Goal: Task Accomplishment & Management: Use online tool/utility

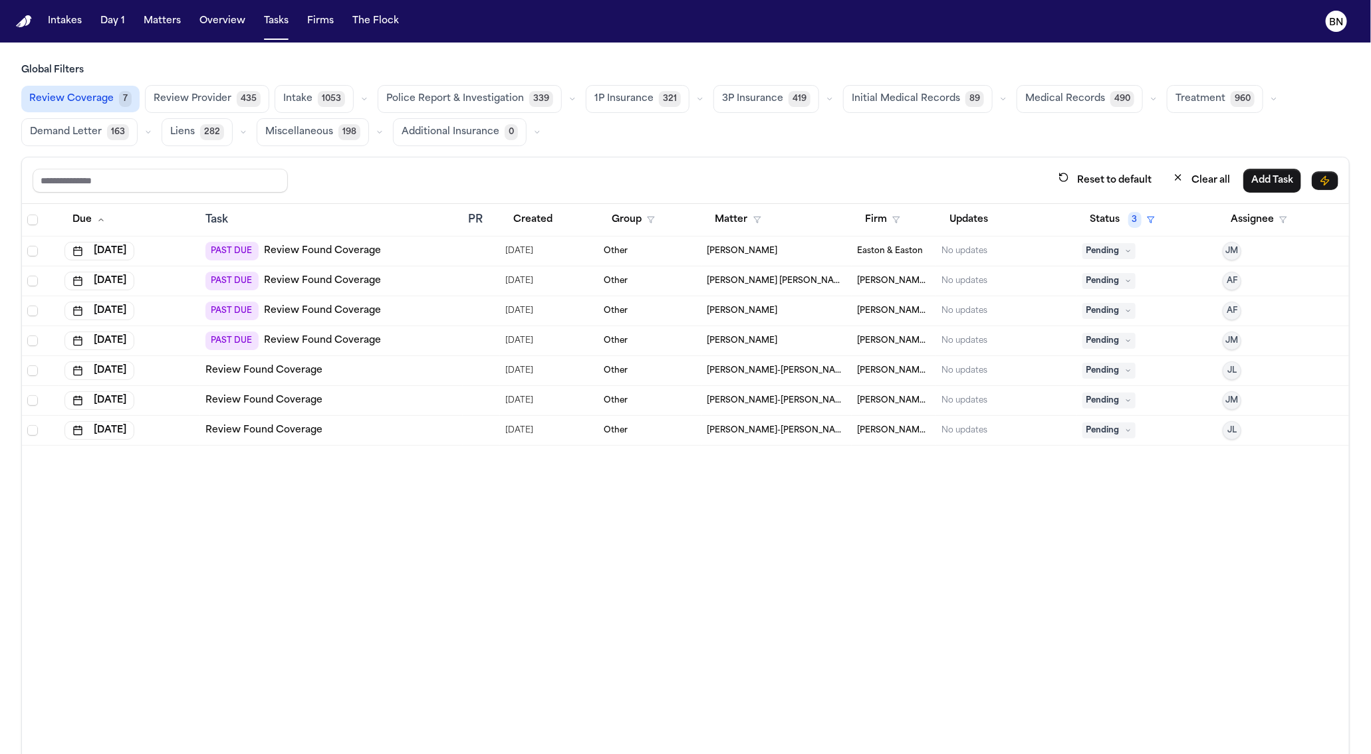
drag, startPoint x: 160, startPoint y: 13, endPoint x: 174, endPoint y: 20, distance: 15.8
click at [160, 13] on button "Matters" at bounding box center [162, 21] width 48 height 24
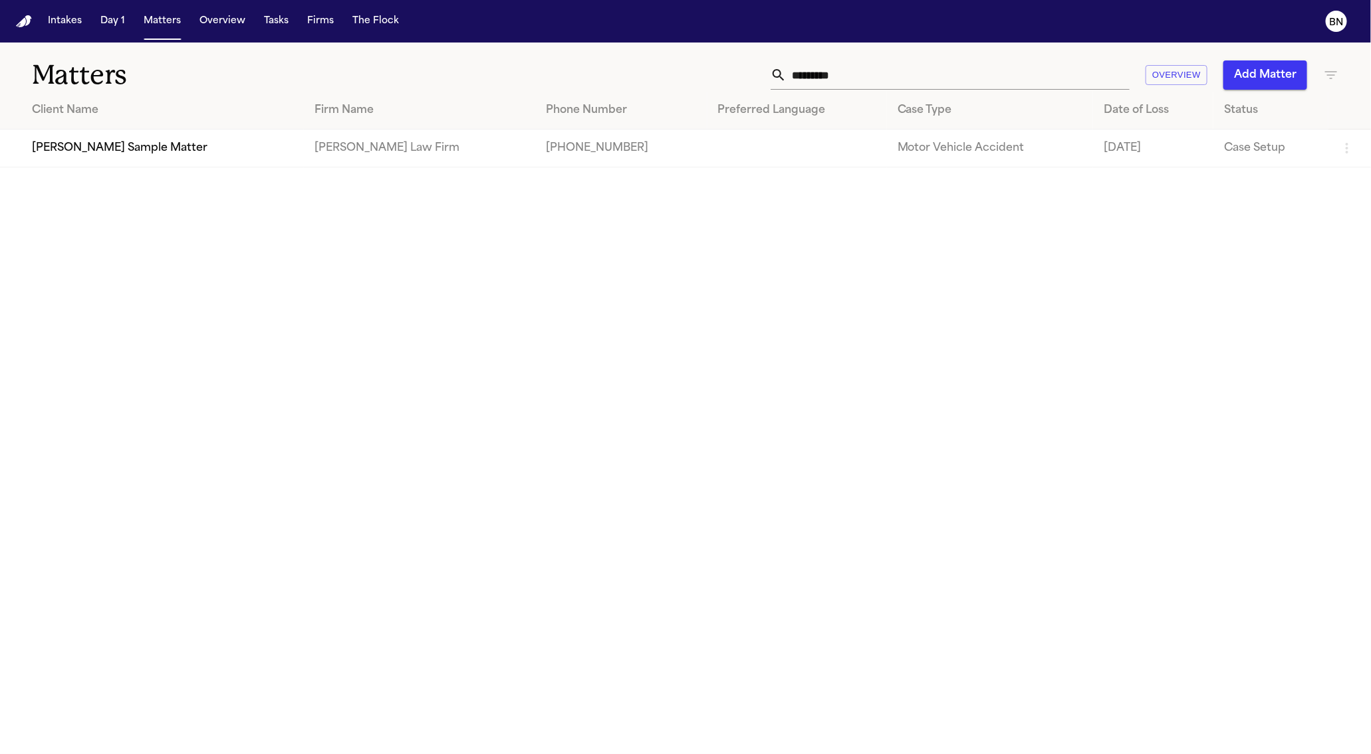
click at [832, 79] on input "*********" at bounding box center [957, 74] width 343 height 29
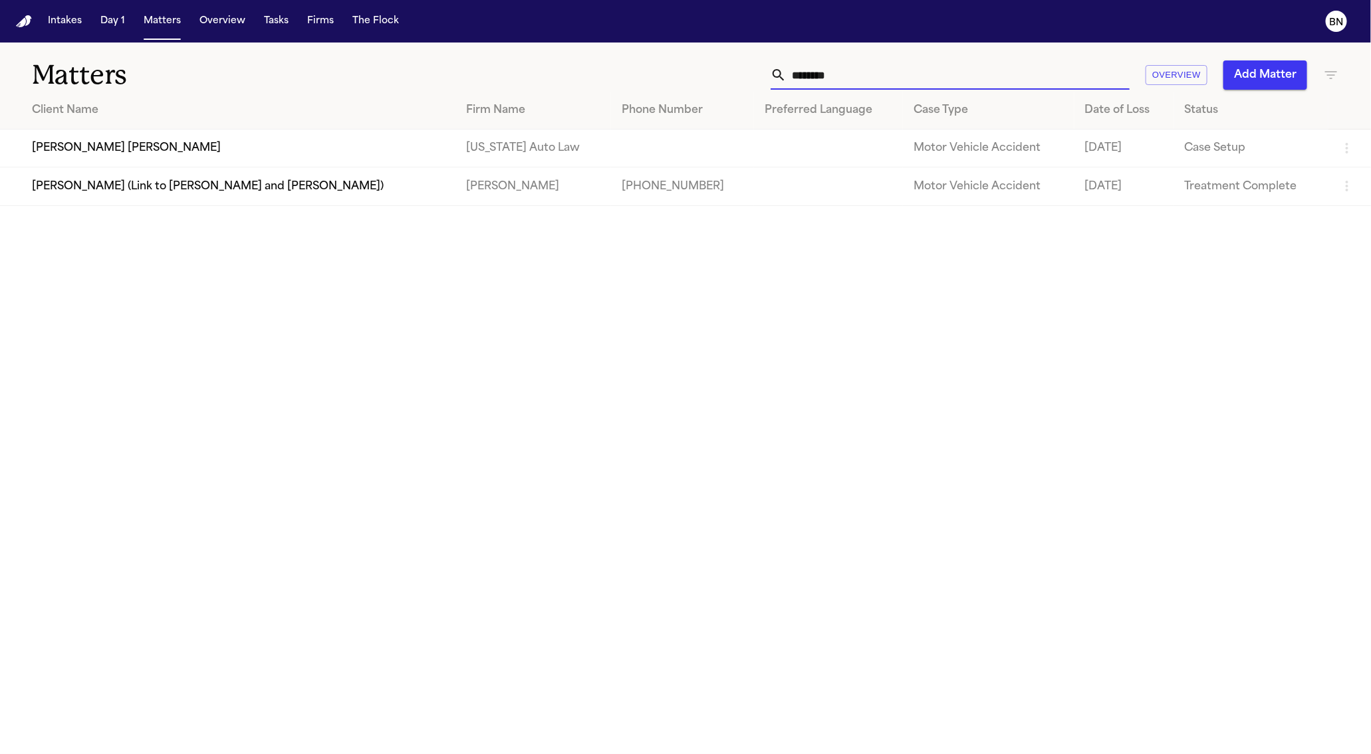
type input "********"
click at [272, 164] on td "[PERSON_NAME] [PERSON_NAME]" at bounding box center [227, 149] width 455 height 38
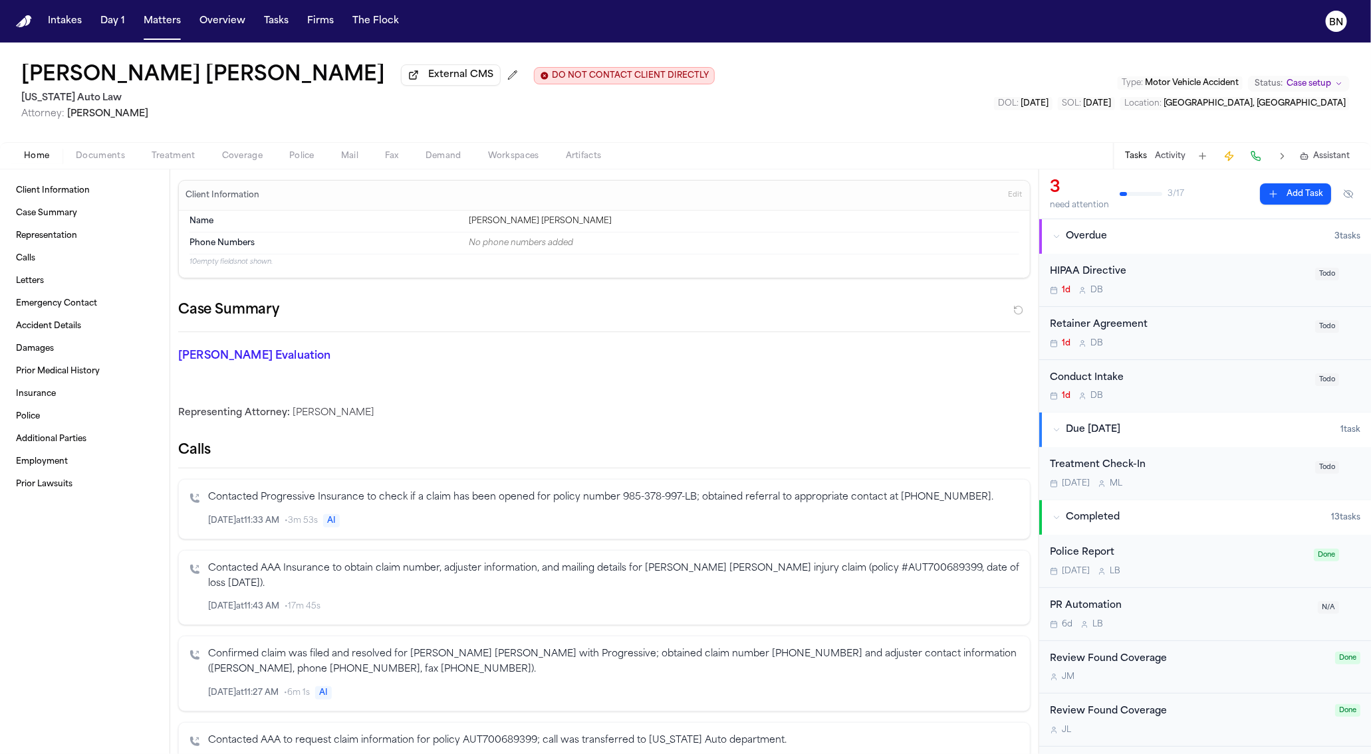
click at [245, 156] on span "Coverage" at bounding box center [242, 156] width 41 height 11
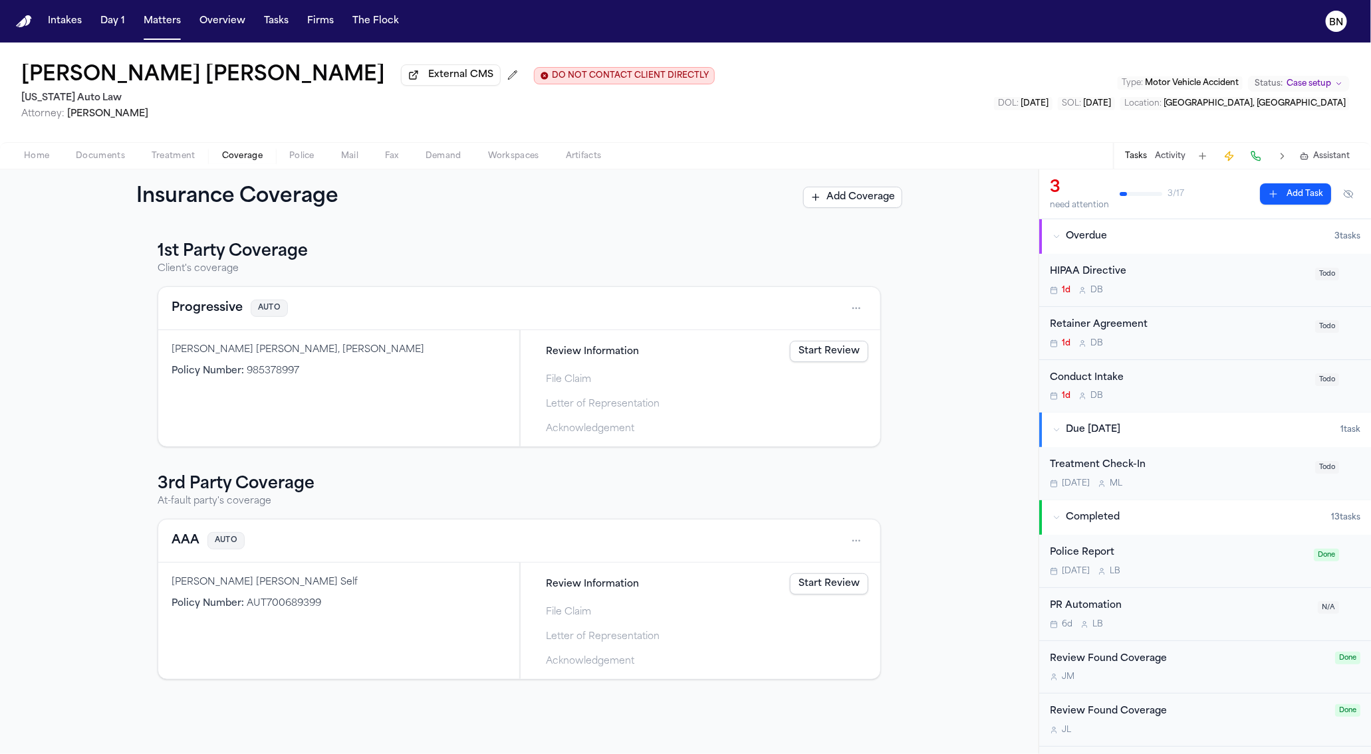
click at [220, 318] on button "Progressive" at bounding box center [206, 308] width 71 height 19
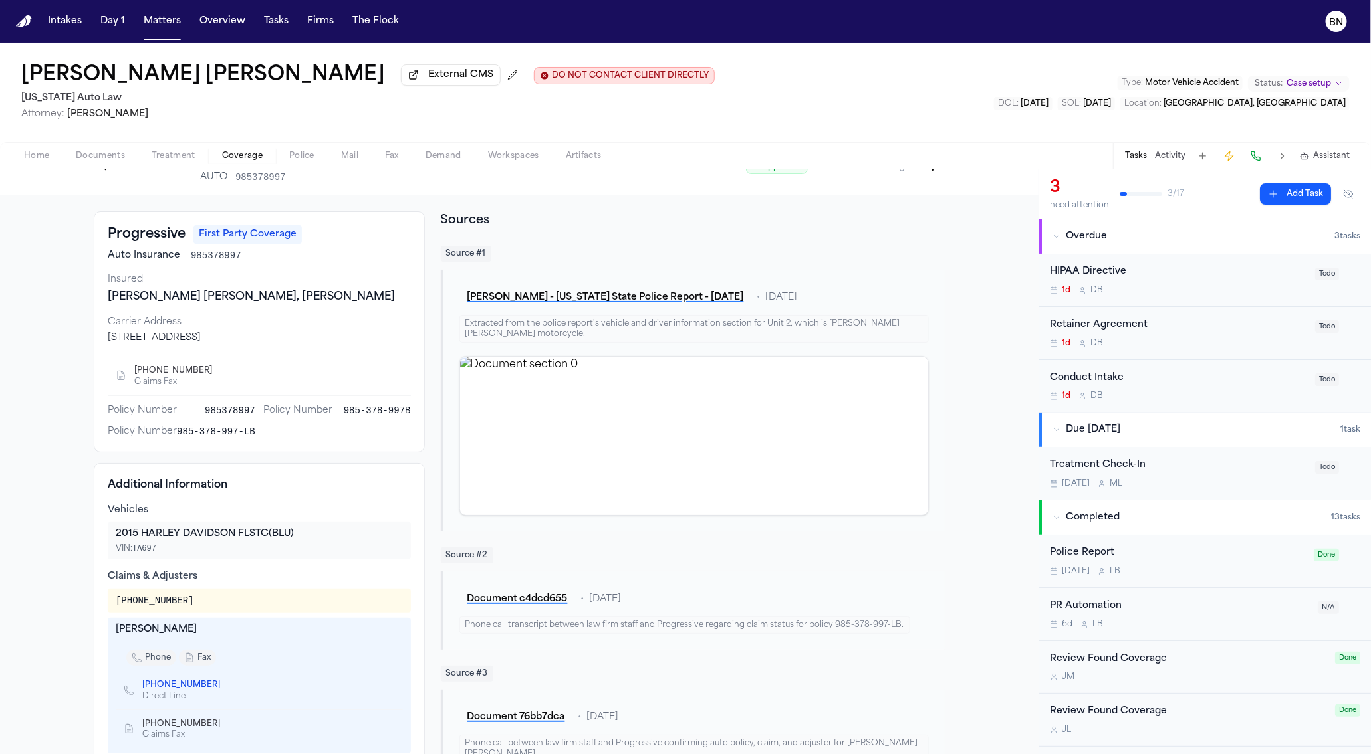
scroll to position [34, 0]
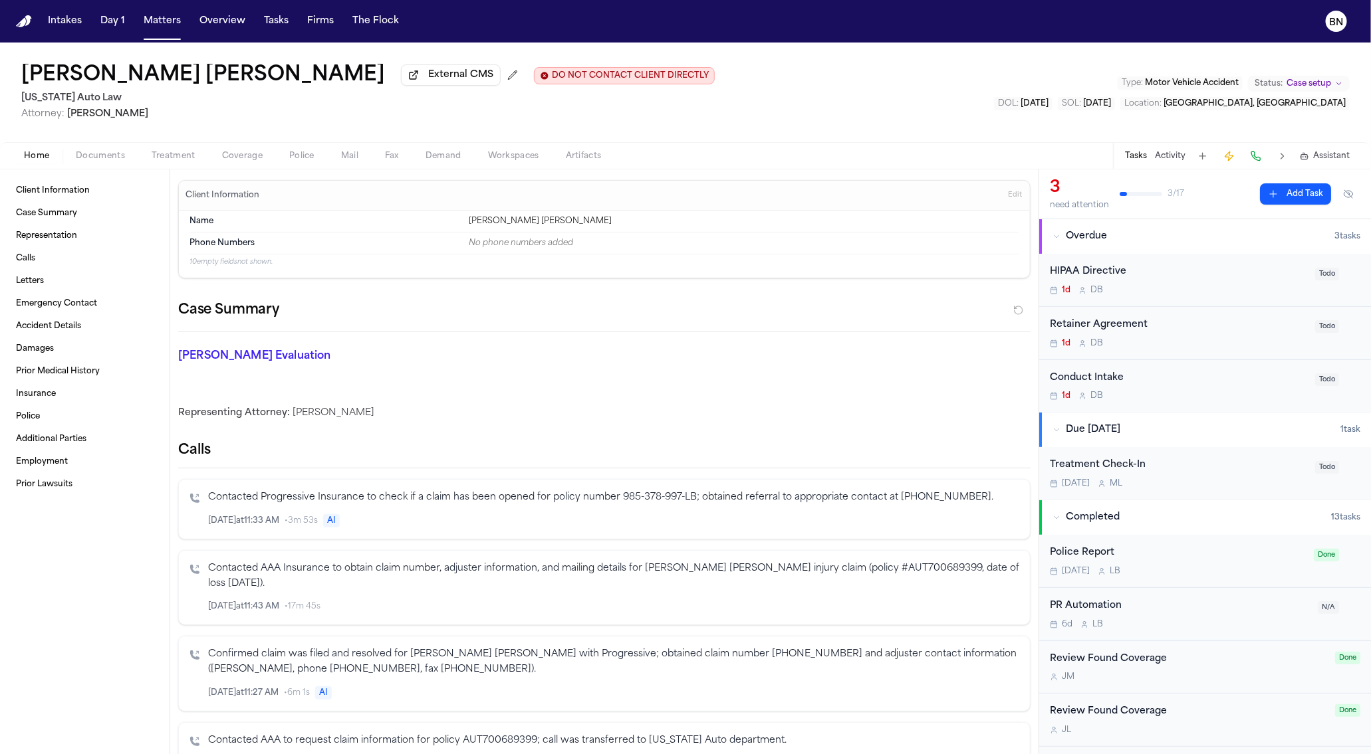
click at [39, 157] on span "Home" at bounding box center [36, 156] width 25 height 11
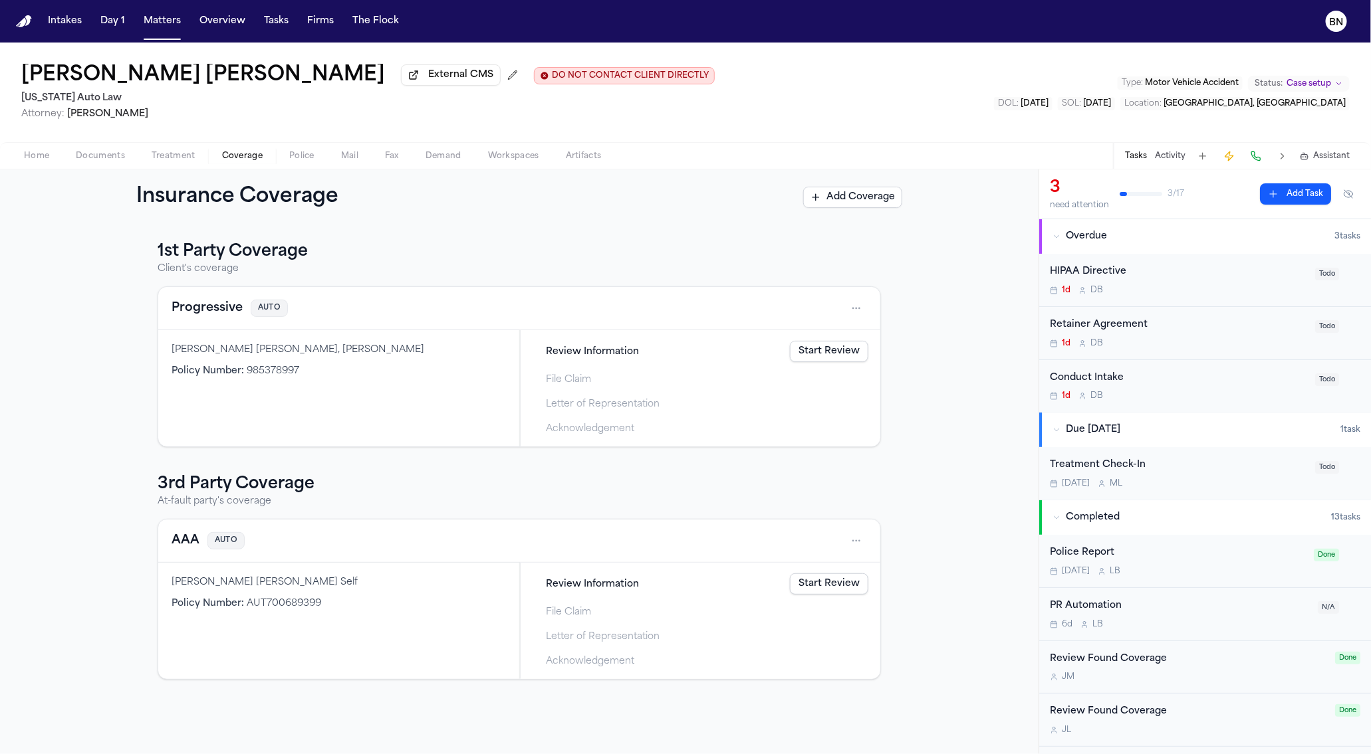
click at [251, 164] on button "Coverage" at bounding box center [242, 156] width 67 height 16
click at [807, 346] on link "Start Review" at bounding box center [829, 351] width 78 height 21
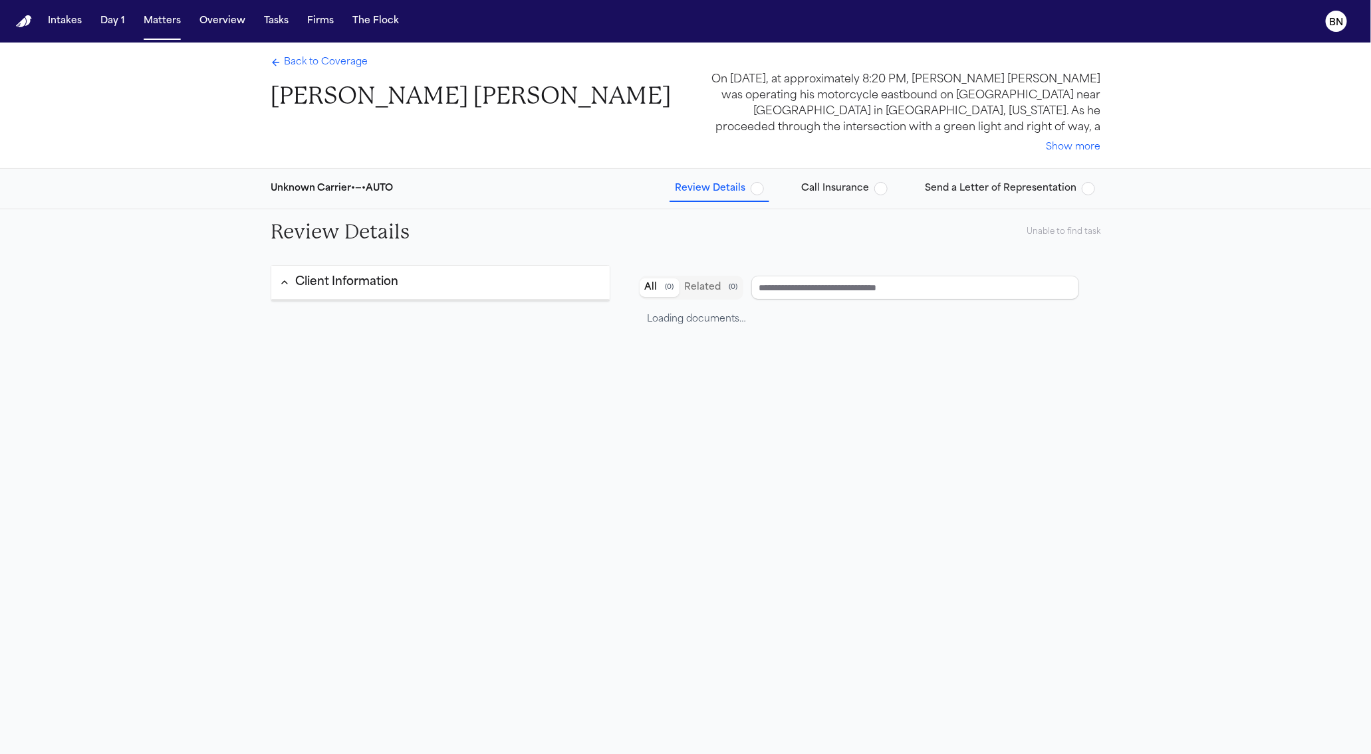
type input "**********"
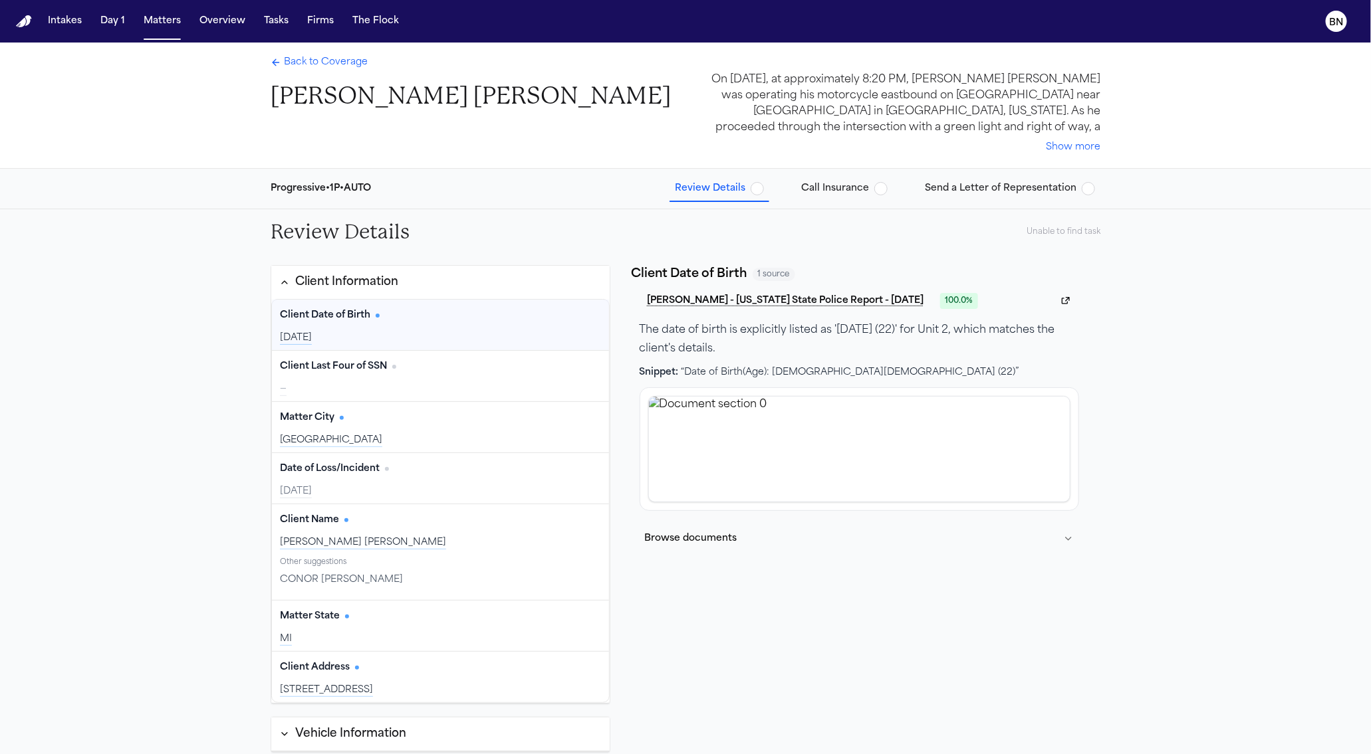
click at [858, 174] on div "Progressive • 1P • AUTO Review Details Call Insurance Send a Letter of Represen…" at bounding box center [685, 189] width 851 height 40
click at [855, 182] on span "Call Insurance" at bounding box center [835, 188] width 68 height 13
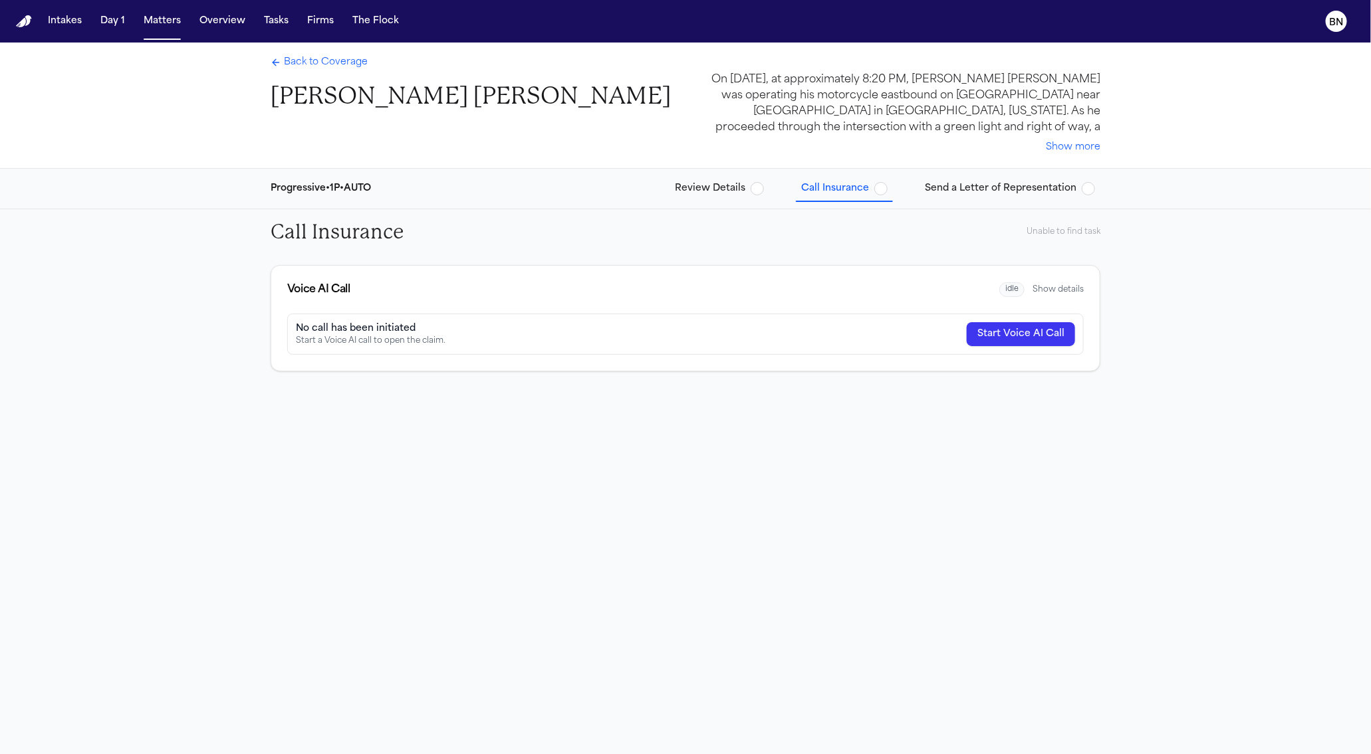
click at [702, 192] on span "Review Details" at bounding box center [710, 188] width 70 height 13
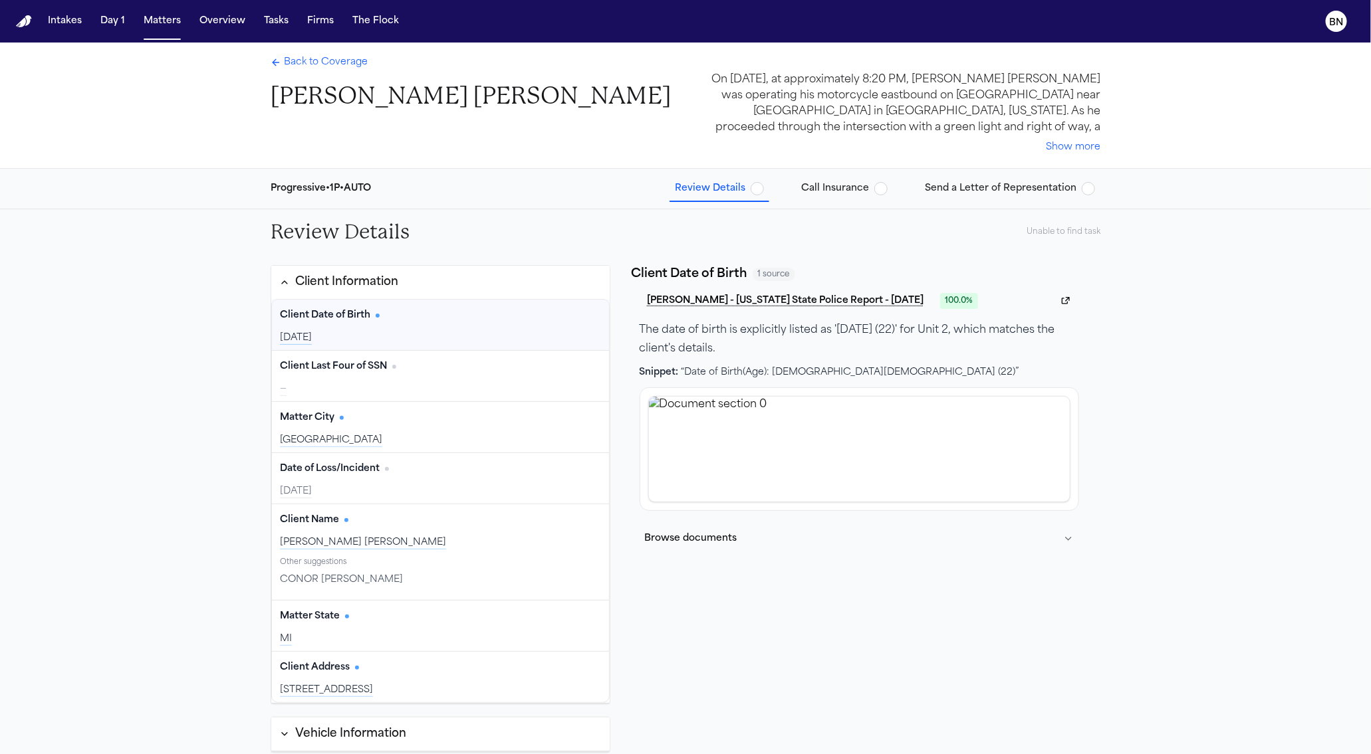
click at [306, 69] on span "Back to Coverage" at bounding box center [326, 62] width 84 height 13
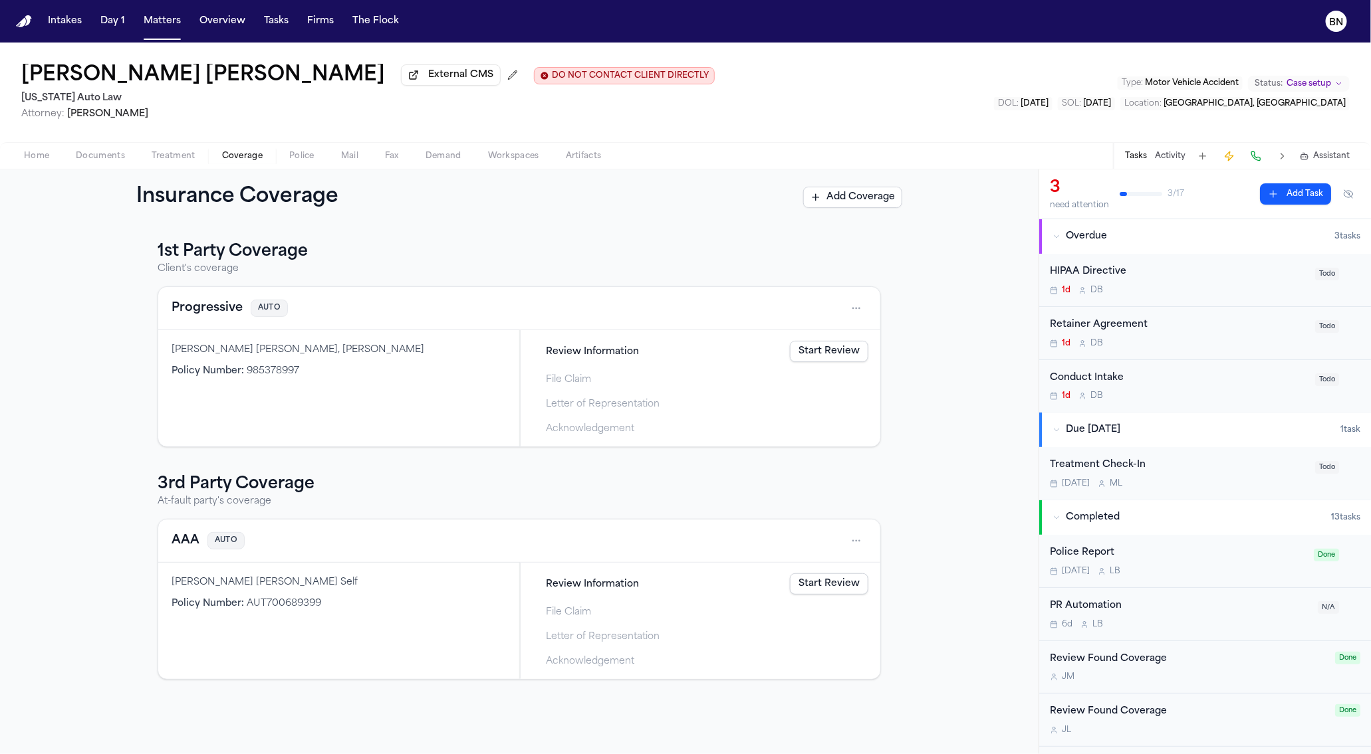
click at [37, 158] on span "Home" at bounding box center [36, 156] width 25 height 11
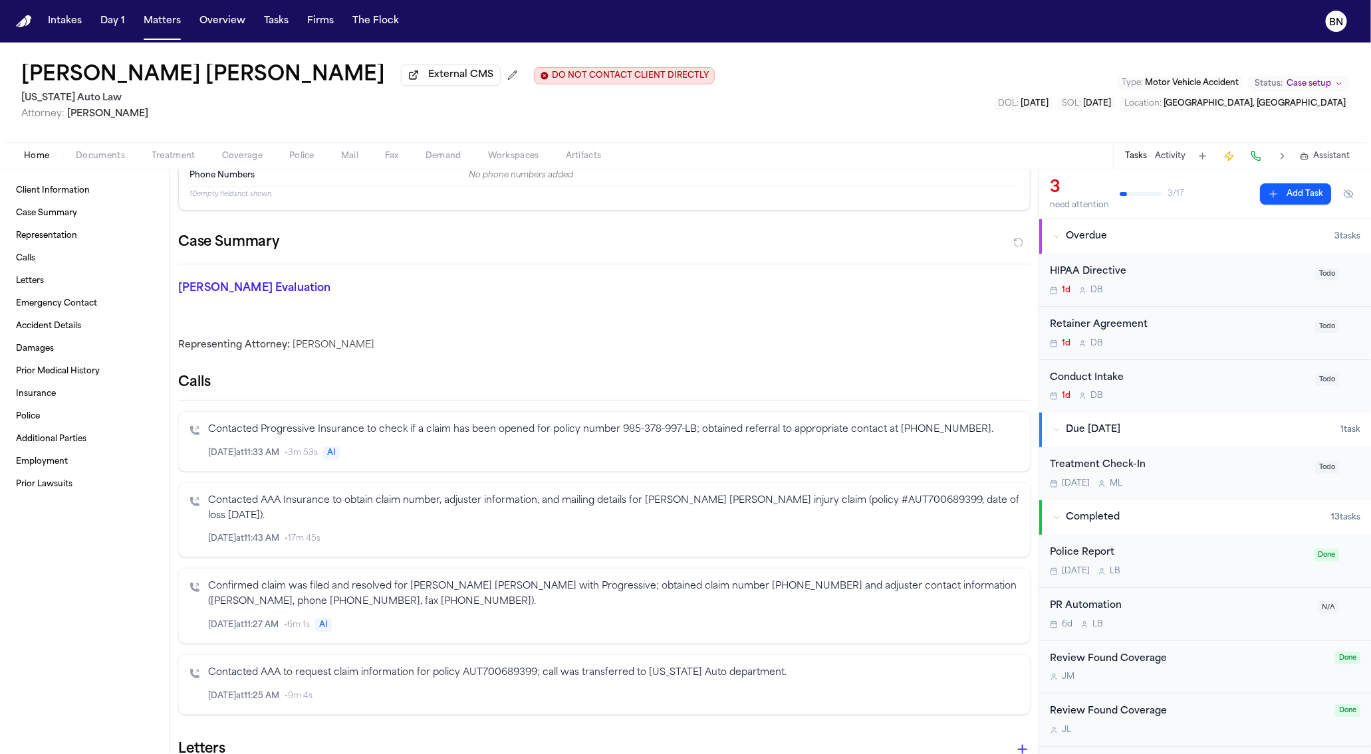
scroll to position [64, 0]
click at [300, 158] on span "Police" at bounding box center [301, 156] width 25 height 11
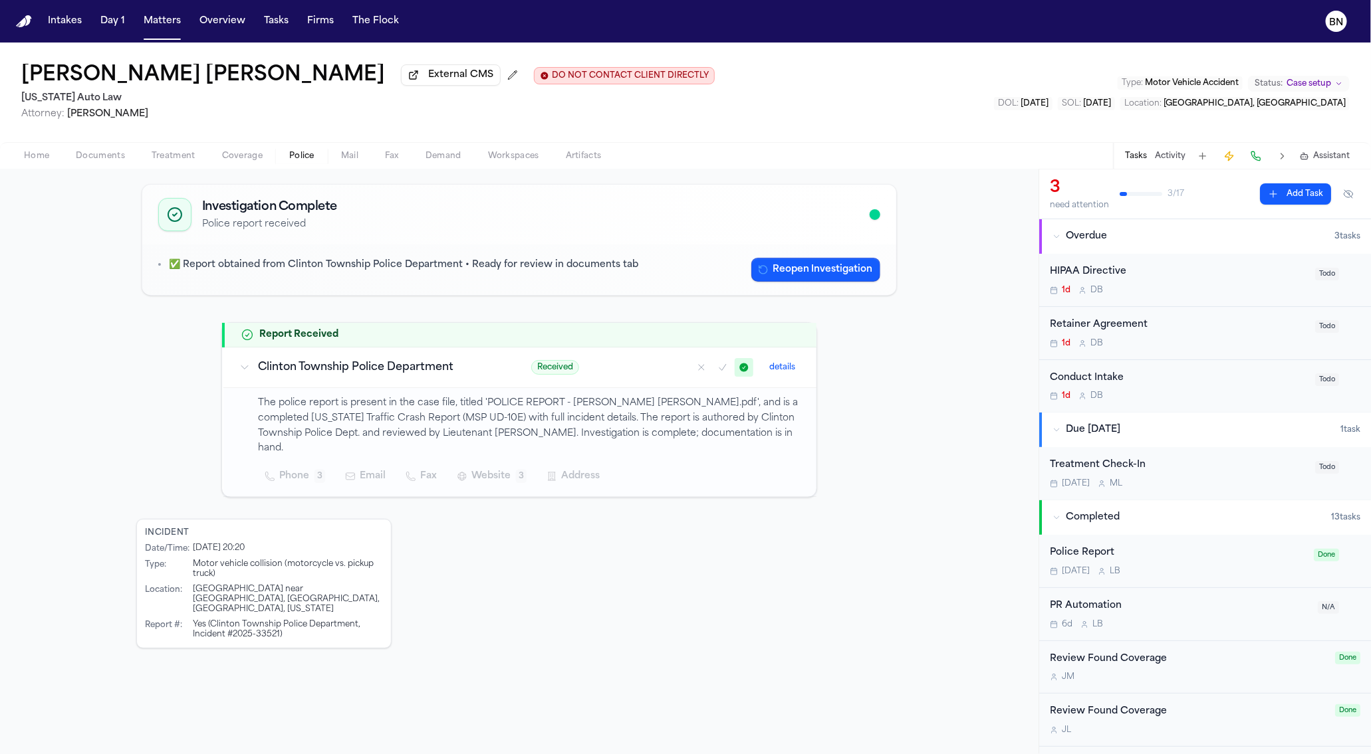
click at [250, 154] on span "Coverage" at bounding box center [242, 156] width 41 height 11
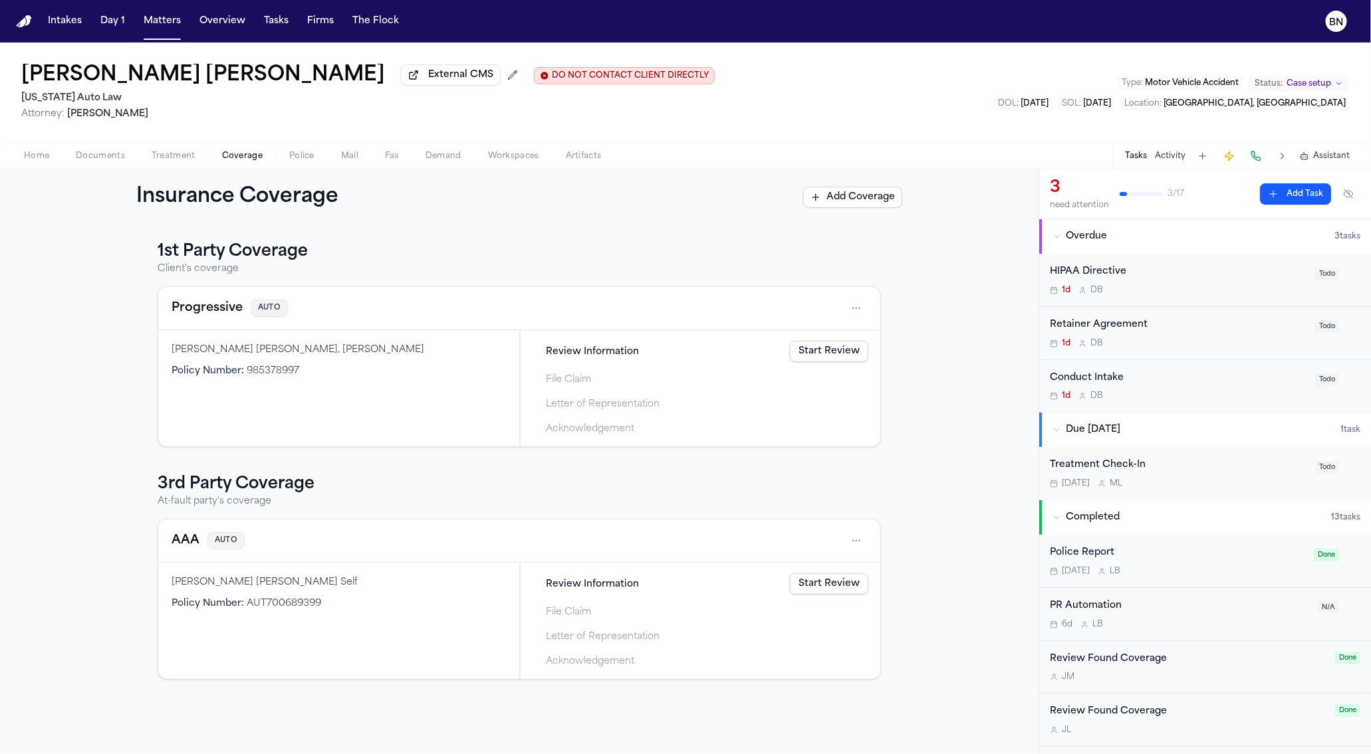
click at [570, 390] on div "File Claim" at bounding box center [700, 380] width 346 height 22
click at [568, 386] on span "File Claim" at bounding box center [568, 380] width 45 height 14
click at [569, 402] on span "Letter of Representation" at bounding box center [603, 404] width 114 height 14
click at [358, 352] on div "[PERSON_NAME] [PERSON_NAME], [PERSON_NAME]" at bounding box center [338, 350] width 334 height 13
click at [229, 354] on div "[PERSON_NAME] [PERSON_NAME], [PERSON_NAME]" at bounding box center [338, 350] width 334 height 13
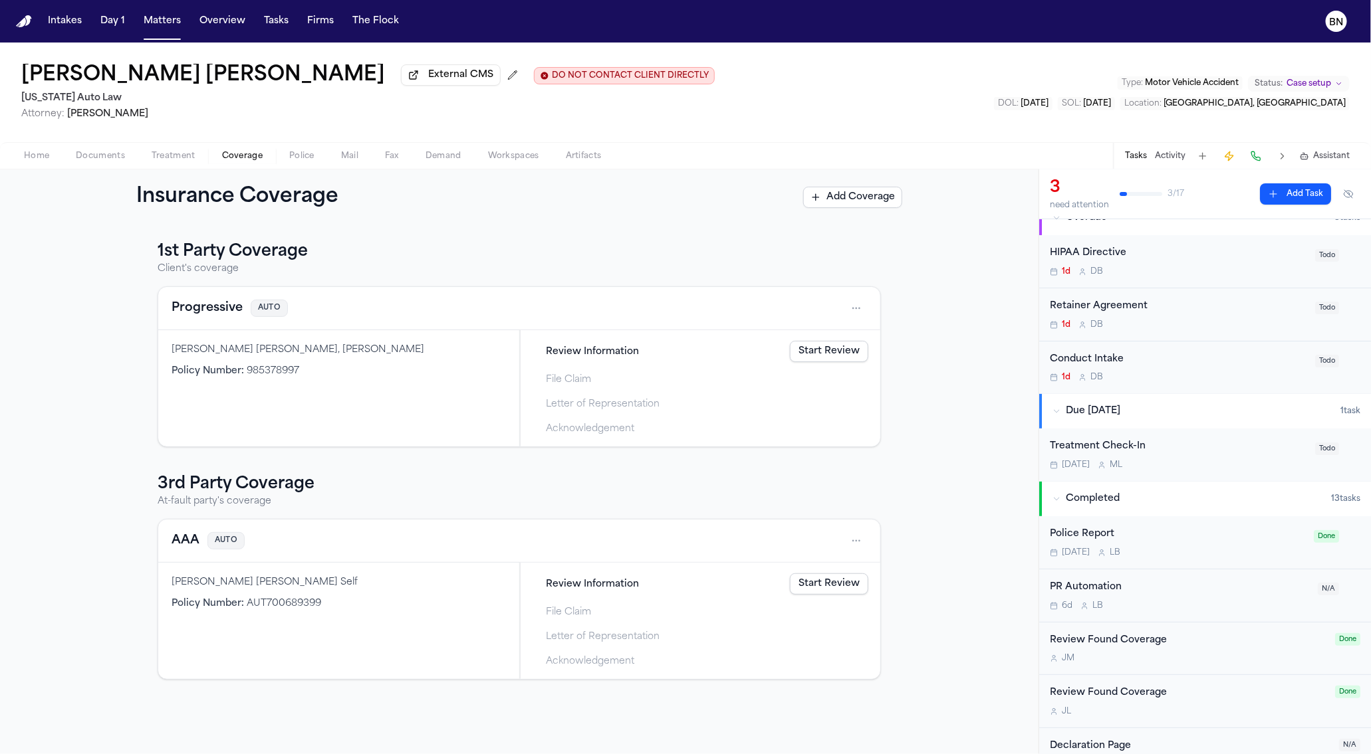
scroll to position [473, 0]
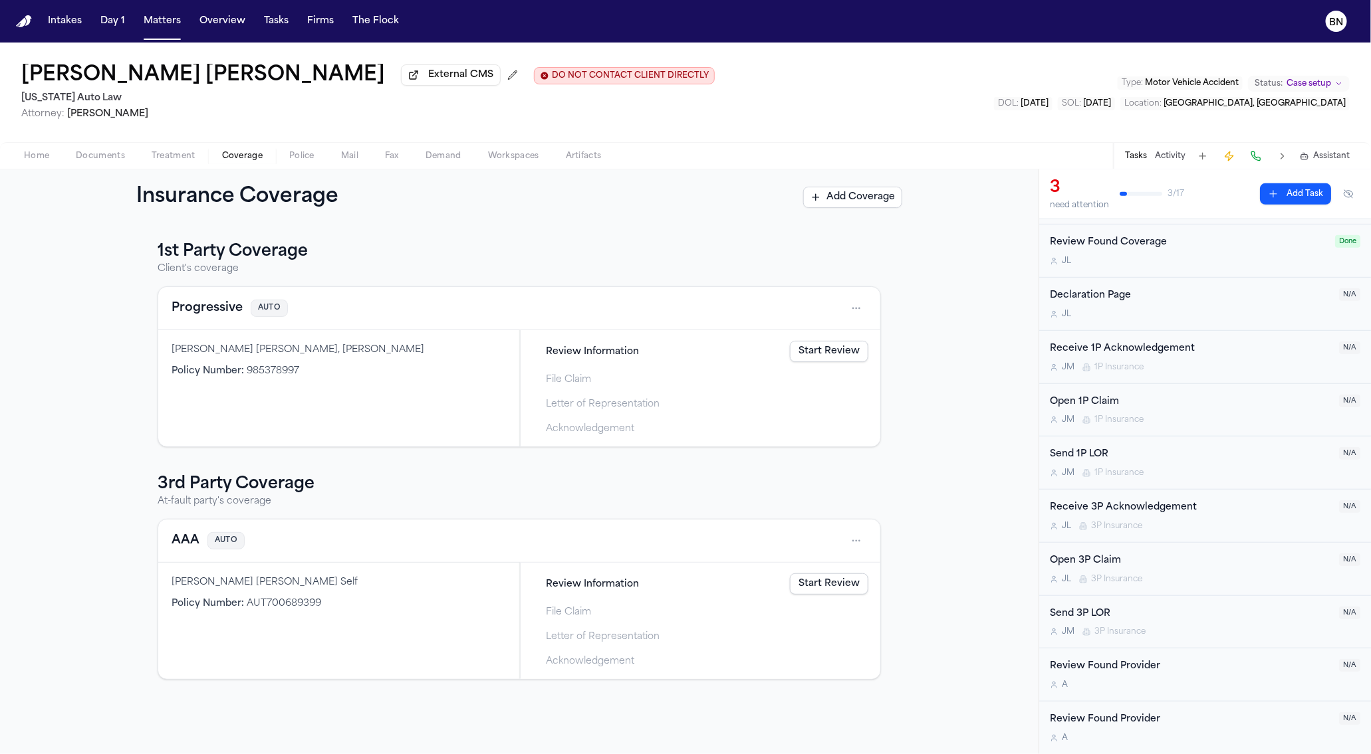
click at [1142, 401] on div "Open 1P Claim" at bounding box center [1190, 402] width 281 height 15
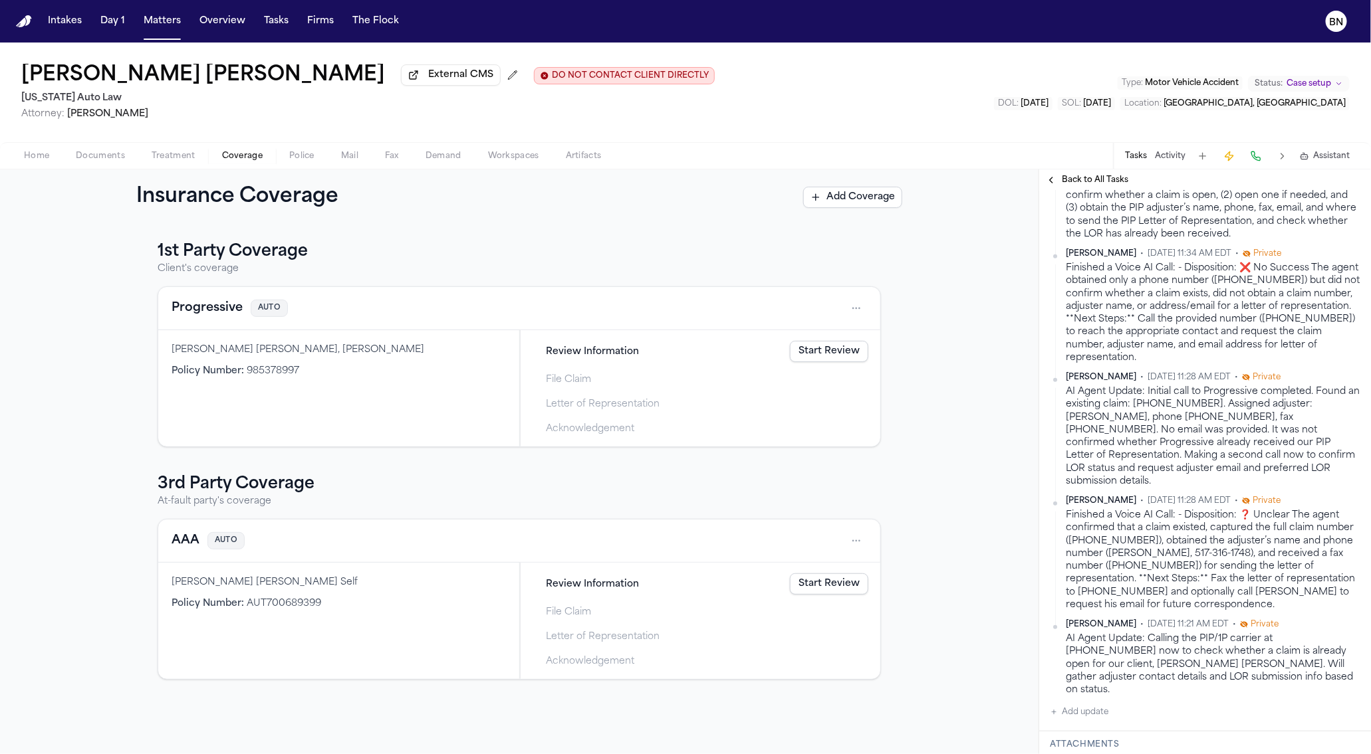
scroll to position [460, 0]
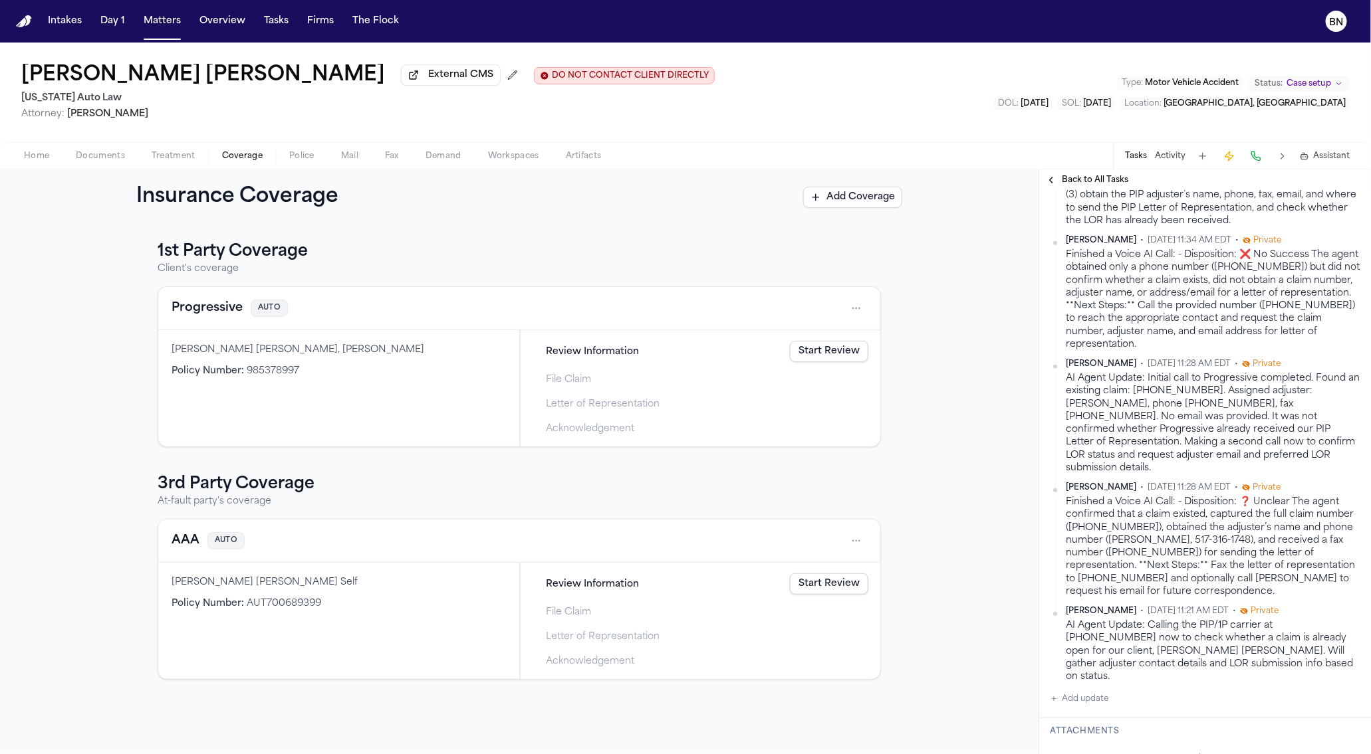
click at [480, 459] on div "1st Party Coverage Client's coverage Progressive AUTO Connor Joseph Fischer, CO…" at bounding box center [519, 460] width 723 height 439
click at [600, 353] on span "Review Information" at bounding box center [592, 352] width 93 height 14
click at [804, 349] on link "Start Review" at bounding box center [829, 351] width 78 height 21
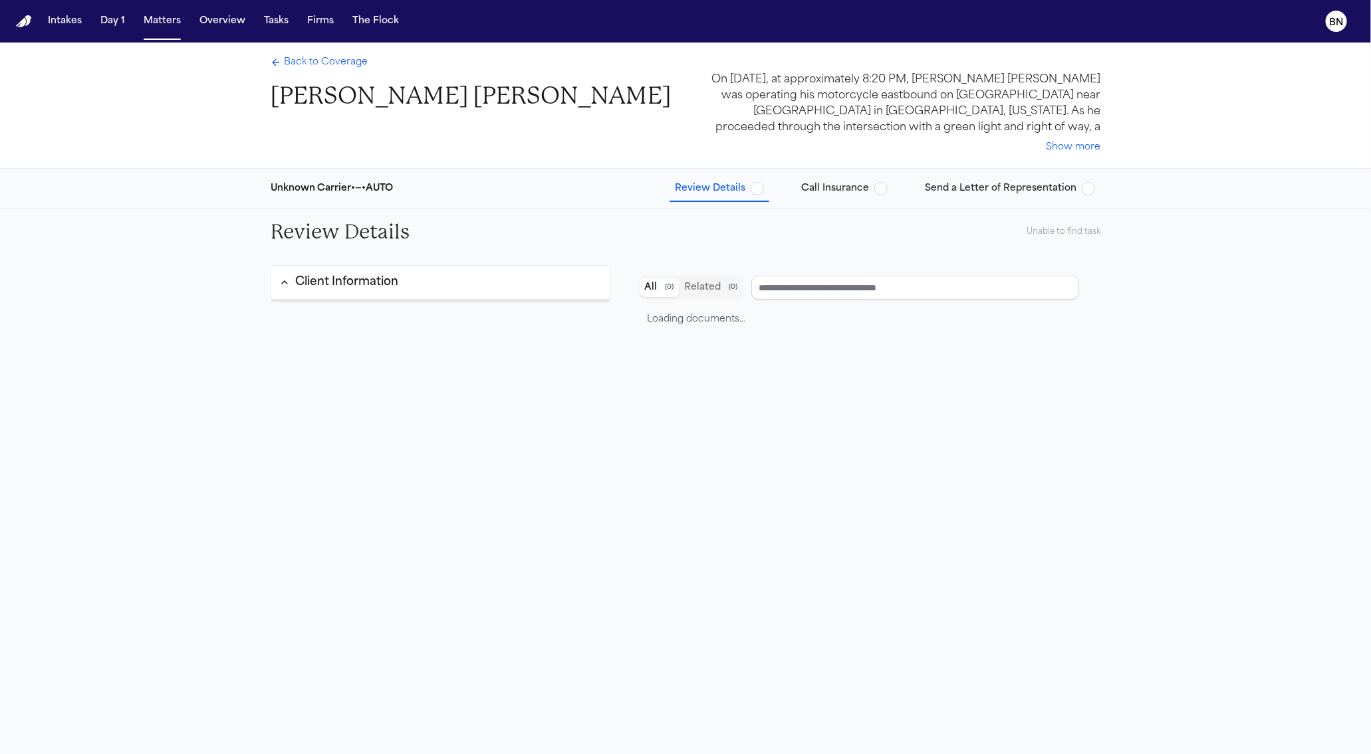
type input "**********"
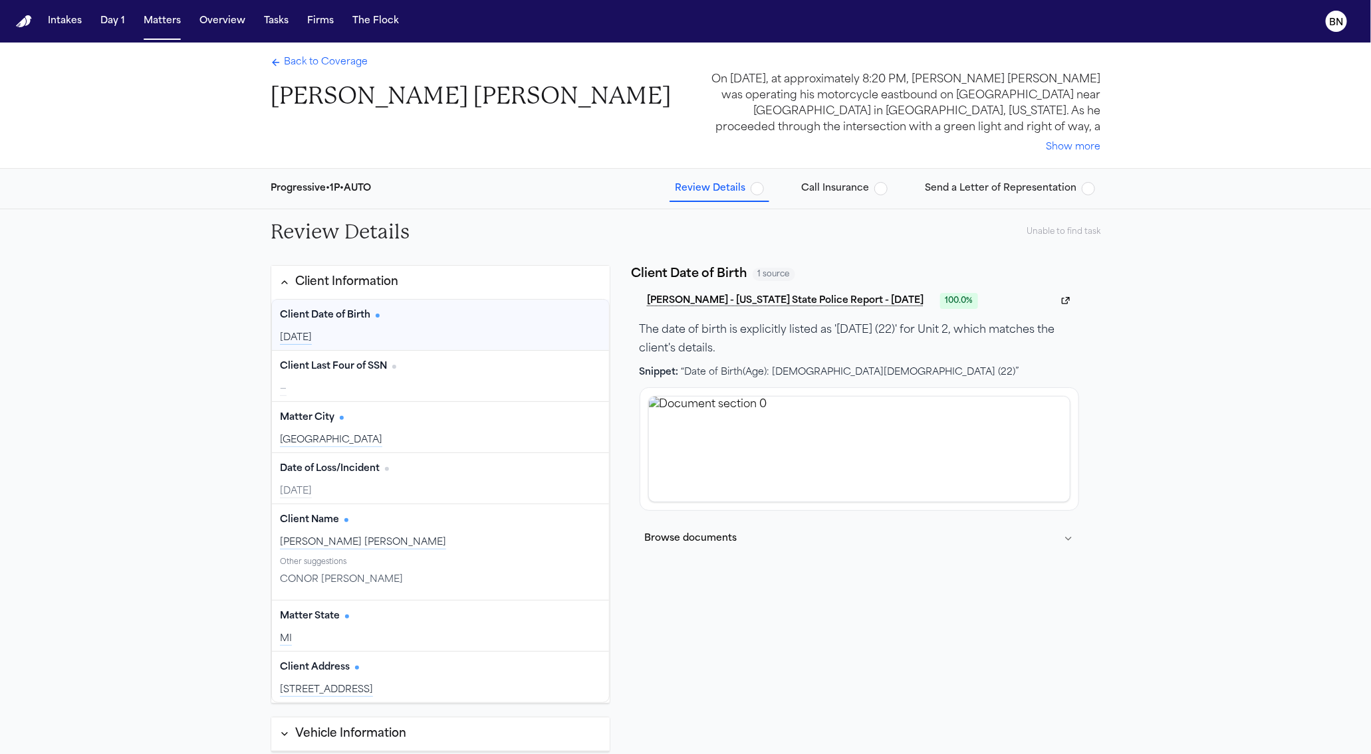
click at [310, 69] on span "Back to Coverage" at bounding box center [326, 62] width 84 height 13
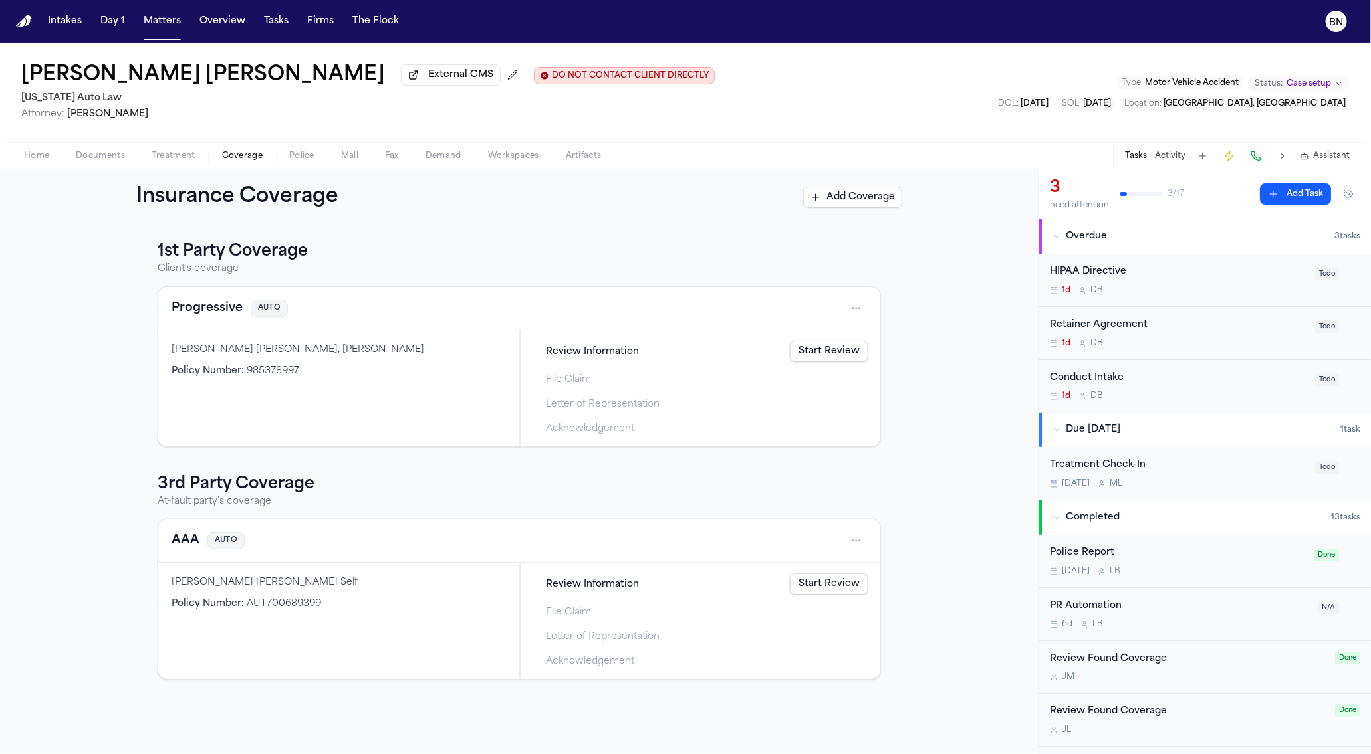
click at [579, 380] on span "File Claim" at bounding box center [568, 380] width 45 height 14
click at [567, 350] on span "Review Information" at bounding box center [592, 352] width 93 height 14
click at [834, 346] on link "Start Review" at bounding box center [829, 351] width 78 height 21
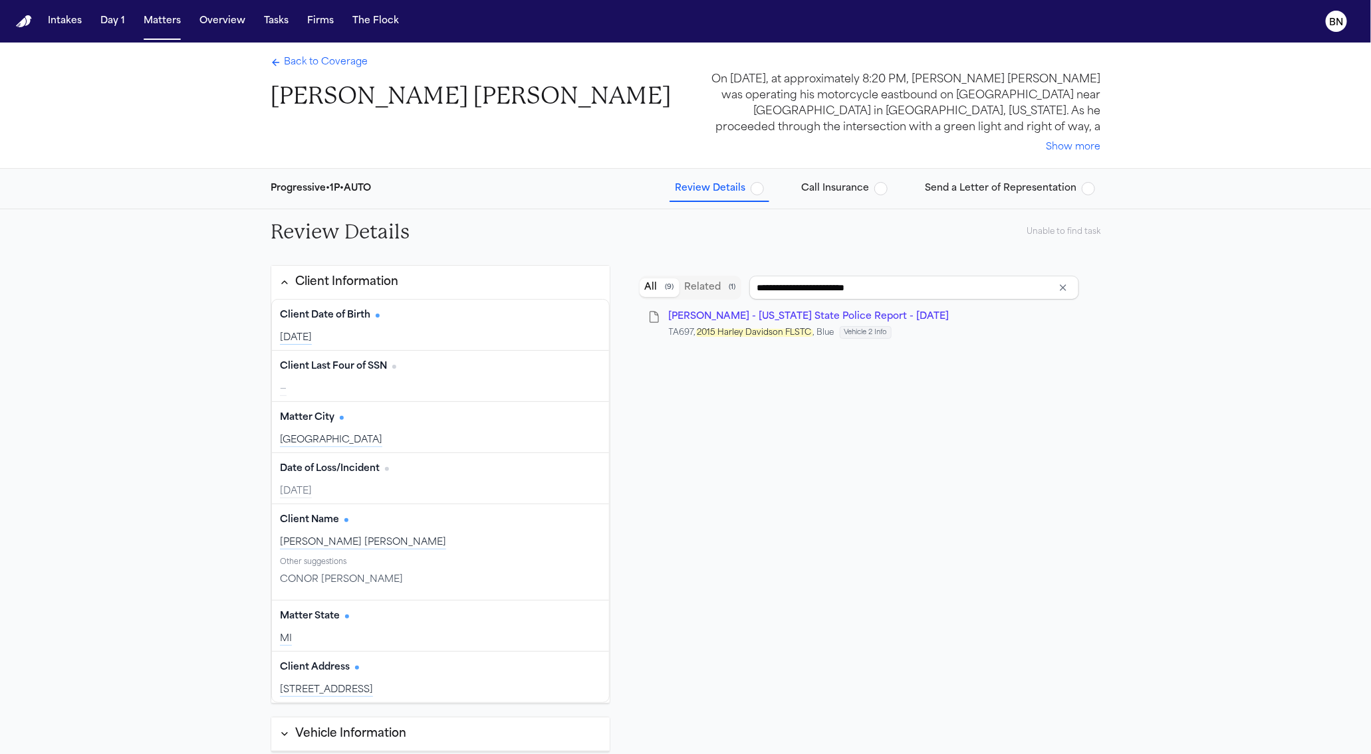
click at [852, 182] on span "Call Insurance" at bounding box center [835, 188] width 68 height 13
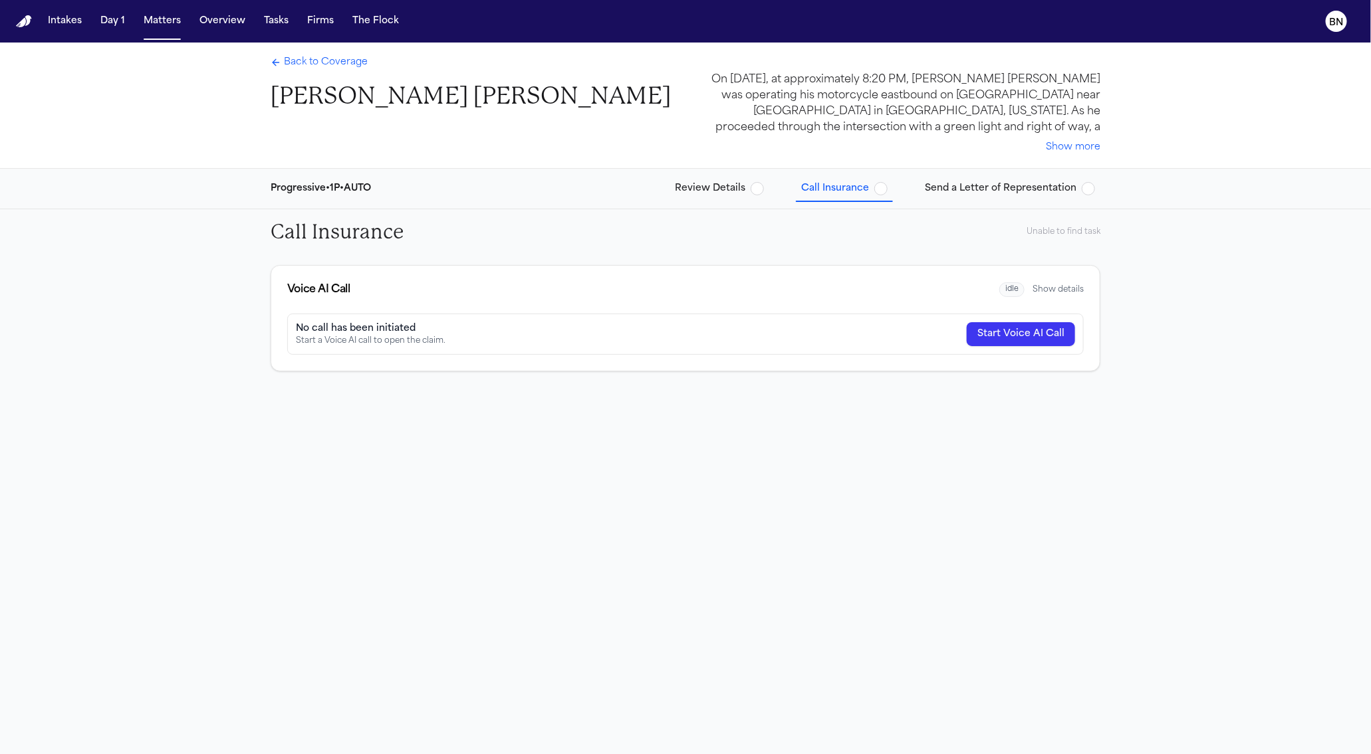
click at [1014, 290] on span "idle" at bounding box center [1011, 289] width 25 height 15
click at [1033, 288] on div "idle Show details" at bounding box center [1041, 289] width 84 height 15
click at [1042, 289] on button "Show details" at bounding box center [1057, 289] width 51 height 11
click at [978, 183] on span "Send a Letter of Representation" at bounding box center [1001, 188] width 152 height 13
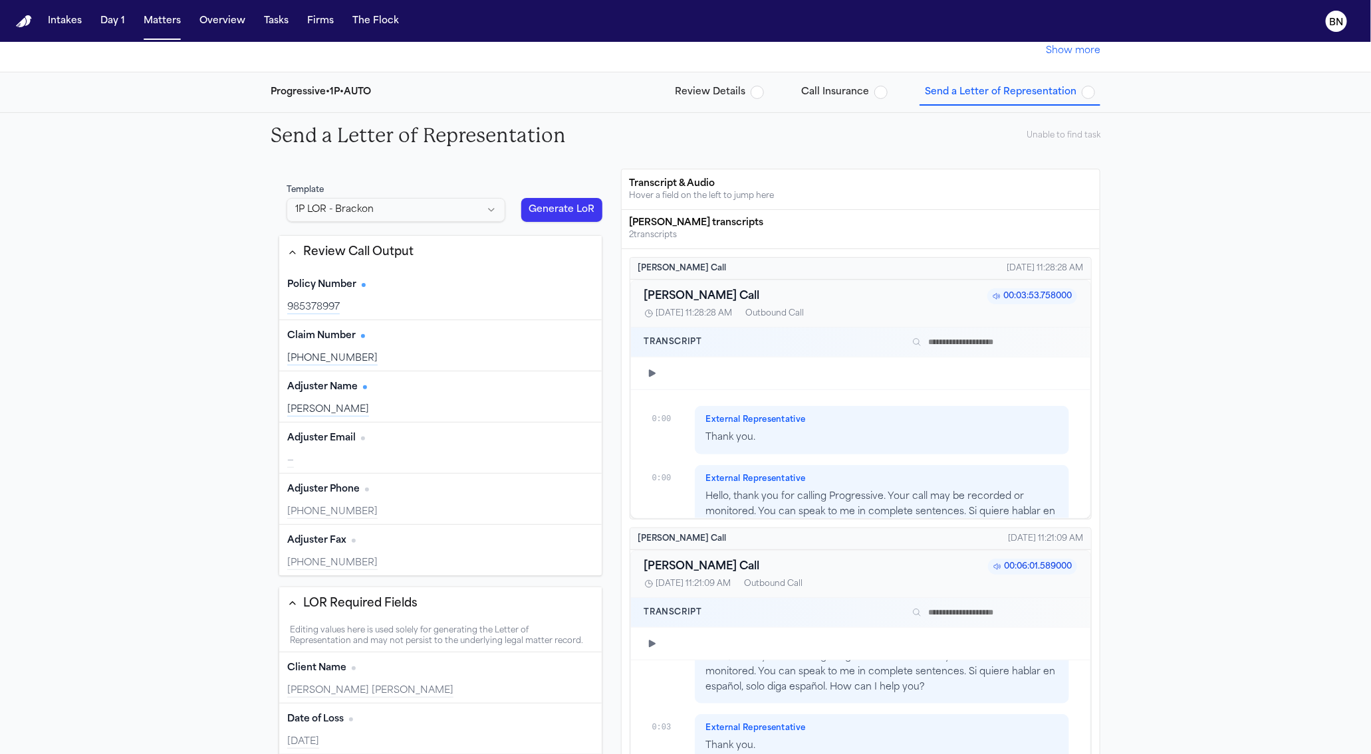
scroll to position [131, 0]
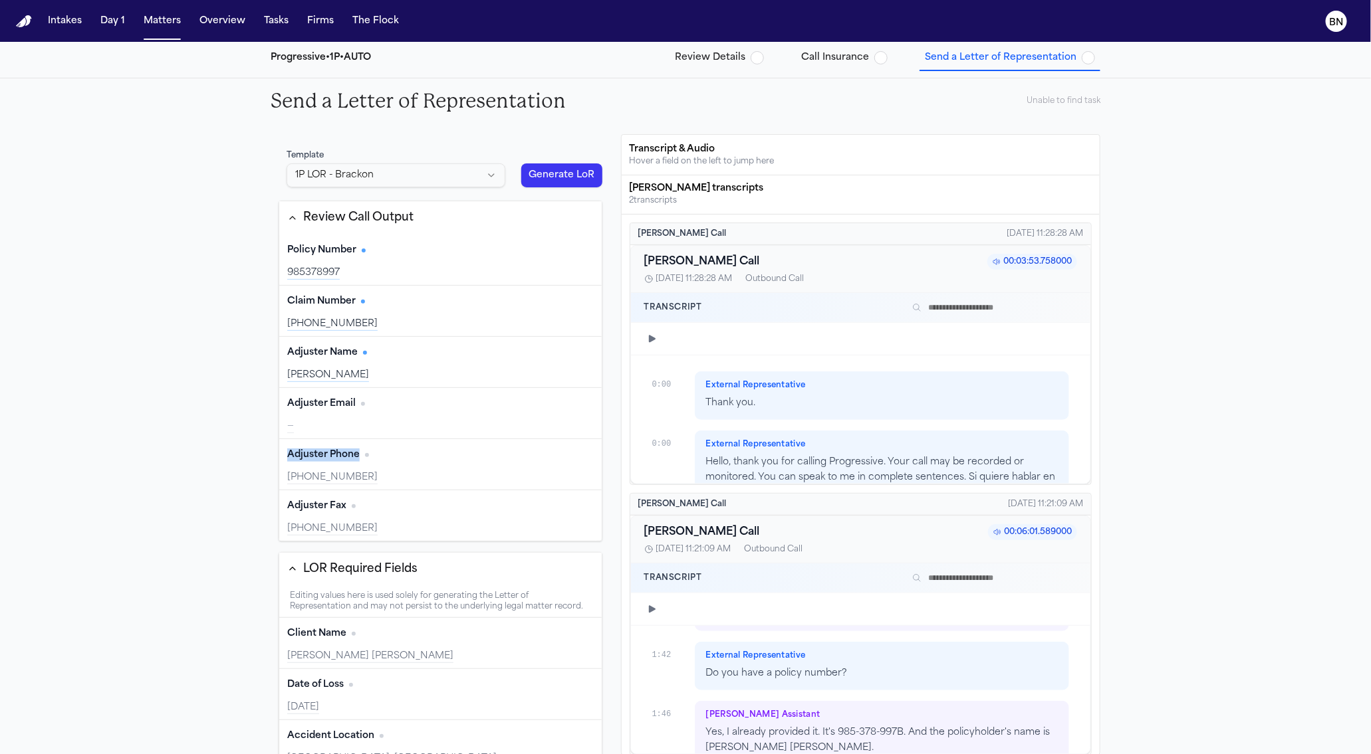
click at [440, 439] on div "Policy Number Edit 985378997 Claim Number Edit 25-247-991388 Adjuster Name Edit…" at bounding box center [440, 388] width 322 height 306
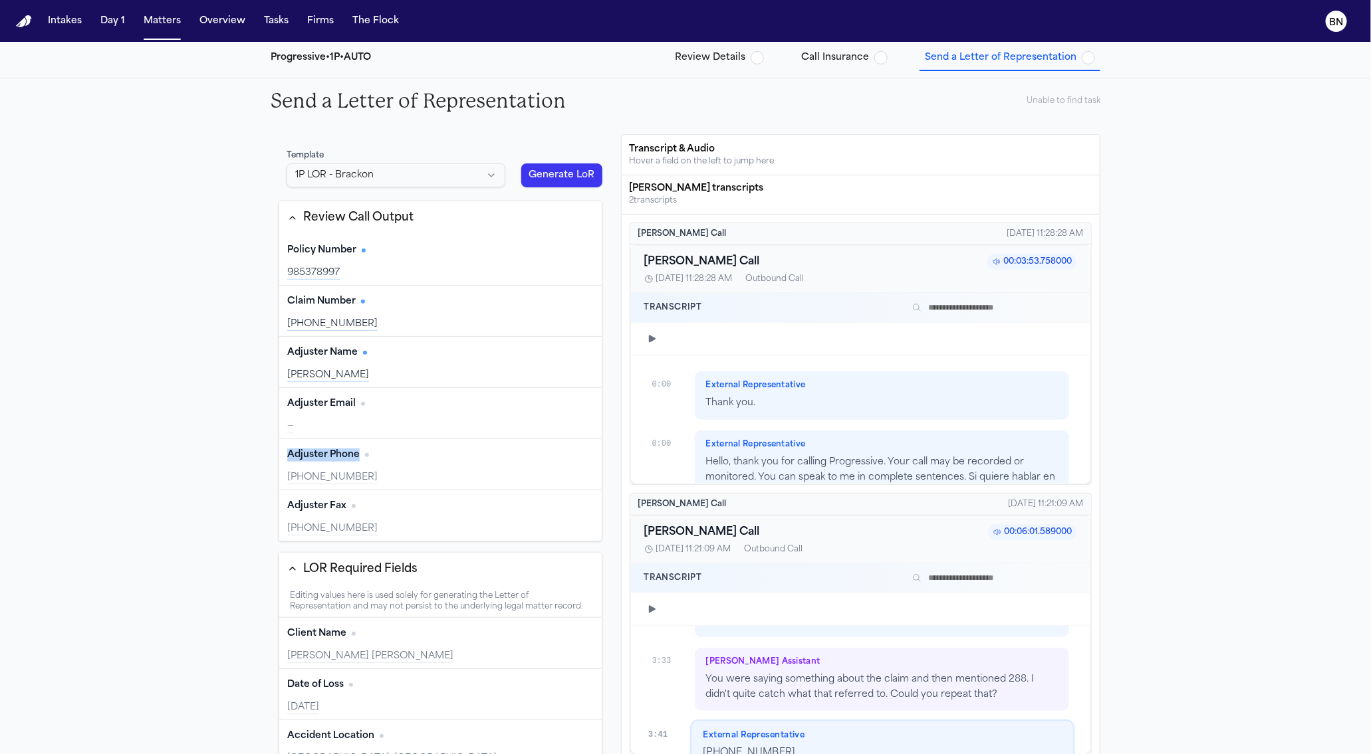
scroll to position [3083, 0]
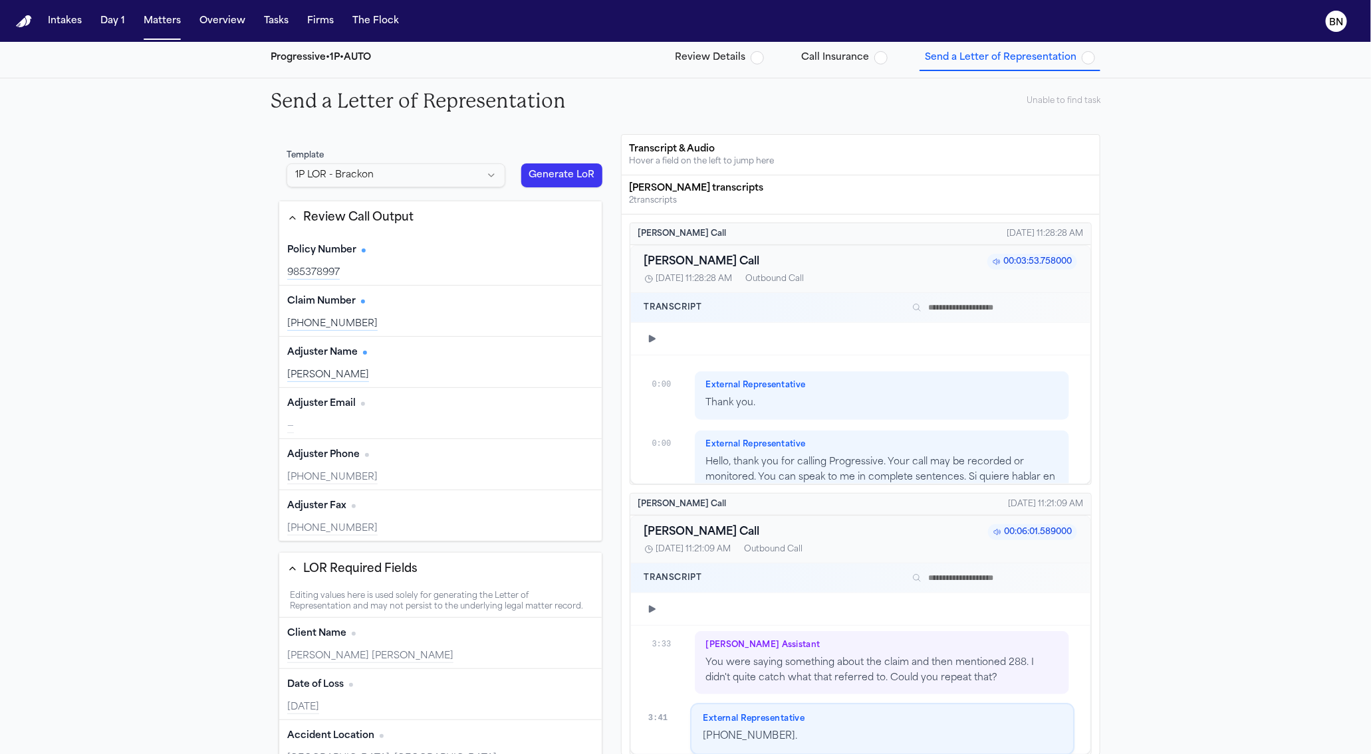
click at [449, 315] on div "Claim Number Edit 25-247-991388" at bounding box center [440, 311] width 322 height 51
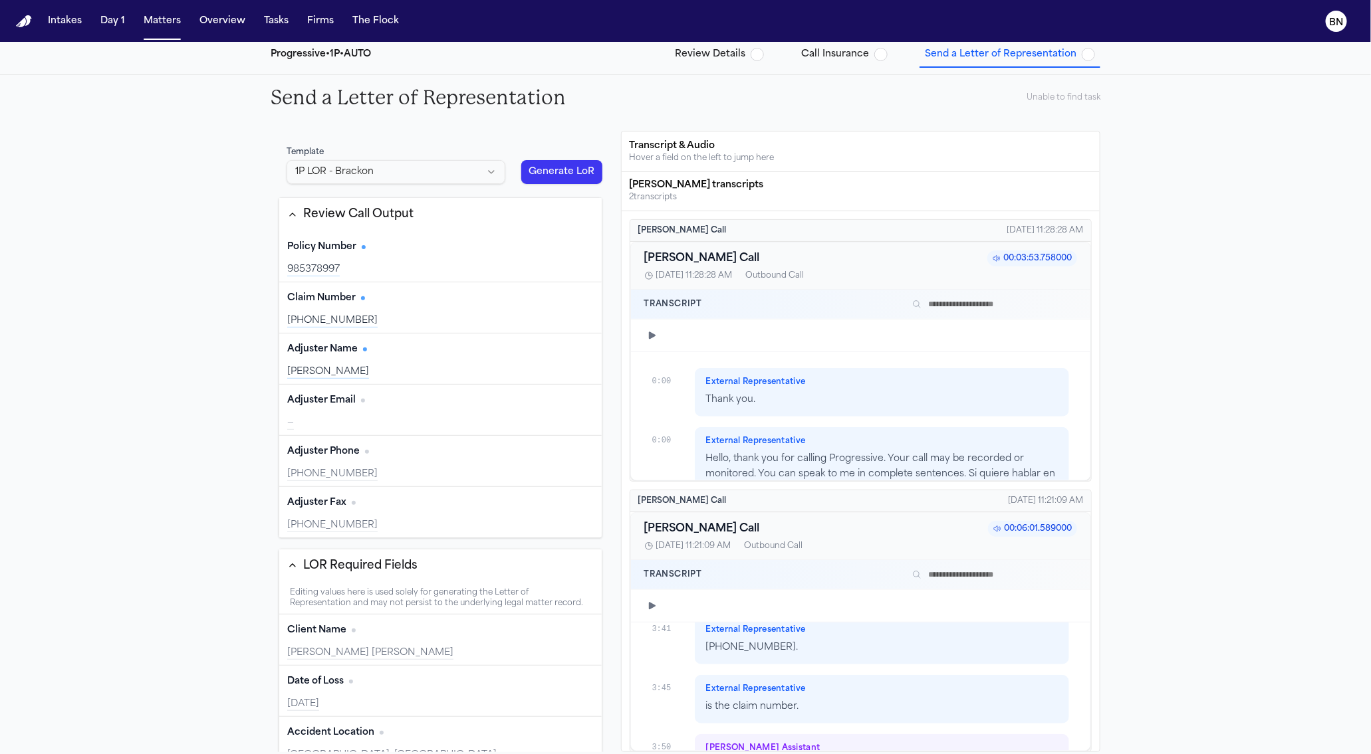
scroll to position [3165, 0]
click at [809, 663] on div "External Representative 225-247-991388." at bounding box center [882, 644] width 374 height 49
click at [651, 608] on icon "button" at bounding box center [652, 606] width 7 height 7
click at [912, 611] on div at bounding box center [872, 606] width 409 height 11
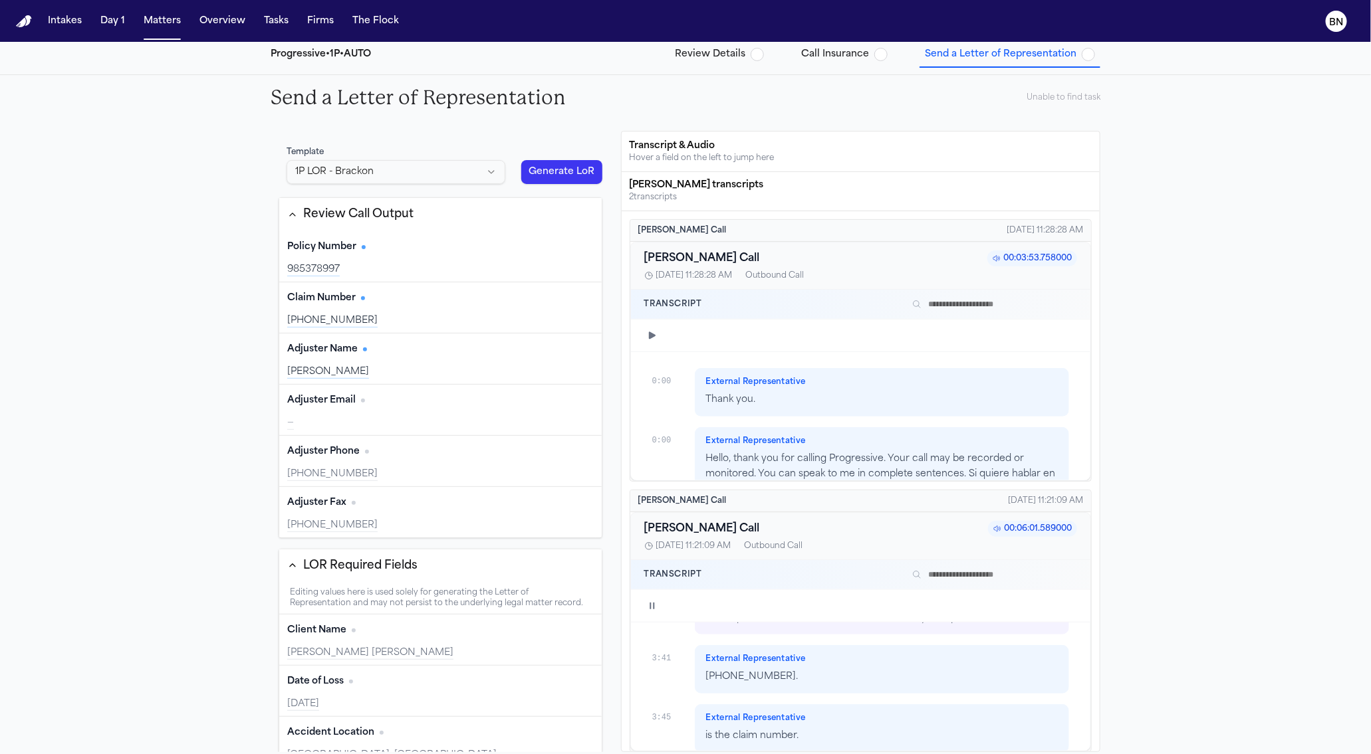
scroll to position [3111, 0]
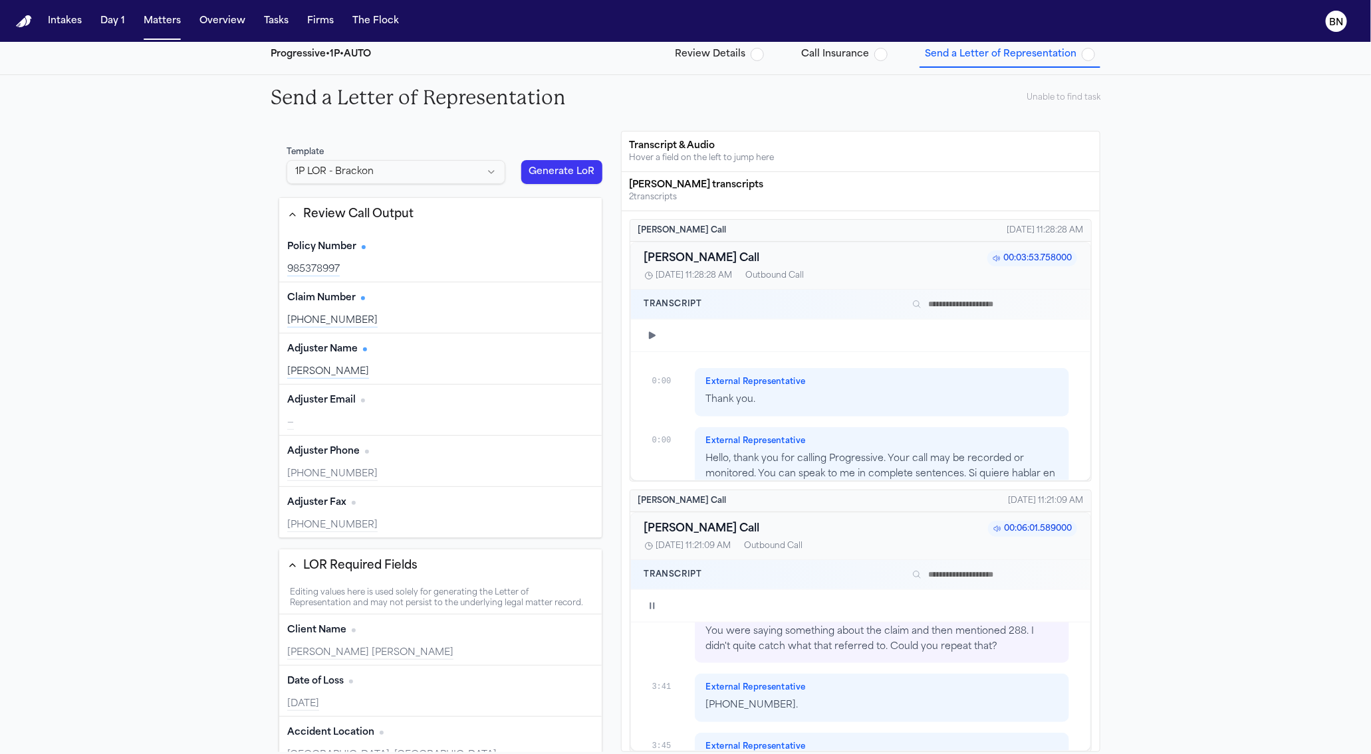
click at [818, 655] on div "Finch Assistant You were saying something about the claim and then mentioned 28…" at bounding box center [882, 632] width 374 height 64
click at [653, 612] on icon "button" at bounding box center [652, 606] width 11 height 11
click at [916, 607] on div at bounding box center [872, 606] width 409 height 11
click at [645, 606] on button "button" at bounding box center [652, 606] width 16 height 16
click at [653, 609] on icon "button" at bounding box center [652, 606] width 11 height 11
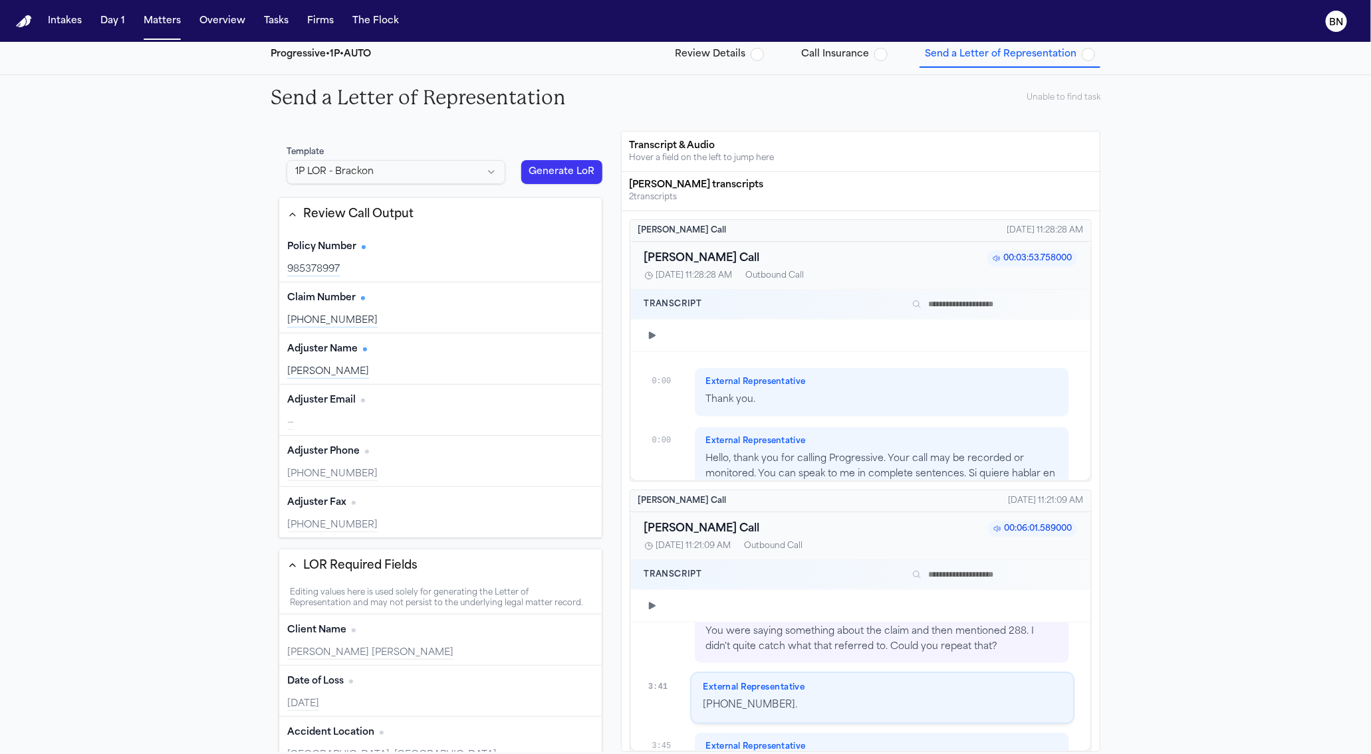
type input "**********"
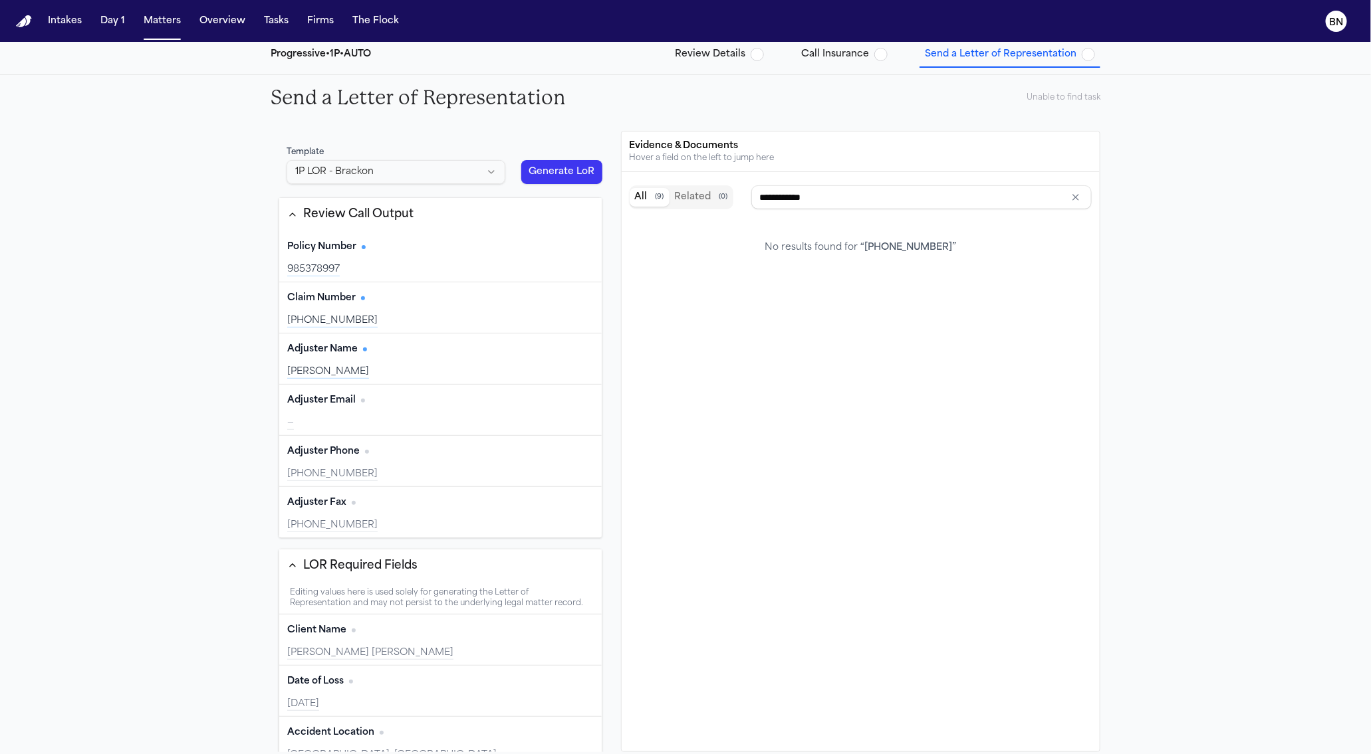
scroll to position [0, 0]
click at [409, 326] on div "25-247-991388" at bounding box center [440, 320] width 306 height 13
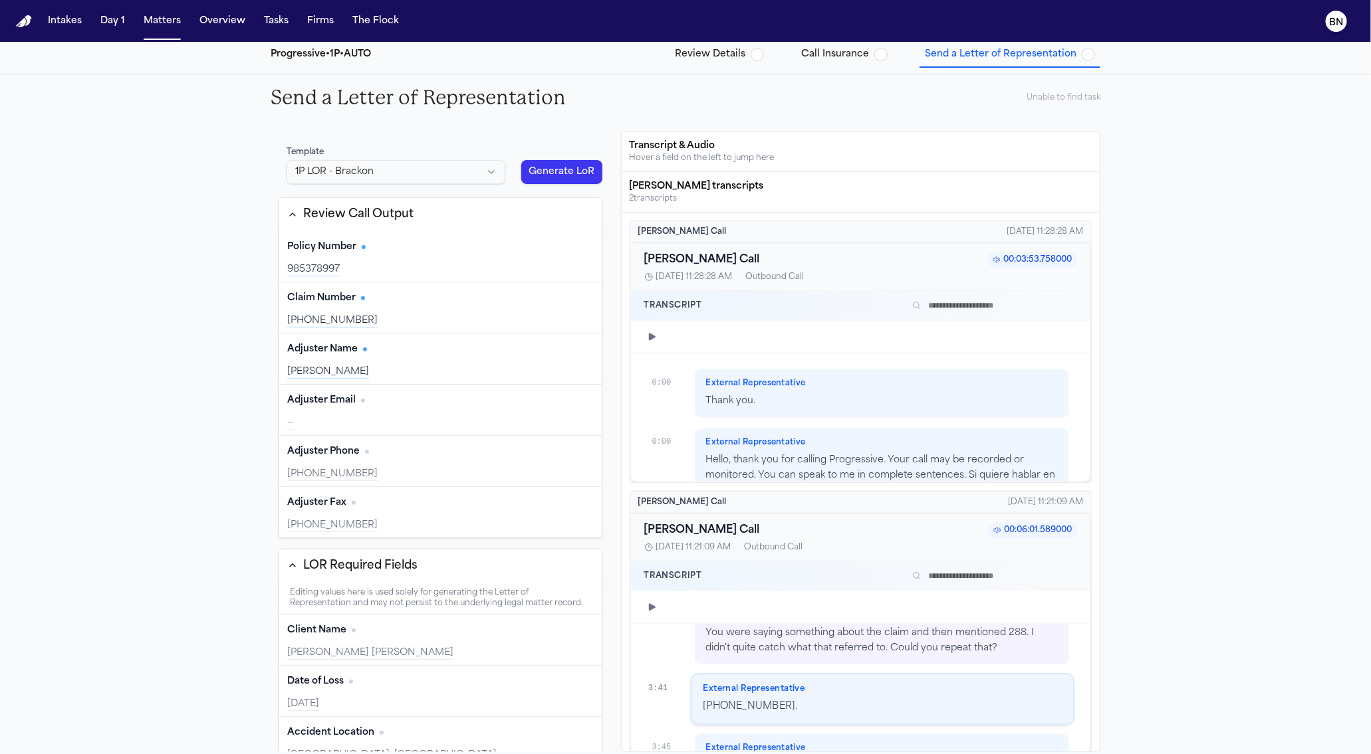
click at [394, 263] on div "985378997" at bounding box center [440, 269] width 306 height 13
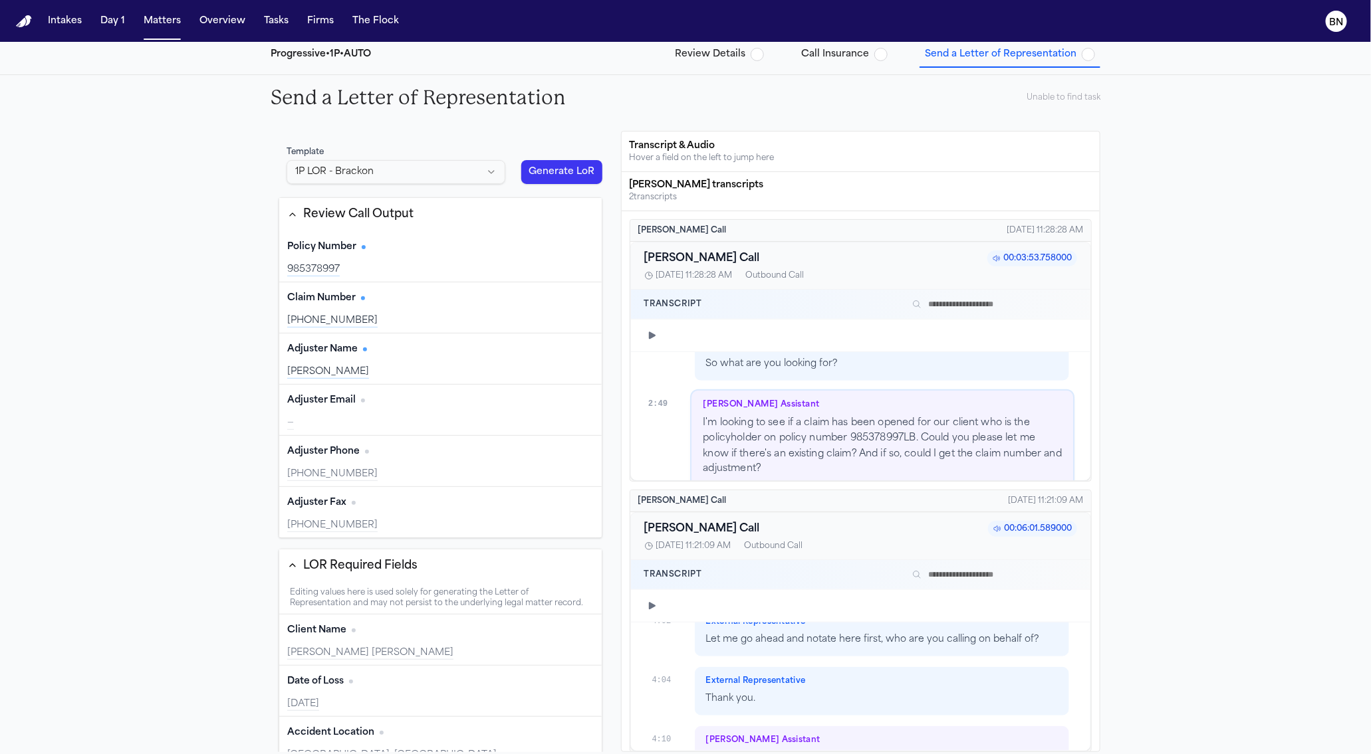
scroll to position [3899, 0]
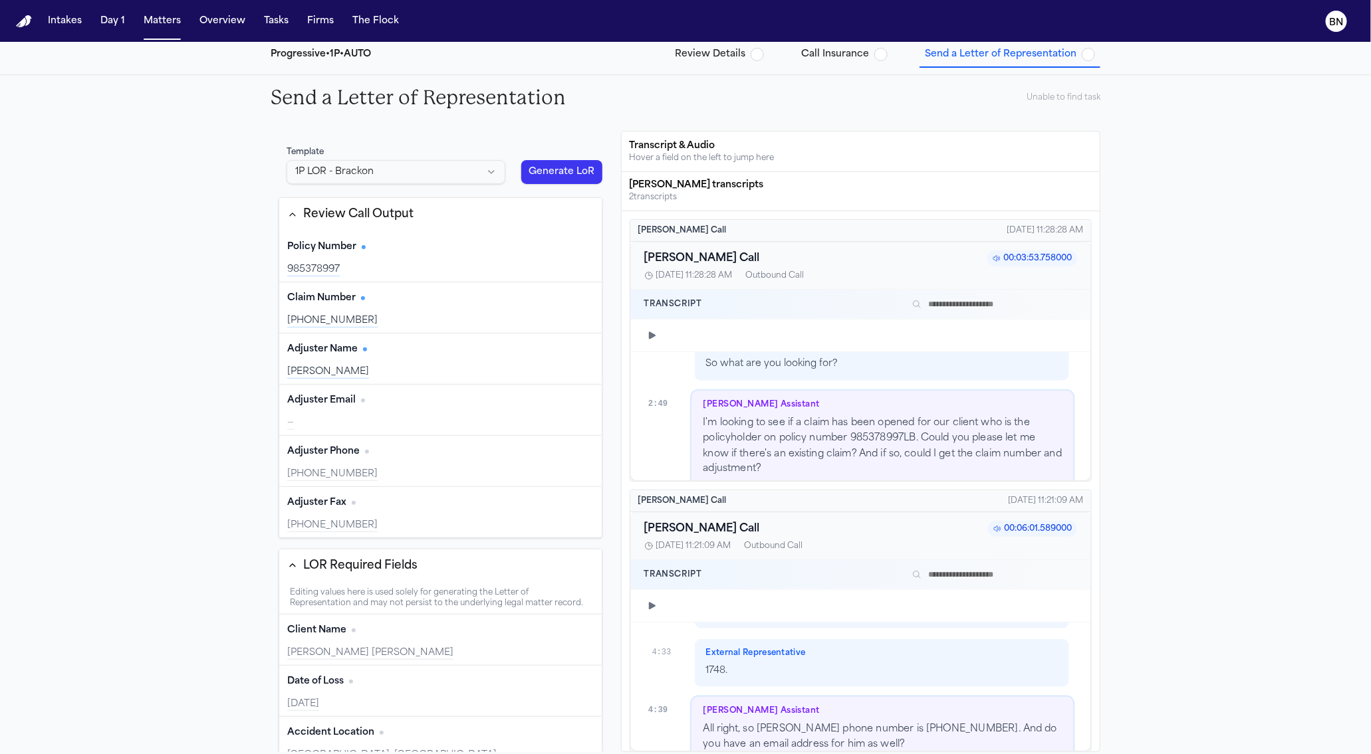
click at [366, 263] on div "985378997" at bounding box center [440, 269] width 306 height 13
click at [362, 247] on div "Policy Number" at bounding box center [326, 247] width 78 height 13
click at [363, 247] on span "Has citation" at bounding box center [364, 247] width 4 height 4
click at [369, 270] on div "985378997" at bounding box center [440, 269] width 306 height 13
click at [494, 263] on div "985378997" at bounding box center [440, 269] width 306 height 13
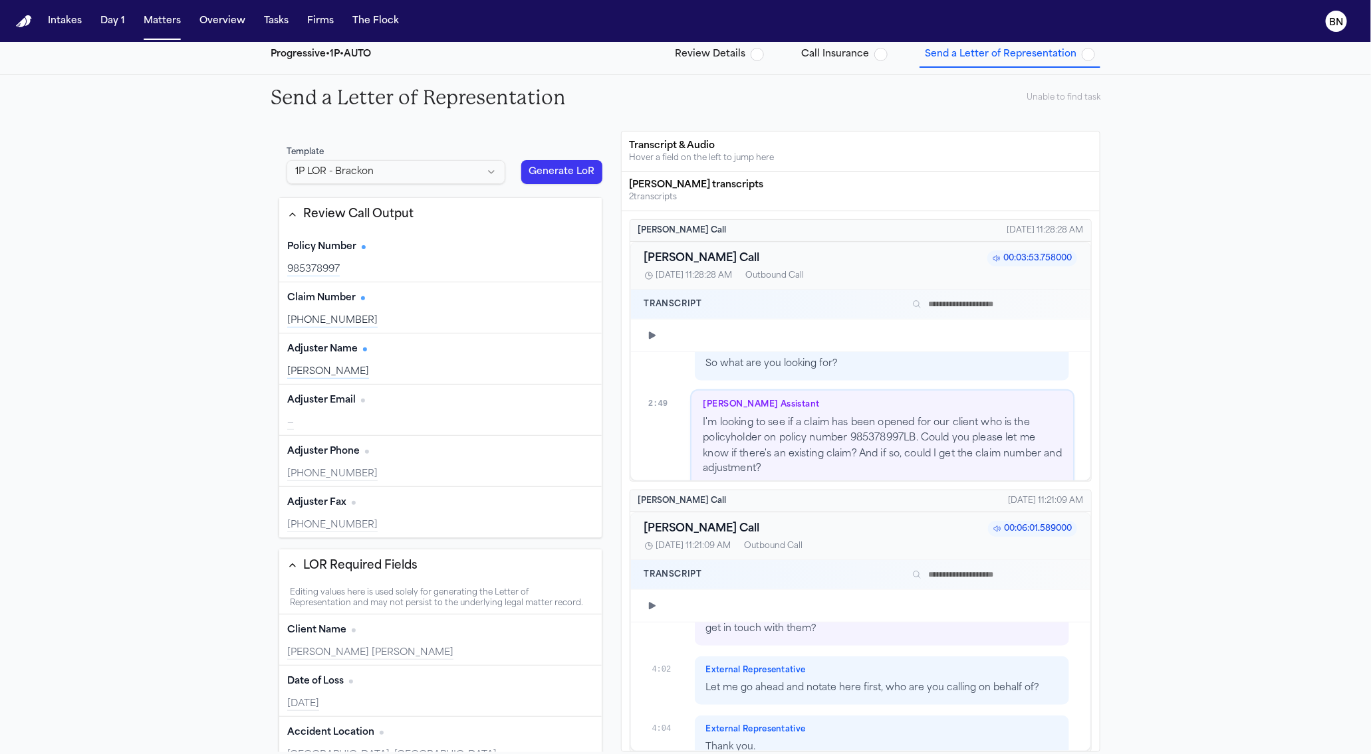
type input "**********"
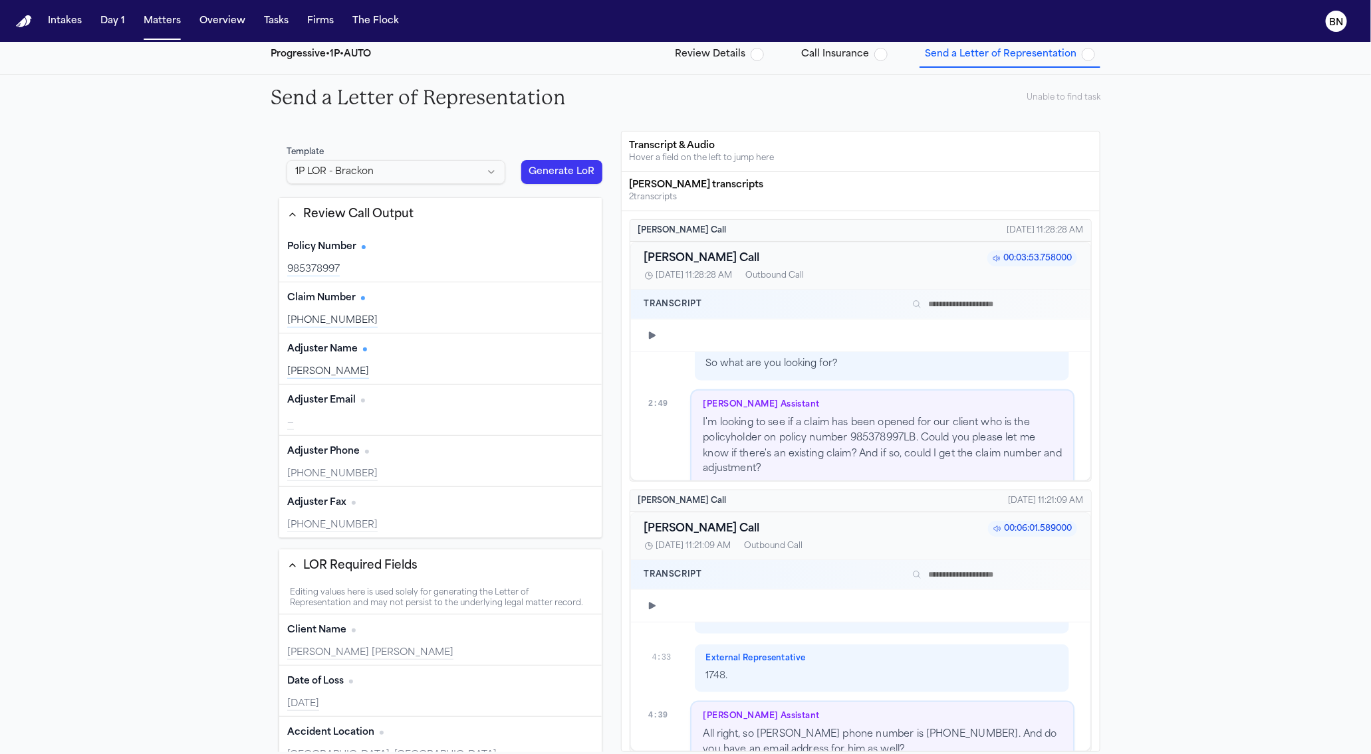
click at [439, 360] on div "Adjuster Name Edit Michael Burton" at bounding box center [440, 359] width 322 height 51
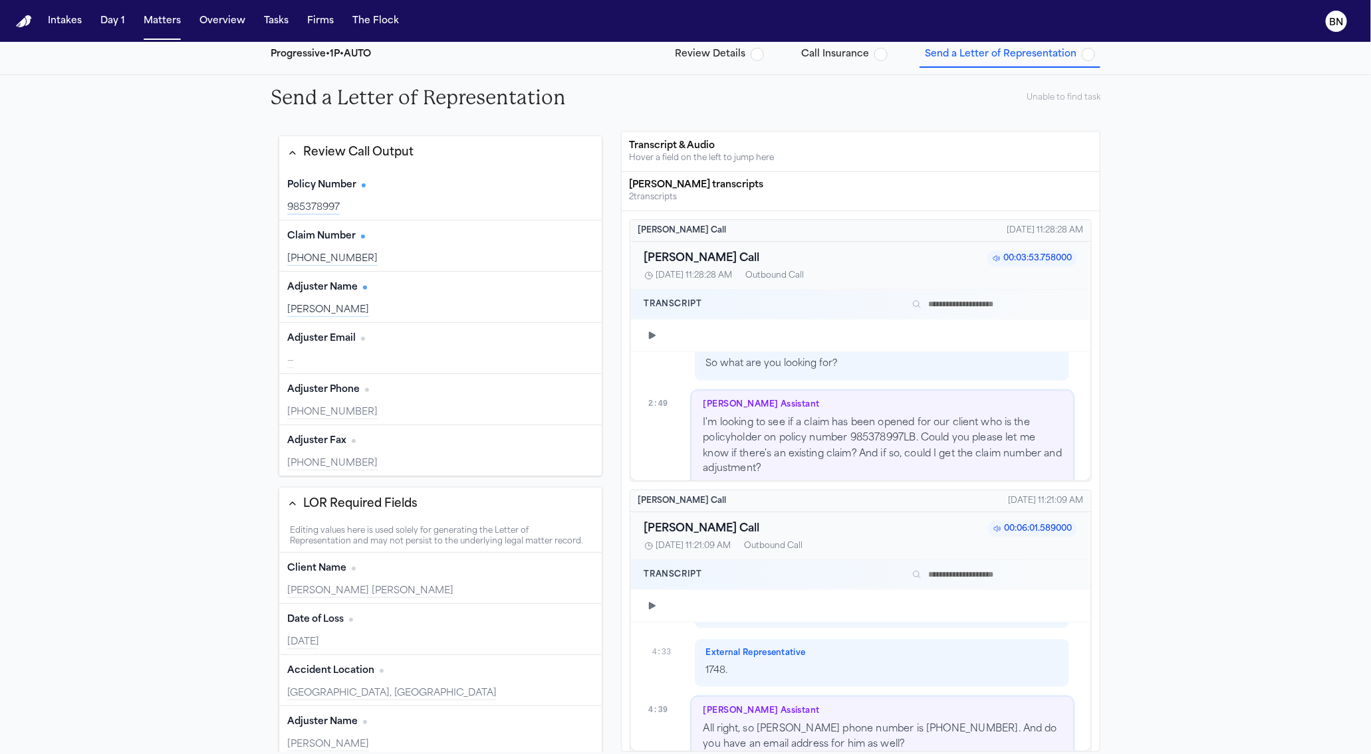
scroll to position [0, 0]
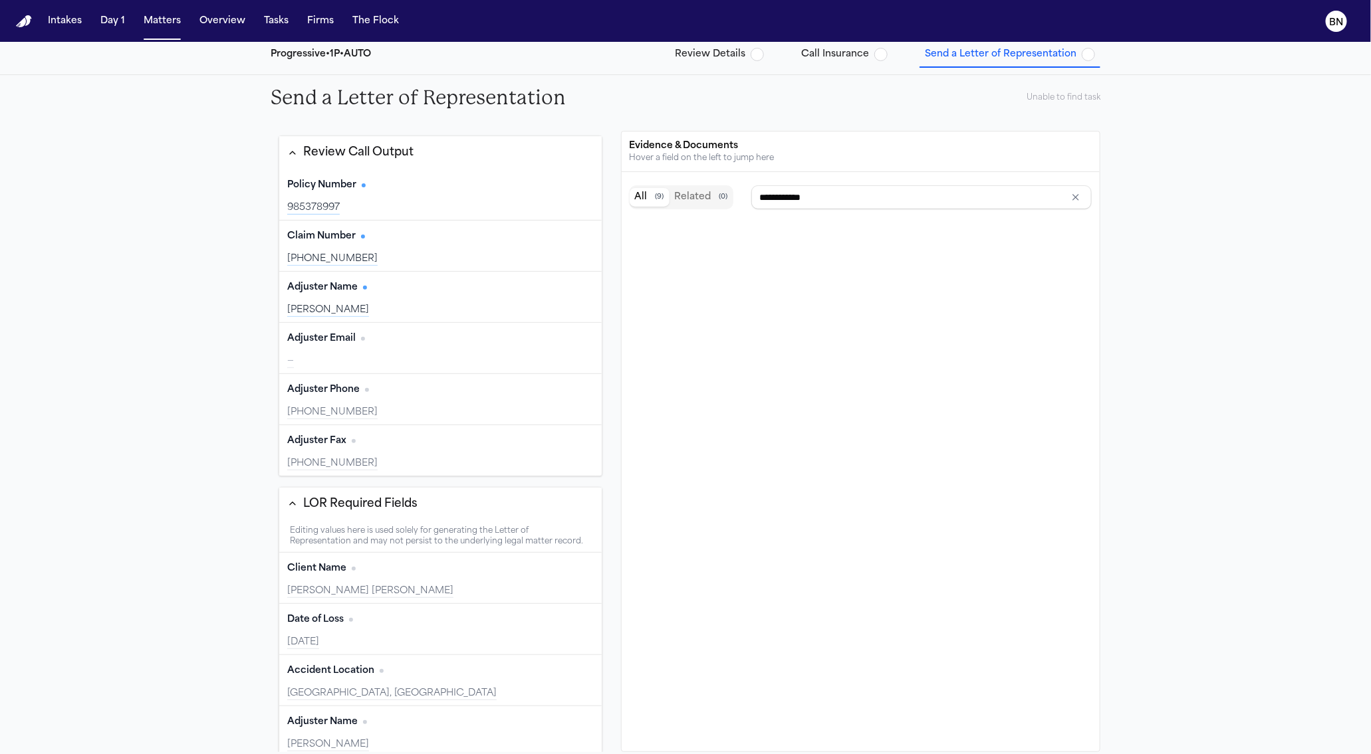
click at [404, 413] on div "+15173161748" at bounding box center [440, 412] width 306 height 13
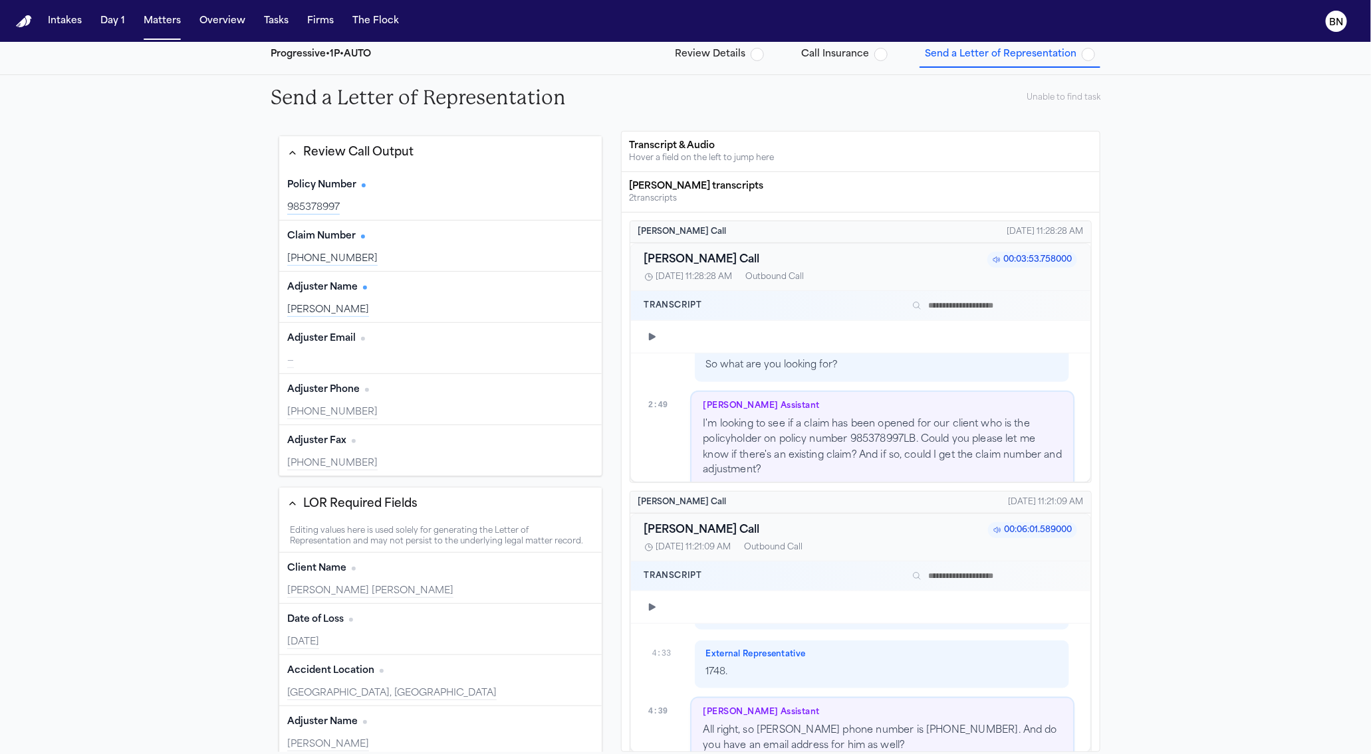
scroll to position [1, 0]
click at [405, 396] on div "Adjuster Phone Edit" at bounding box center [440, 390] width 306 height 21
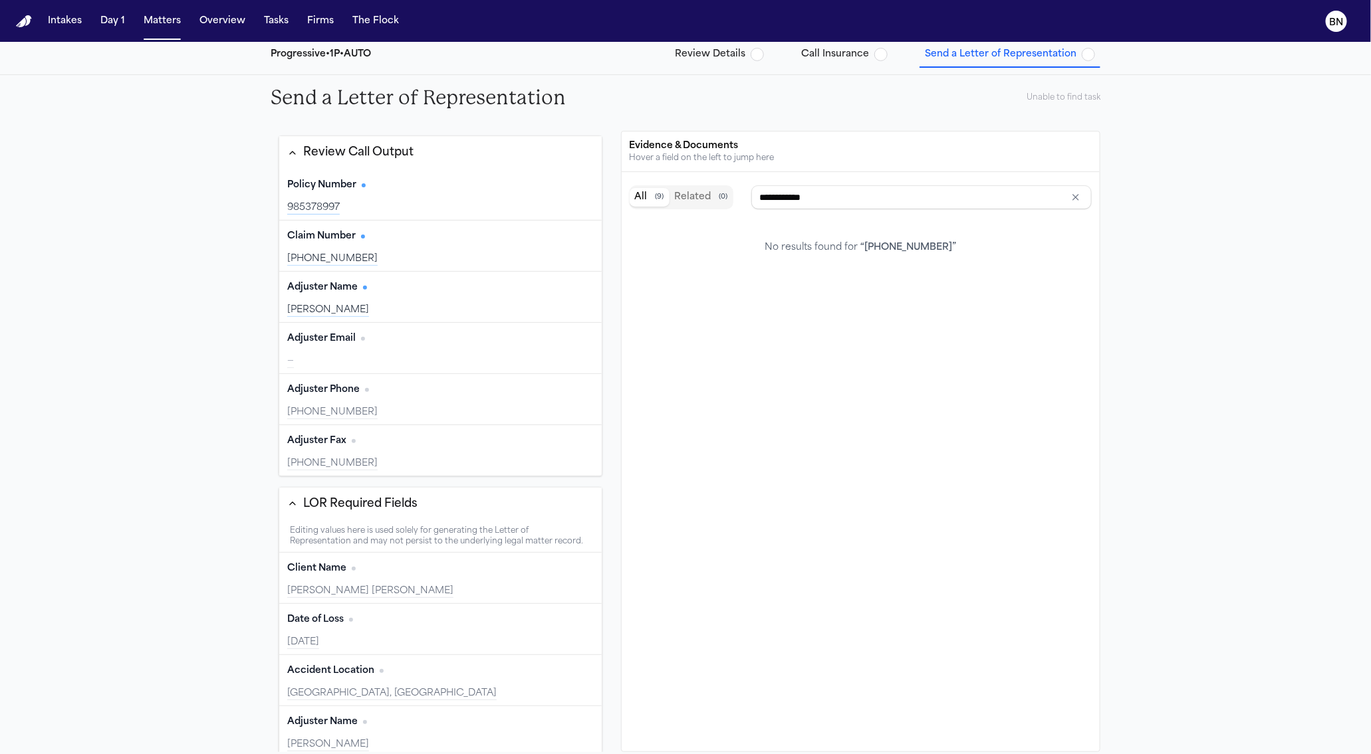
scroll to position [0, 0]
click at [405, 396] on div "Adjuster Phone Edit" at bounding box center [440, 390] width 306 height 21
type input "**********"
click at [397, 450] on div "Adjuster Fax Edit" at bounding box center [440, 441] width 306 height 21
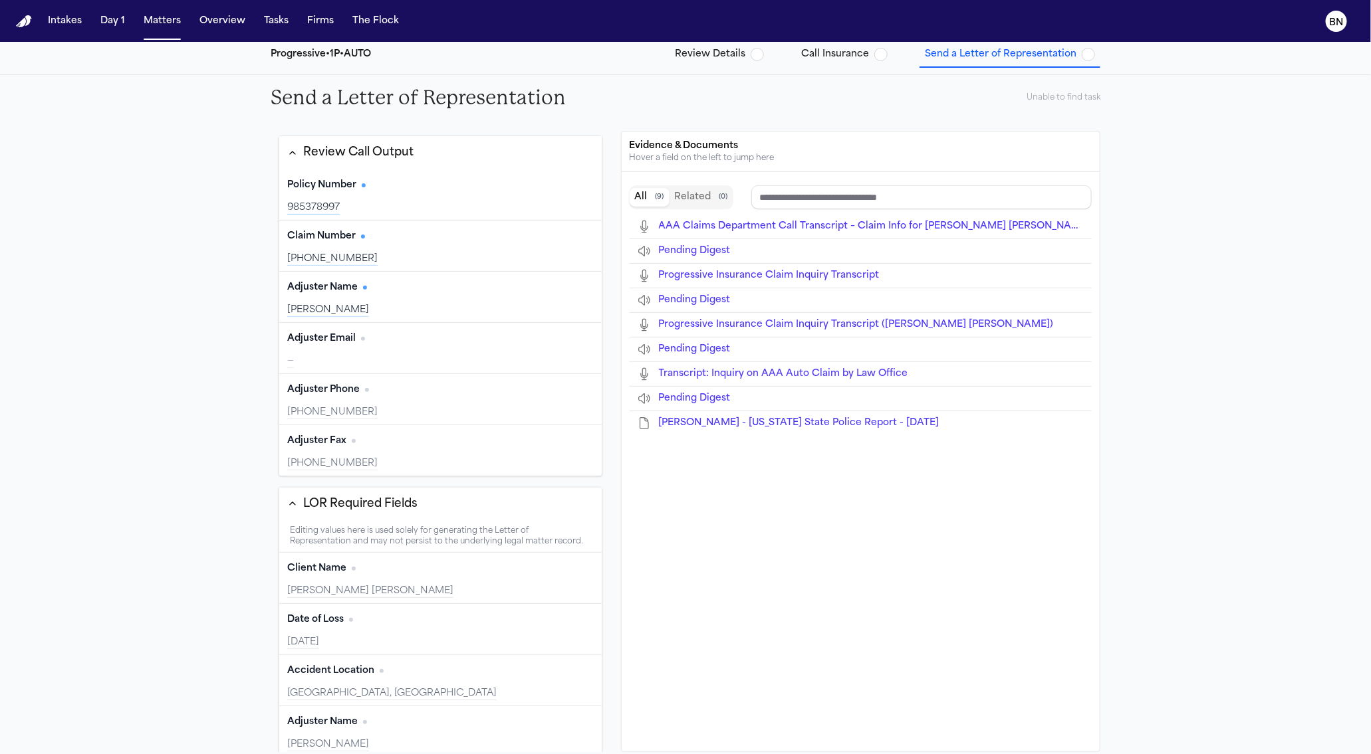
click at [372, 372] on div "Adjuster Email Edit —" at bounding box center [440, 348] width 322 height 51
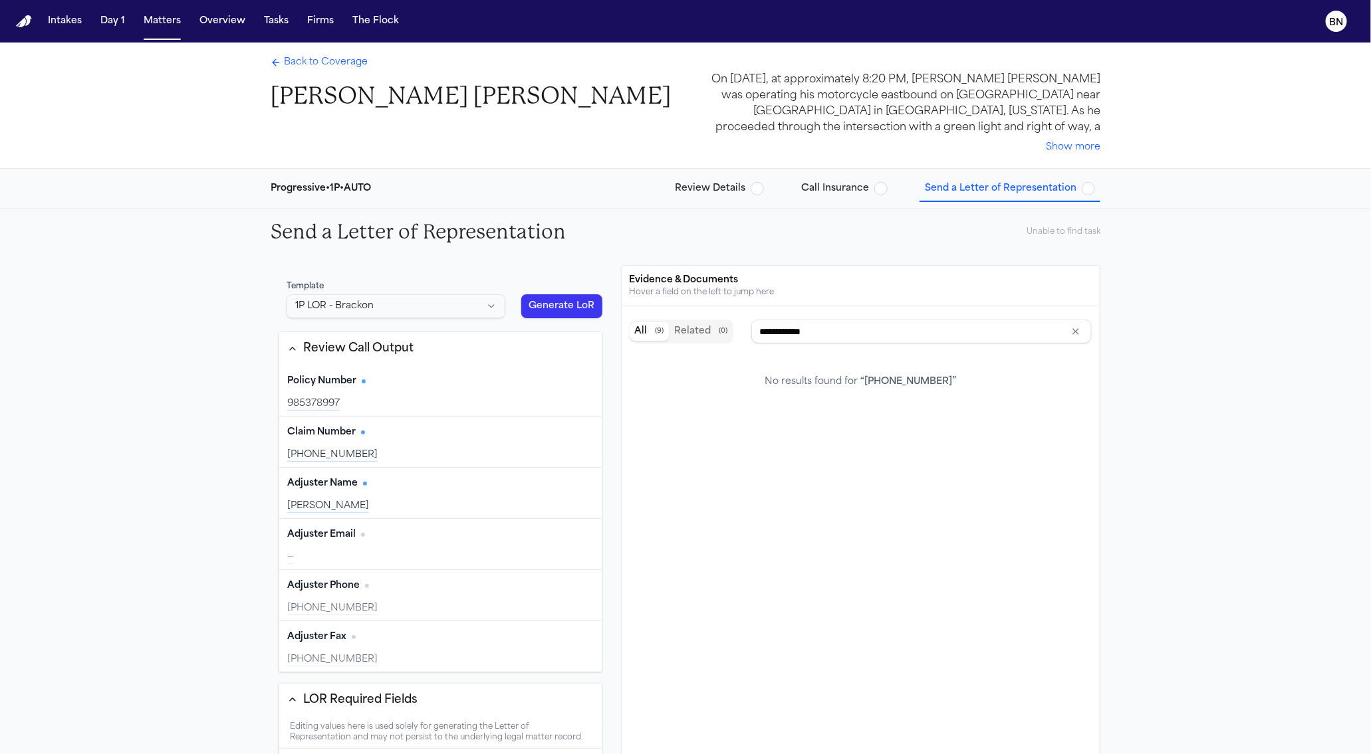
click at [451, 306] on html "Intakes Day 1 Matters Overview Tasks Firms The Flock BN Back to Coverage Connor…" at bounding box center [685, 377] width 1371 height 754
click at [467, 275] on html "Intakes Day 1 Matters Overview Tasks Firms The Flock BN Back to Coverage Connor…" at bounding box center [685, 377] width 1371 height 754
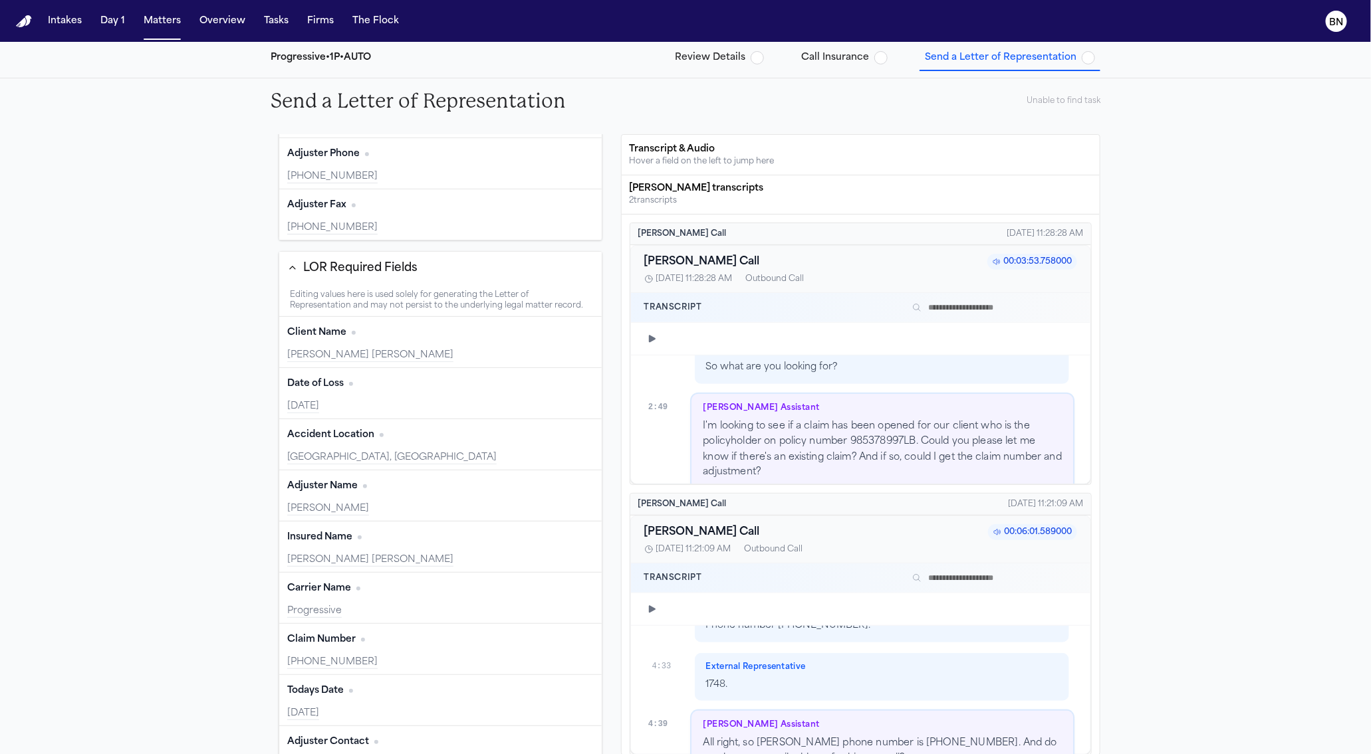
scroll to position [3899, 0]
type input "**********"
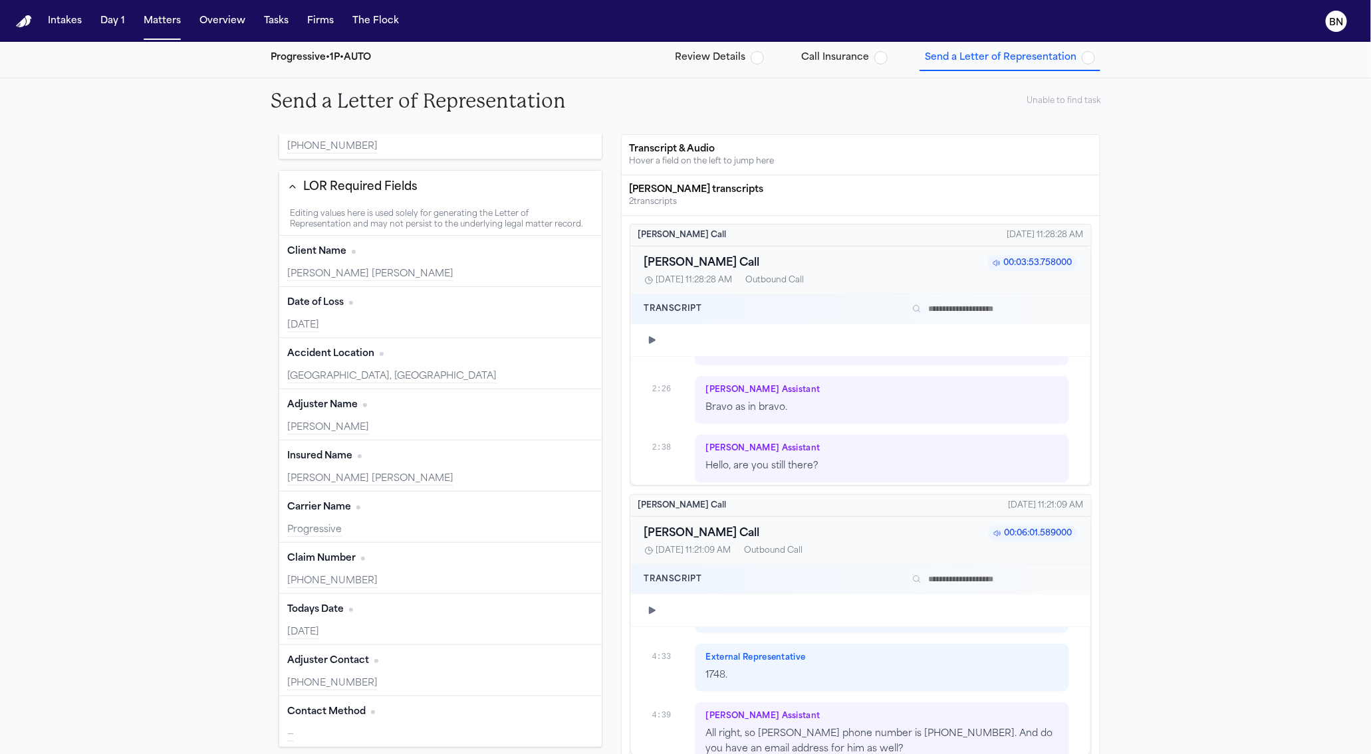
scroll to position [0, 0]
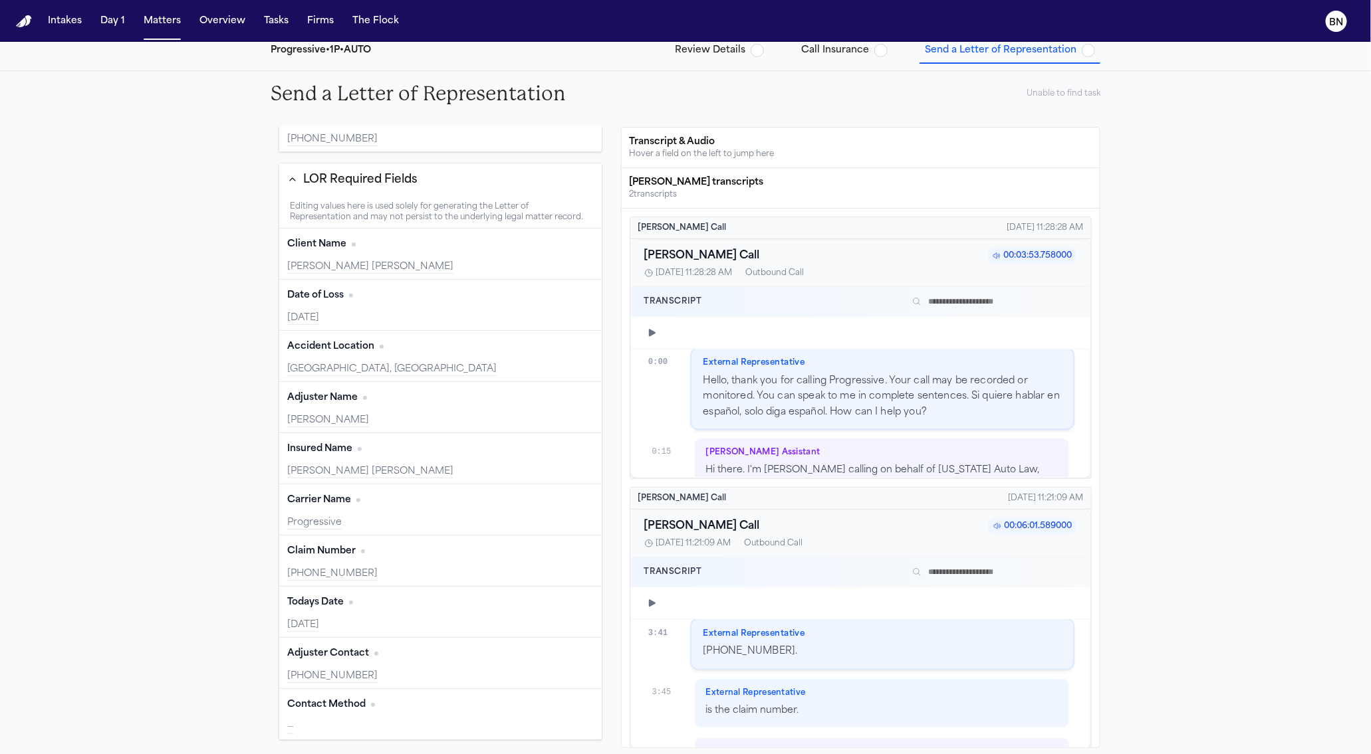
click at [431, 563] on div "Claim Number Edit 25-247-991388" at bounding box center [440, 561] width 322 height 51
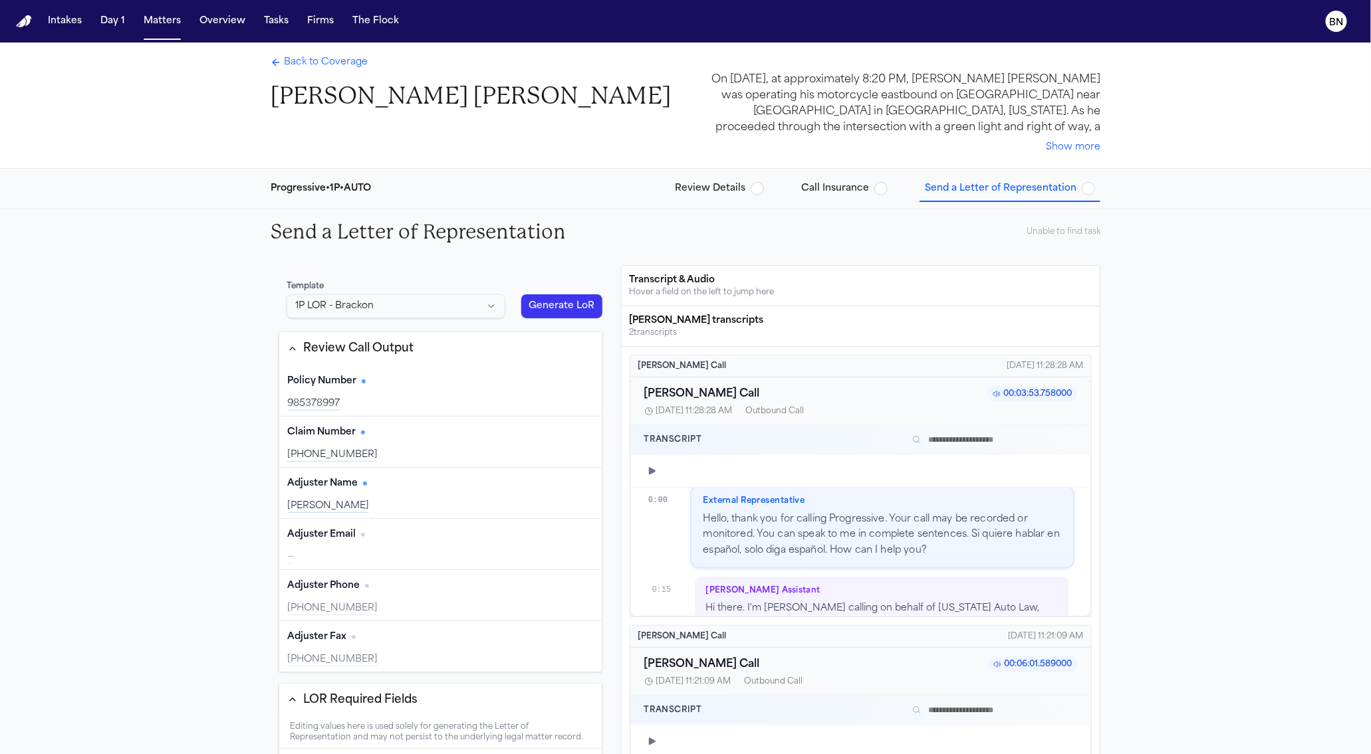
type input "**********"
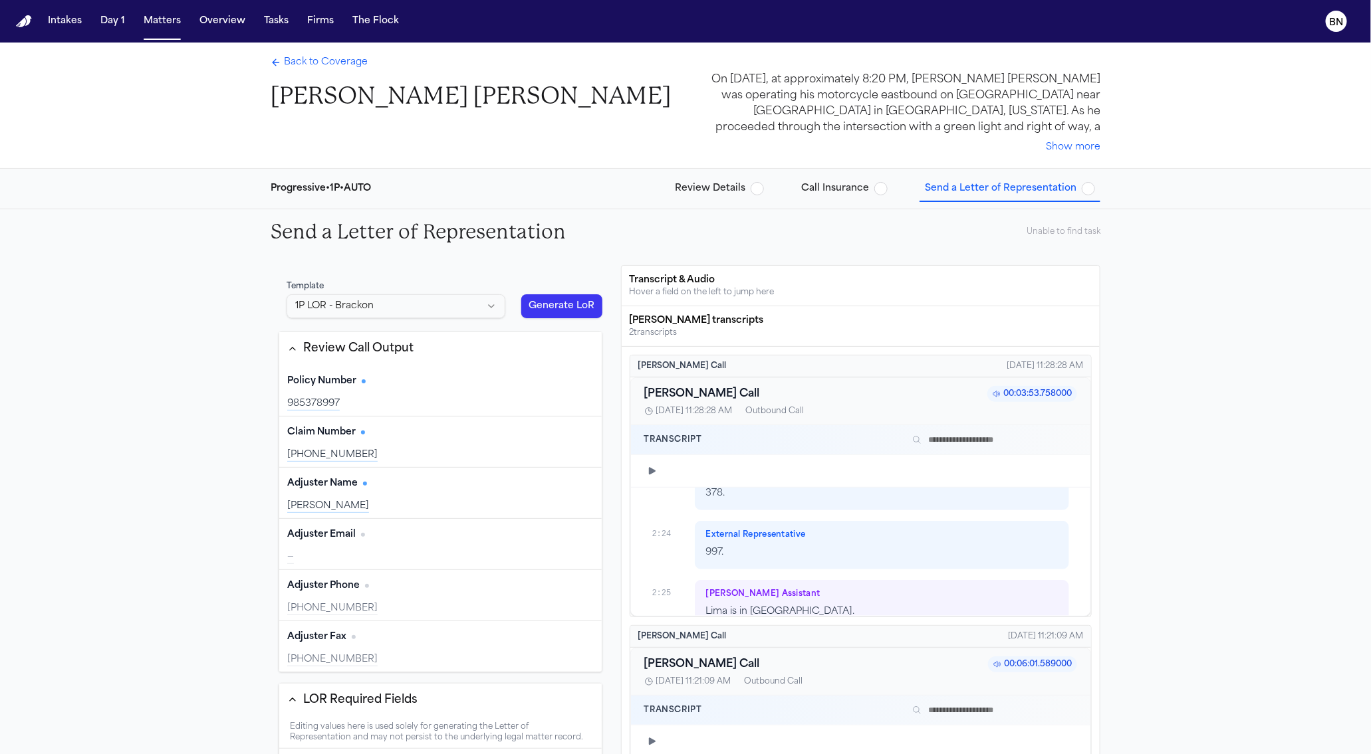
click at [740, 187] on span "Review Details" at bounding box center [710, 188] width 70 height 13
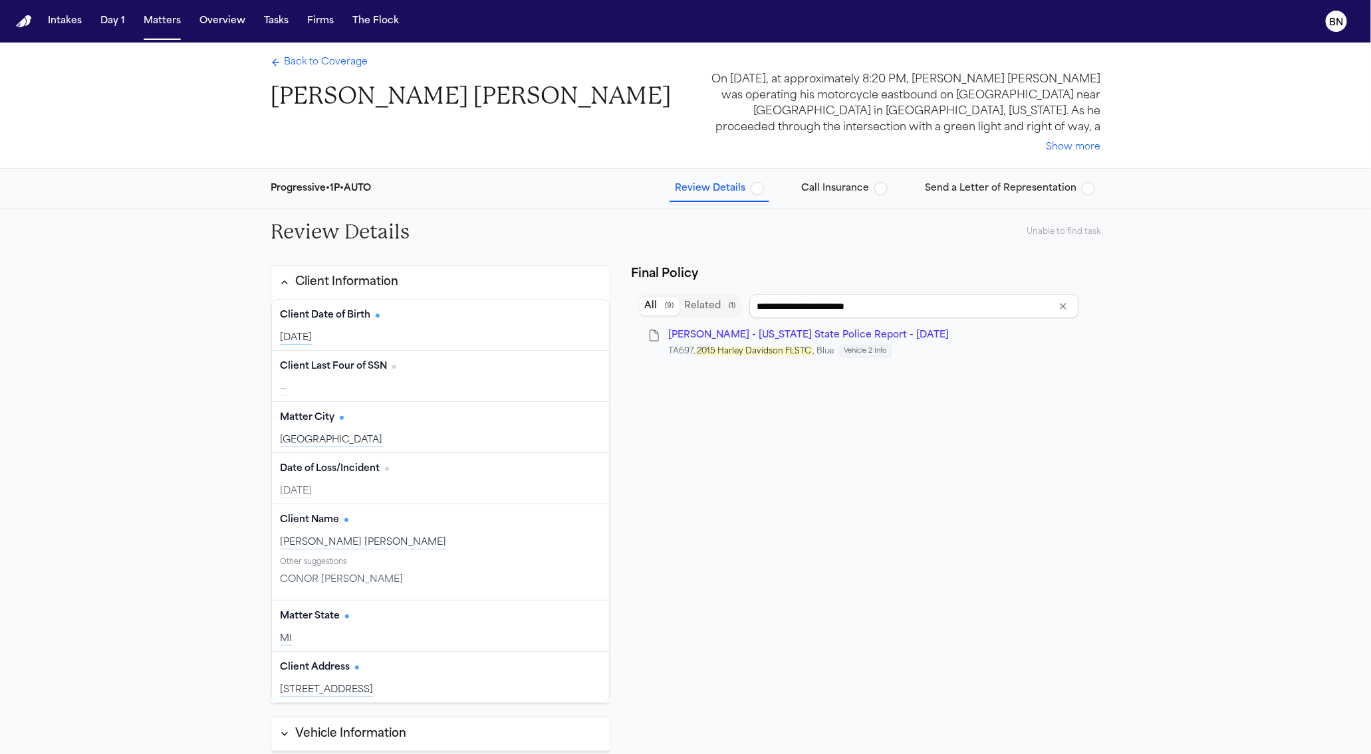
click at [332, 67] on span "Back to Coverage" at bounding box center [326, 62] width 84 height 13
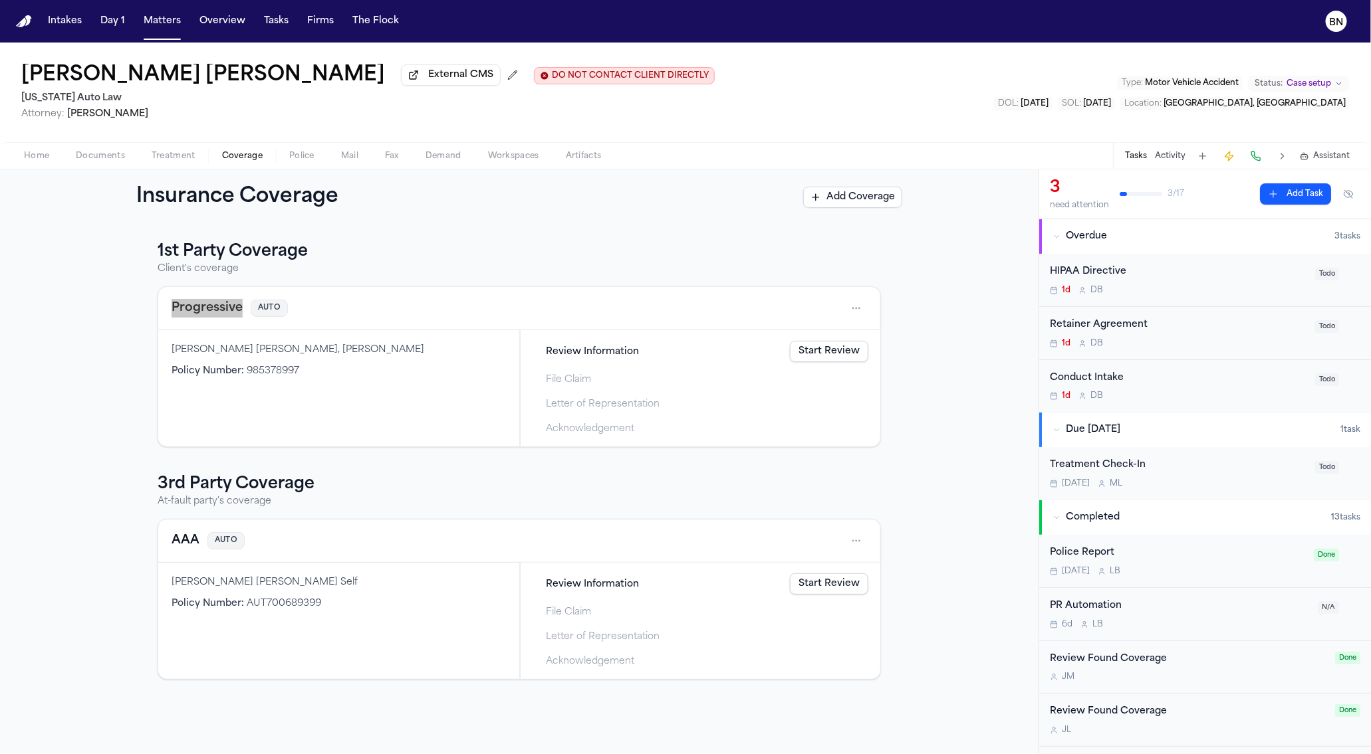
drag, startPoint x: 149, startPoint y: 288, endPoint x: 531, endPoint y: 0, distance: 478.5
click at [0, 0] on div "Intakes Day 1 Matters Overview Tasks Firms The Flock BN Connor Fischer External…" at bounding box center [685, 377] width 1371 height 754
click at [832, 351] on link "Start Review" at bounding box center [829, 351] width 78 height 21
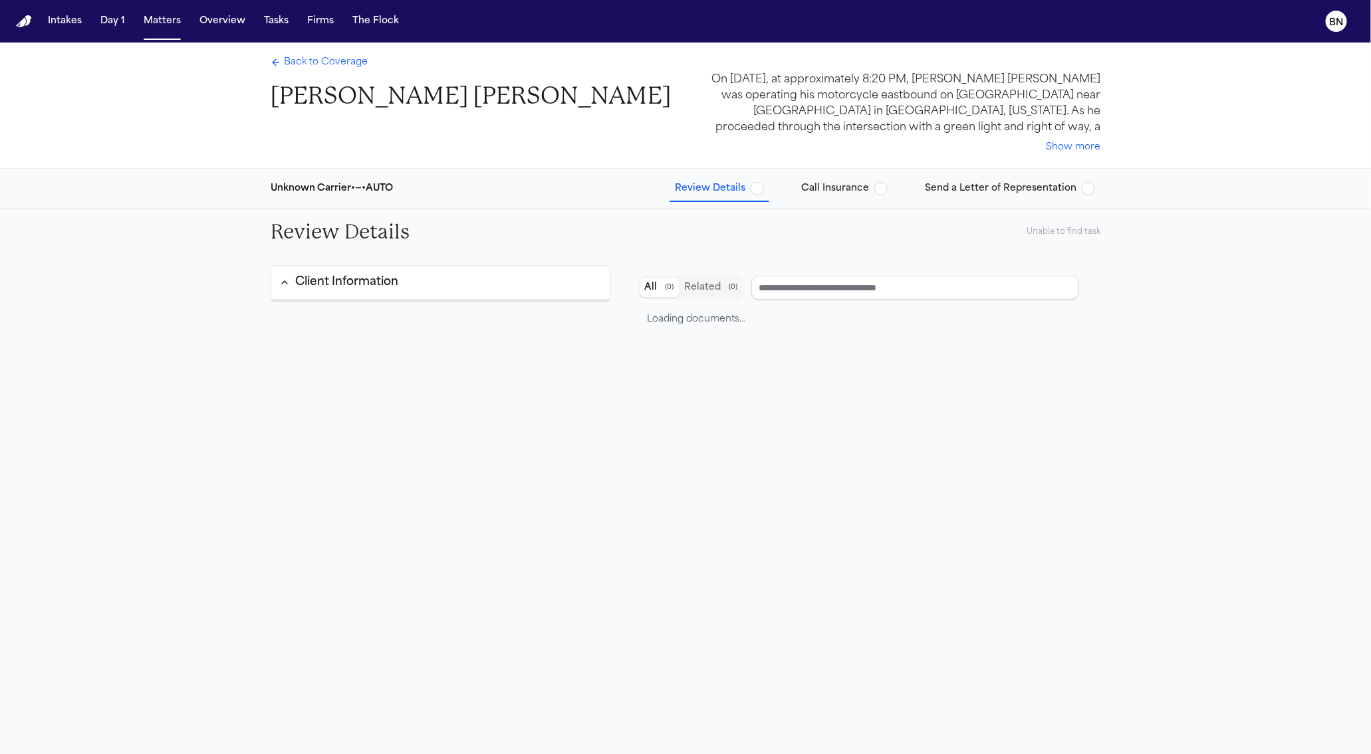
type input "**********"
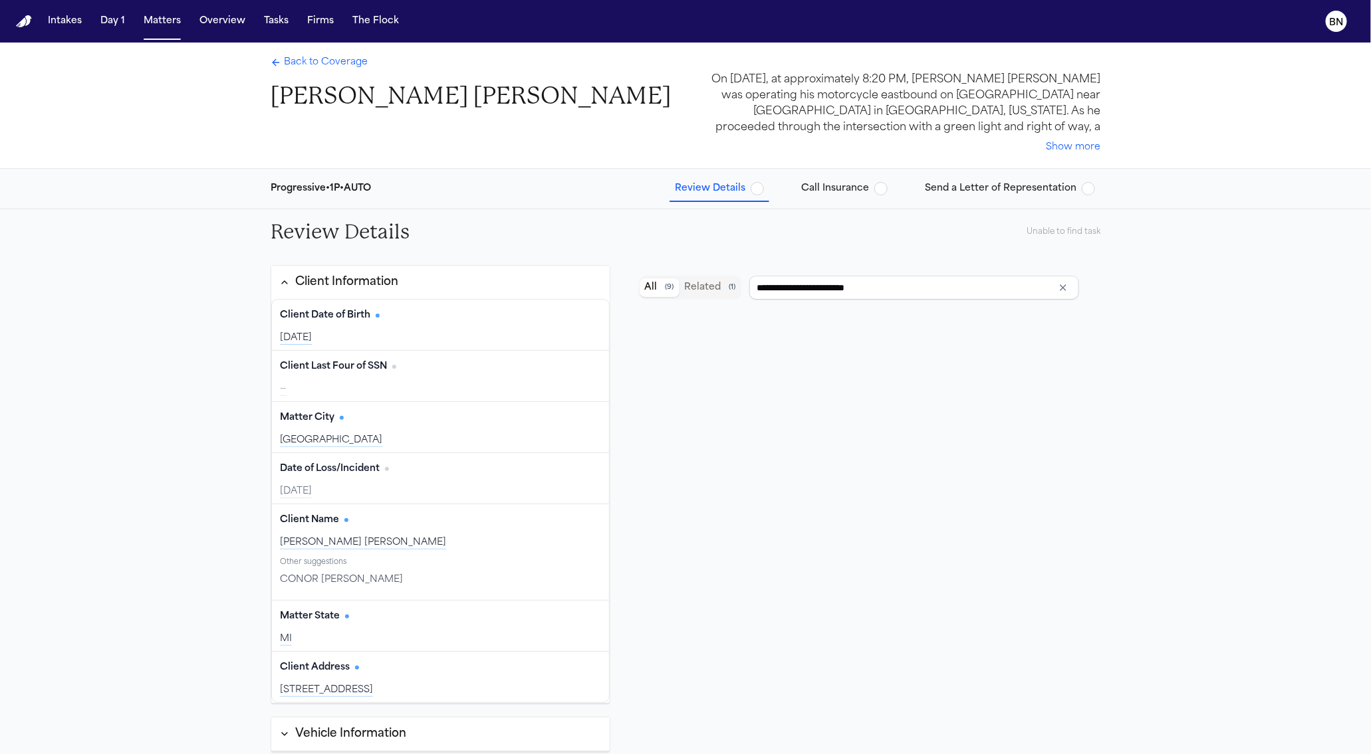
click at [829, 182] on span "Call Insurance" at bounding box center [835, 188] width 68 height 13
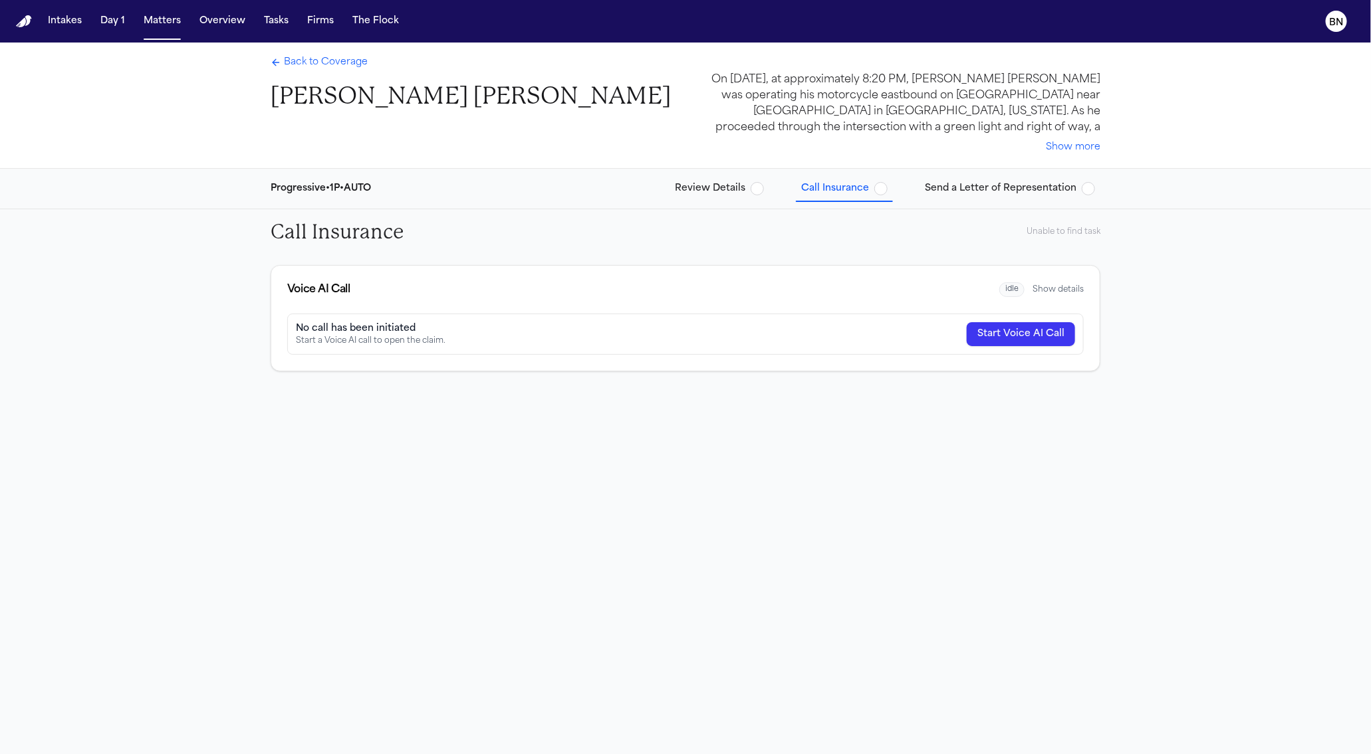
click at [1046, 288] on button "Show details" at bounding box center [1057, 289] width 51 height 11
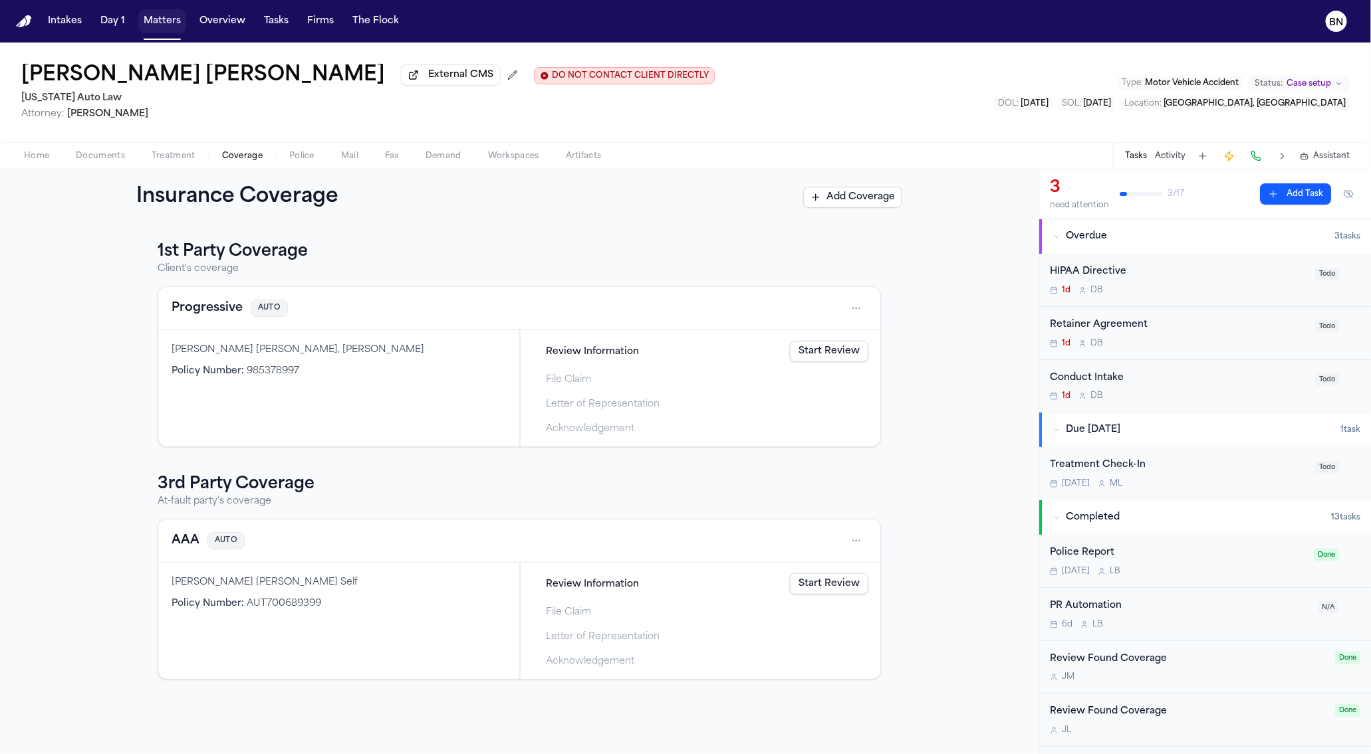
click at [153, 29] on button "Matters" at bounding box center [162, 21] width 48 height 24
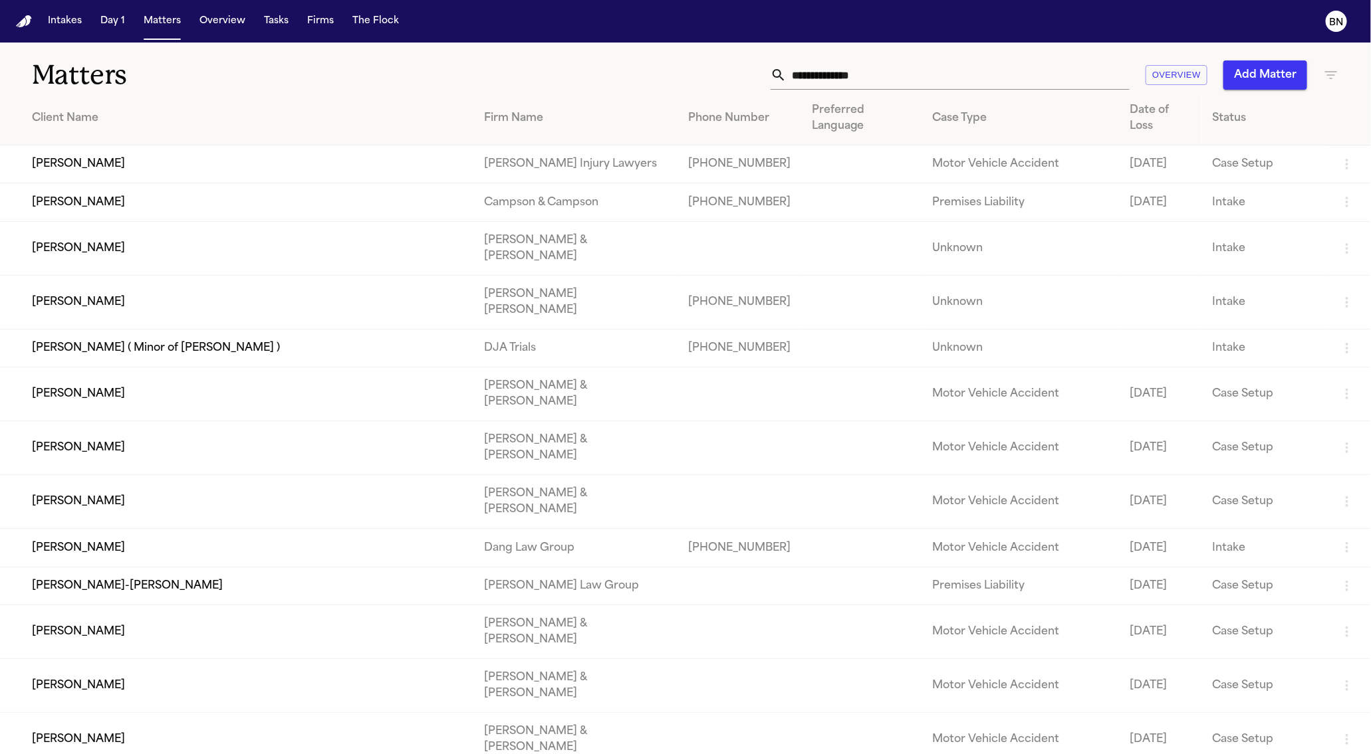
click at [820, 82] on input "text" at bounding box center [957, 74] width 343 height 29
paste input "**********"
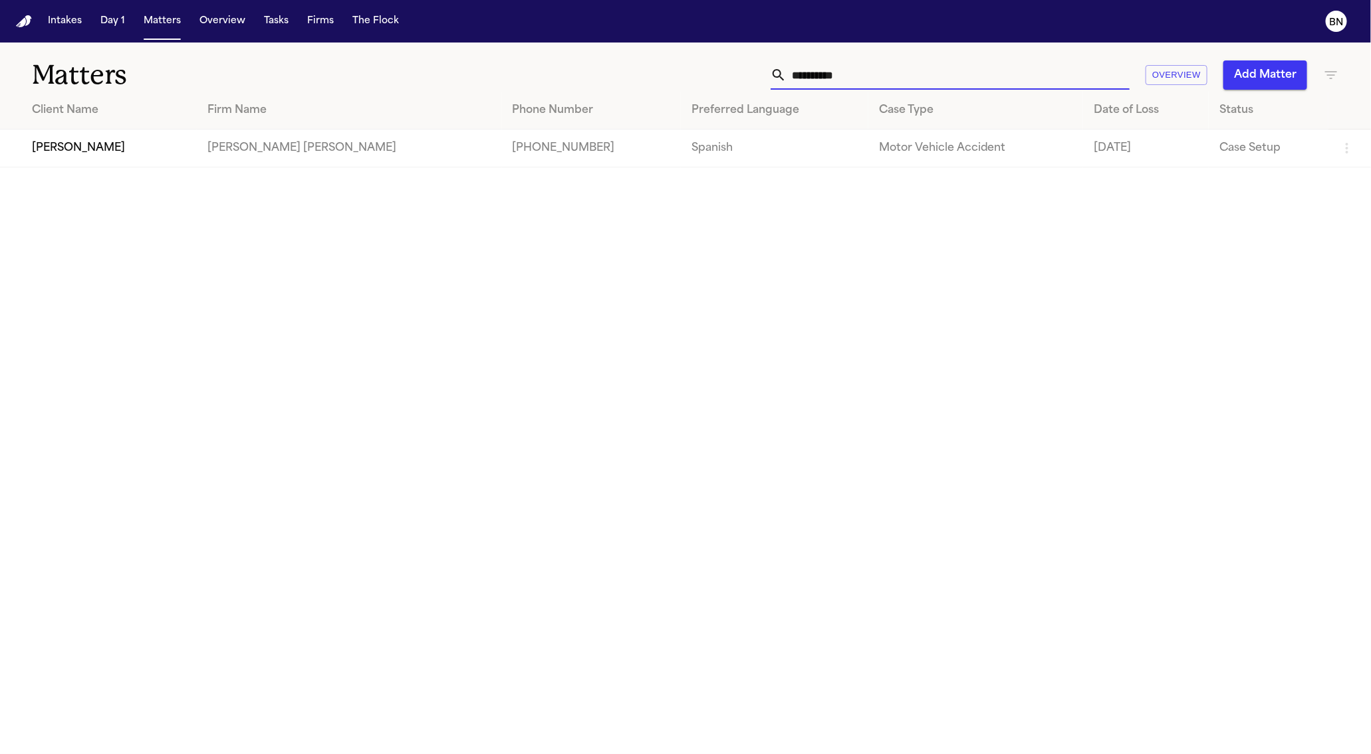
type input "**********"
click at [145, 155] on td "[PERSON_NAME]" at bounding box center [98, 149] width 197 height 38
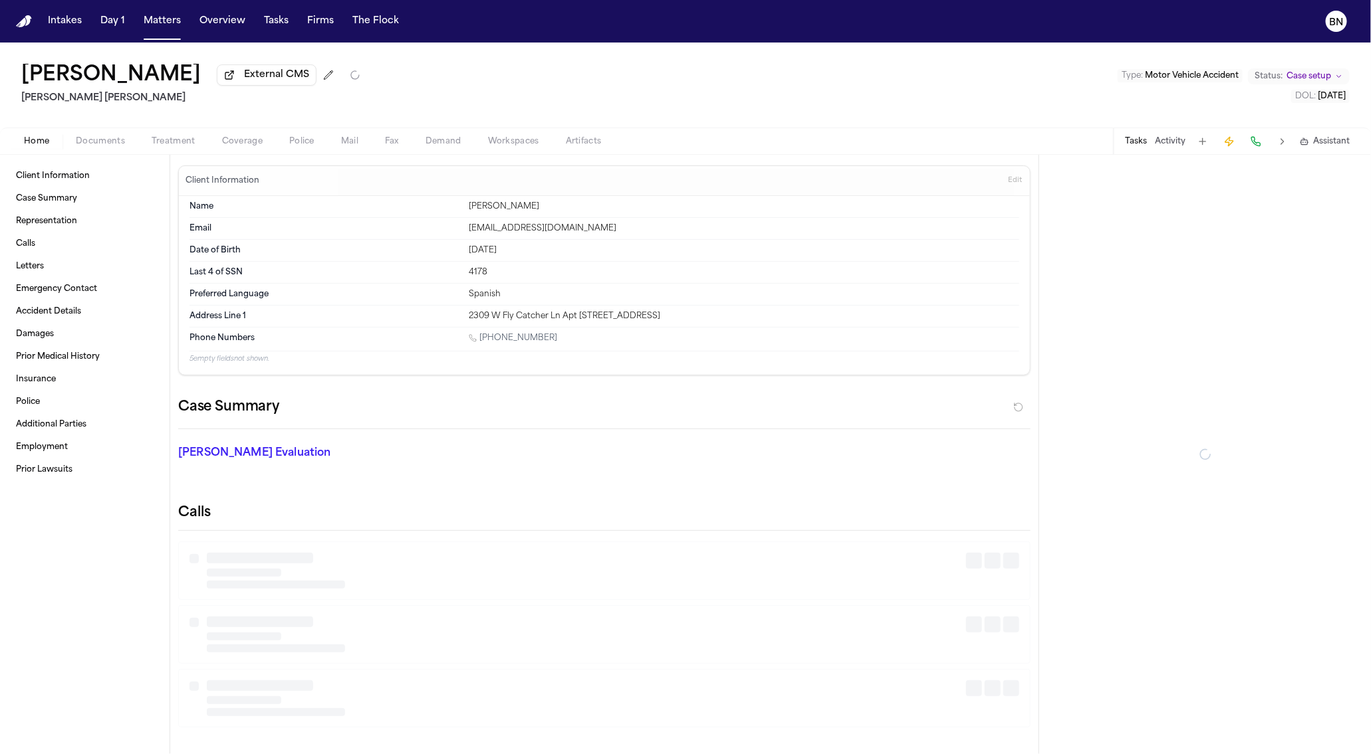
click at [247, 144] on span "Coverage" at bounding box center [242, 141] width 41 height 11
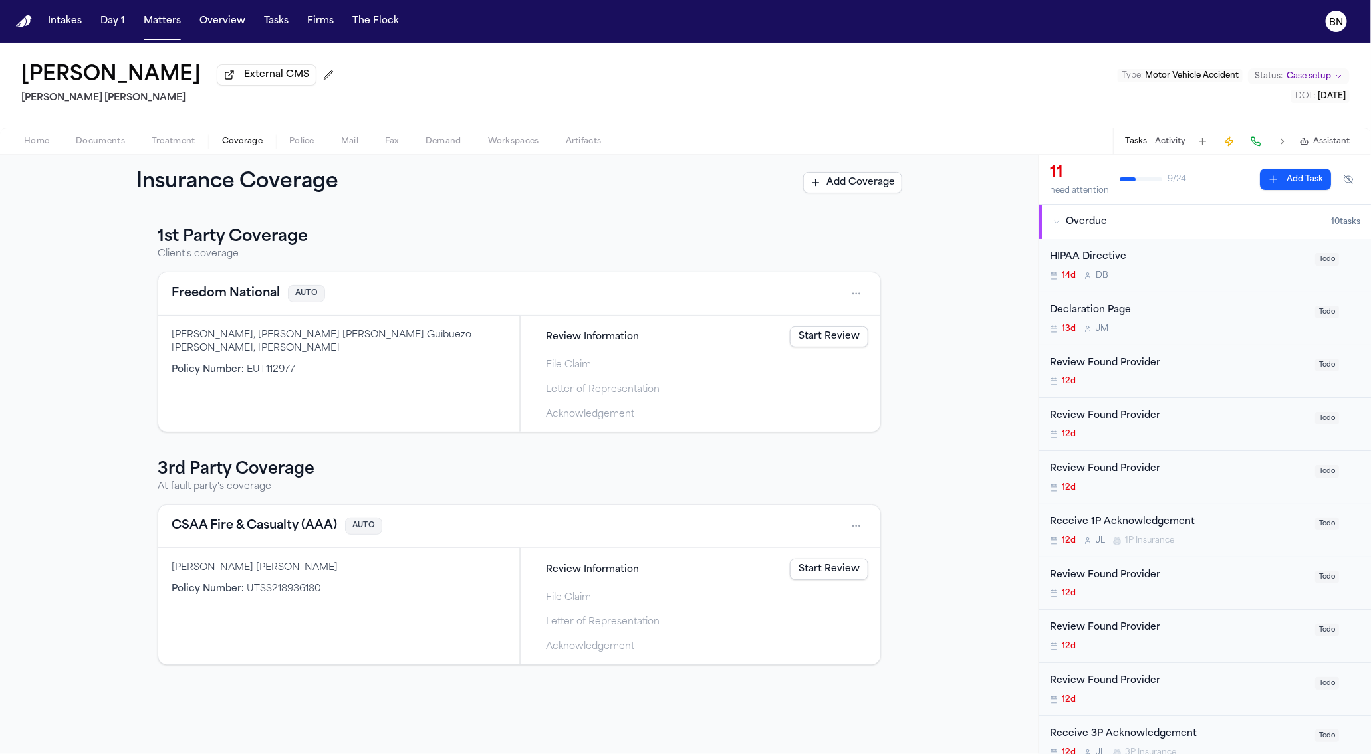
click at [224, 290] on button "Freedom National" at bounding box center [225, 293] width 108 height 19
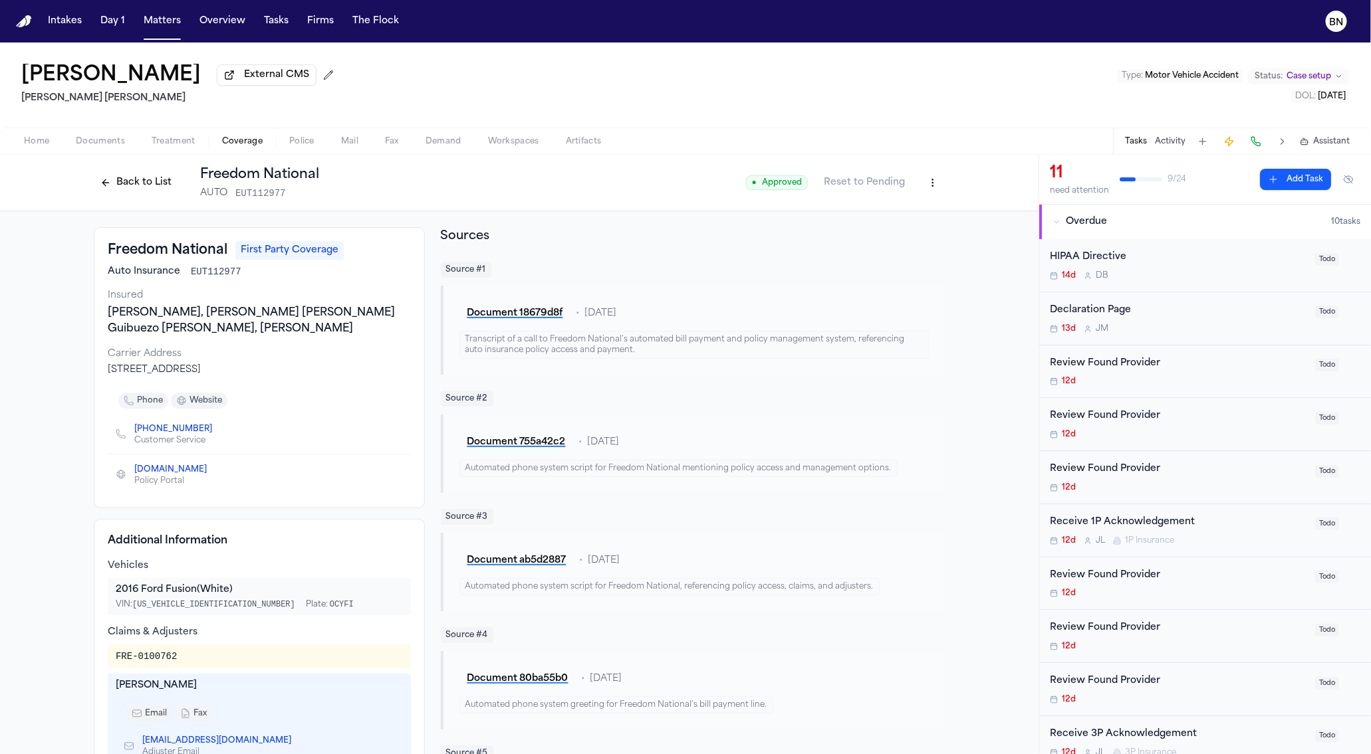
drag, startPoint x: 144, startPoint y: 431, endPoint x: 120, endPoint y: 436, distance: 24.4
click at [120, 436] on div "[PHONE_NUMBER] Customer Service" at bounding box center [259, 434] width 303 height 40
click at [217, 430] on icon "Copy to clipboard" at bounding box center [219, 429] width 5 height 6
click at [151, 186] on button "Back to List" at bounding box center [136, 182] width 84 height 21
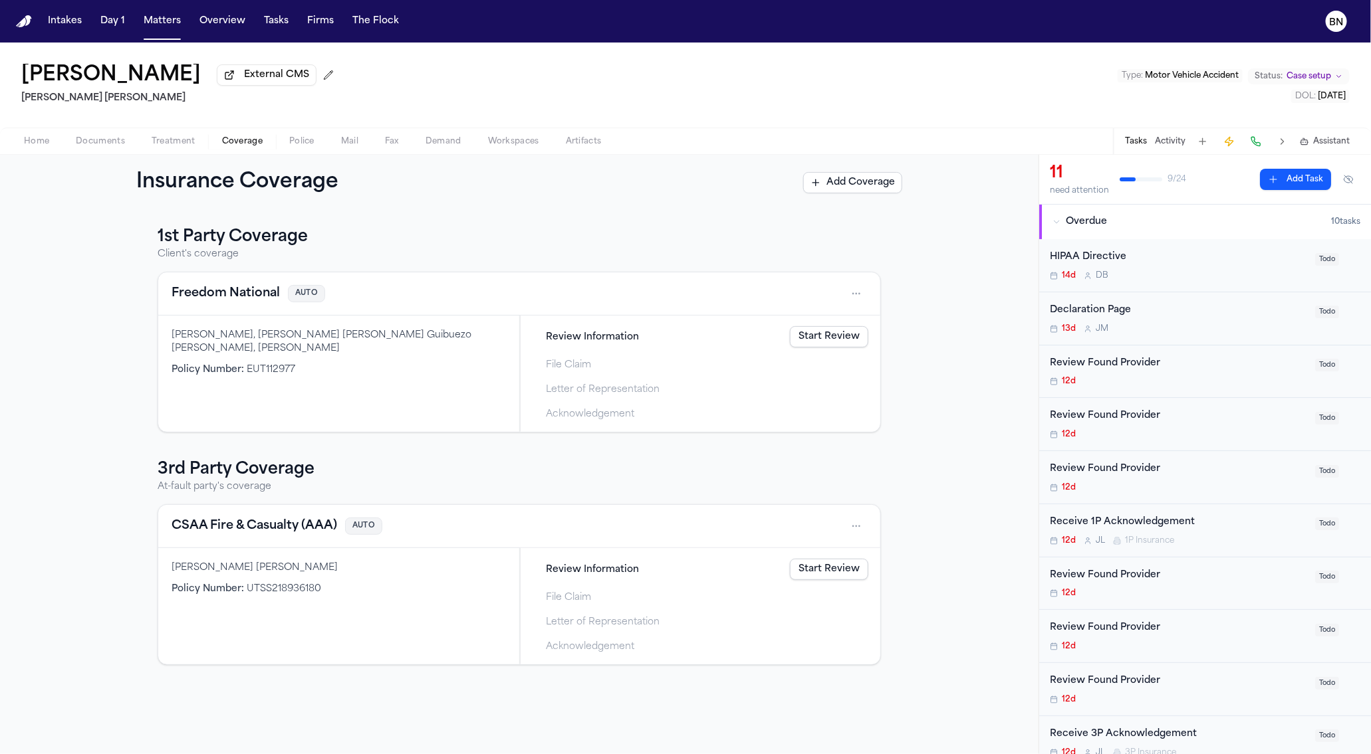
click at [817, 334] on link "Start Review" at bounding box center [829, 336] width 78 height 21
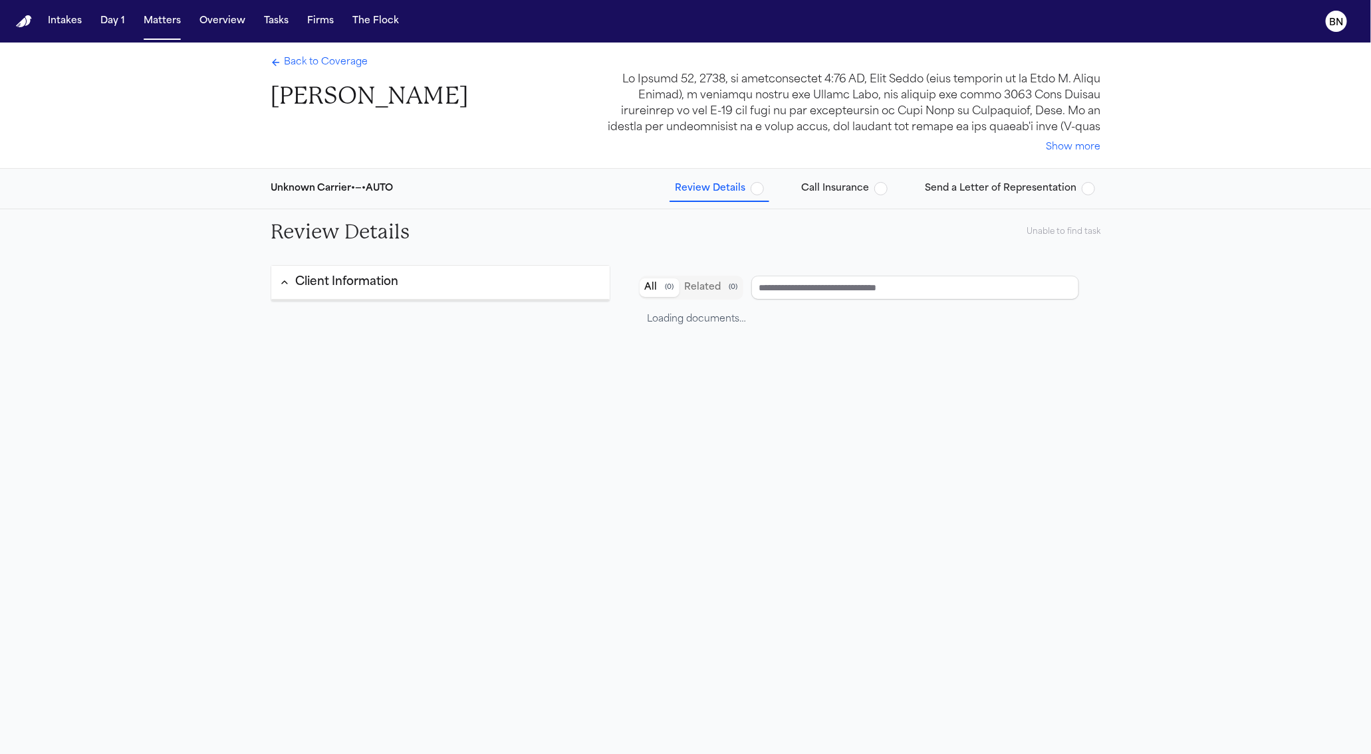
type input "**********"
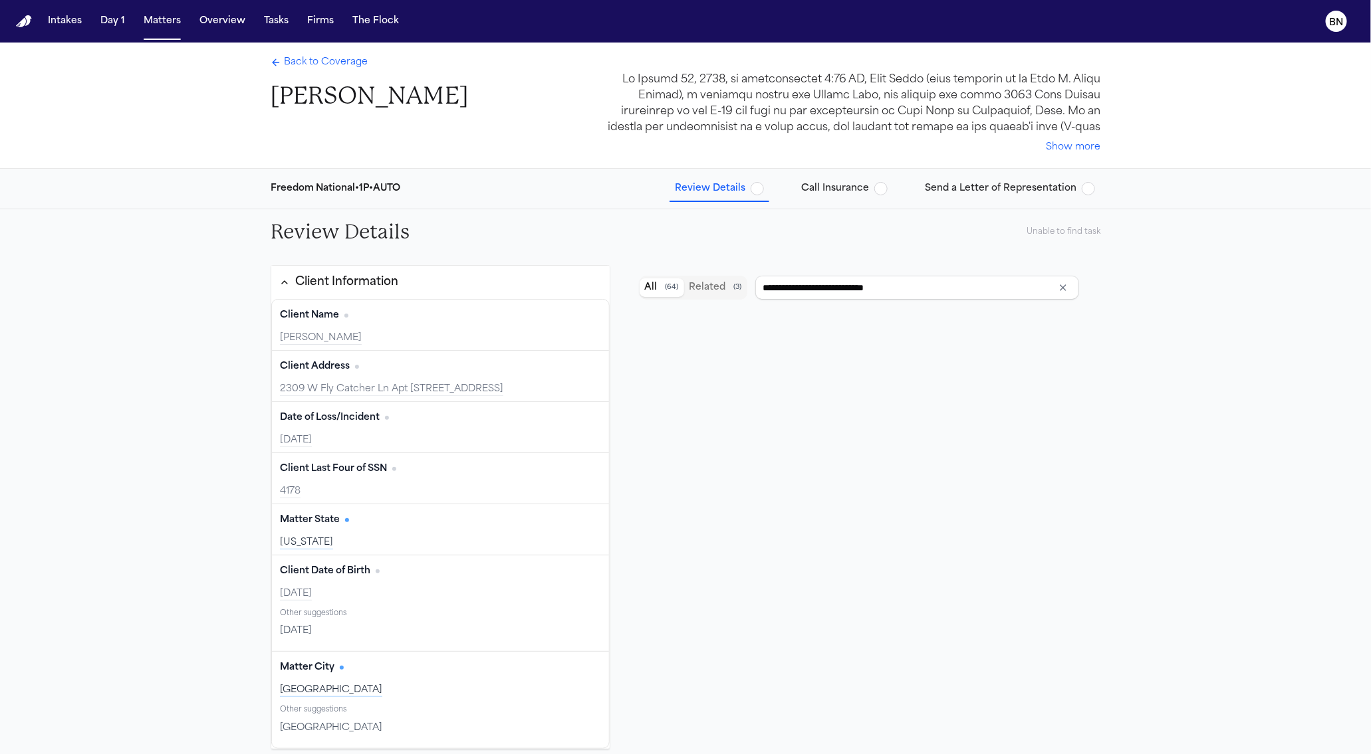
click at [843, 183] on span "Call Insurance" at bounding box center [835, 188] width 68 height 13
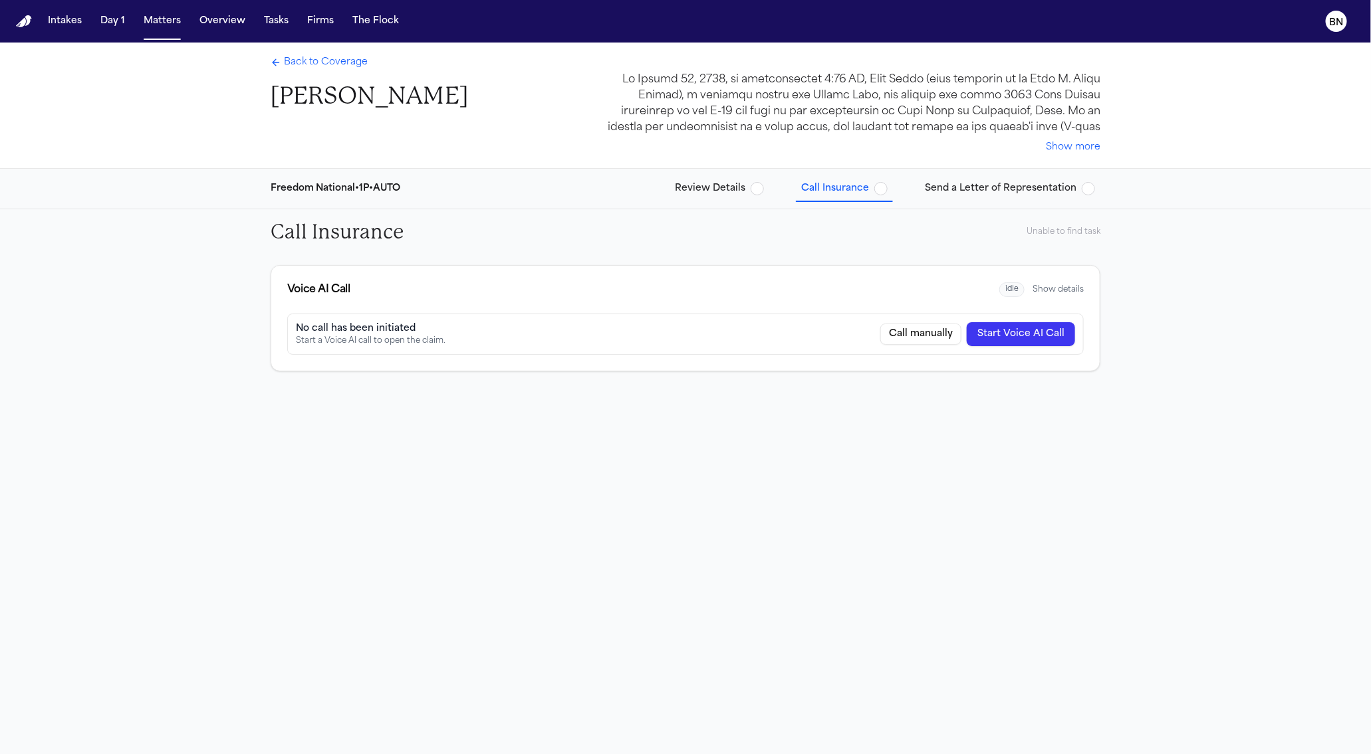
click at [724, 184] on span "Review Details" at bounding box center [710, 188] width 70 height 13
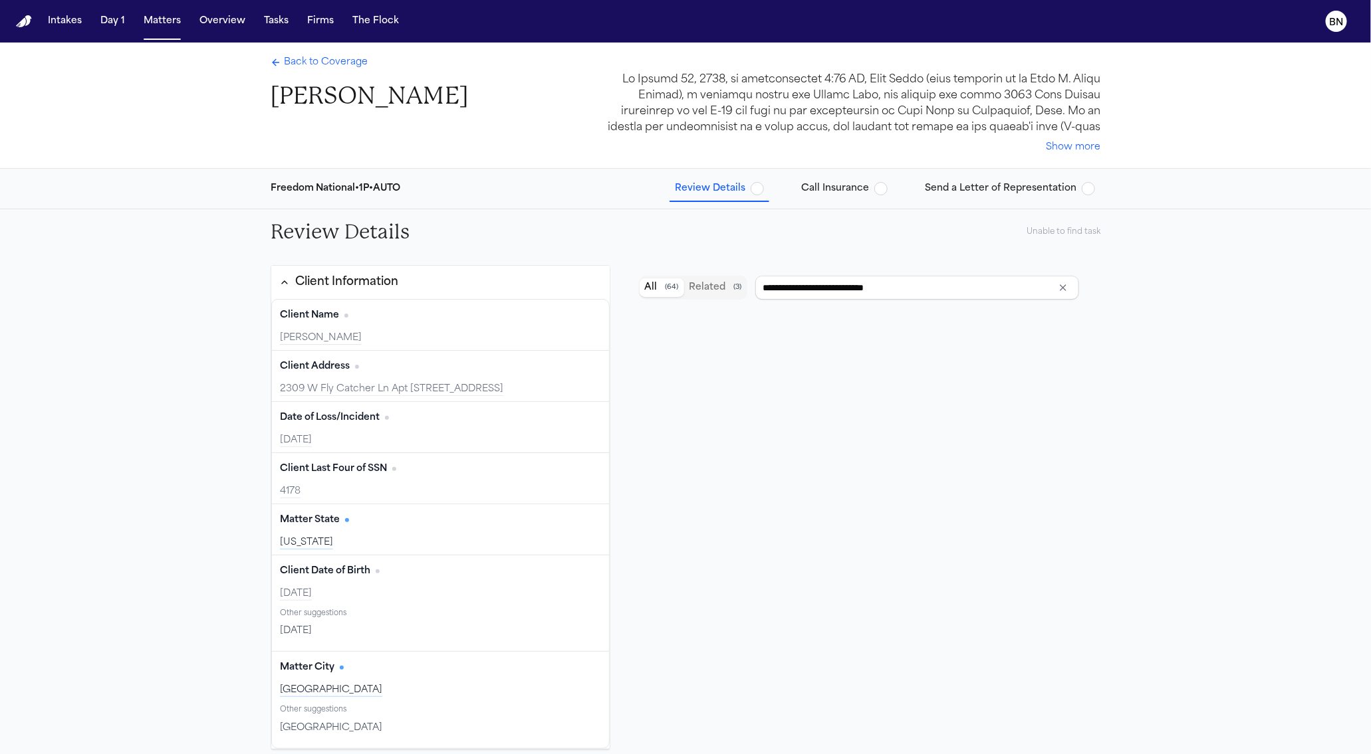
click at [298, 63] on span "Back to Coverage" at bounding box center [326, 62] width 84 height 13
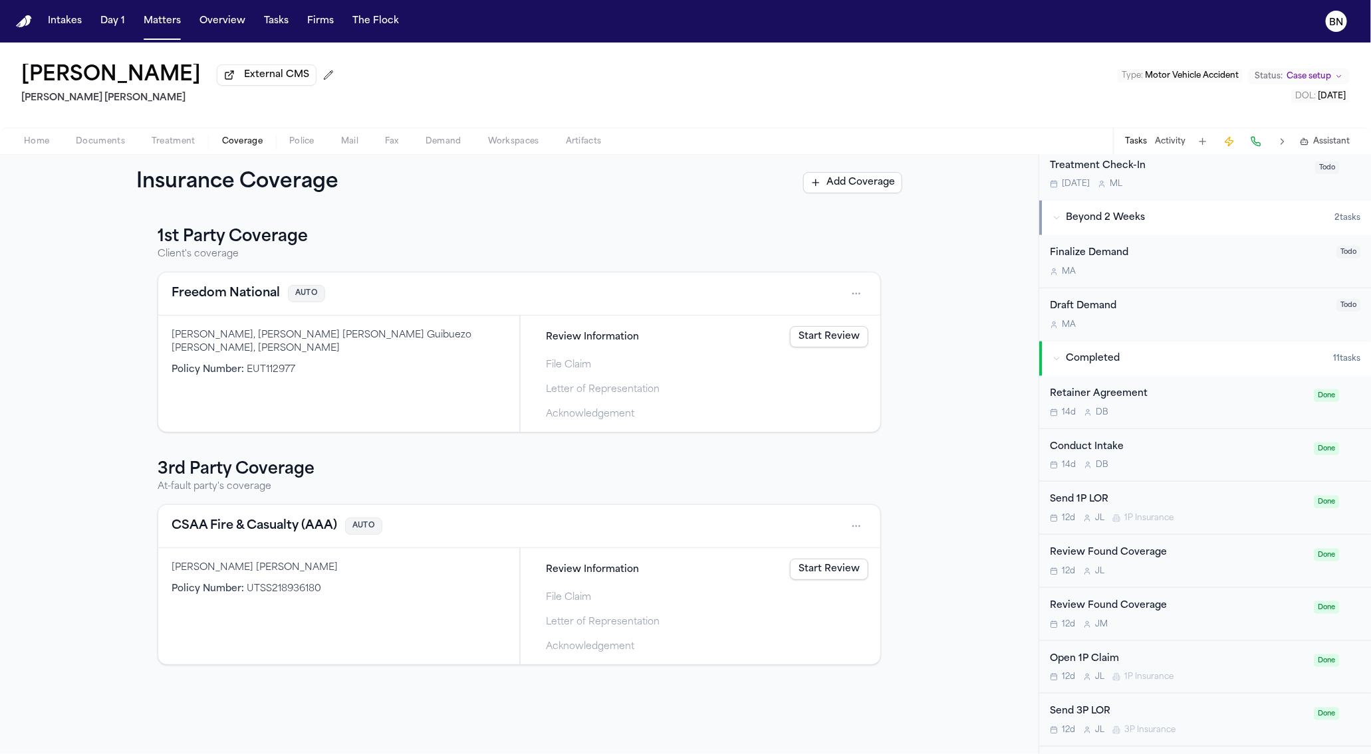
scroll to position [687, 0]
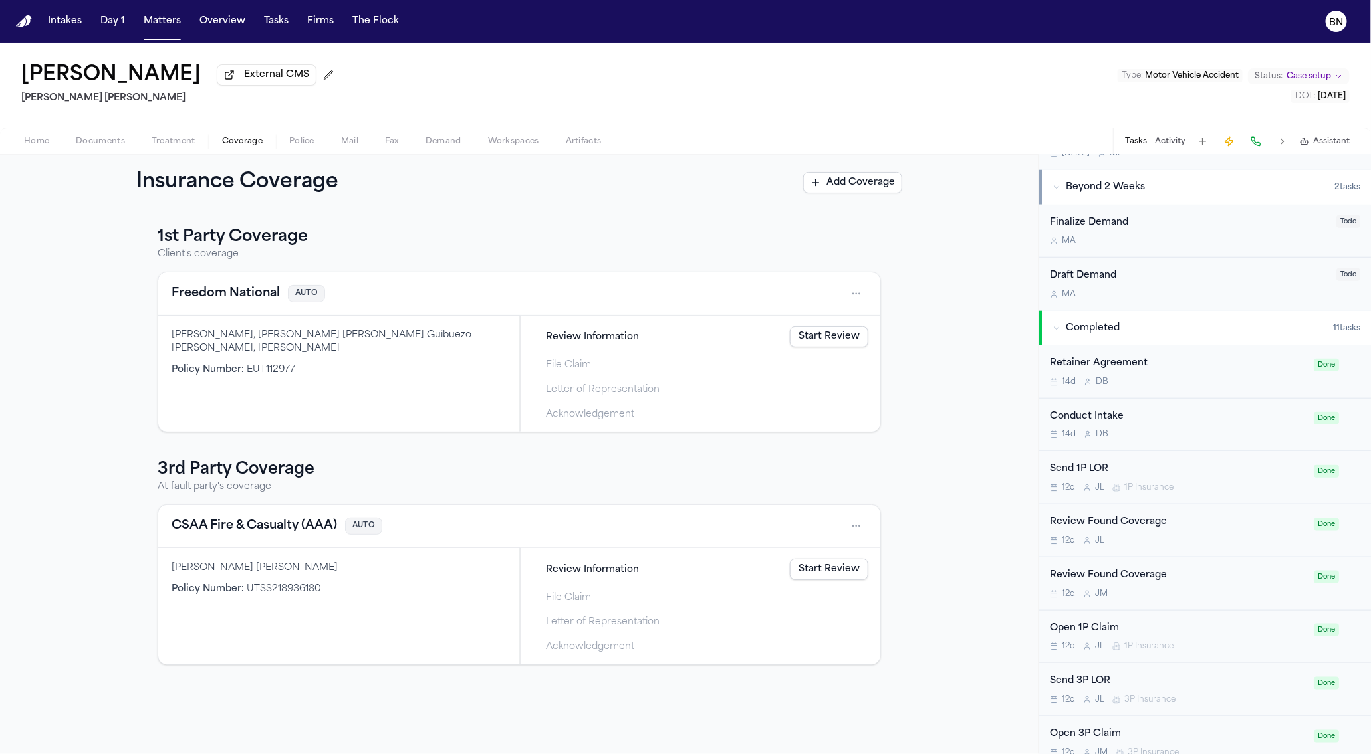
click at [265, 303] on button "Freedom National" at bounding box center [225, 293] width 108 height 19
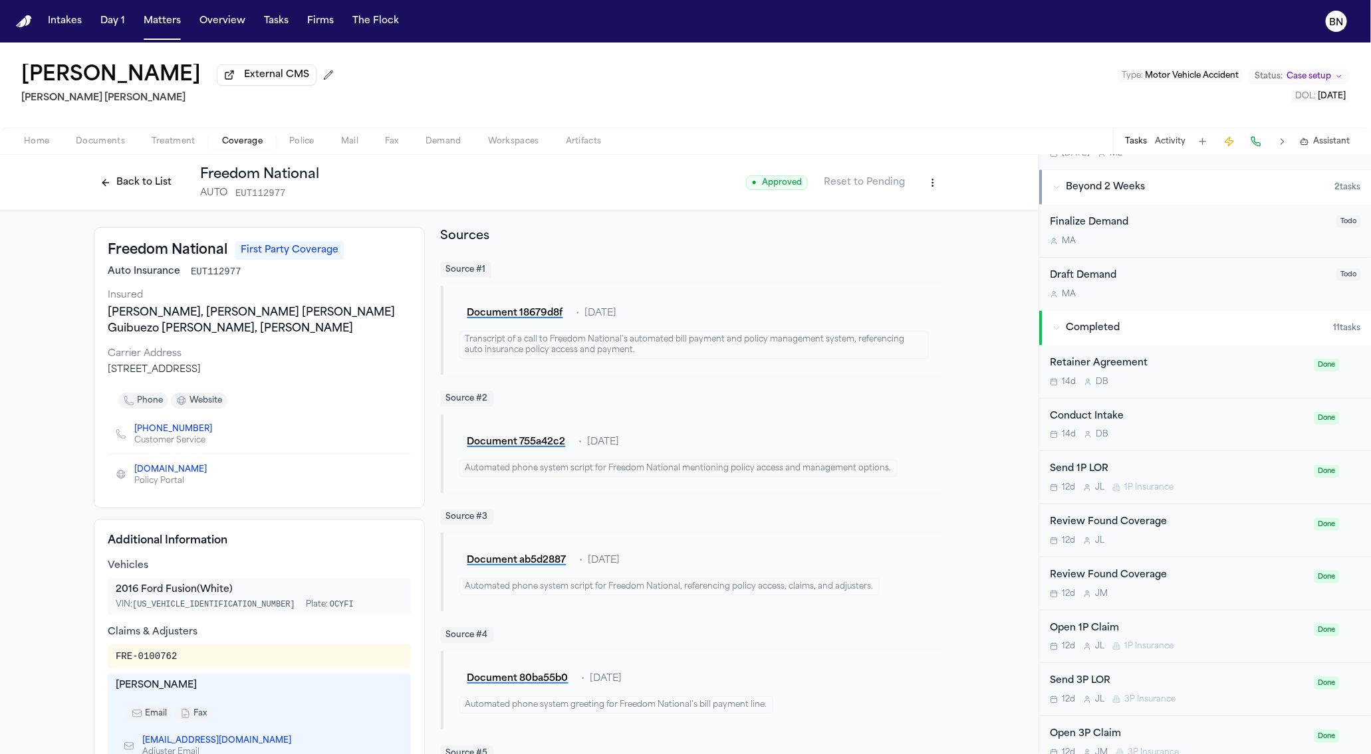
click at [144, 185] on button "Back to List" at bounding box center [136, 182] width 84 height 21
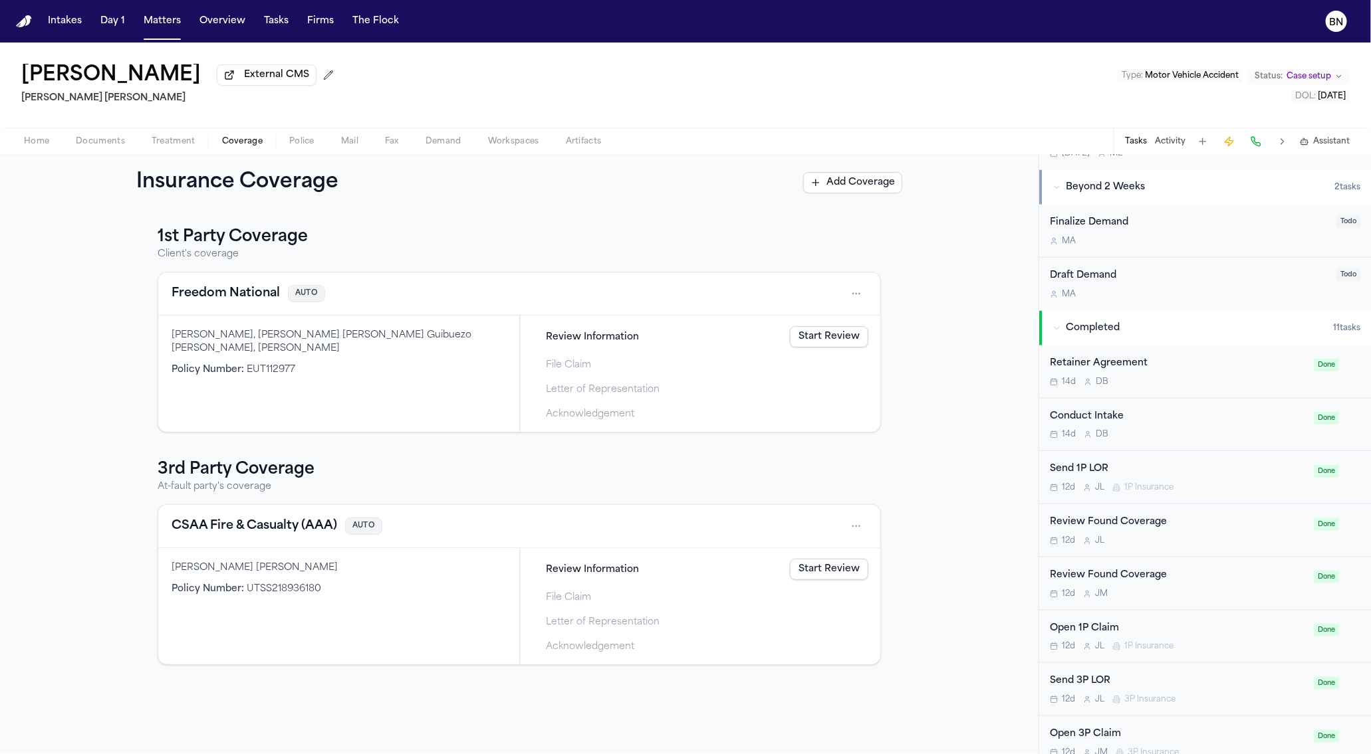
click at [575, 370] on span "File Claim" at bounding box center [568, 365] width 45 height 14
click at [430, 335] on div "[PERSON_NAME], [PERSON_NAME] [PERSON_NAME] Guibuezo [PERSON_NAME], [PERSON_NAME]" at bounding box center [338, 342] width 334 height 27
drag, startPoint x: 426, startPoint y: 322, endPoint x: 570, endPoint y: 352, distance: 146.8
click at [433, 321] on div "[PERSON_NAME], [PERSON_NAME] [PERSON_NAME] Guibuezo [PERSON_NAME], [PERSON_NAME…" at bounding box center [338, 374] width 361 height 116
click at [586, 368] on span "File Claim" at bounding box center [568, 365] width 45 height 14
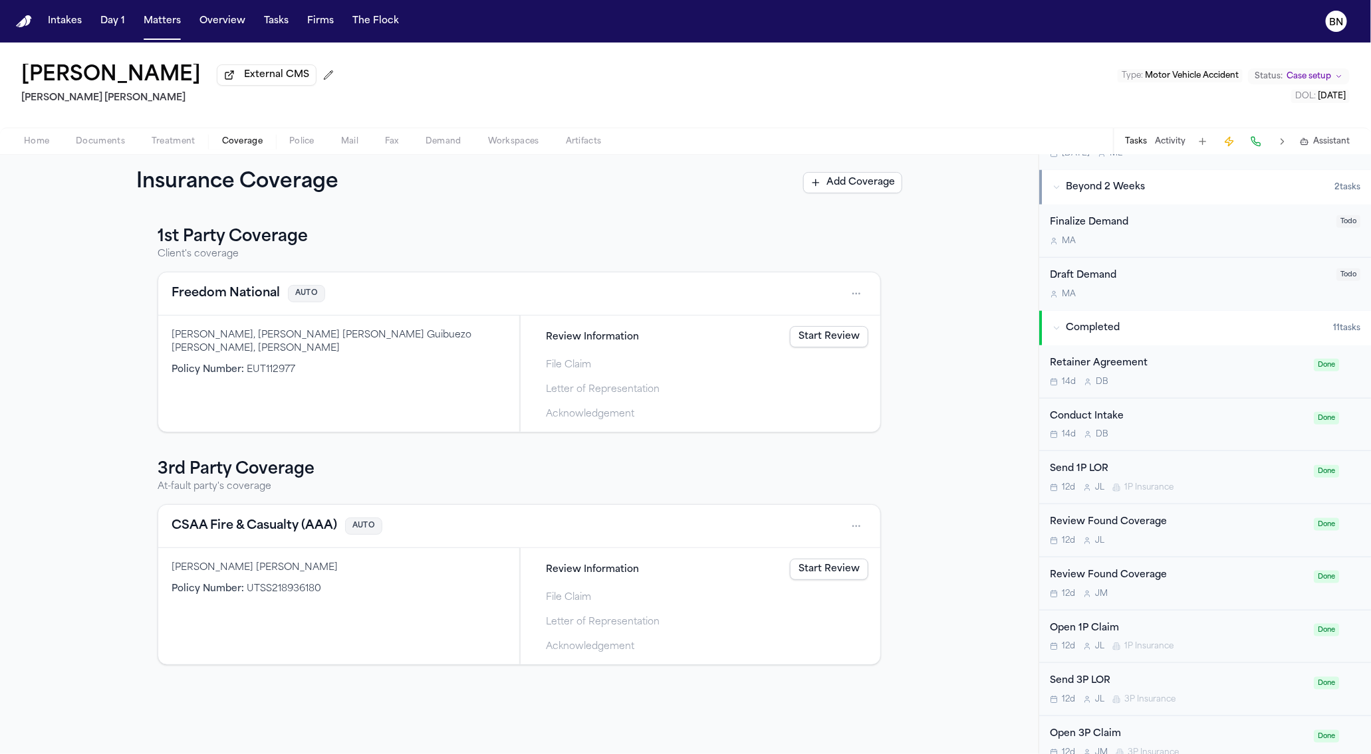
click at [581, 340] on span "Review Information" at bounding box center [592, 337] width 93 height 14
click at [832, 332] on link "Start Review" at bounding box center [829, 336] width 78 height 21
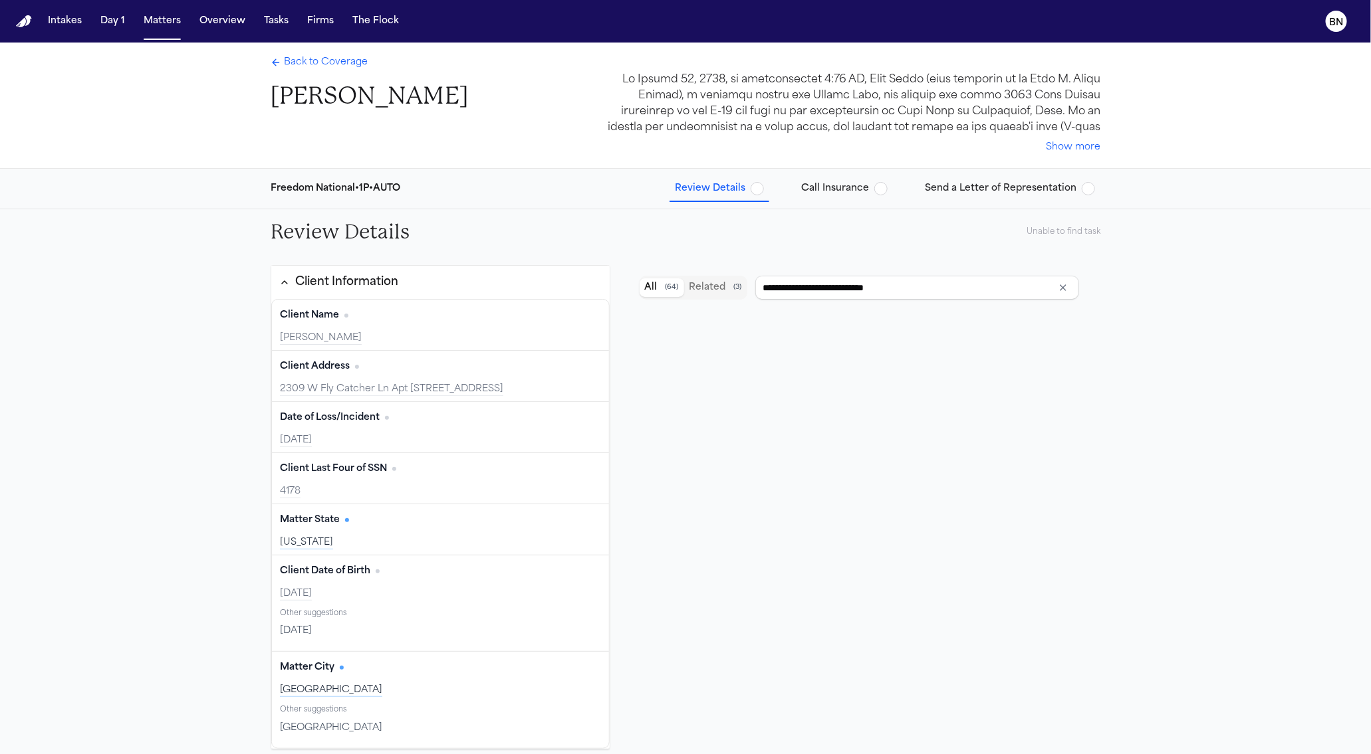
click at [830, 185] on span "Call Insurance" at bounding box center [835, 188] width 68 height 13
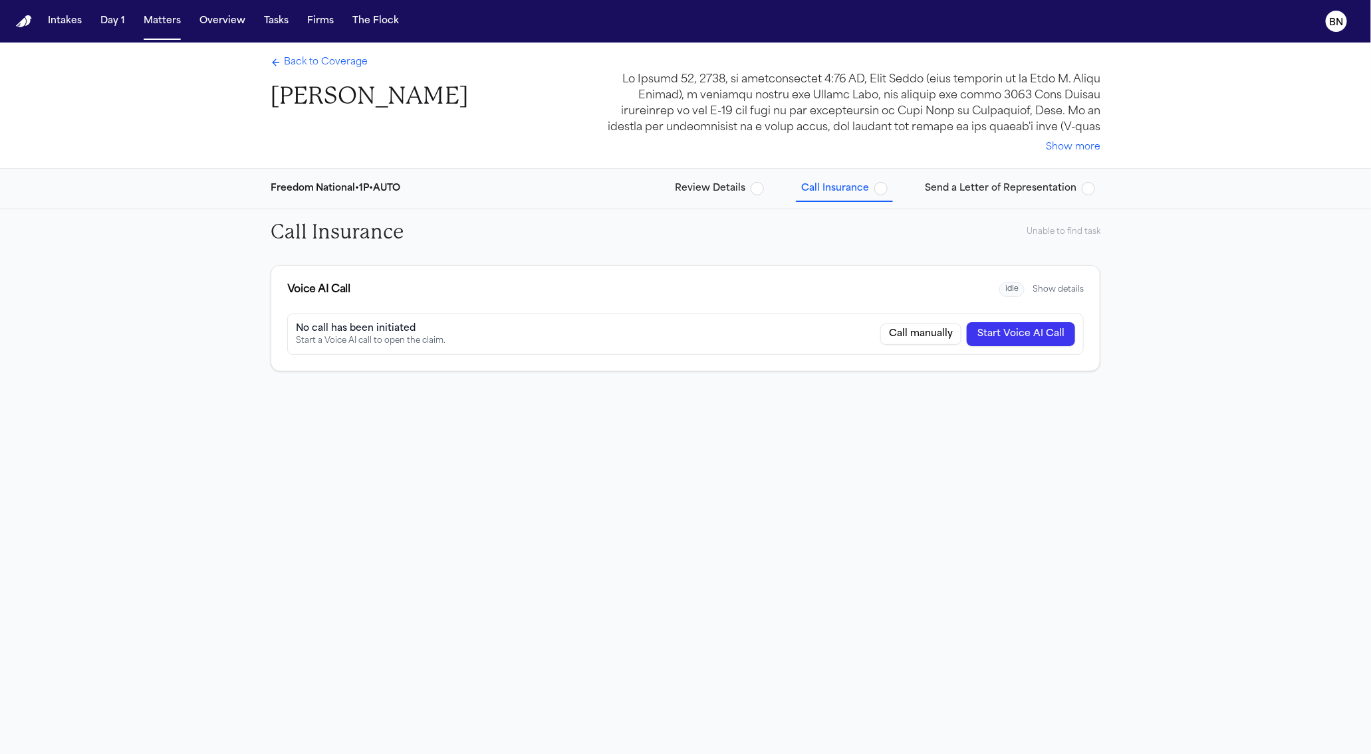
click at [316, 64] on span "Back to Coverage" at bounding box center [326, 62] width 84 height 13
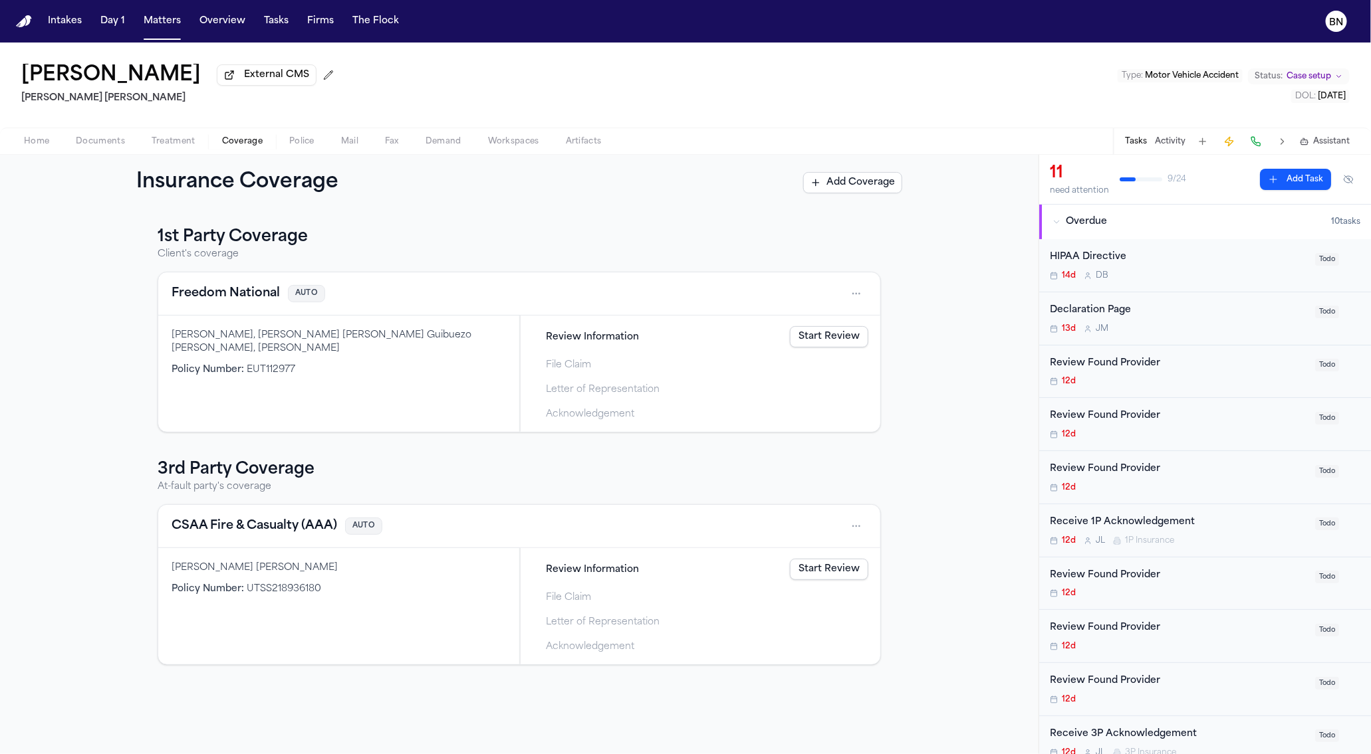
click at [614, 340] on span "Review Information" at bounding box center [592, 337] width 93 height 14
click at [819, 340] on link "Start Review" at bounding box center [829, 336] width 78 height 21
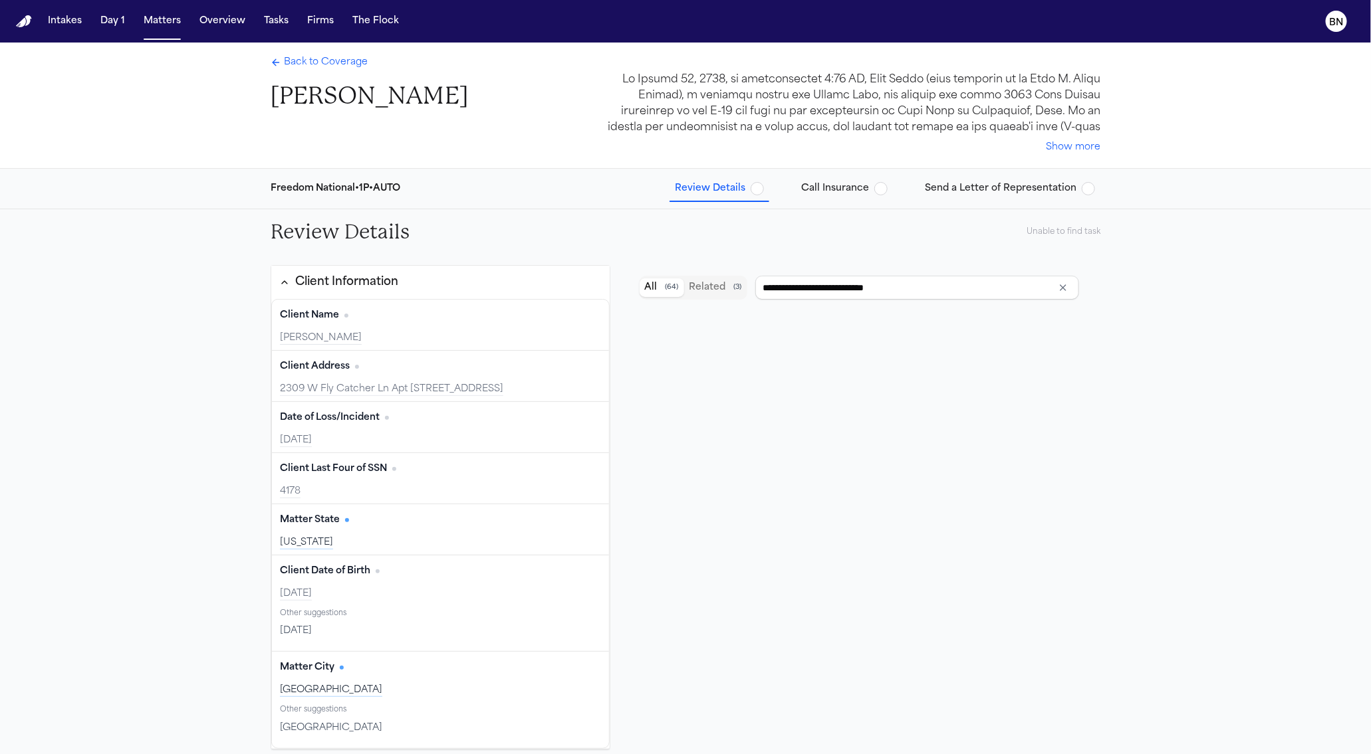
click at [850, 189] on span "Call Insurance" at bounding box center [835, 188] width 68 height 13
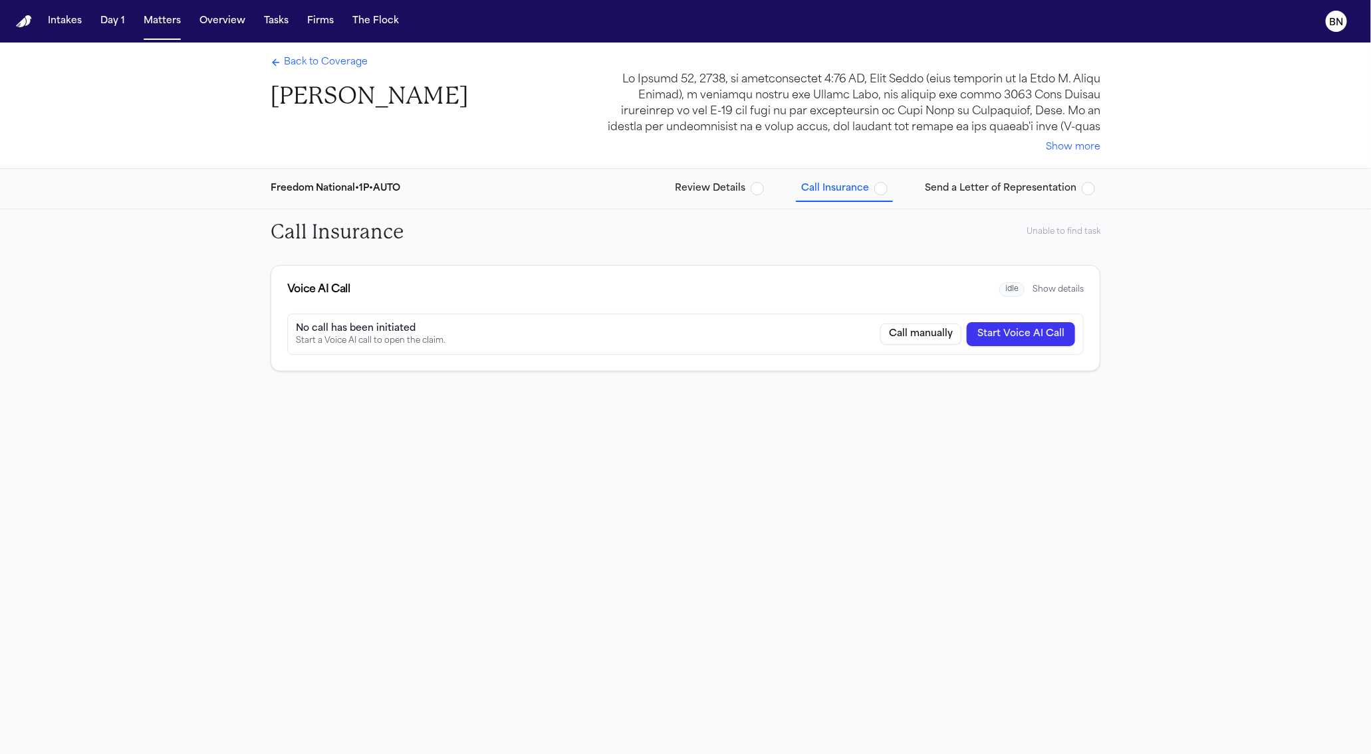
click at [1064, 286] on button "Show details" at bounding box center [1057, 289] width 51 height 11
click at [764, 186] on span "button" at bounding box center [756, 188] width 13 height 13
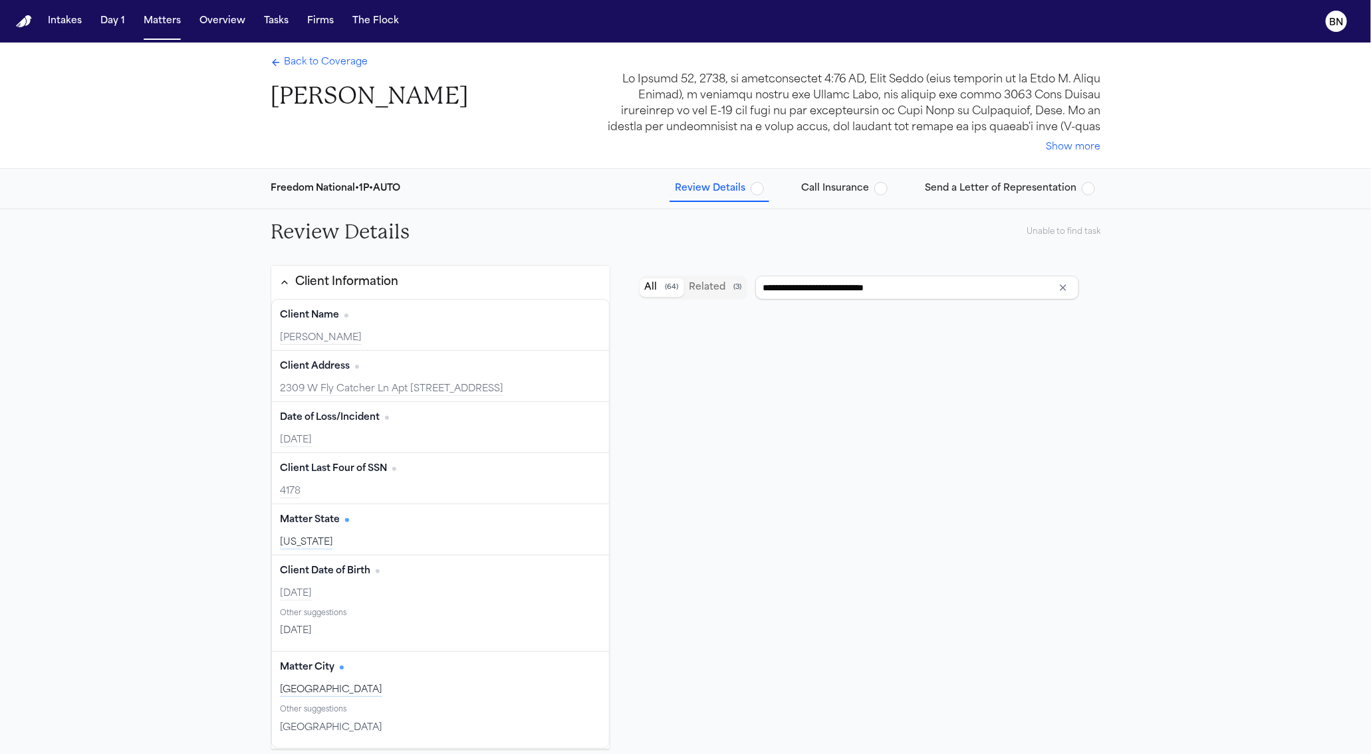
click at [288, 70] on div "Back to Coverage [PERSON_NAME]" at bounding box center [369, 83] width 197 height 55
click at [878, 199] on button "Call Insurance" at bounding box center [844, 189] width 97 height 24
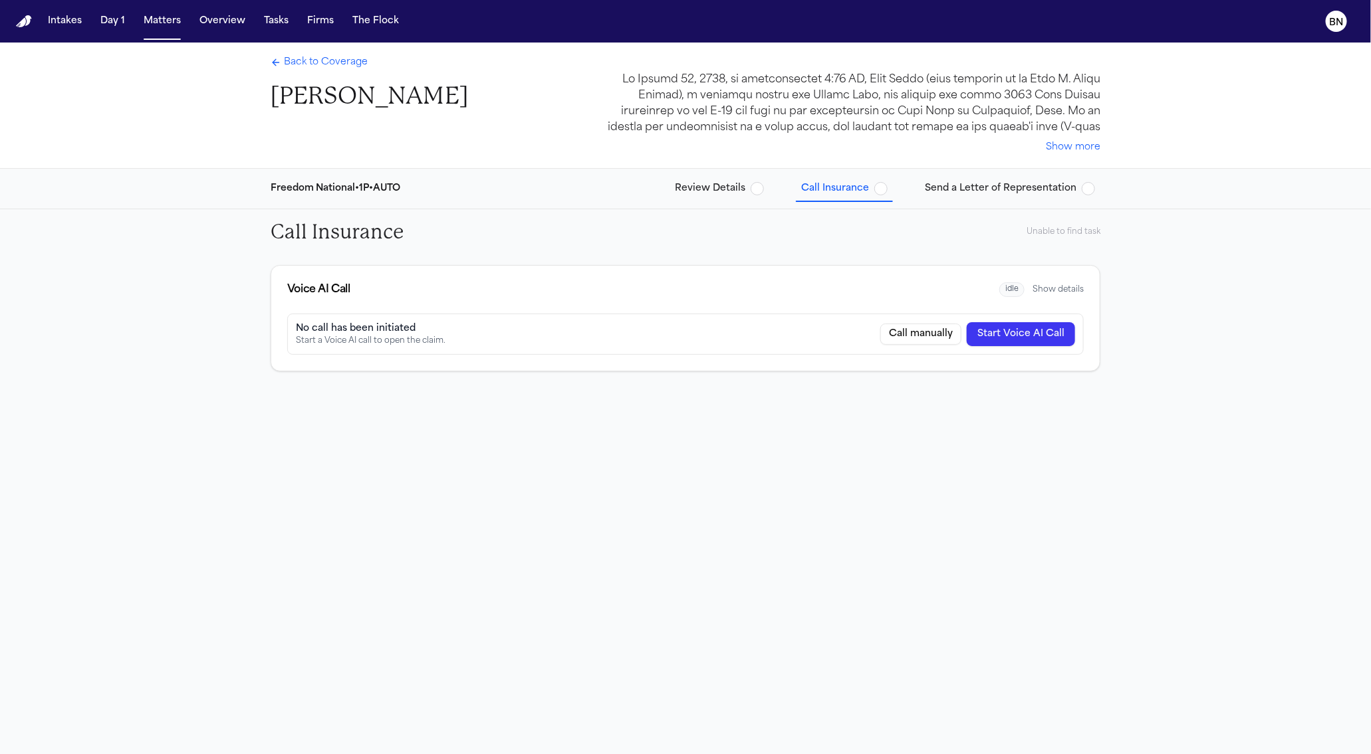
click at [764, 189] on span "button" at bounding box center [756, 188] width 13 height 13
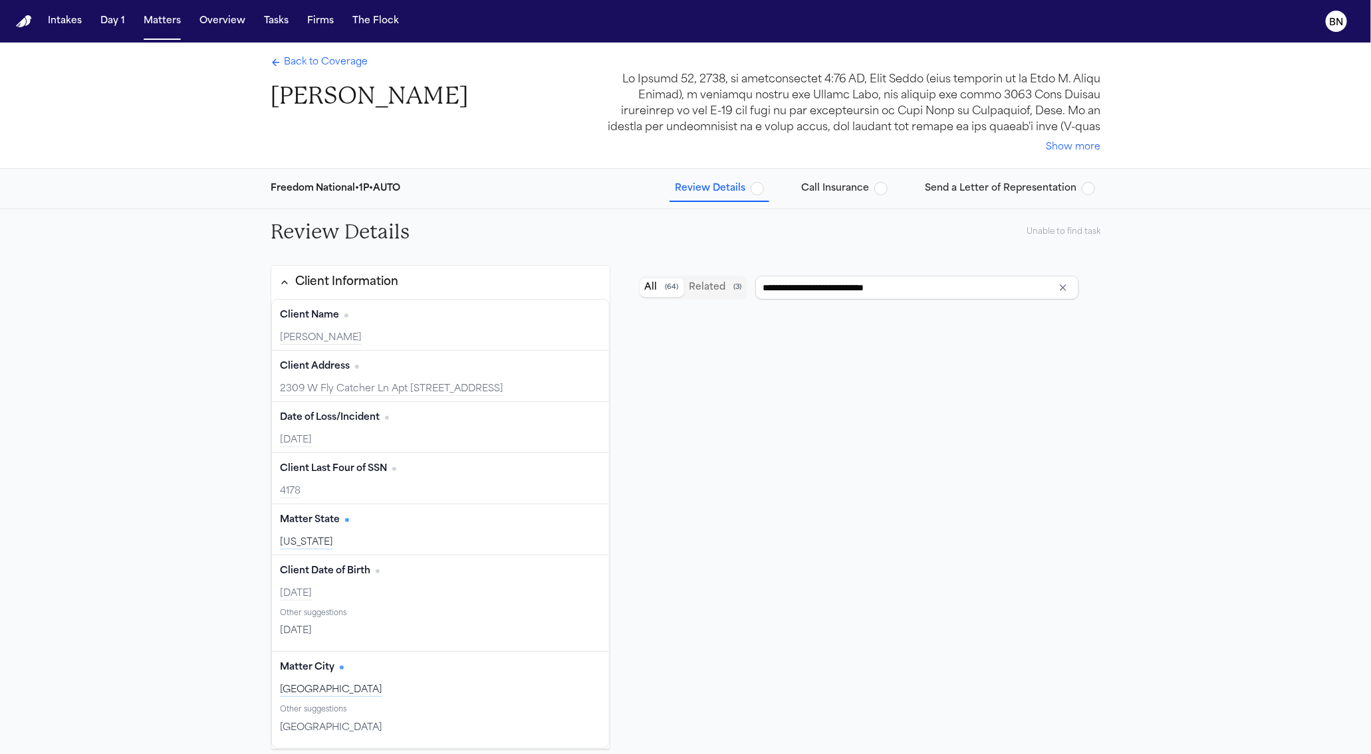
click at [857, 192] on span "Call Insurance" at bounding box center [835, 188] width 68 height 13
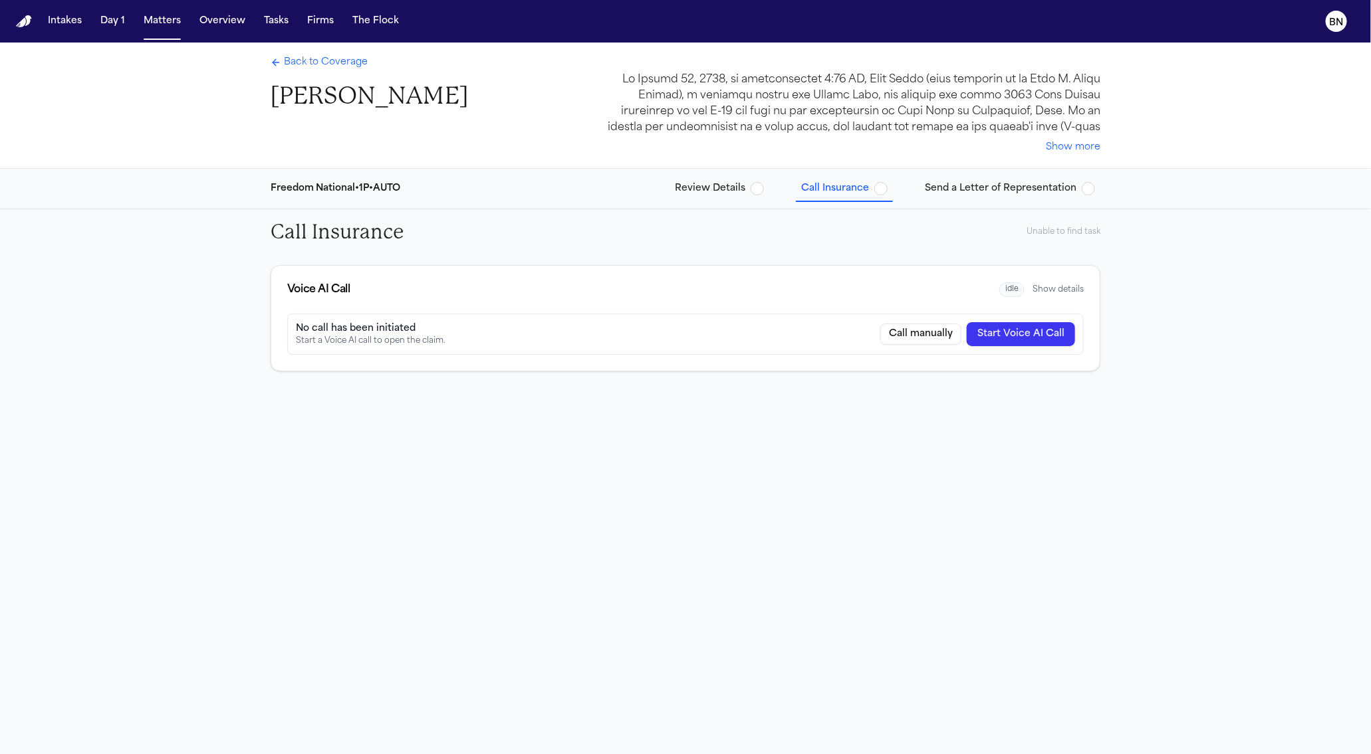
click at [970, 185] on span "Send a Letter of Representation" at bounding box center [1001, 188] width 152 height 13
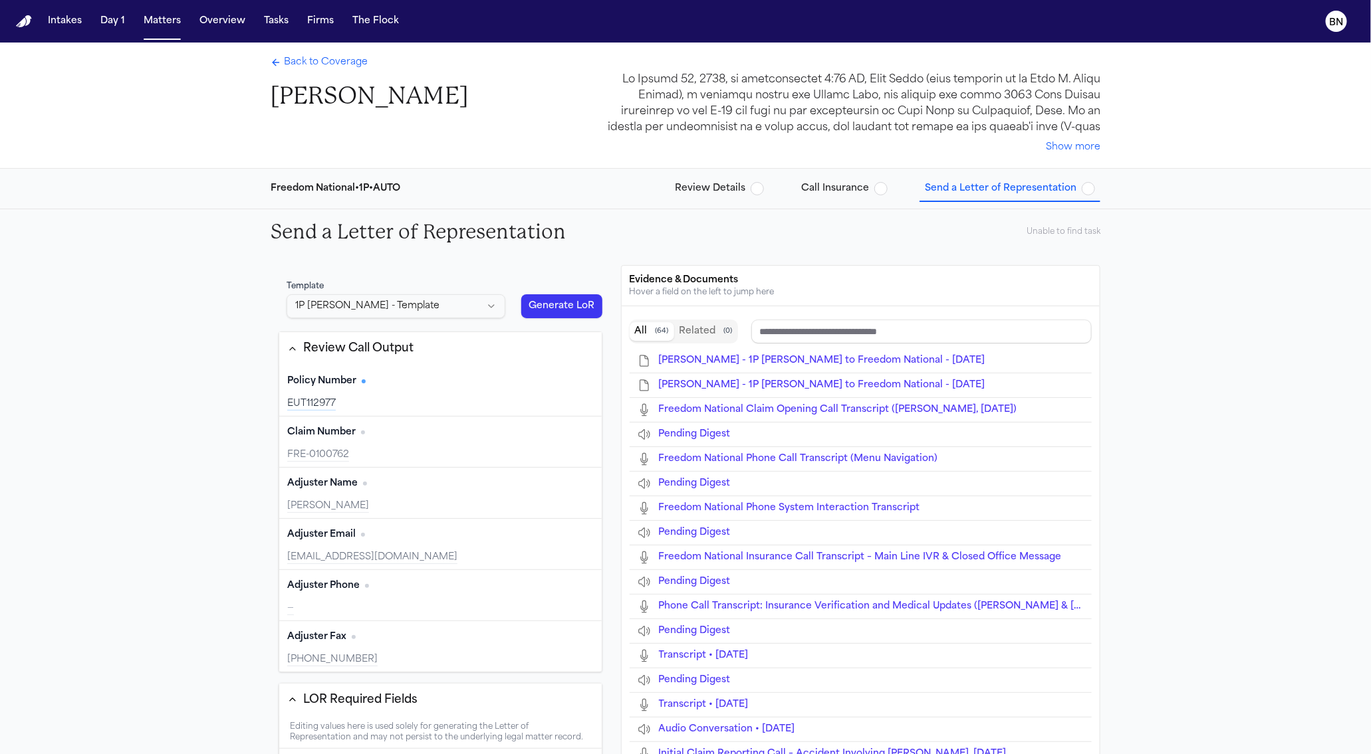
click at [707, 191] on span "Review Details" at bounding box center [710, 188] width 70 height 13
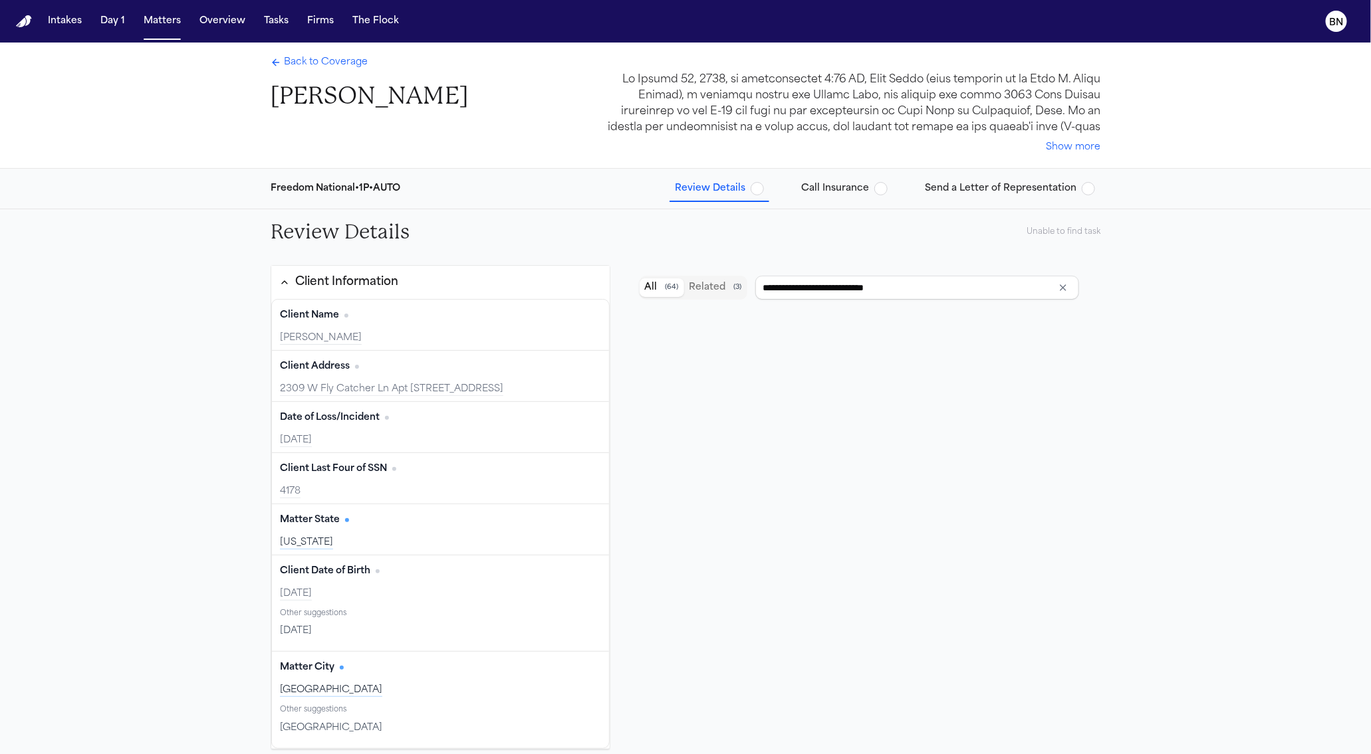
click at [816, 195] on span "Call Insurance" at bounding box center [835, 188] width 68 height 13
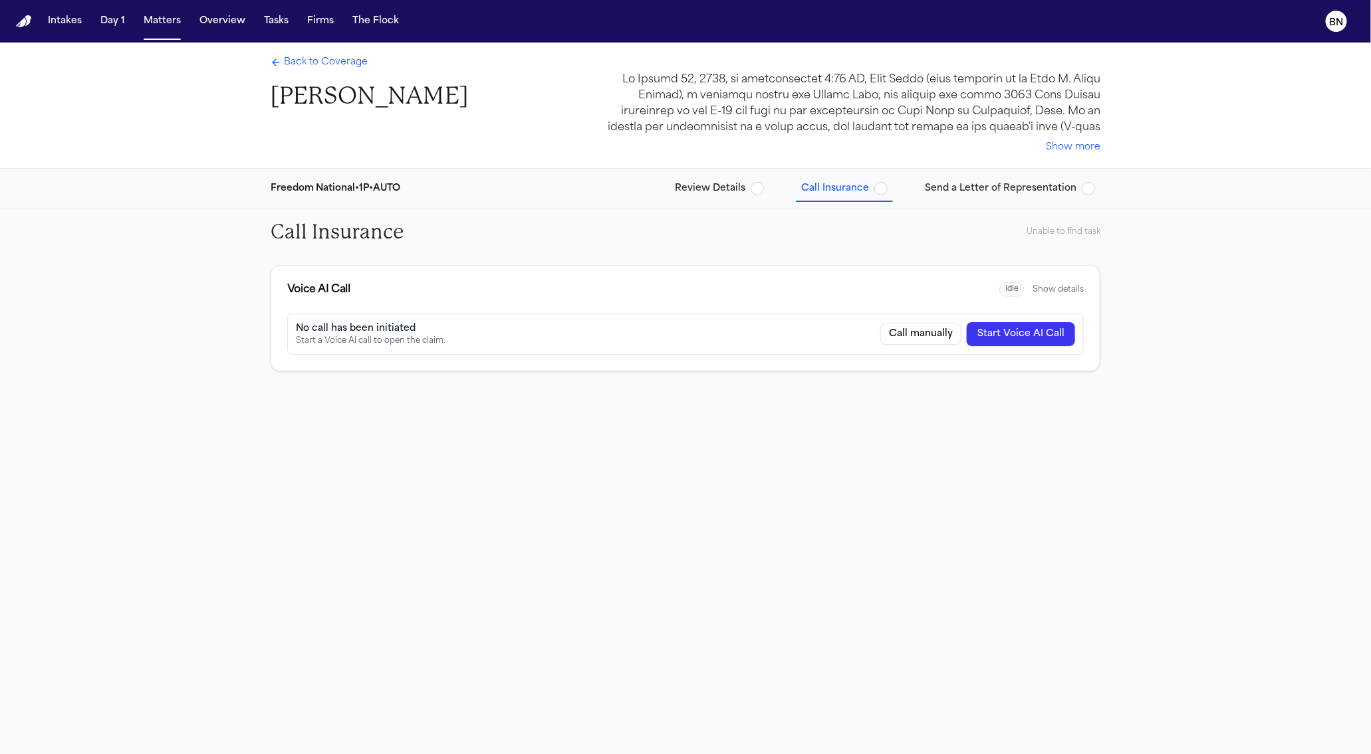
click at [954, 198] on button "Send a Letter of Representation" at bounding box center [1009, 189] width 181 height 24
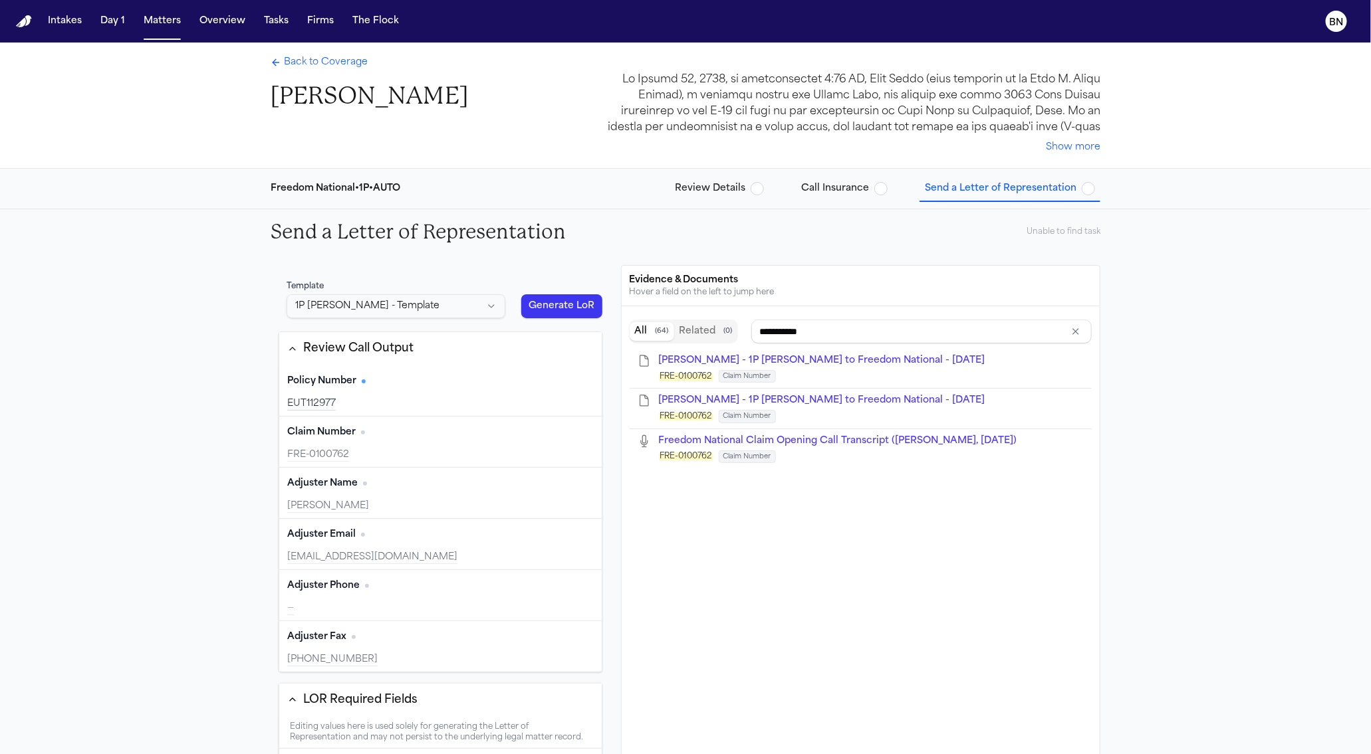
click at [426, 395] on div "Policy Number Edit EUT112977" at bounding box center [440, 391] width 322 height 51
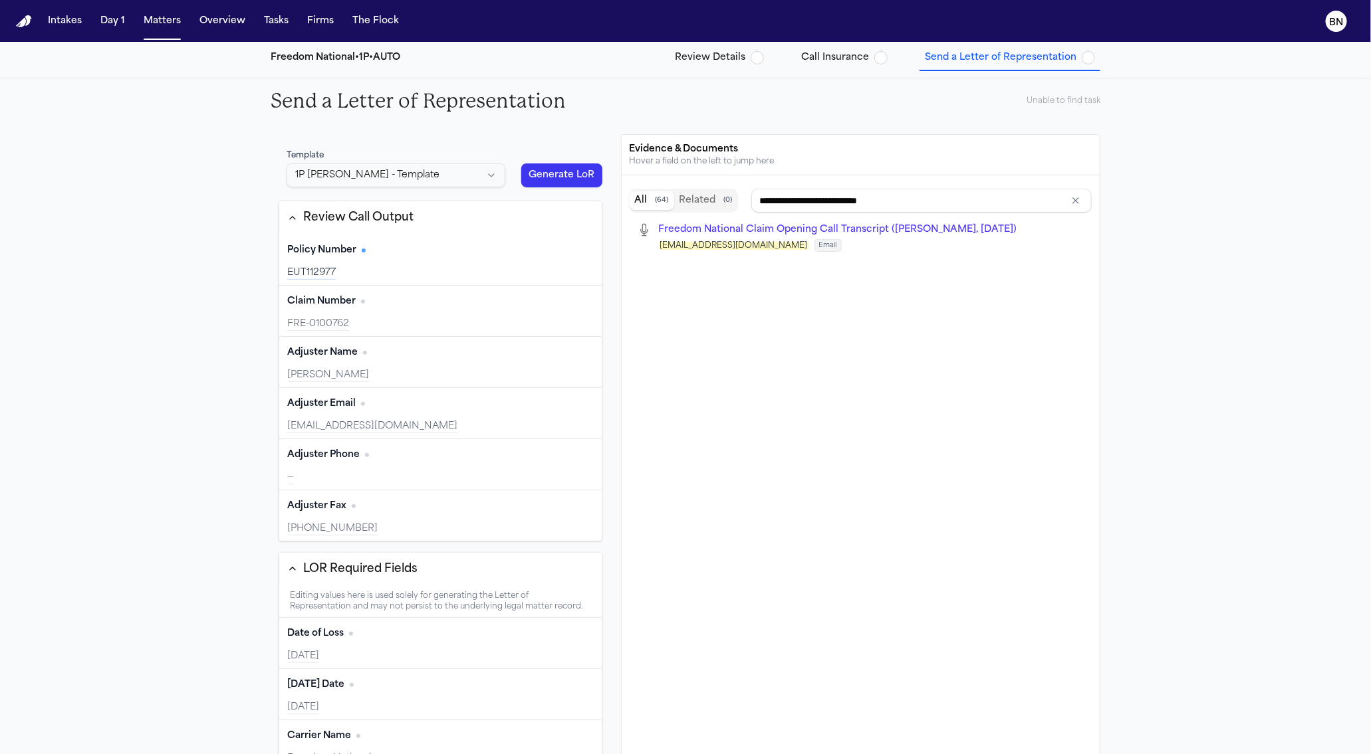
click at [406, 323] on div "FRE-0100762" at bounding box center [440, 324] width 306 height 13
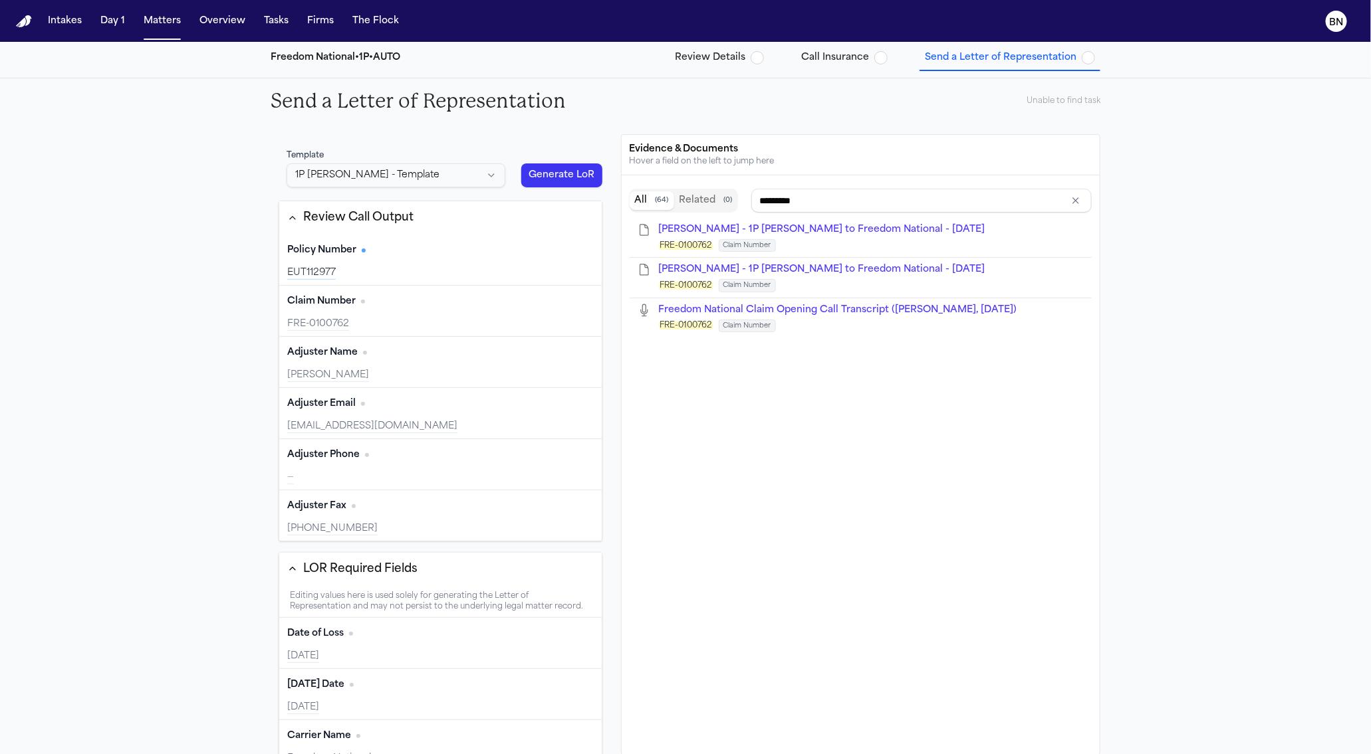
click at [409, 264] on div "Policy Number Edit EUT112977" at bounding box center [440, 260] width 322 height 51
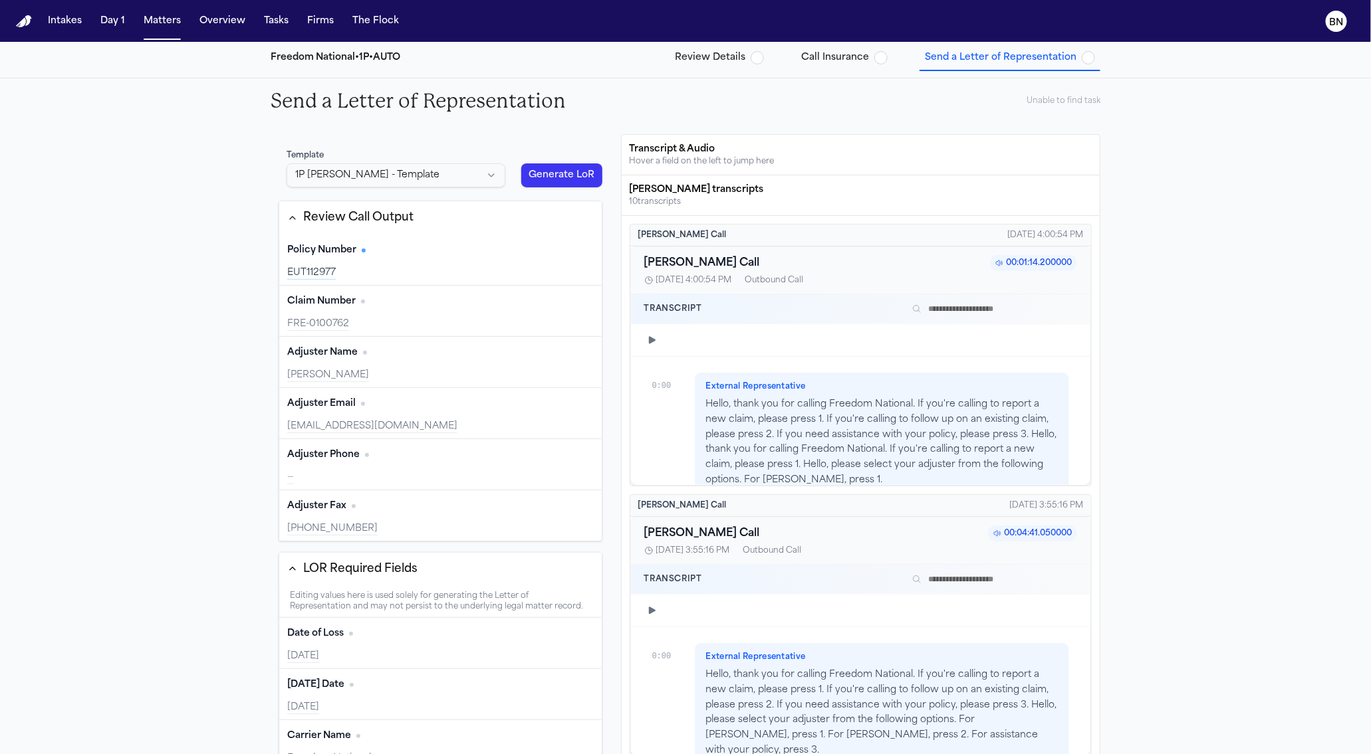
click at [413, 269] on div "EUT112977" at bounding box center [440, 273] width 306 height 13
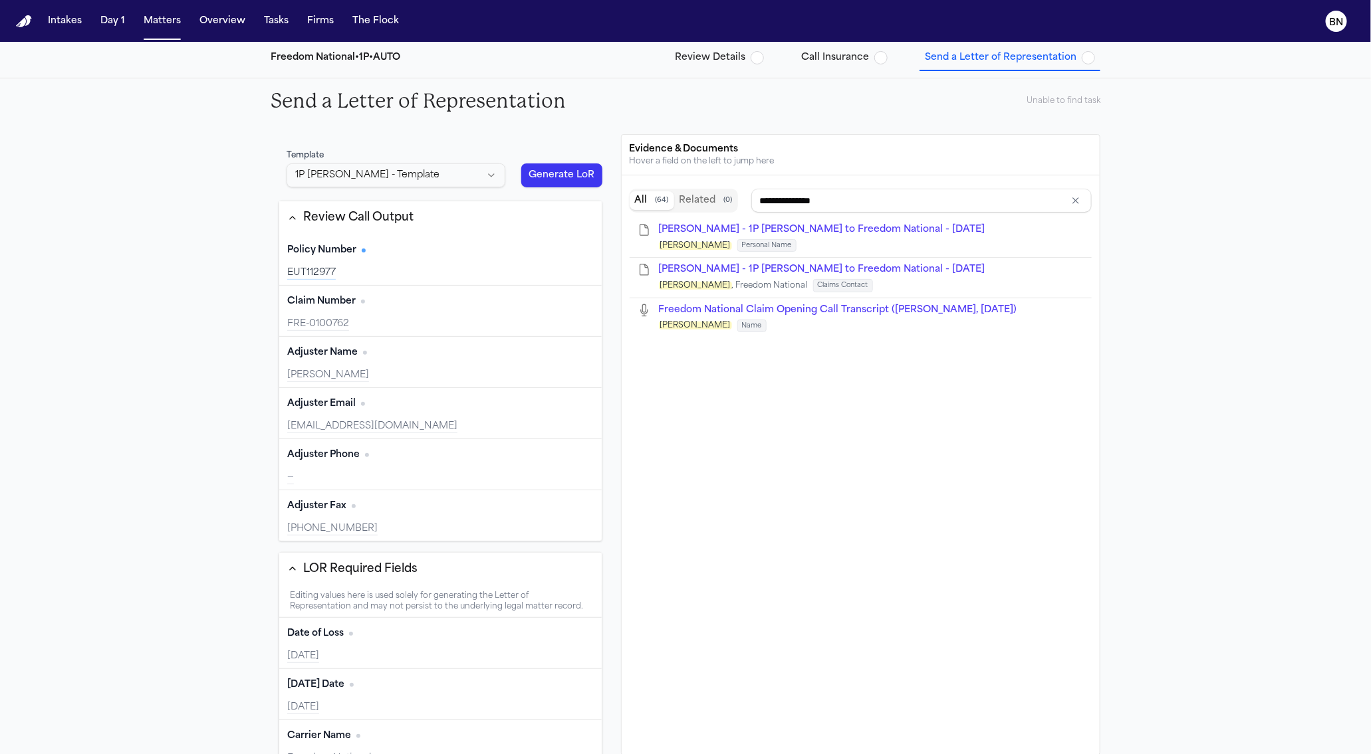
click at [441, 360] on div "Adjuster Name Edit" at bounding box center [440, 352] width 306 height 21
type input "**********"
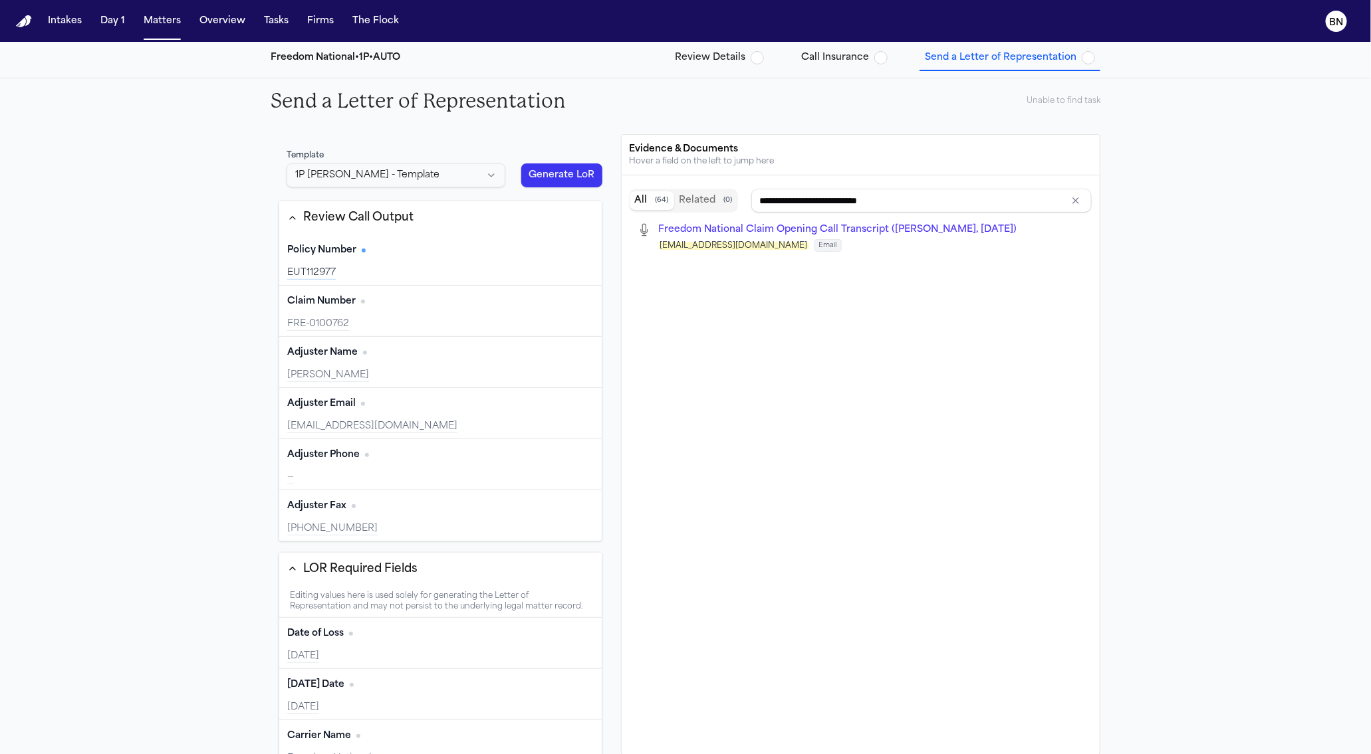
click at [413, 411] on div "Adjuster Email Edit" at bounding box center [440, 404] width 306 height 21
click at [417, 524] on div "[PHONE_NUMBER]" at bounding box center [440, 528] width 306 height 13
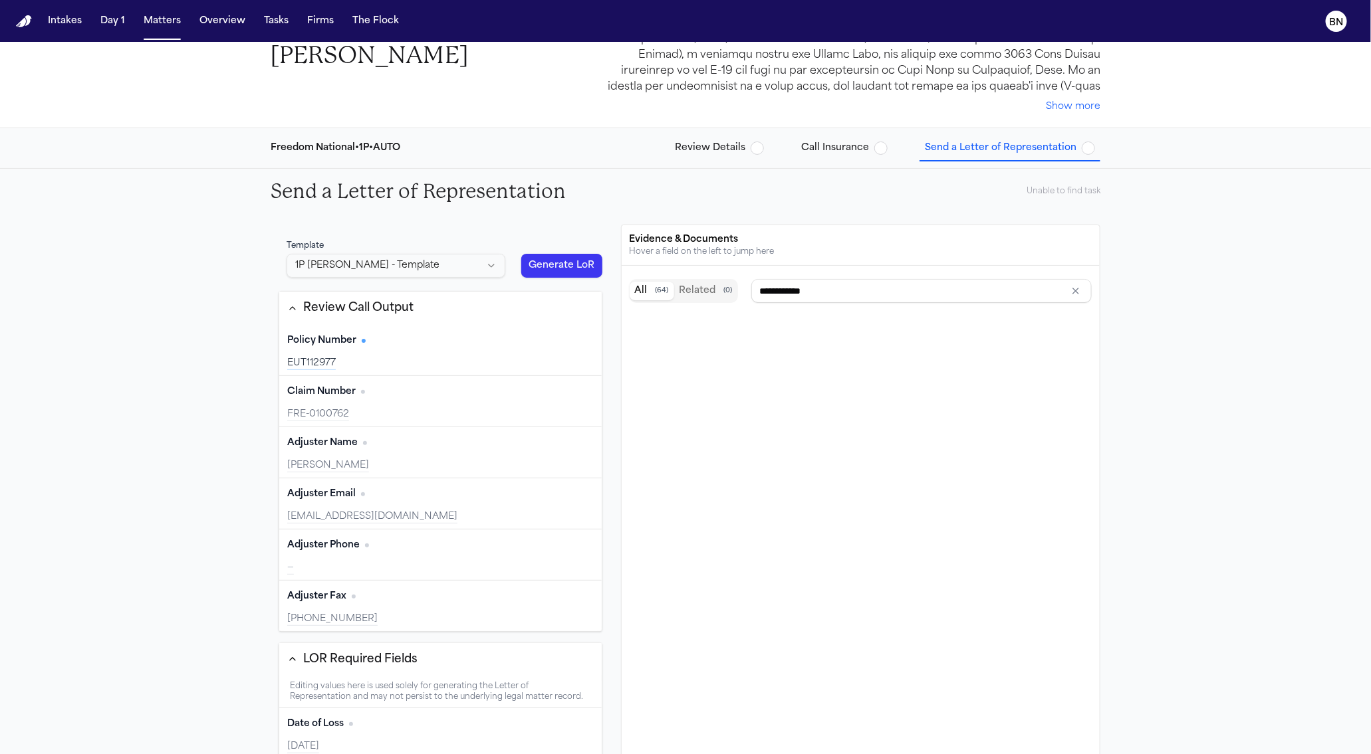
type input "**********"
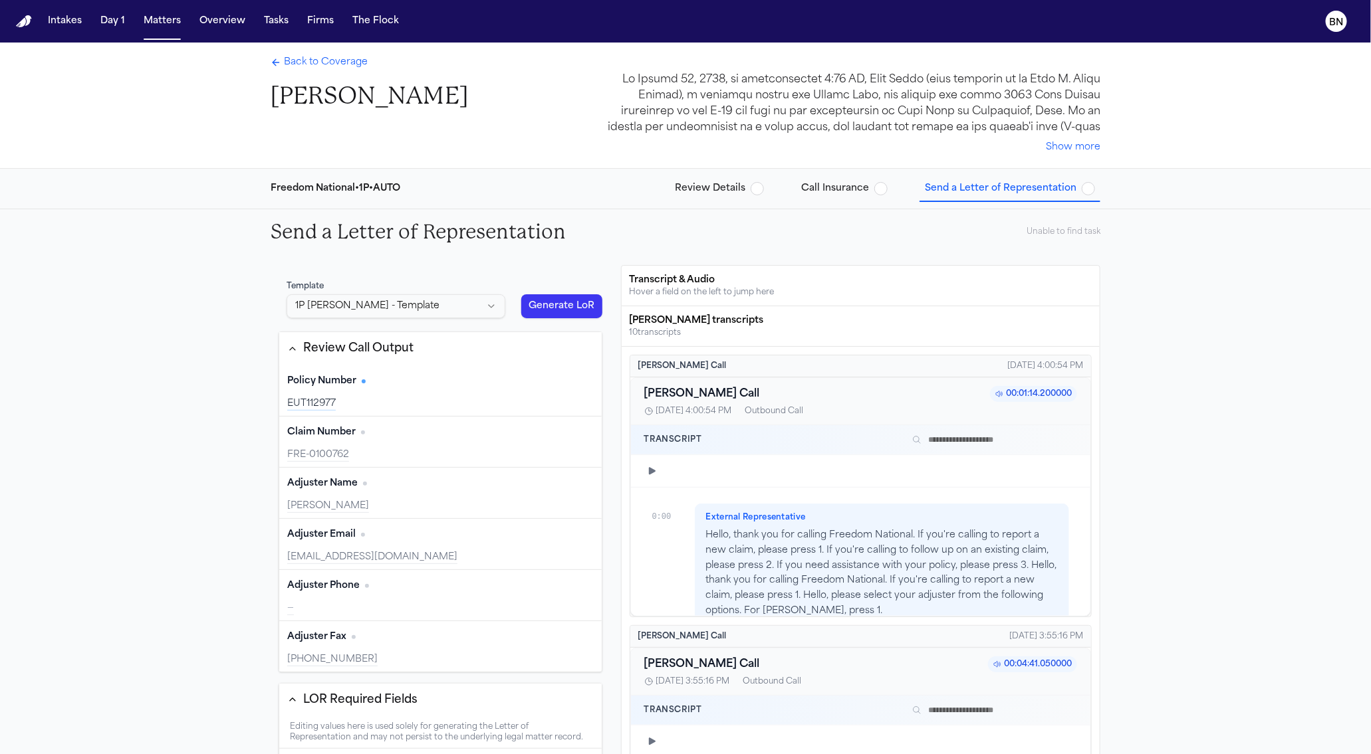
scroll to position [74, 0]
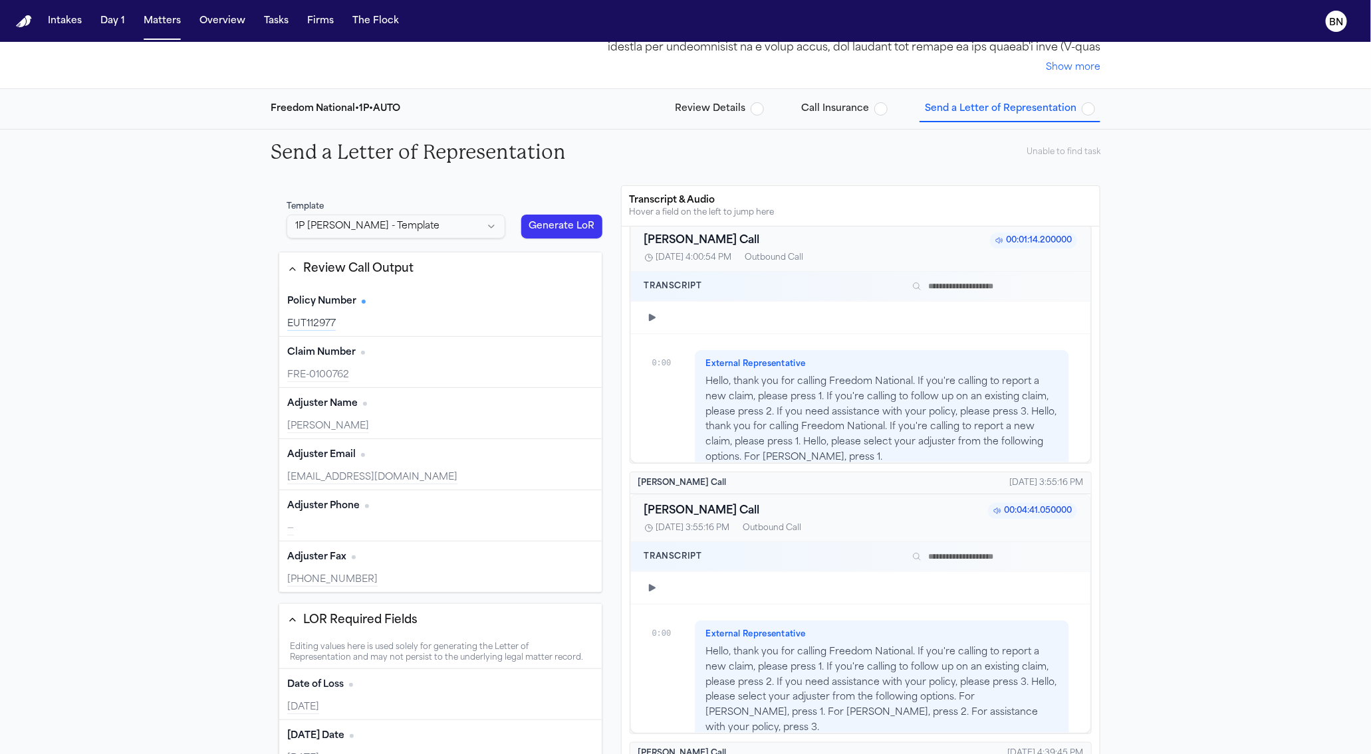
click at [725, 116] on span "Review Details" at bounding box center [710, 108] width 70 height 13
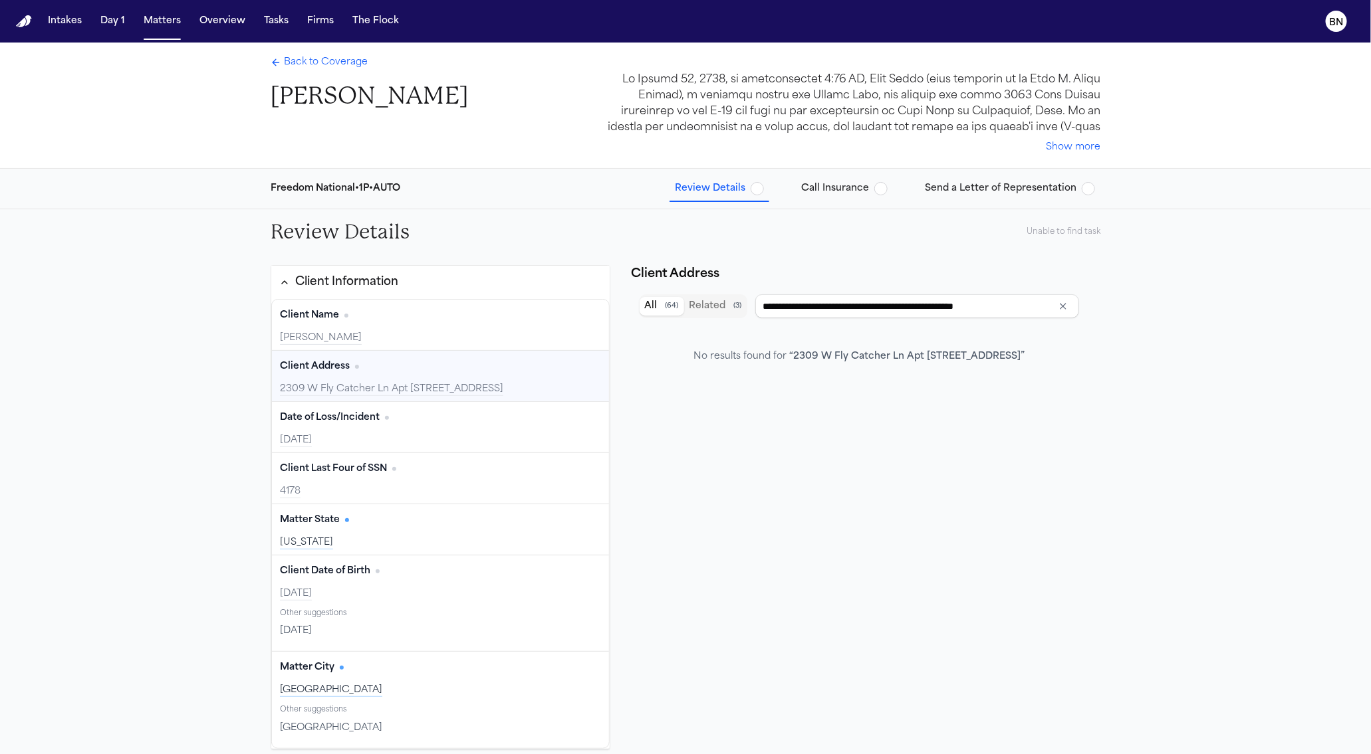
click at [319, 372] on span "Client Address" at bounding box center [315, 366] width 70 height 13
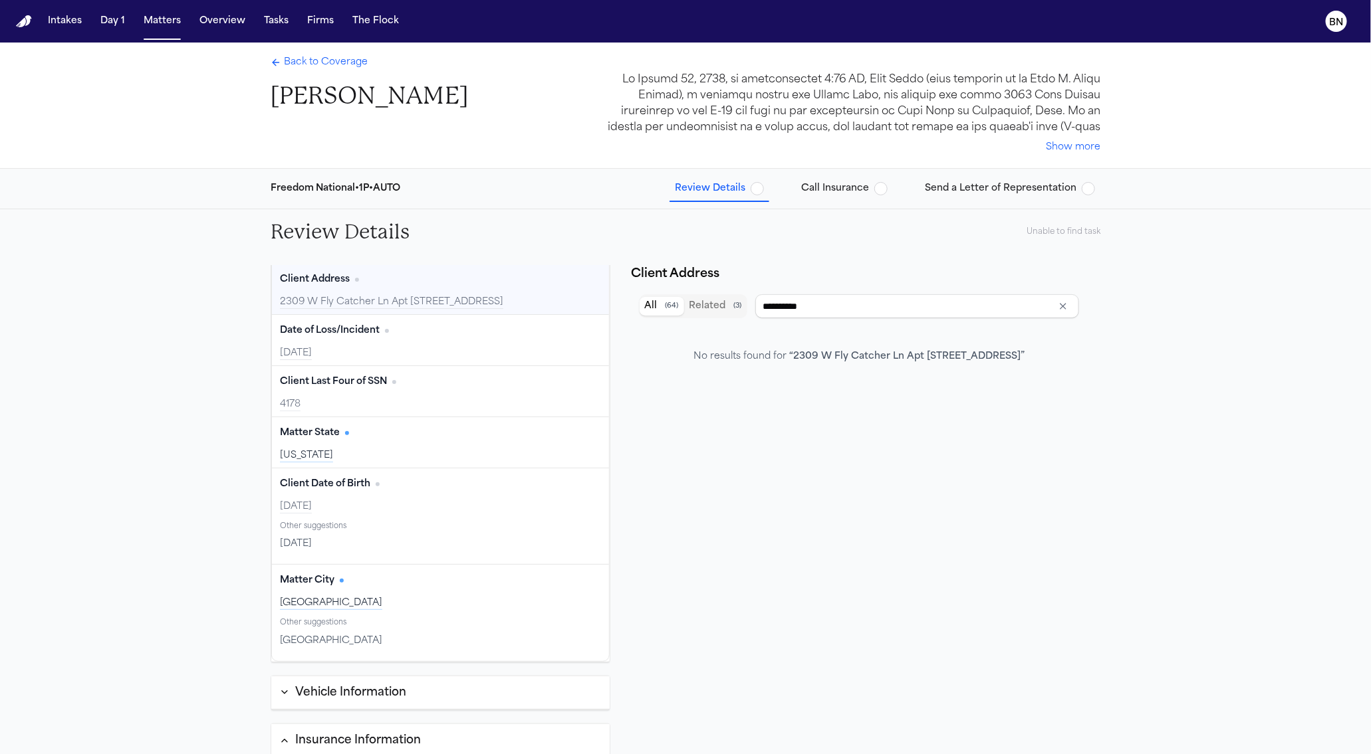
type input "****"
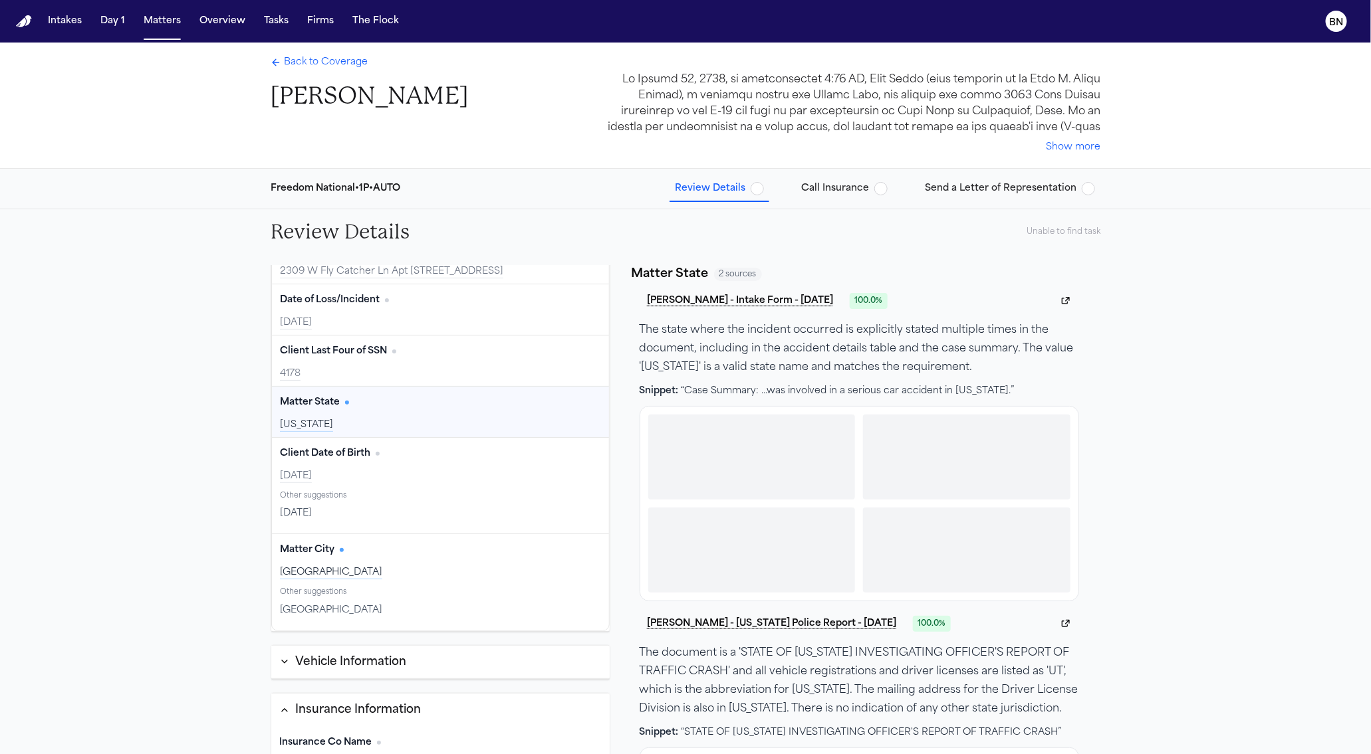
scroll to position [127, 0]
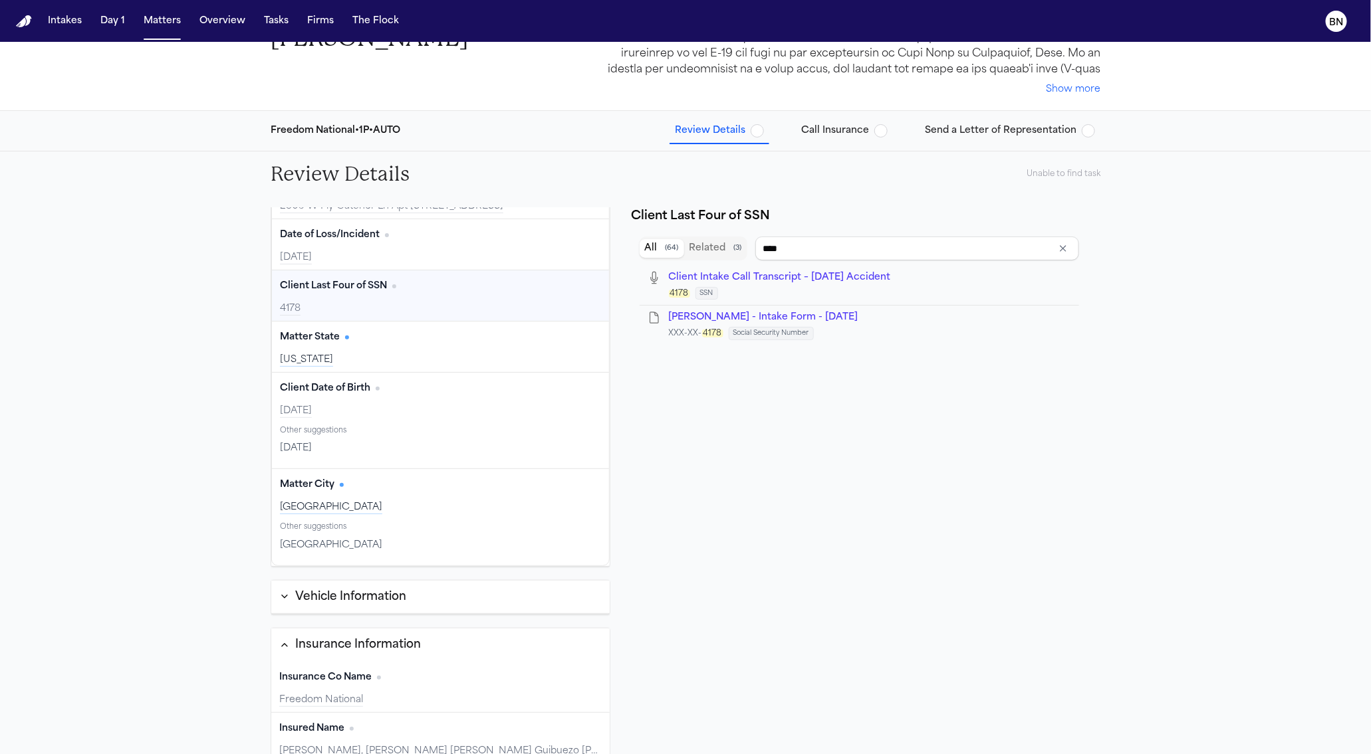
type input "**********"
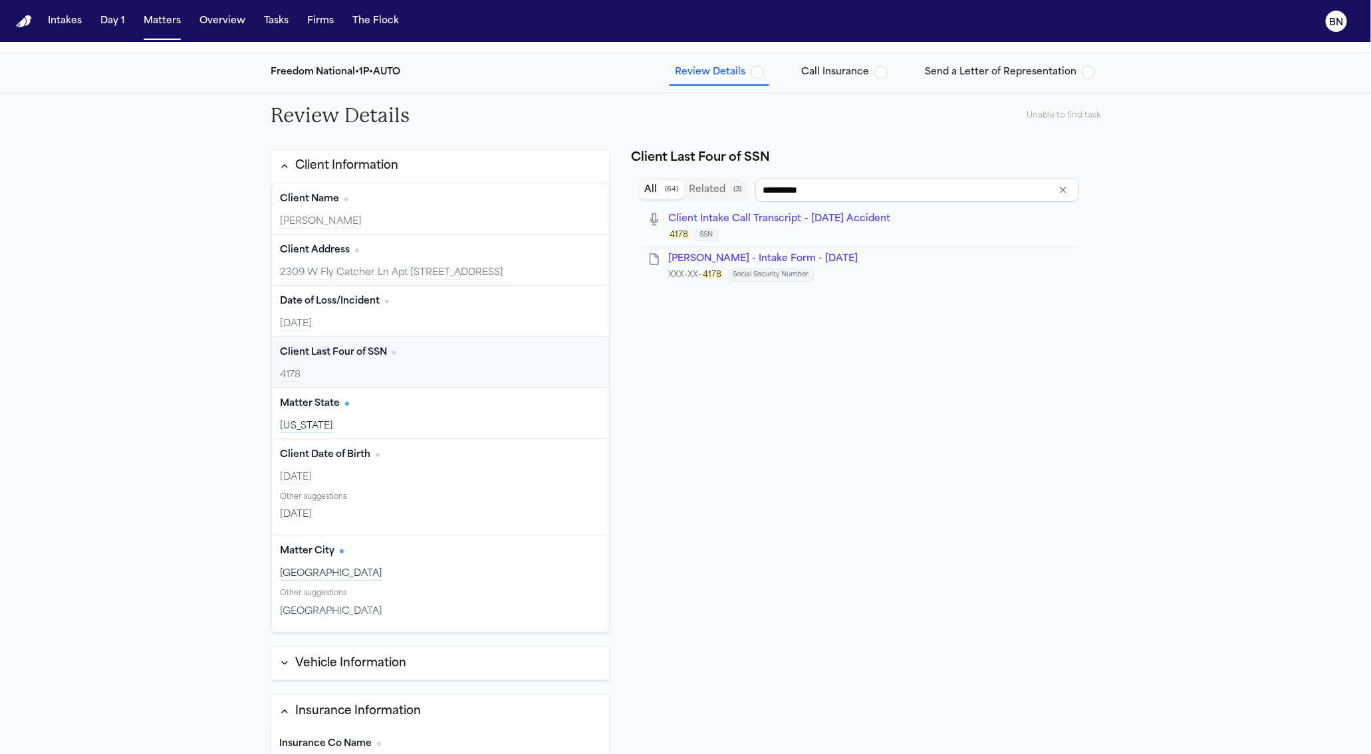
scroll to position [1, 0]
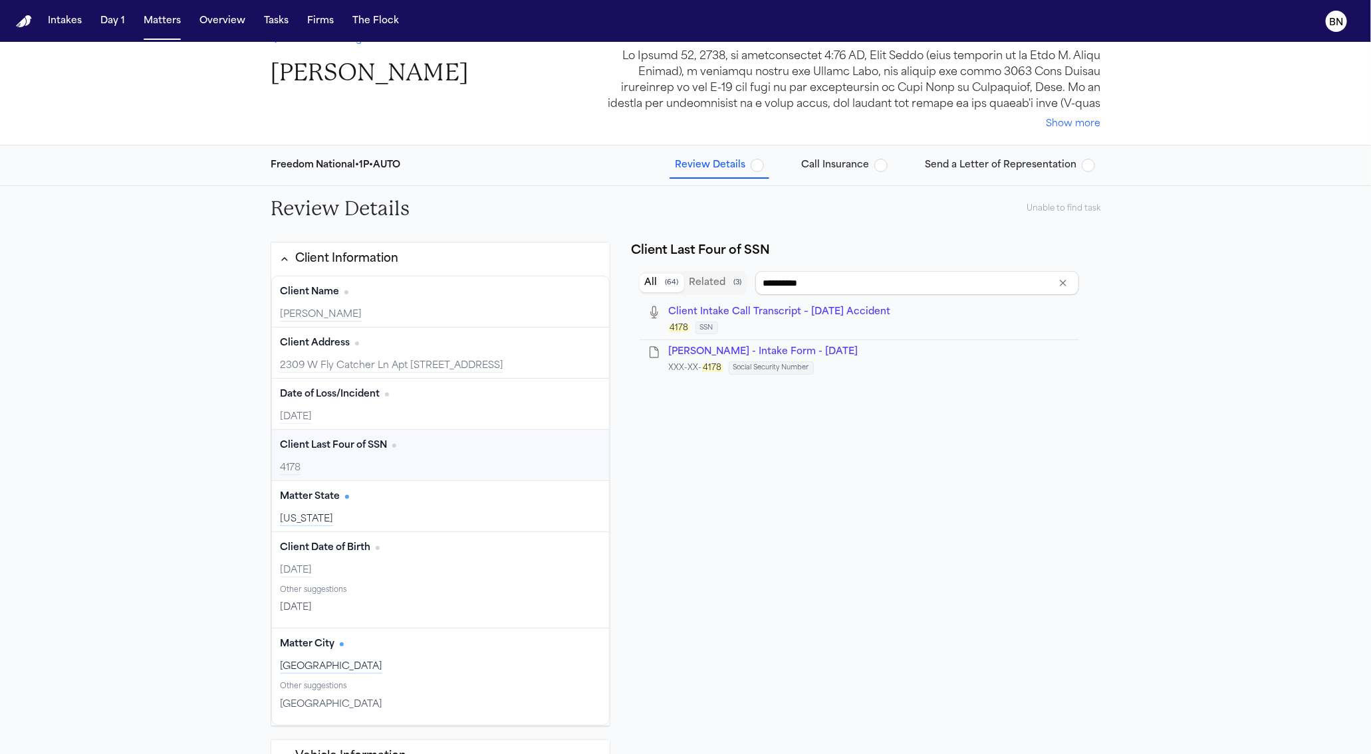
type input "**********"
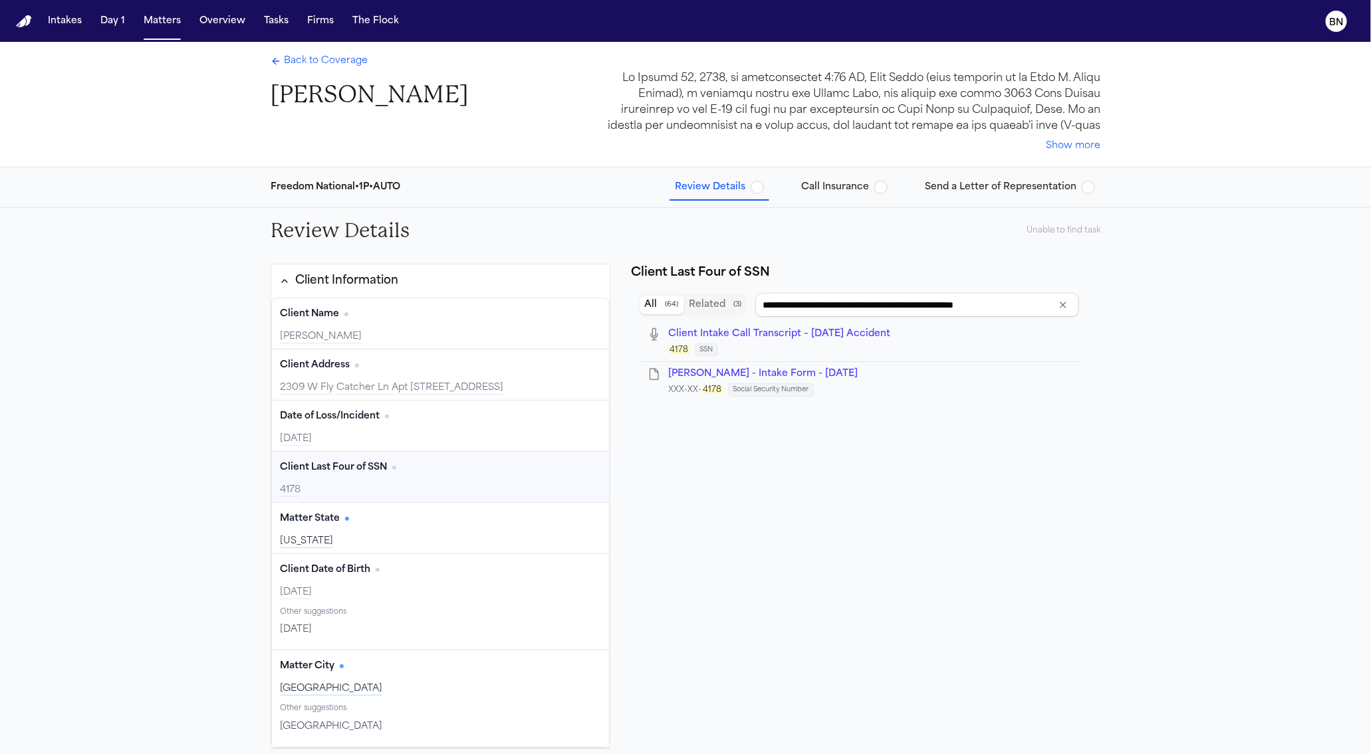
scroll to position [0, 0]
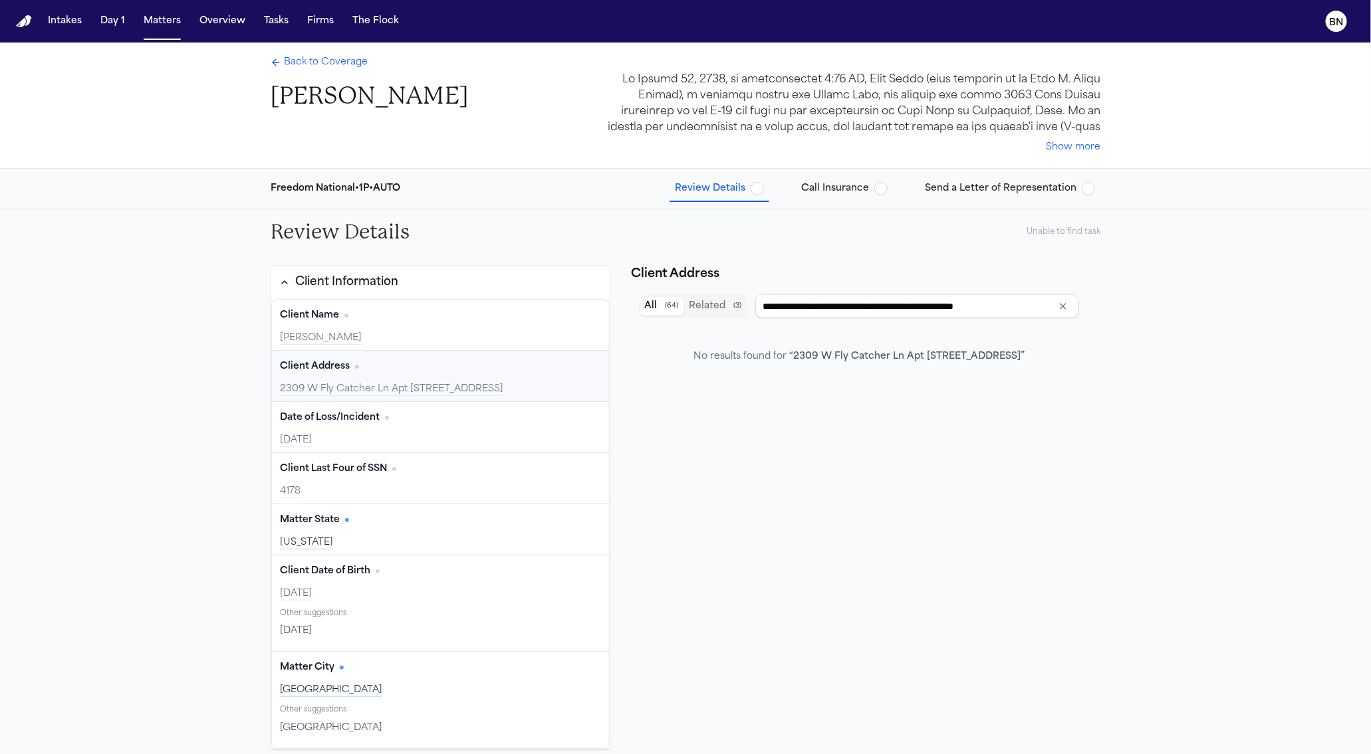
click at [834, 190] on span "Call Insurance" at bounding box center [835, 188] width 68 height 13
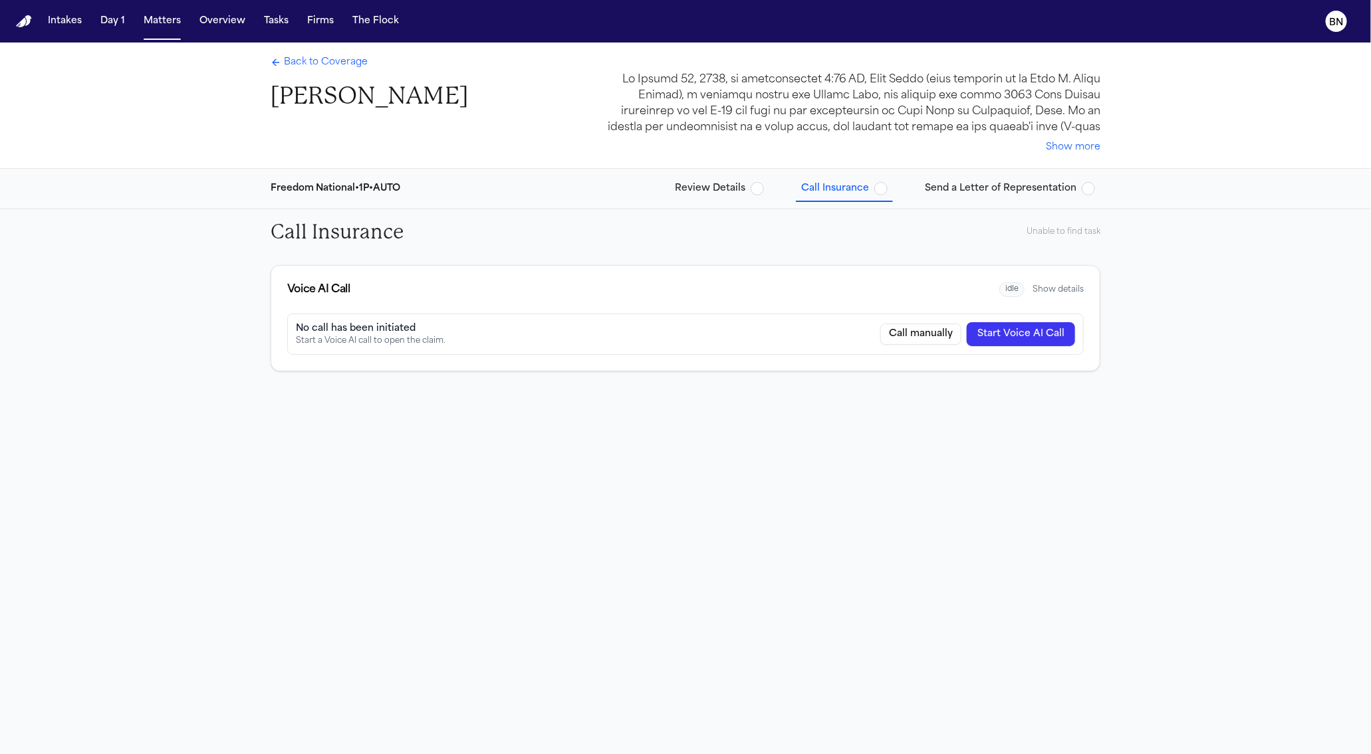
click at [336, 66] on span "Back to Coverage" at bounding box center [326, 62] width 84 height 13
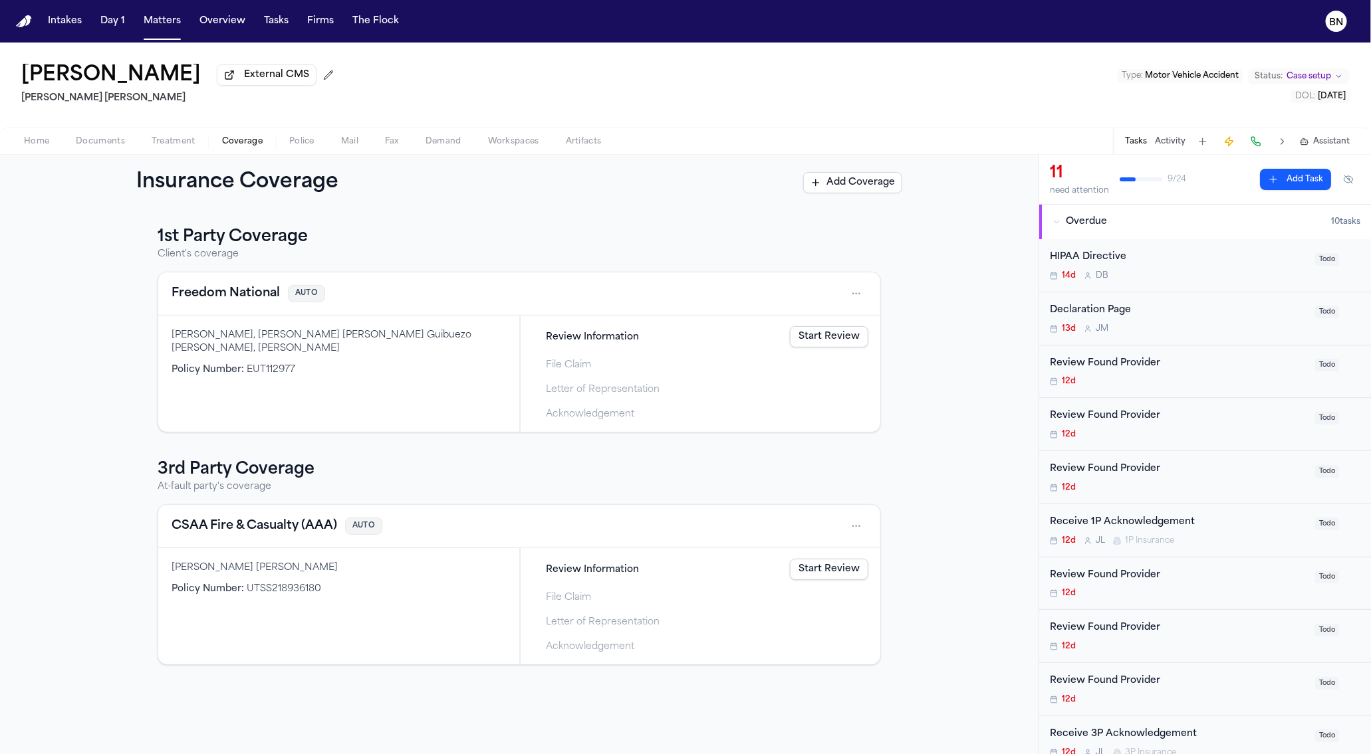
click at [237, 298] on button "Freedom National" at bounding box center [225, 293] width 108 height 19
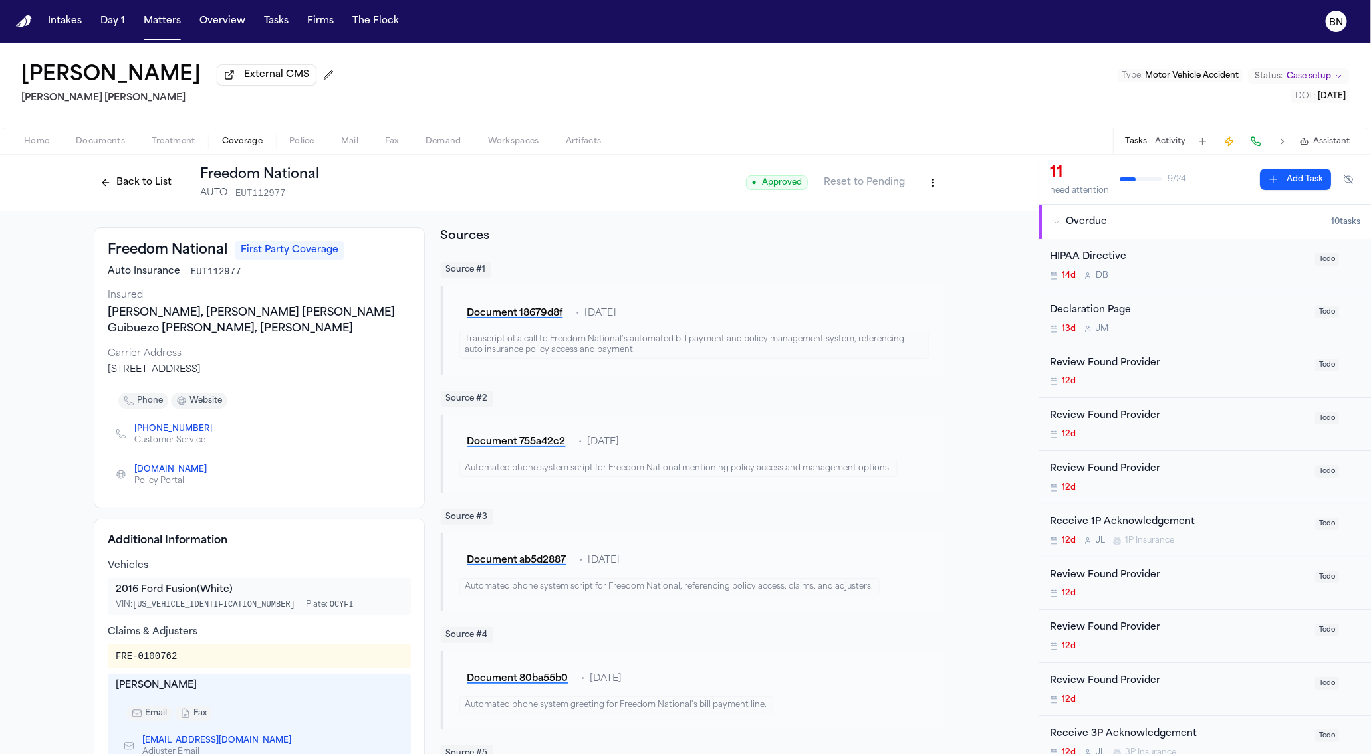
click at [128, 180] on button "Back to List" at bounding box center [136, 182] width 84 height 21
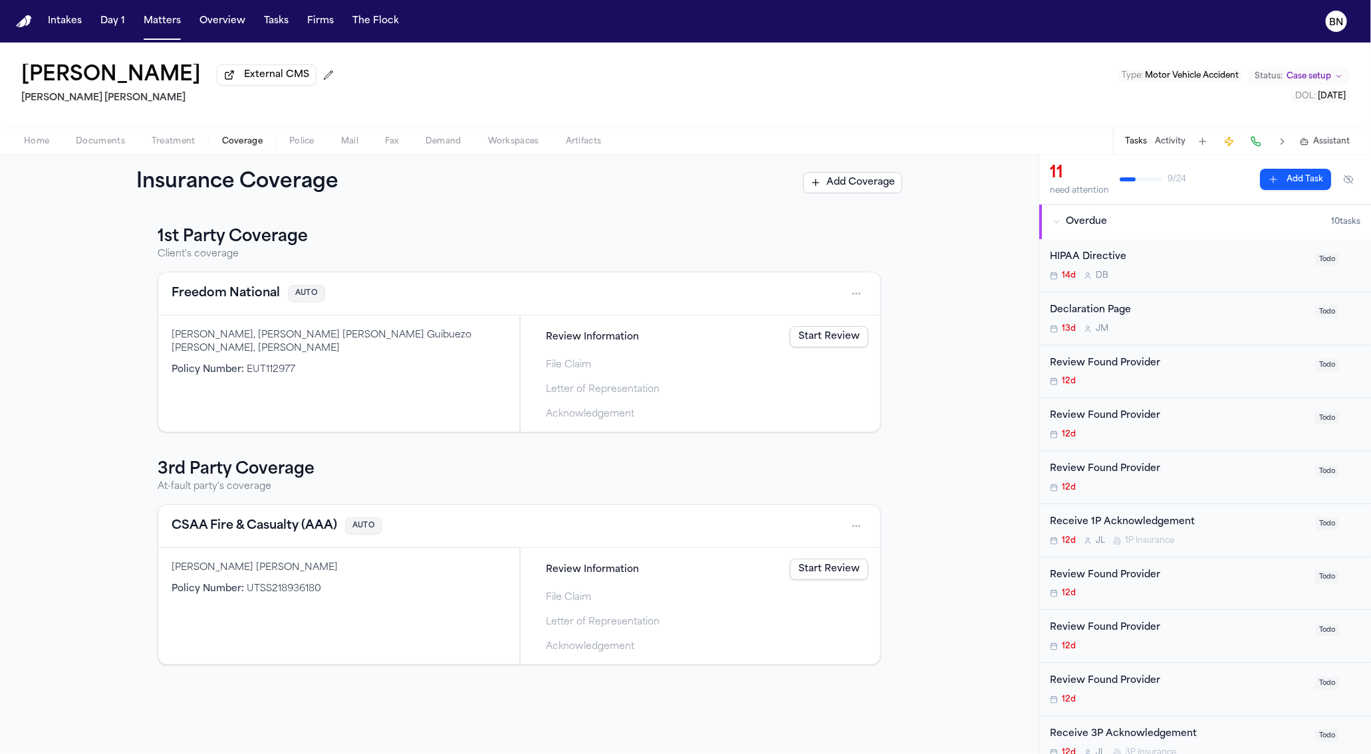
click at [849, 340] on link "Start Review" at bounding box center [829, 336] width 78 height 21
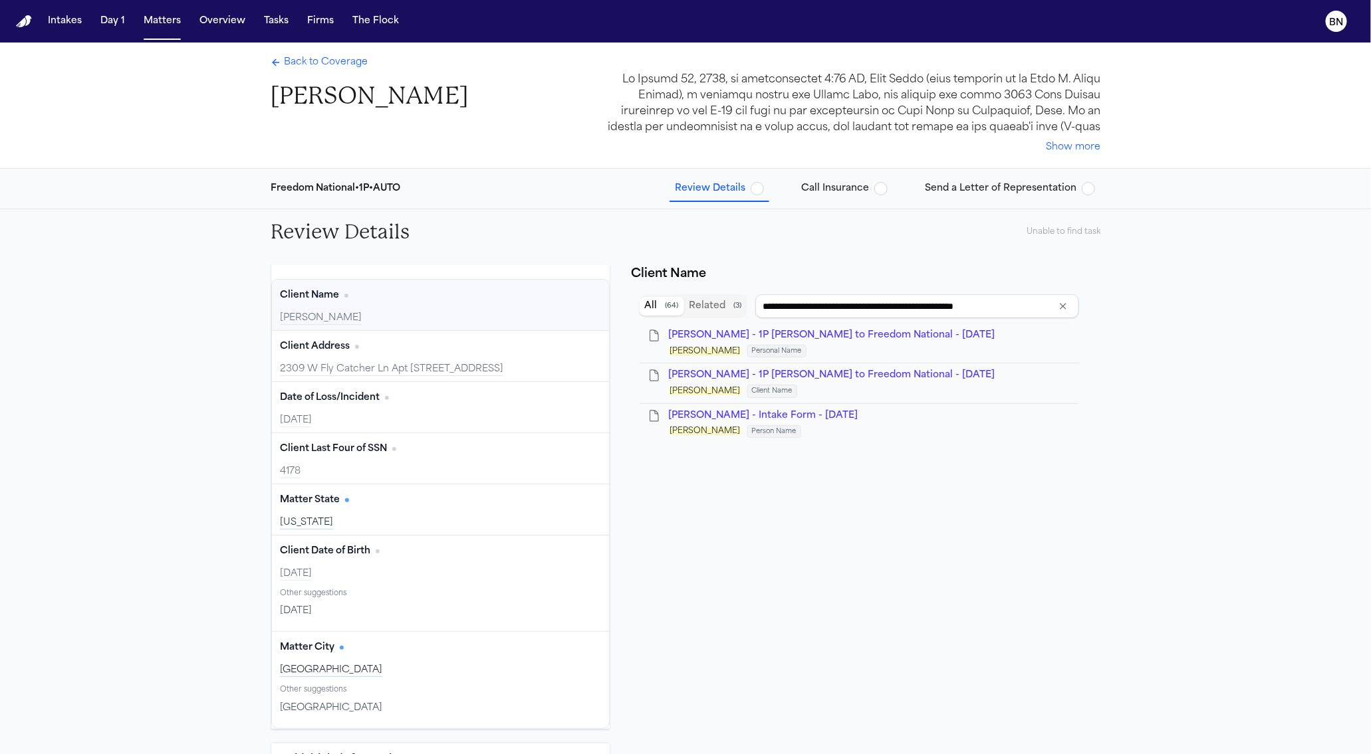
scroll to position [21, 0]
type input "**********"
click at [817, 183] on span "Call Insurance" at bounding box center [835, 188] width 68 height 13
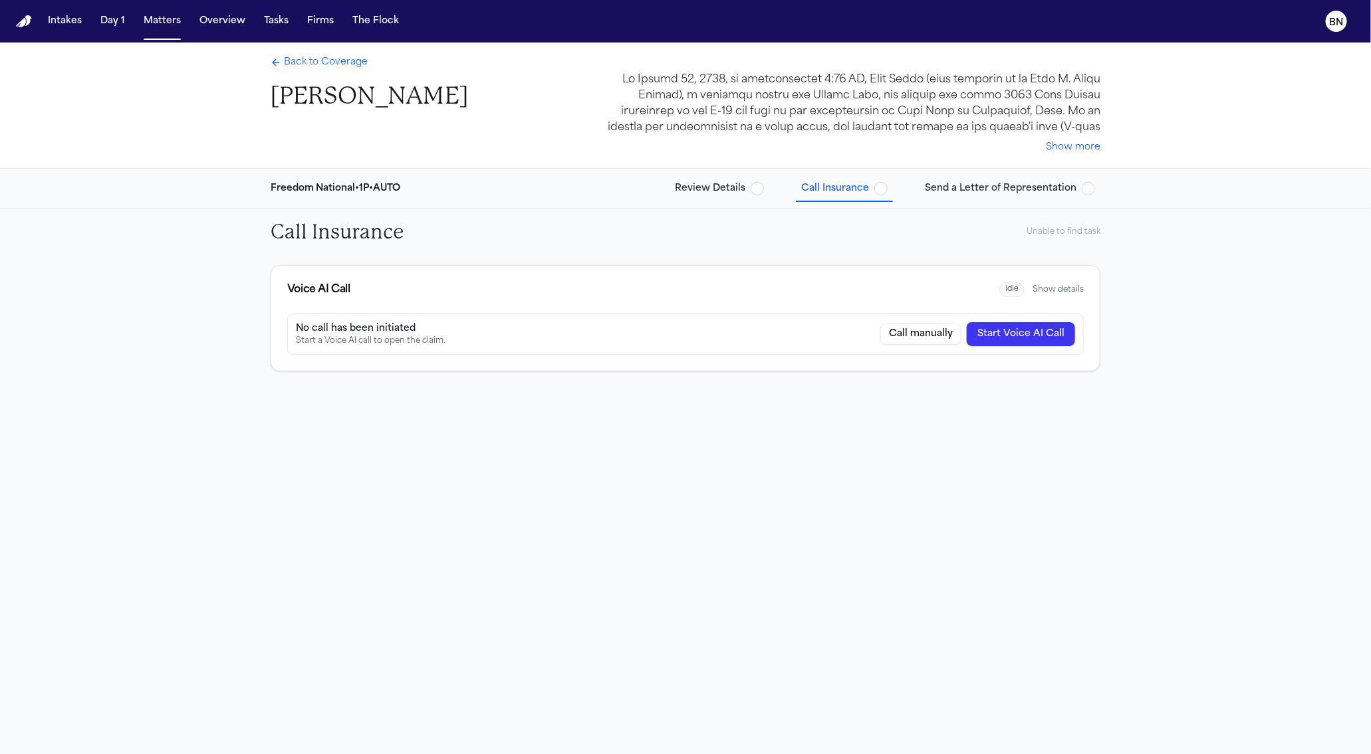
click at [922, 187] on div "Review Details Call Insurance Send a Letter of Representation" at bounding box center [884, 189] width 431 height 24
click at [932, 187] on span "Send a Letter of Representation" at bounding box center [1001, 188] width 152 height 13
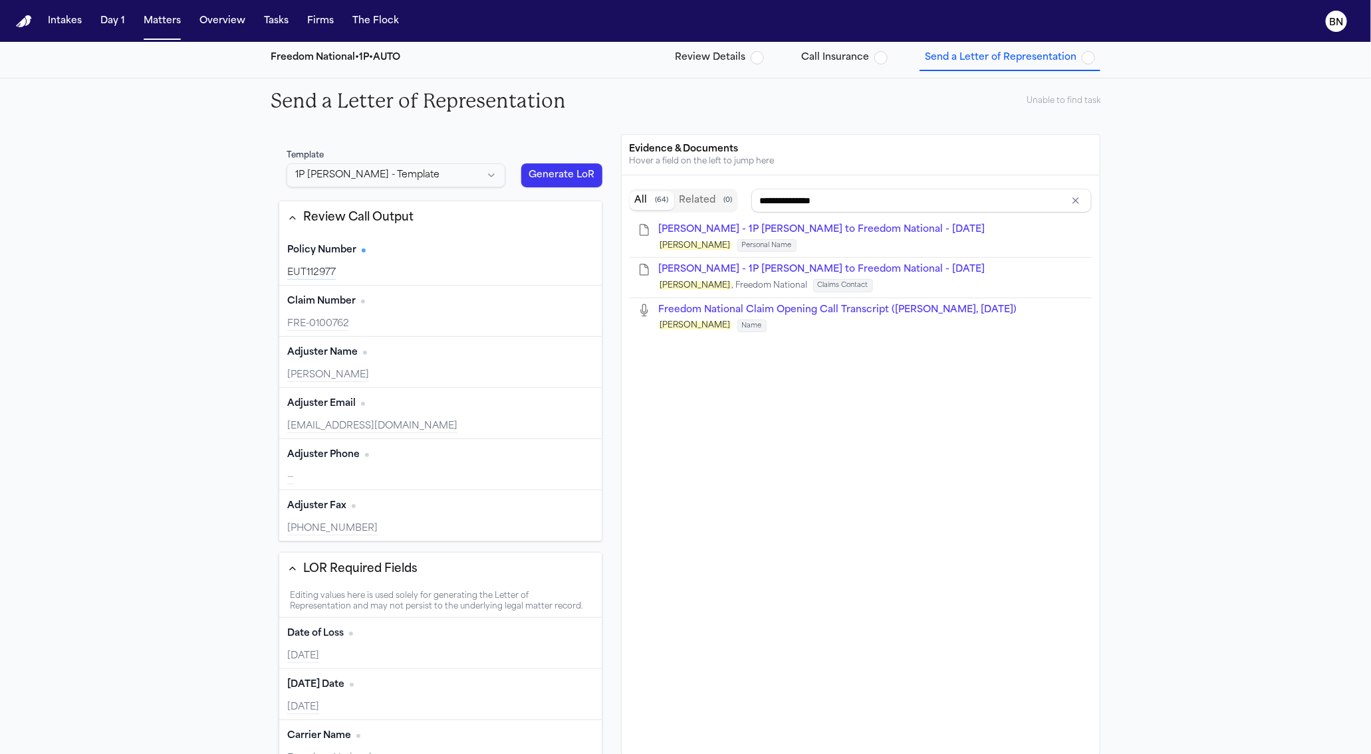
click at [428, 347] on div "Adjuster Name Edit" at bounding box center [440, 352] width 306 height 21
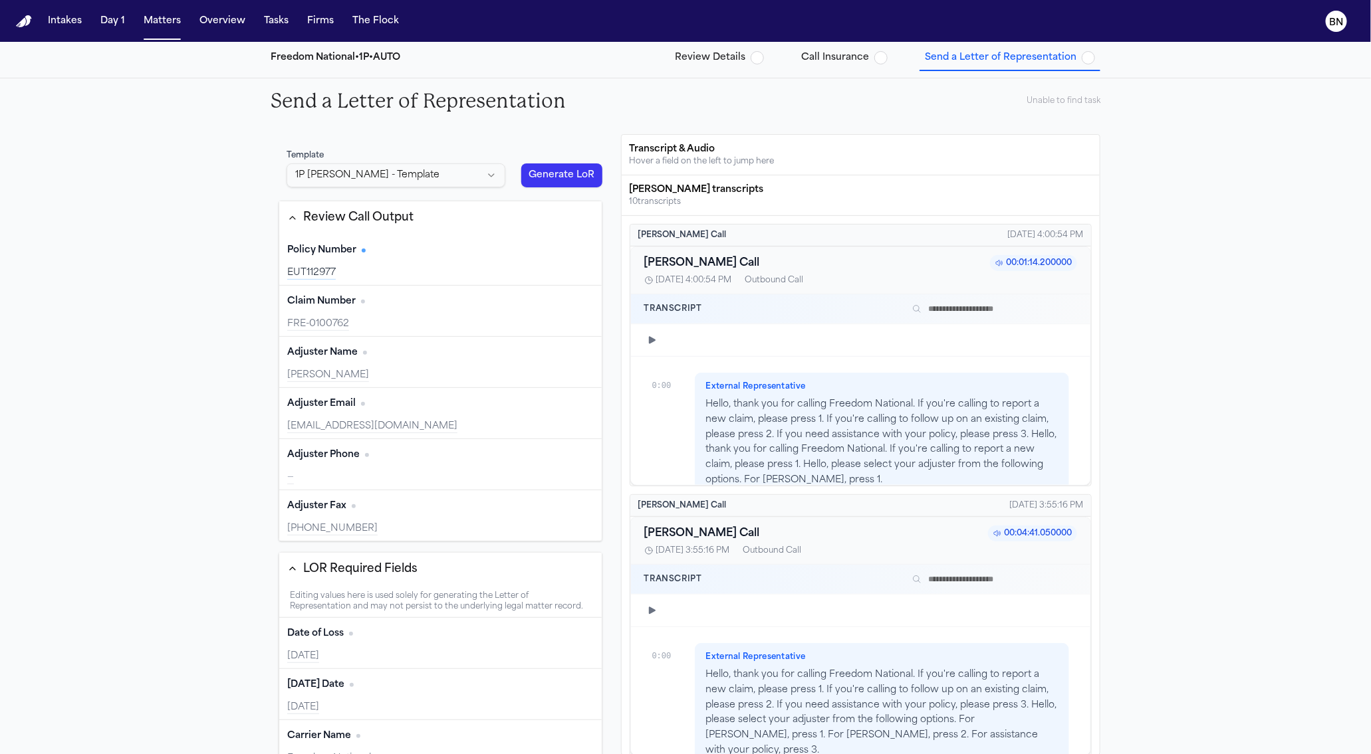
scroll to position [273, 0]
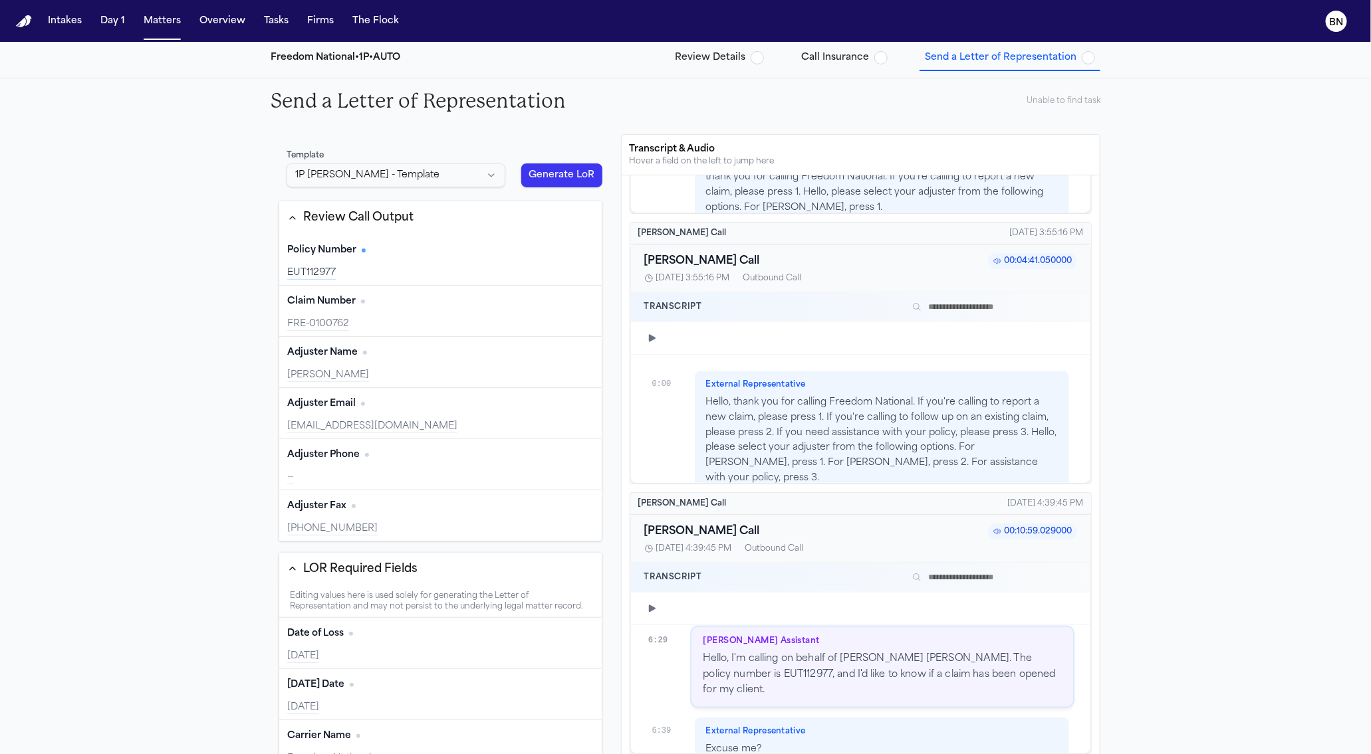
type input "**********"
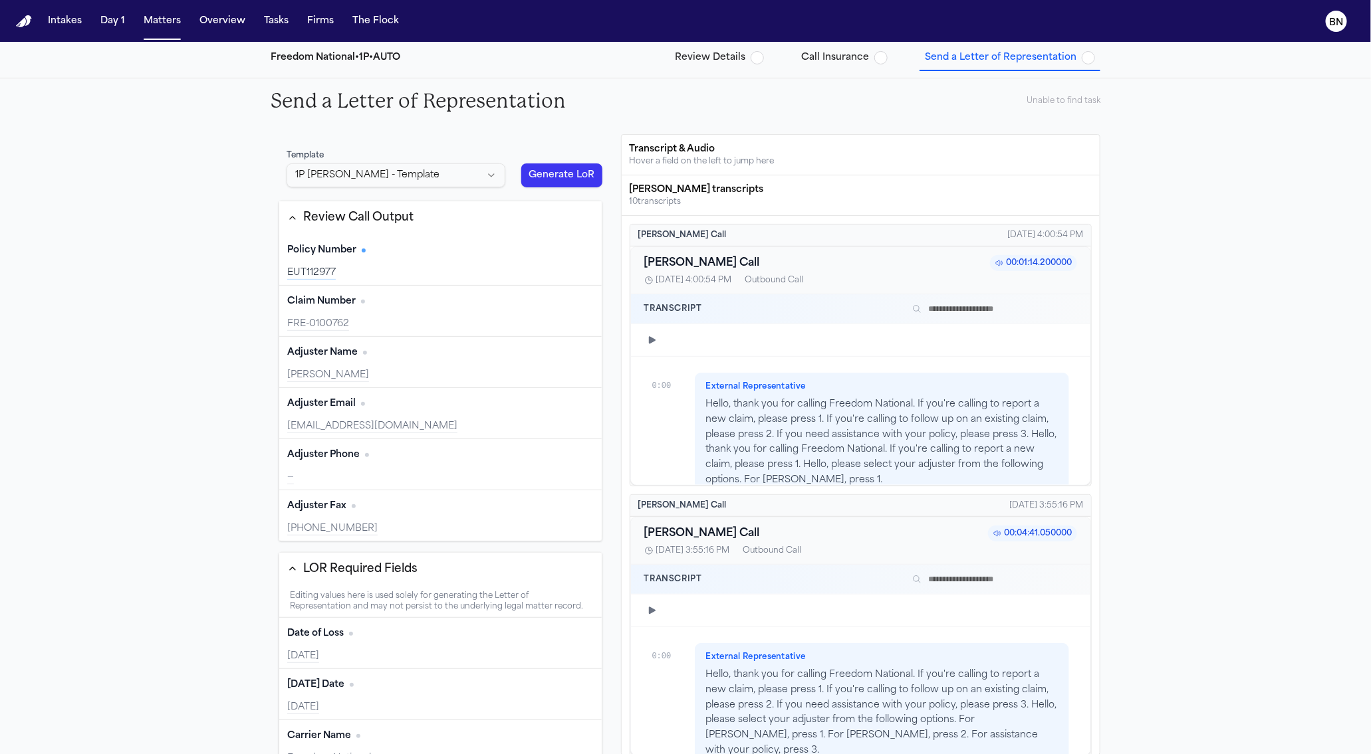
click at [685, 62] on span "Review Details" at bounding box center [710, 57] width 70 height 13
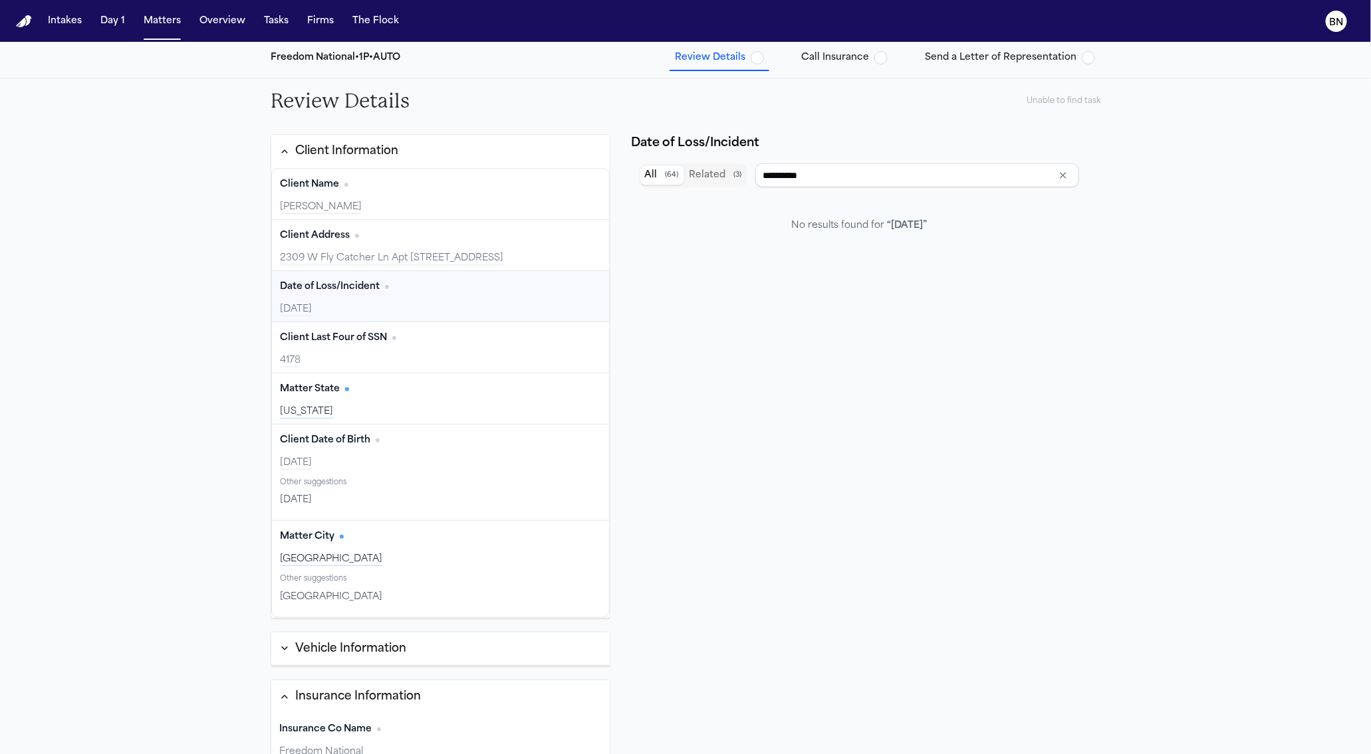
type input "**********"
click at [994, 53] on span "Send a Letter of Representation" at bounding box center [1001, 57] width 152 height 13
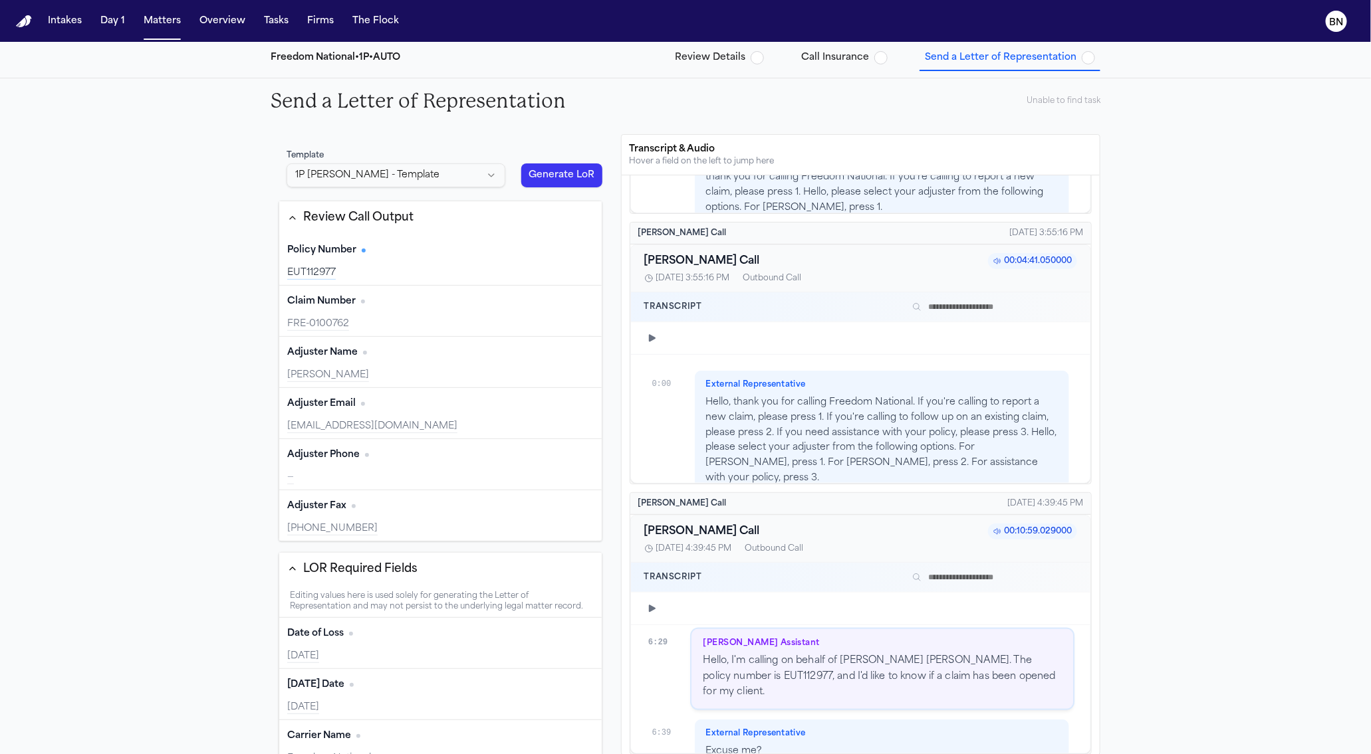
scroll to position [3714, 0]
click at [485, 175] on html "Intakes Day 1 Matters Overview Tasks Firms The Flock BN Back to Coverage [PERSO…" at bounding box center [685, 377] width 1371 height 754
click at [481, 163] on html "Intakes Day 1 Matters Overview Tasks Firms The Flock BN Back to Coverage [PERSO…" at bounding box center [685, 377] width 1371 height 754
click at [482, 157] on html "Intakes Day 1 Matters Overview Tasks Firms The Flock BN Back to Coverage [PERSO…" at bounding box center [685, 377] width 1371 height 754
drag, startPoint x: 501, startPoint y: 165, endPoint x: 495, endPoint y: 142, distance: 24.0
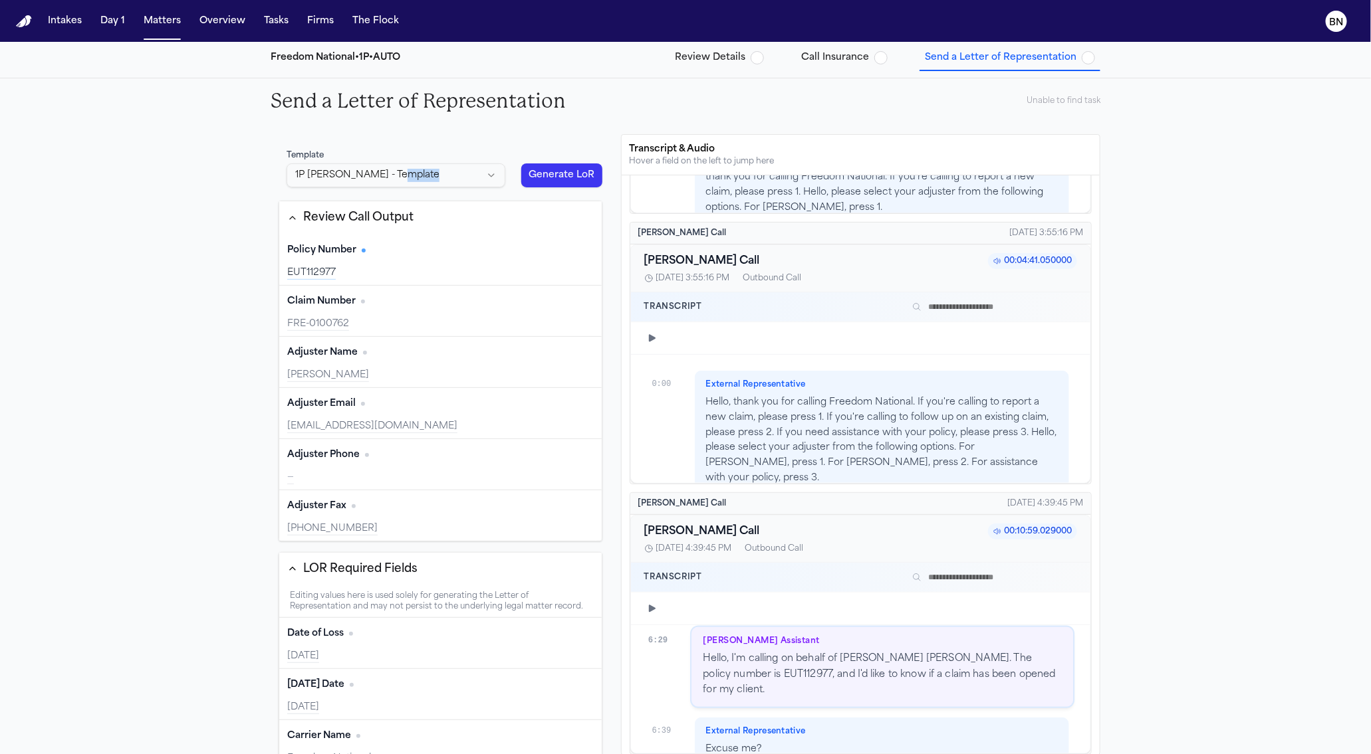
click at [495, 142] on div "Template 1P [PERSON_NAME] - Template" at bounding box center [396, 168] width 235 height 53
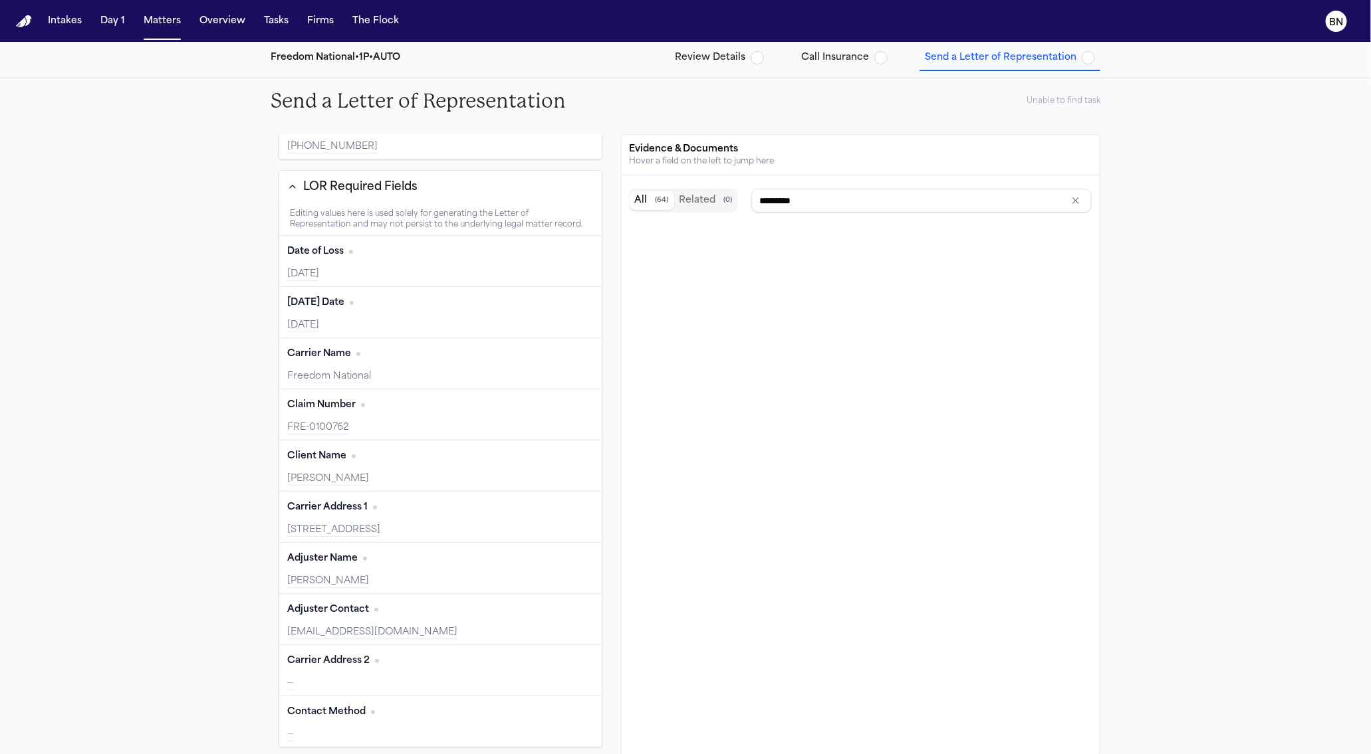
type input "**********"
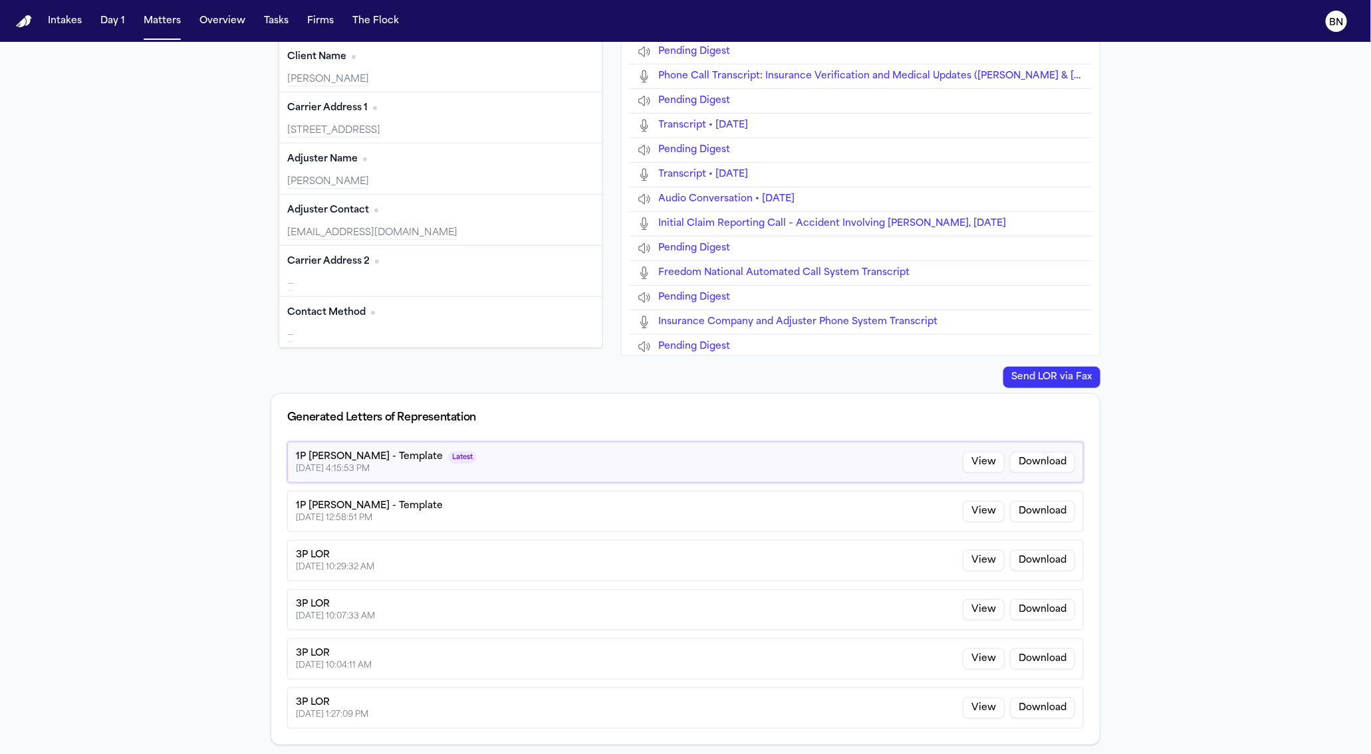
scroll to position [527, 0]
click at [976, 466] on button "View" at bounding box center [983, 465] width 42 height 21
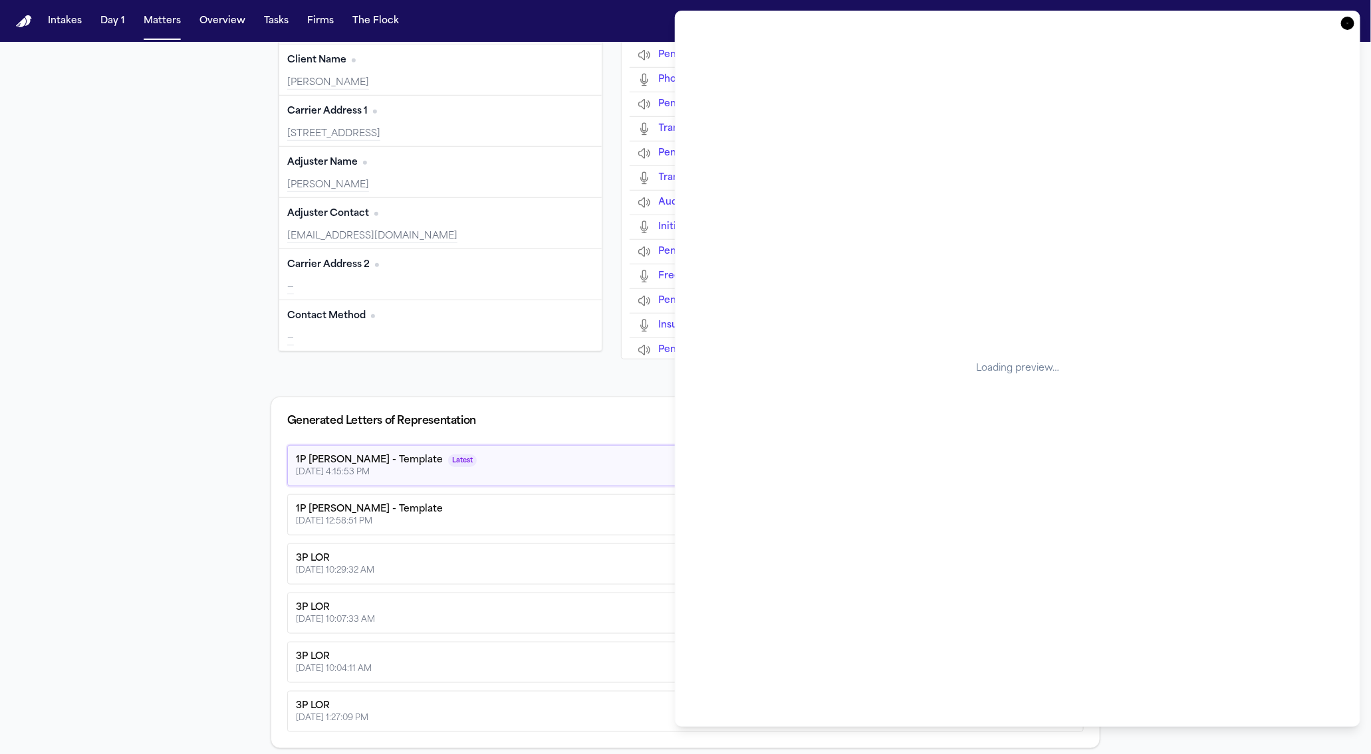
scroll to position [289, 0]
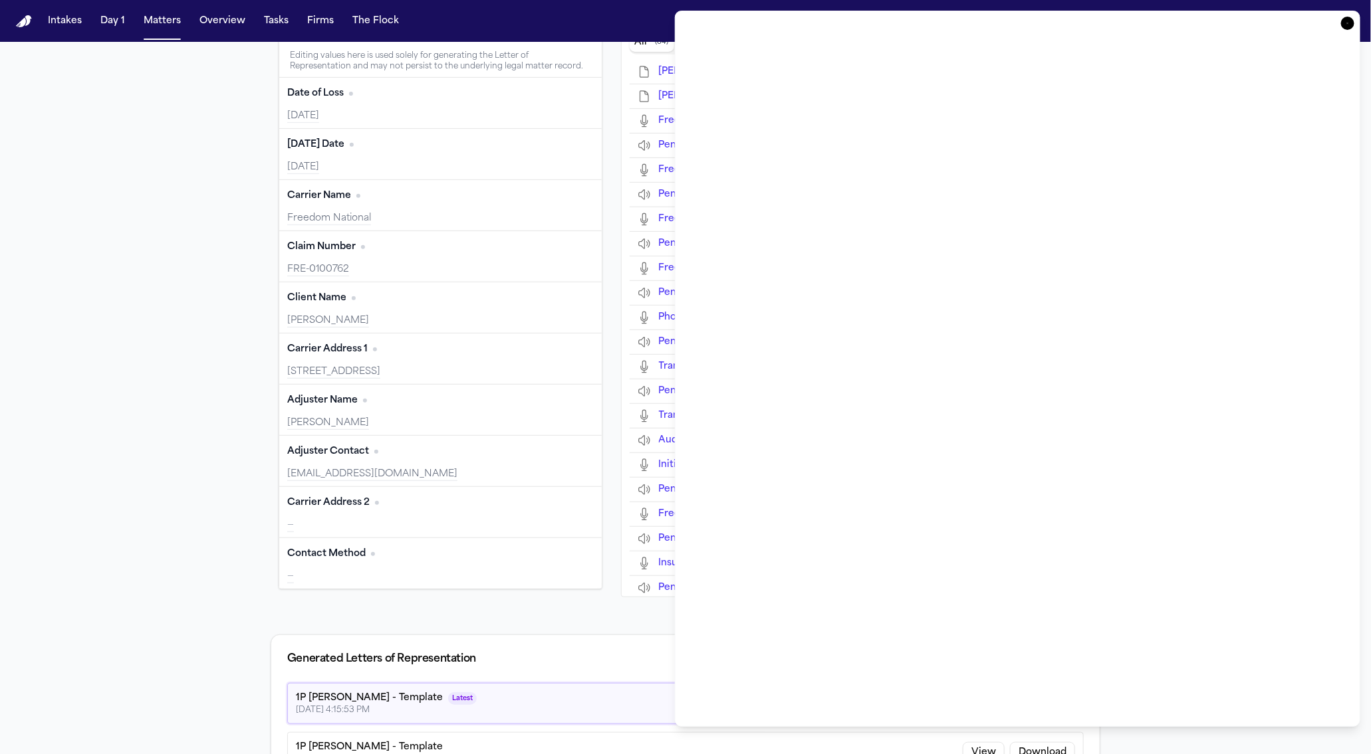
type input "**********"
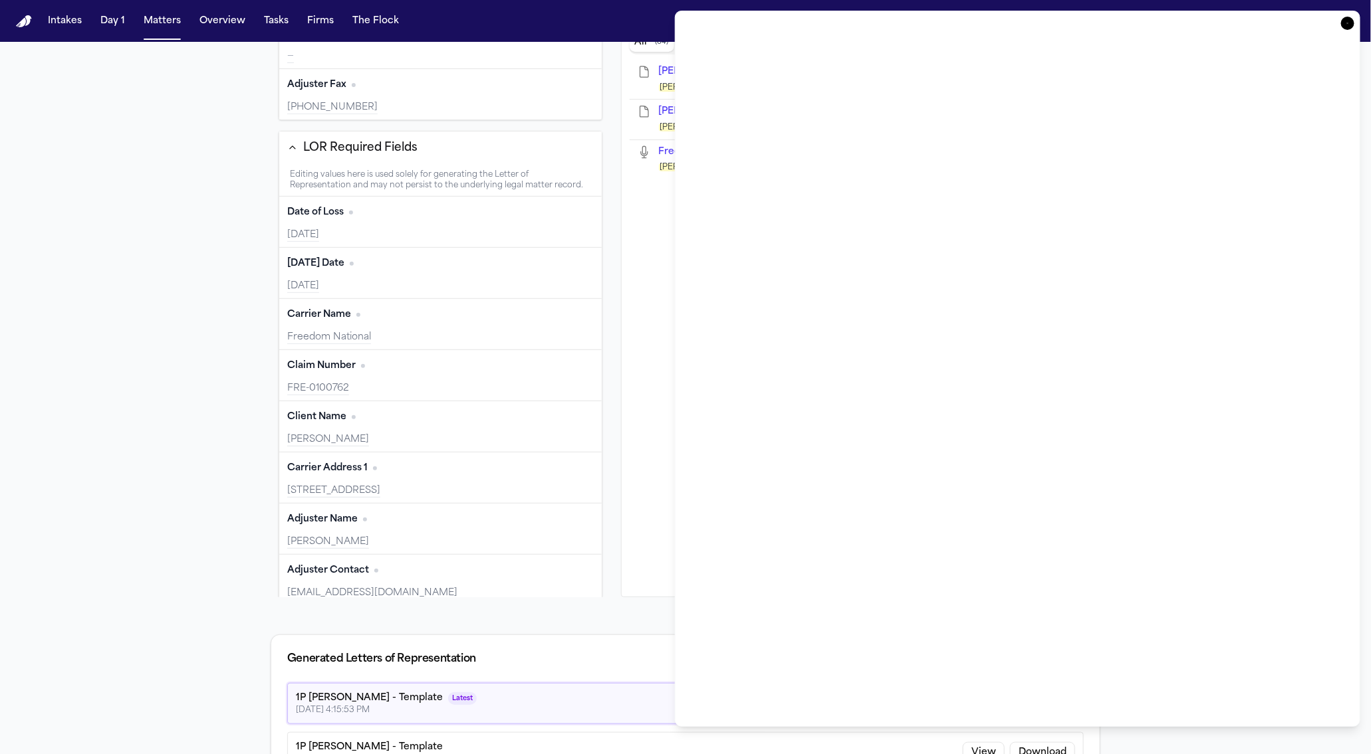
scroll to position [259, 0]
click at [599, 644] on div "Generated Letters of Representation" at bounding box center [685, 659] width 828 height 48
click at [602, 608] on div "Send LOR via Fax" at bounding box center [686, 618] width 830 height 21
drag, startPoint x: 271, startPoint y: 618, endPoint x: 350, endPoint y: 554, distance: 101.7
click at [271, 617] on div "Send LOR via Fax" at bounding box center [686, 618] width 830 height 21
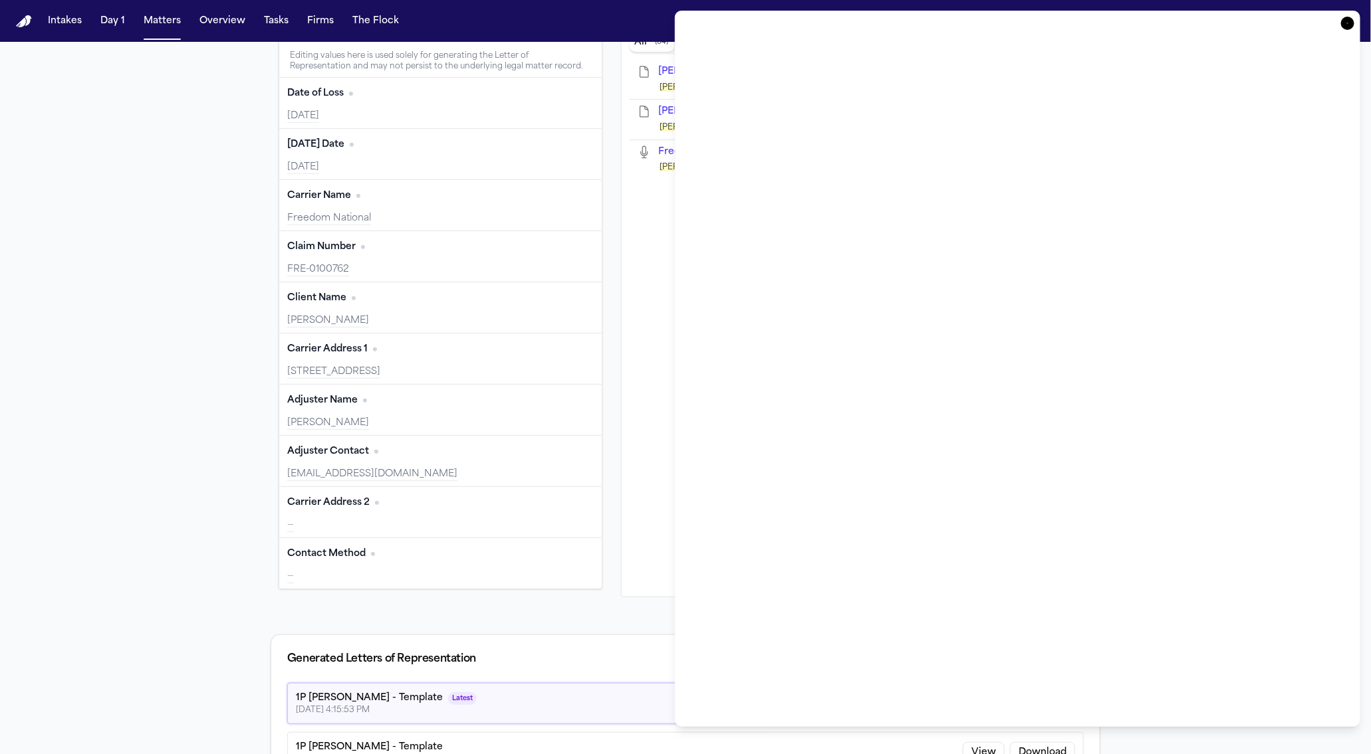
scroll to position [395, 0]
click at [420, 471] on div "[EMAIL_ADDRESS][DOMAIN_NAME]" at bounding box center [440, 474] width 306 height 13
click at [1350, 20] on icon "button" at bounding box center [1347, 23] width 13 height 13
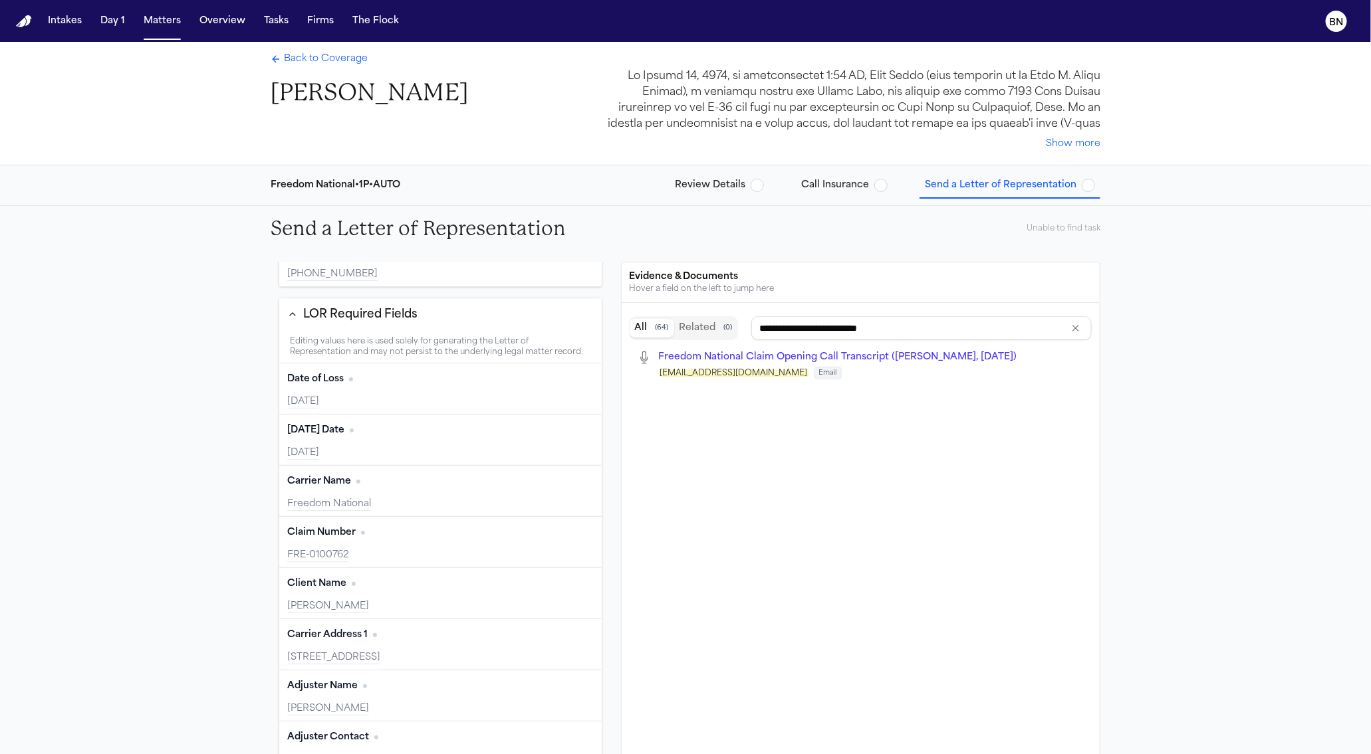
scroll to position [0, 0]
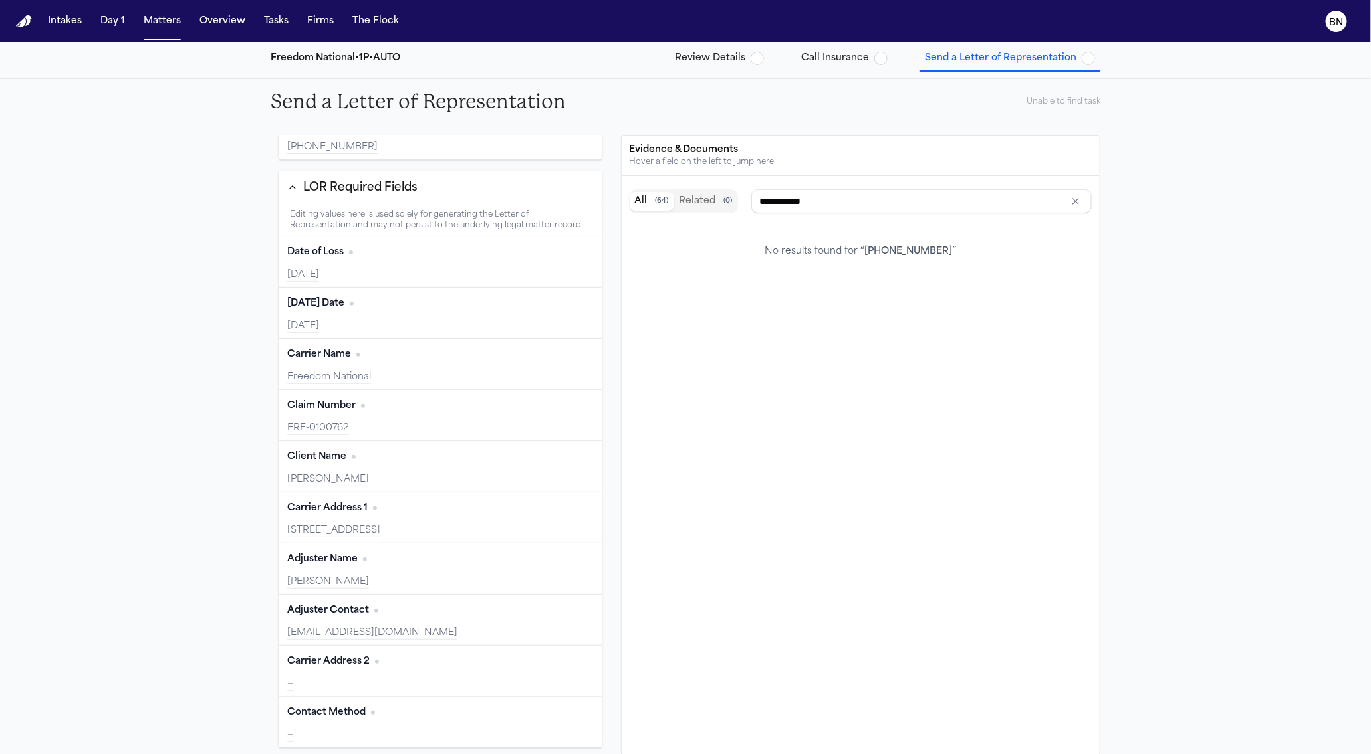
type input "**********"
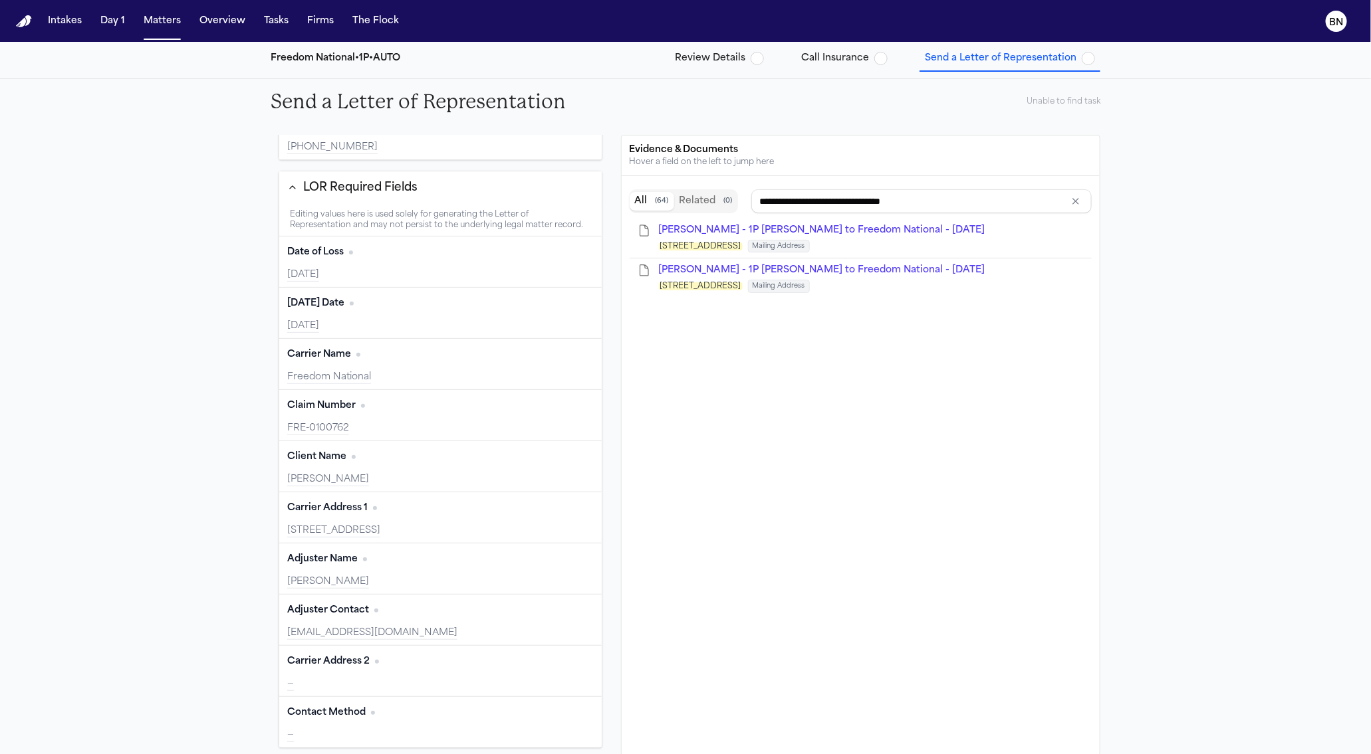
scroll to position [395, 0]
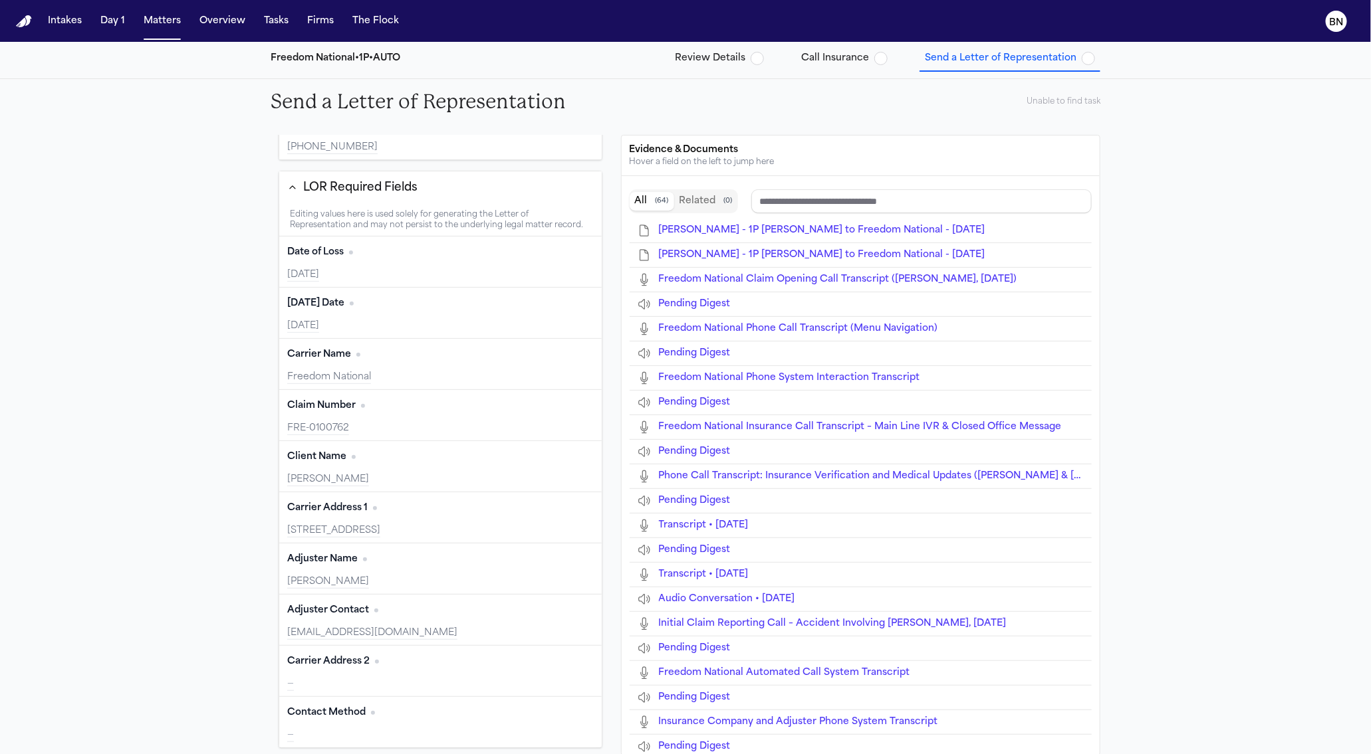
click at [431, 713] on div "Contact Method Edit" at bounding box center [440, 713] width 306 height 21
click at [560, 709] on button "Edit" at bounding box center [576, 713] width 33 height 21
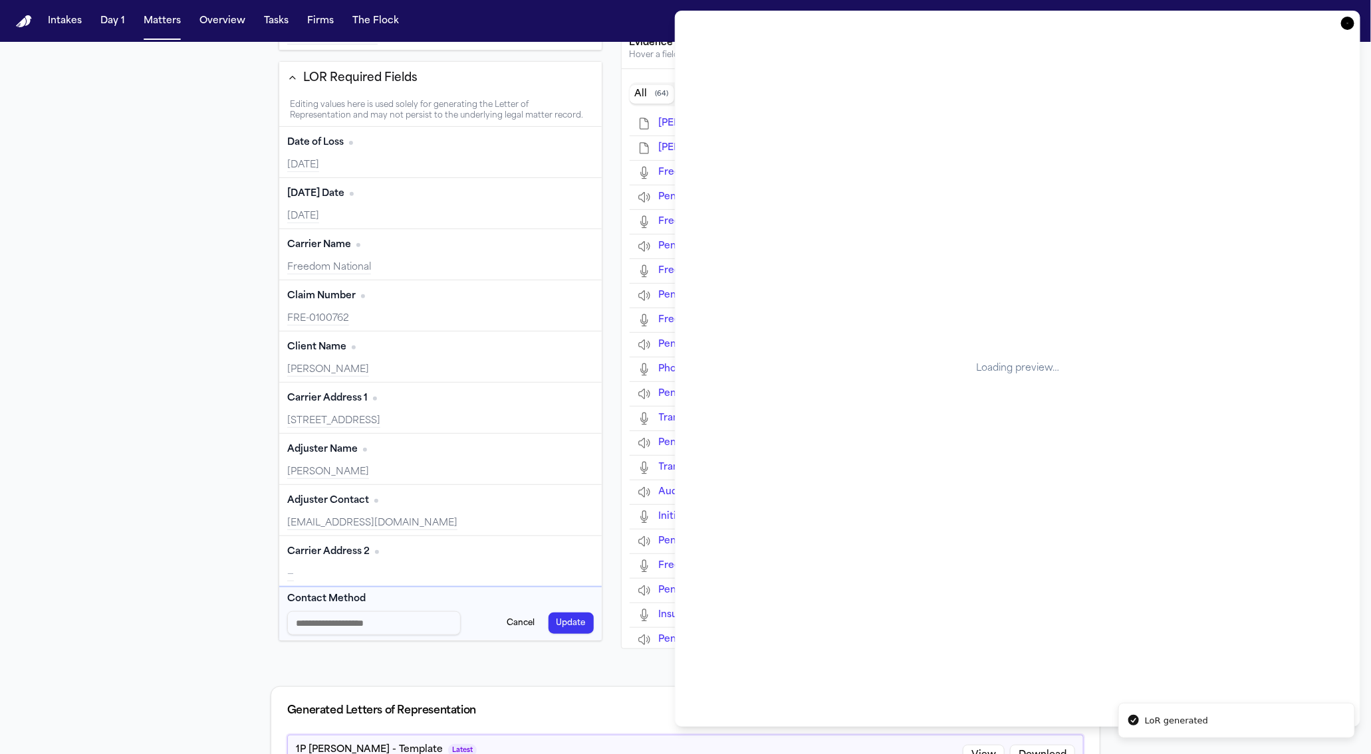
scroll to position [284, 0]
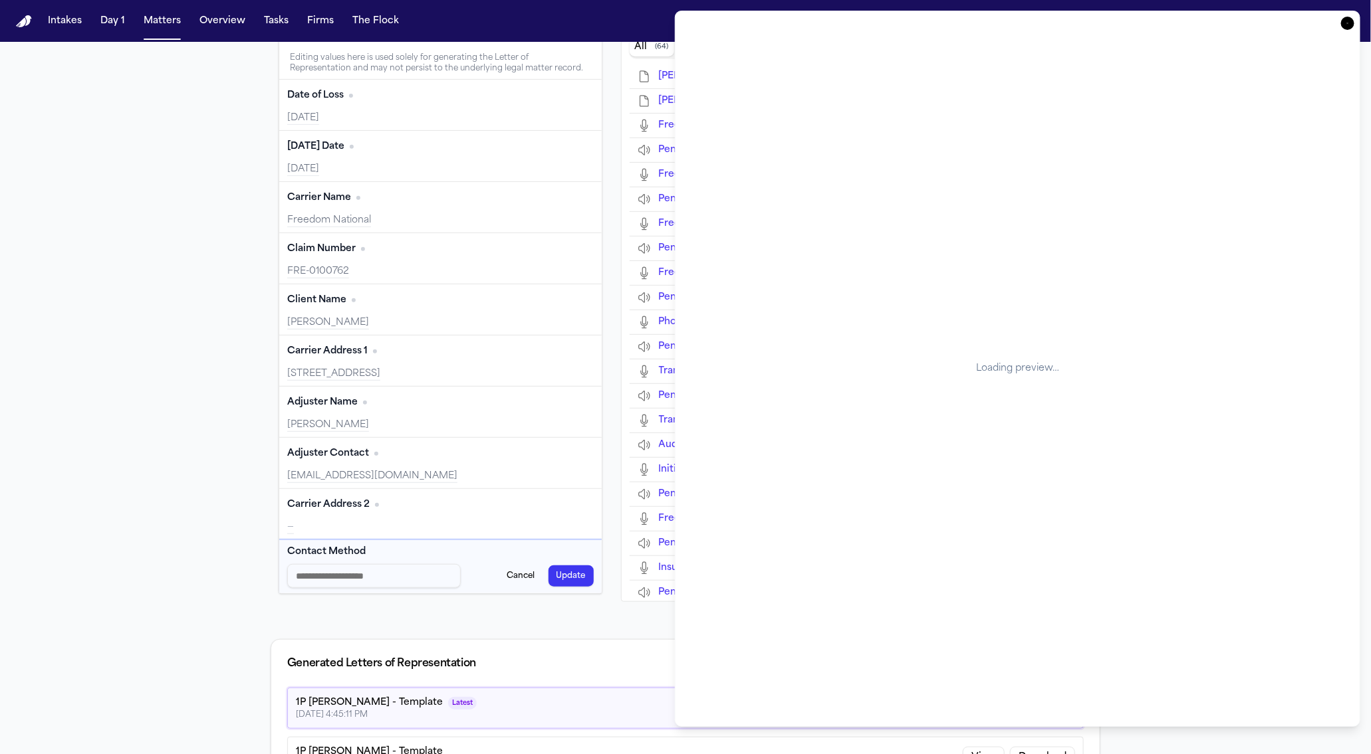
click at [362, 568] on input "Contact Method input" at bounding box center [373, 576] width 173 height 24
type input "****"
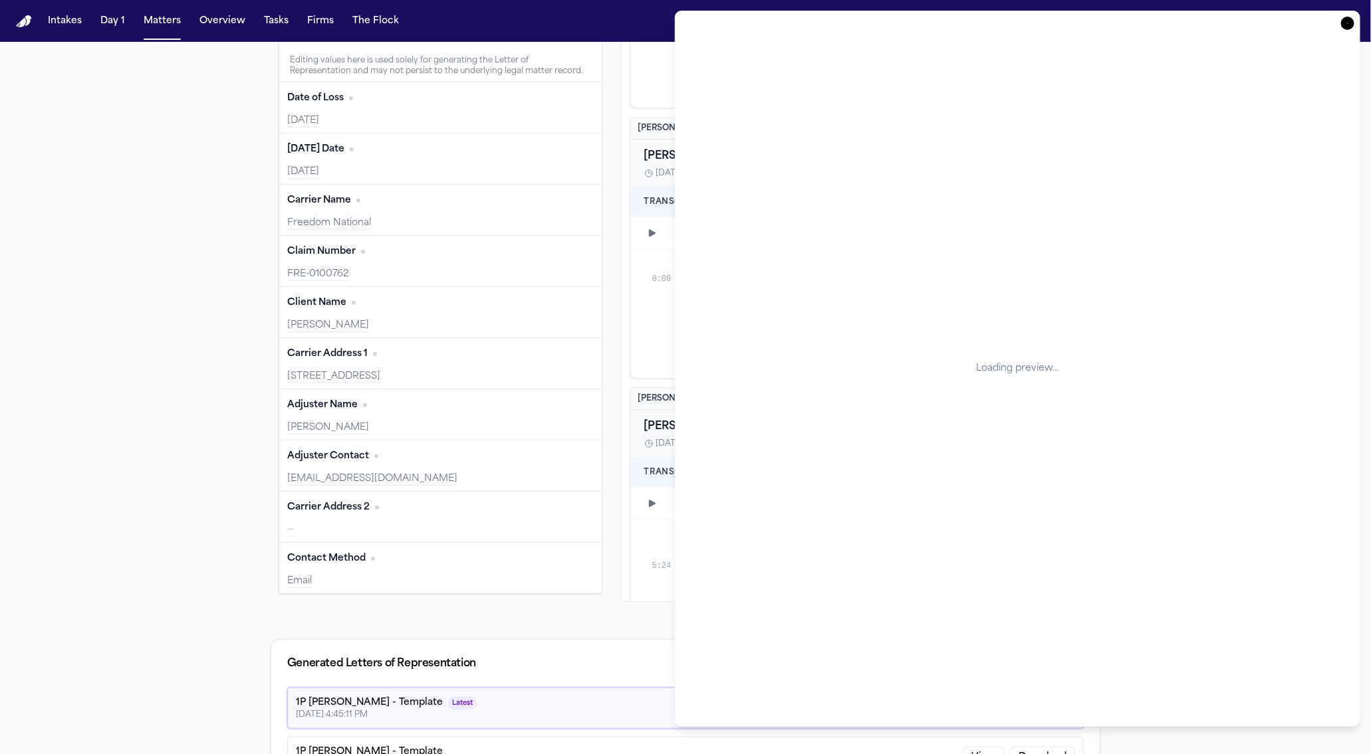
scroll to position [287, 0]
click at [382, 624] on div "Send LOR via Fax" at bounding box center [686, 620] width 830 height 21
click at [1346, 20] on icon "button" at bounding box center [1347, 23] width 13 height 13
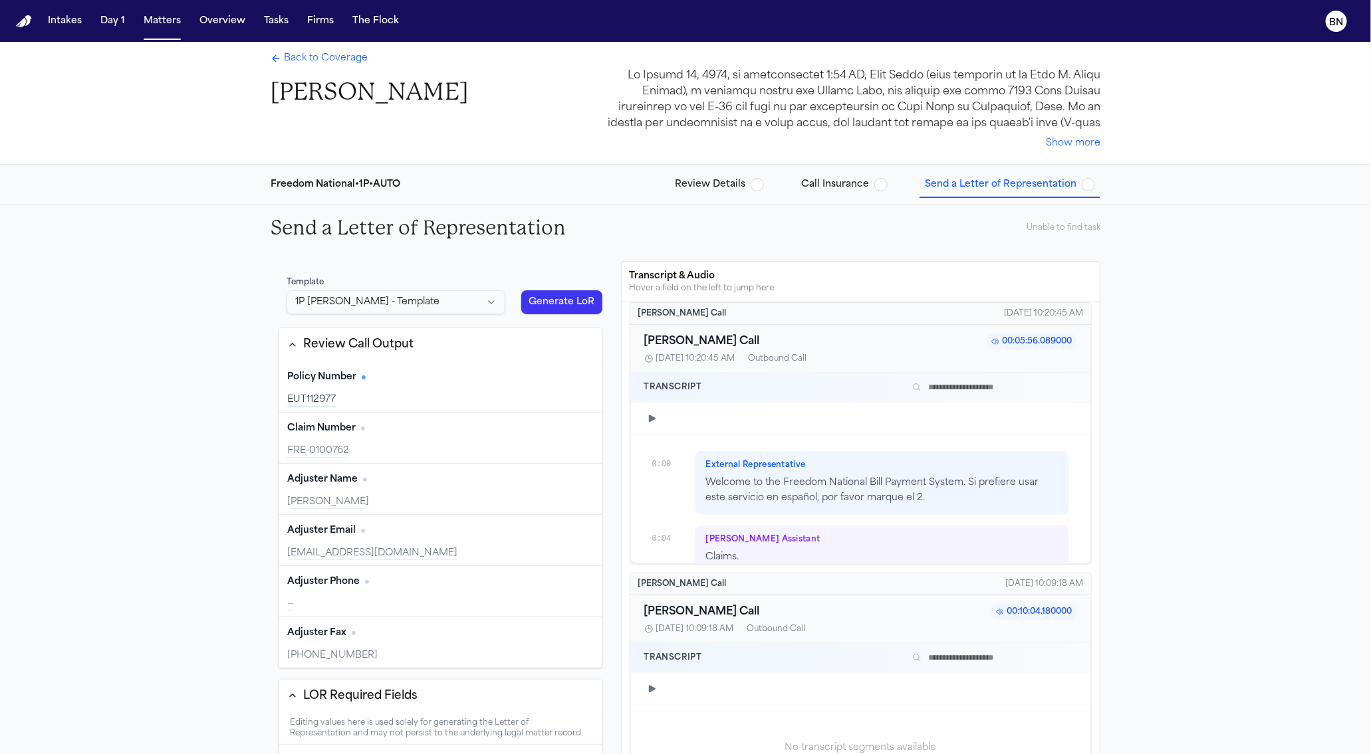
scroll to position [0, 0]
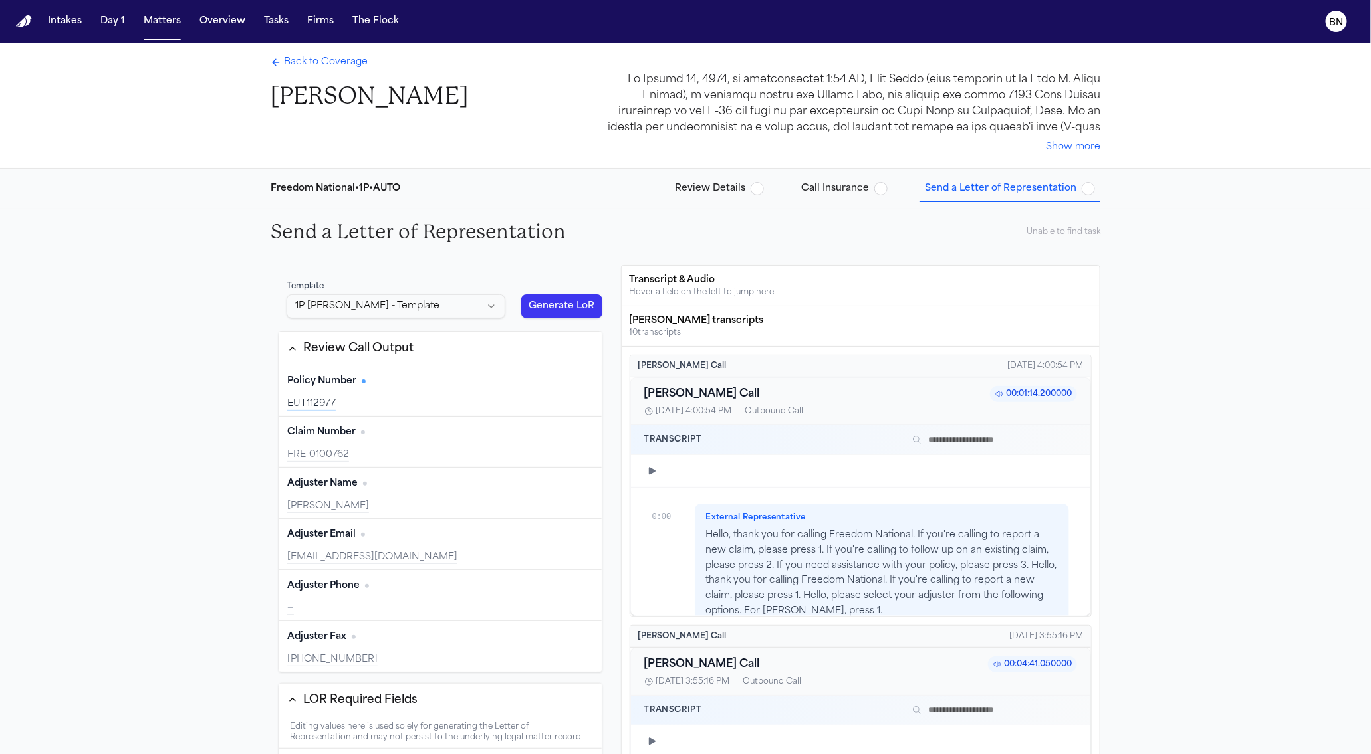
click at [583, 366] on div "Policy Number Edit EUT112977 Claim Number Edit FRE-0100762 Adjuster Name Edit […" at bounding box center [440, 519] width 322 height 306
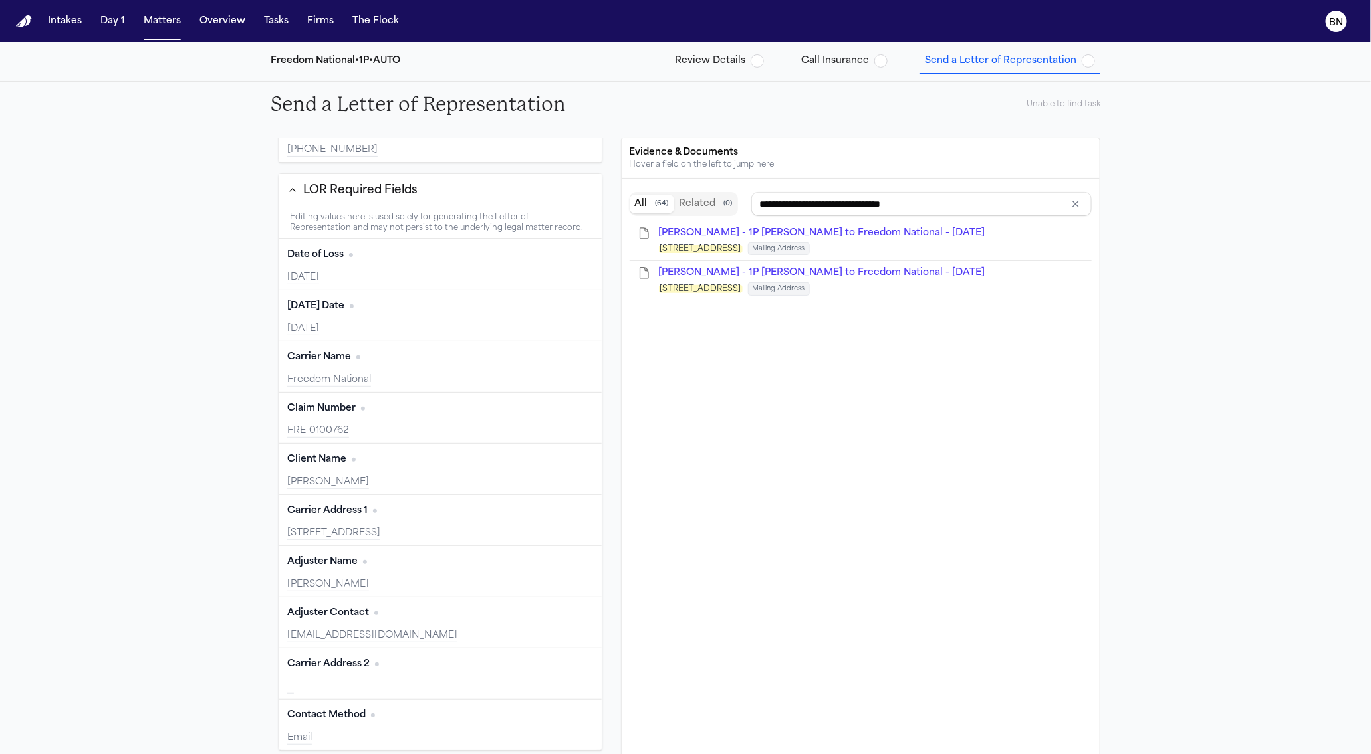
drag, startPoint x: 478, startPoint y: 532, endPoint x: 450, endPoint y: 534, distance: 27.9
click at [424, 532] on div "[STREET_ADDRESS]" at bounding box center [440, 533] width 306 height 13
copy div ", CA 92658"
click at [560, 511] on button "Edit" at bounding box center [576, 511] width 33 height 21
drag, startPoint x: 388, startPoint y: 531, endPoint x: 475, endPoint y: 532, distance: 87.1
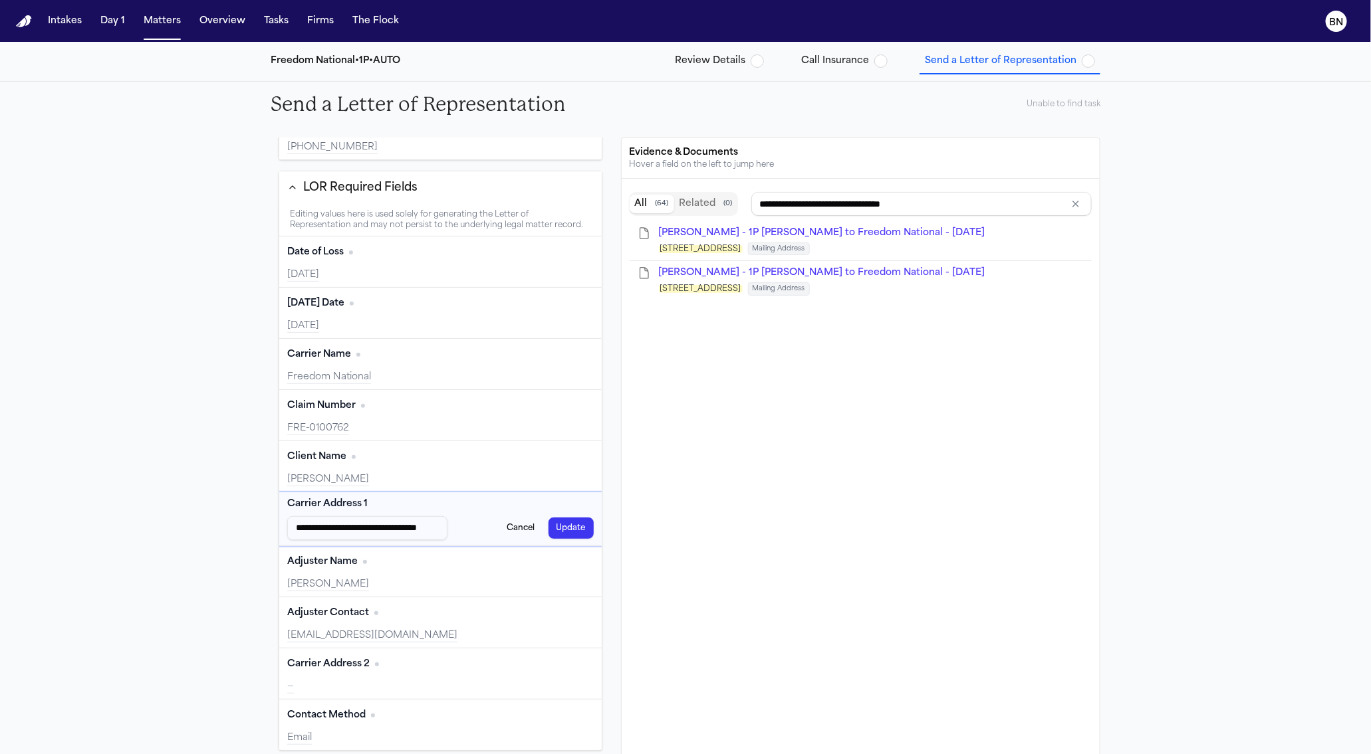
click at [475, 532] on div "**********" at bounding box center [440, 528] width 306 height 24
type input "**********"
click at [555, 532] on button "Update" at bounding box center [570, 528] width 45 height 21
type input "**********"
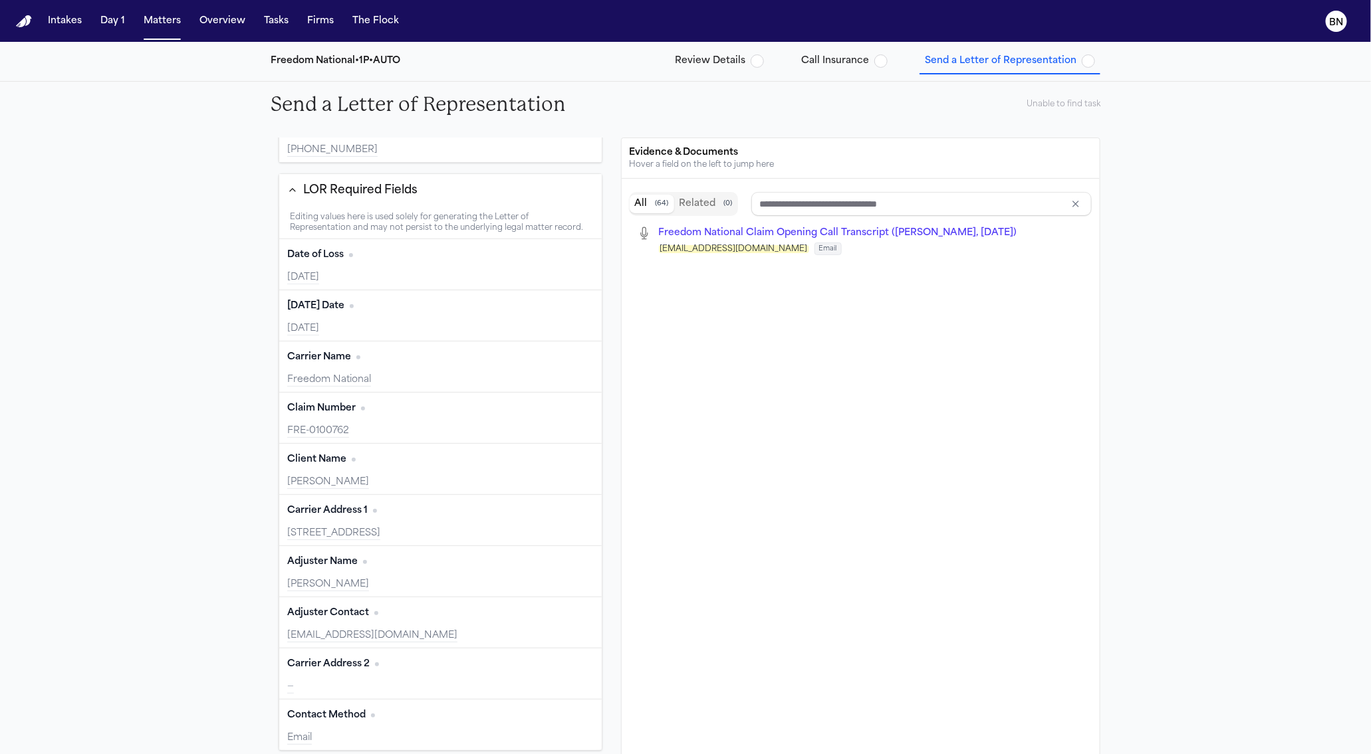
click at [407, 688] on div "—" at bounding box center [440, 687] width 306 height 13
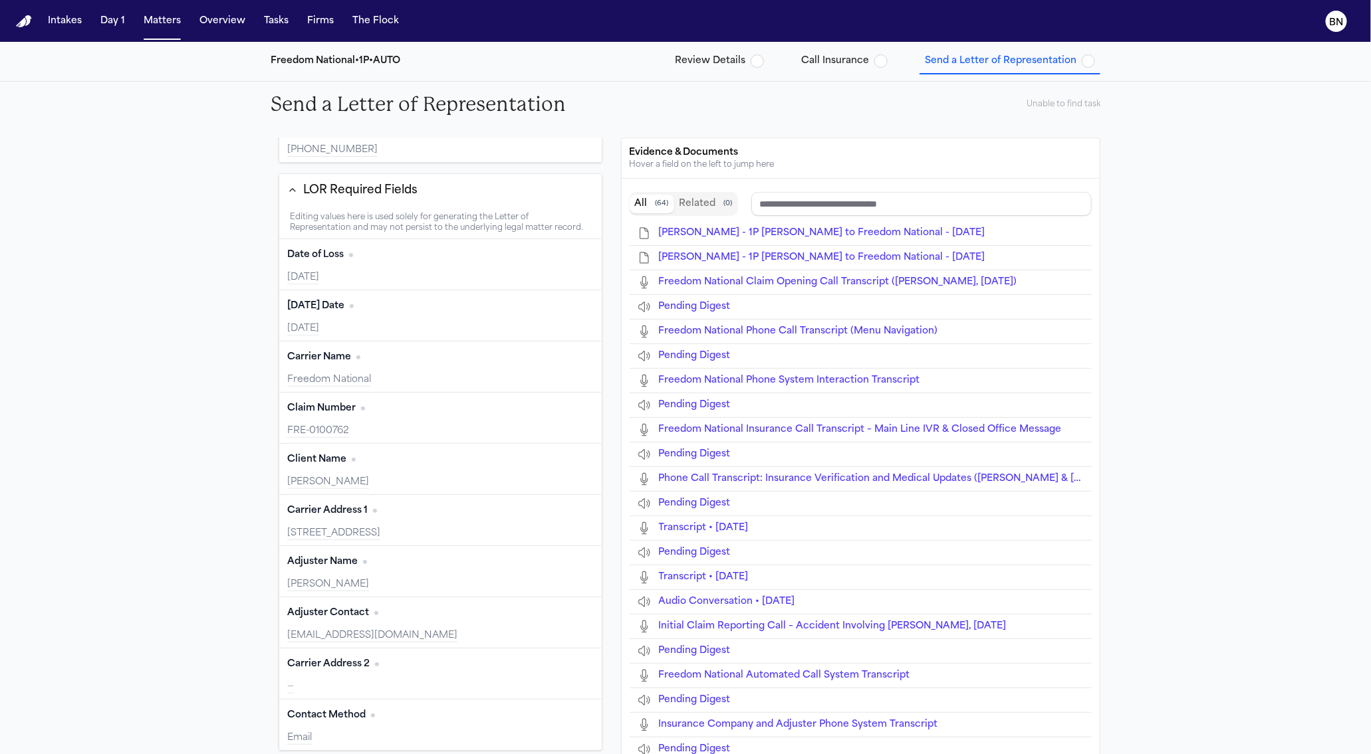
click at [560, 657] on button "Edit" at bounding box center [576, 664] width 33 height 21
type input "**********"
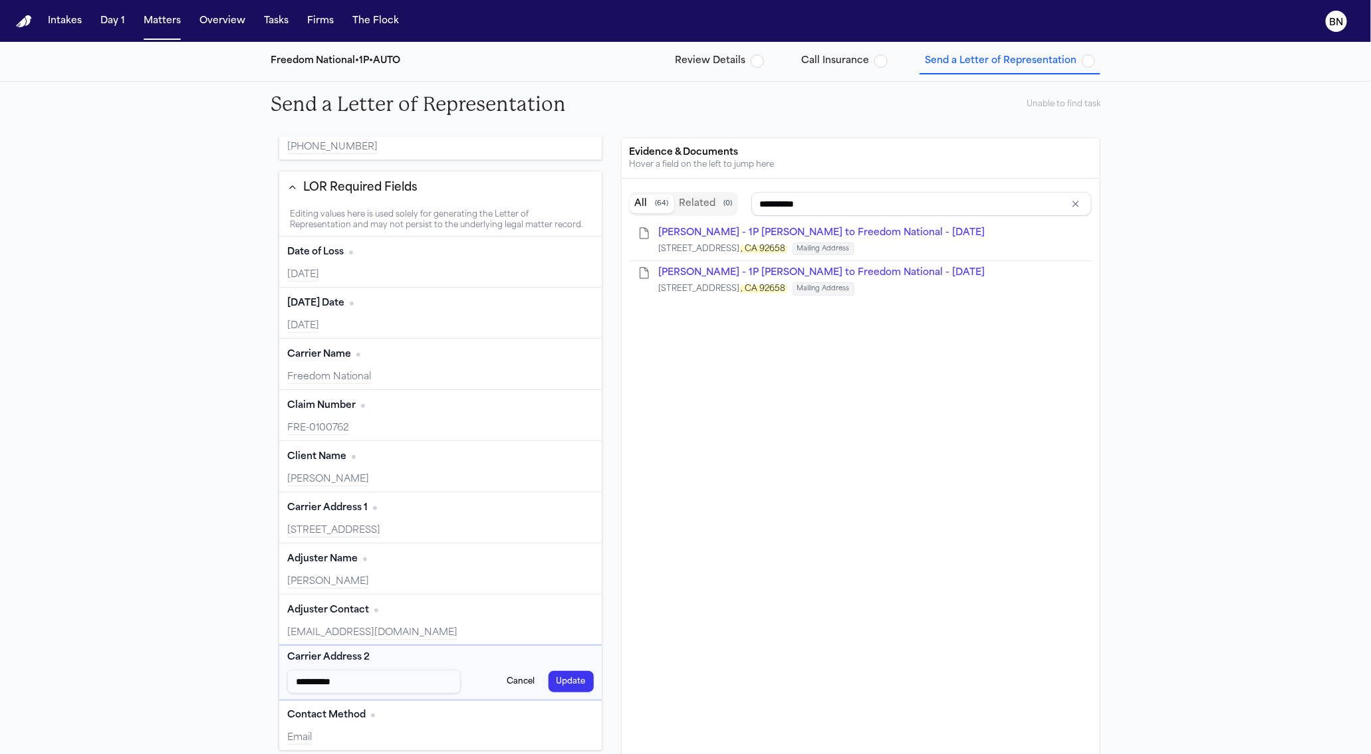
type input "*********"
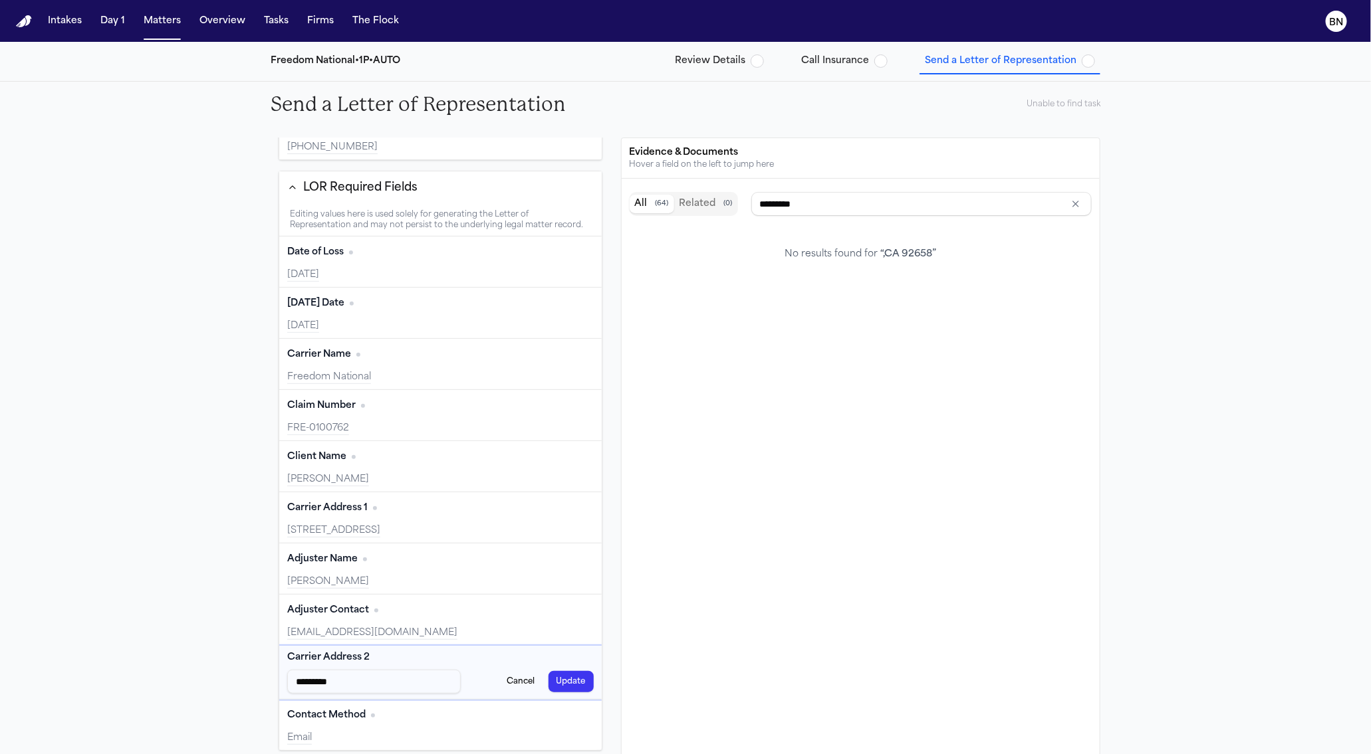
type input "********"
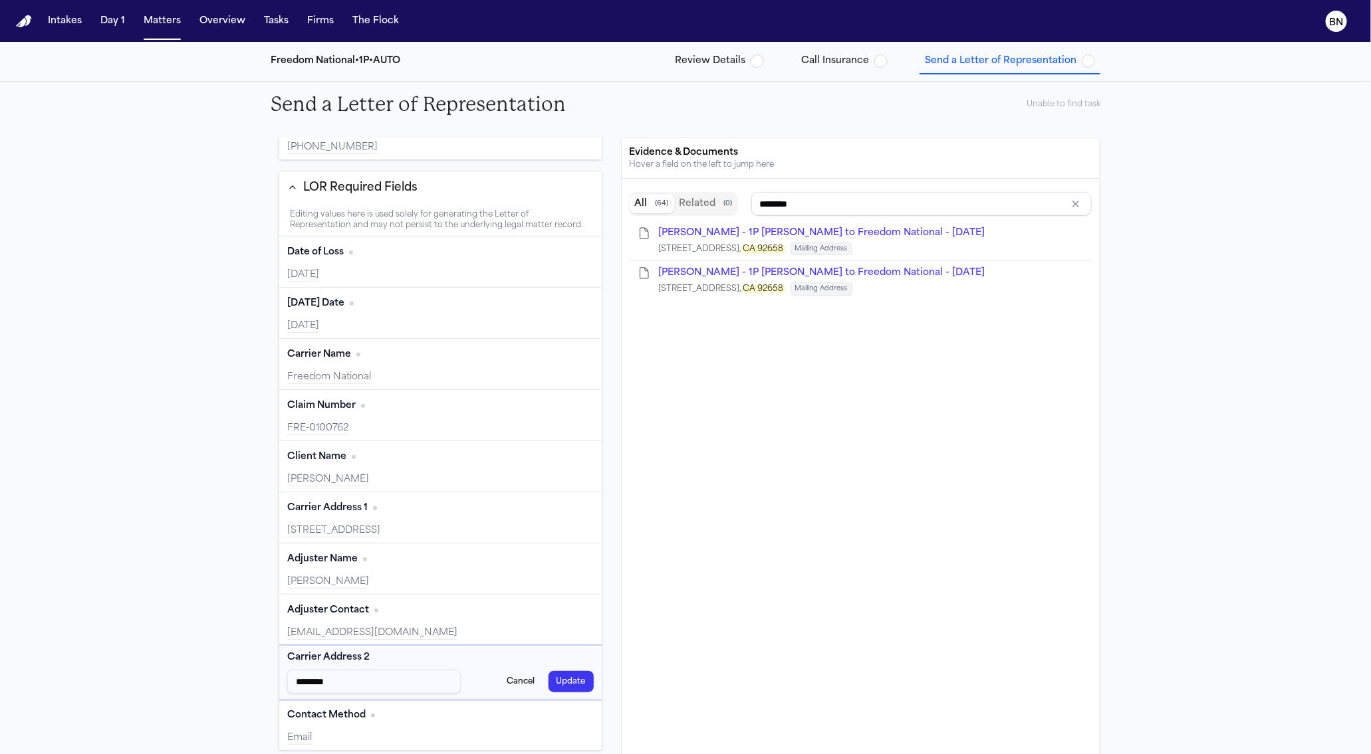
type input "********"
click at [573, 683] on button "Update" at bounding box center [570, 681] width 45 height 21
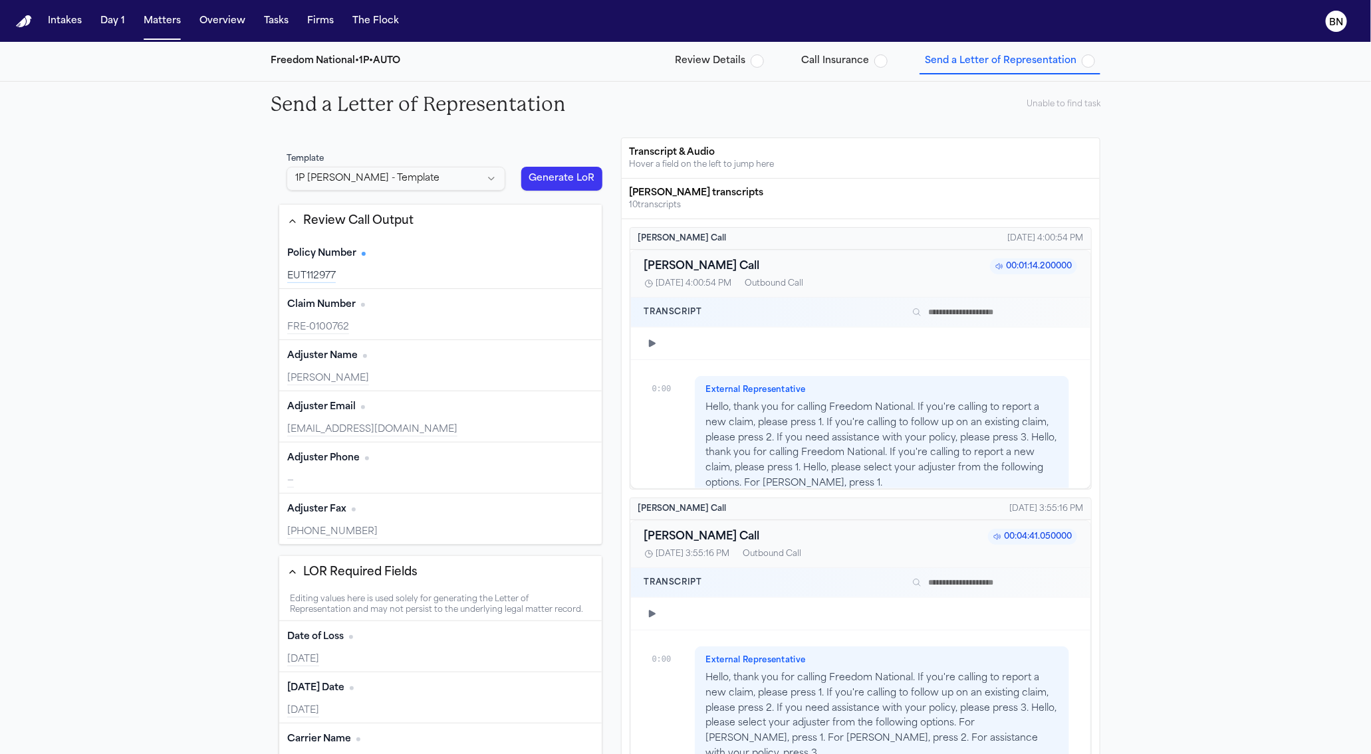
click at [538, 181] on button "Generate LoR" at bounding box center [561, 179] width 81 height 24
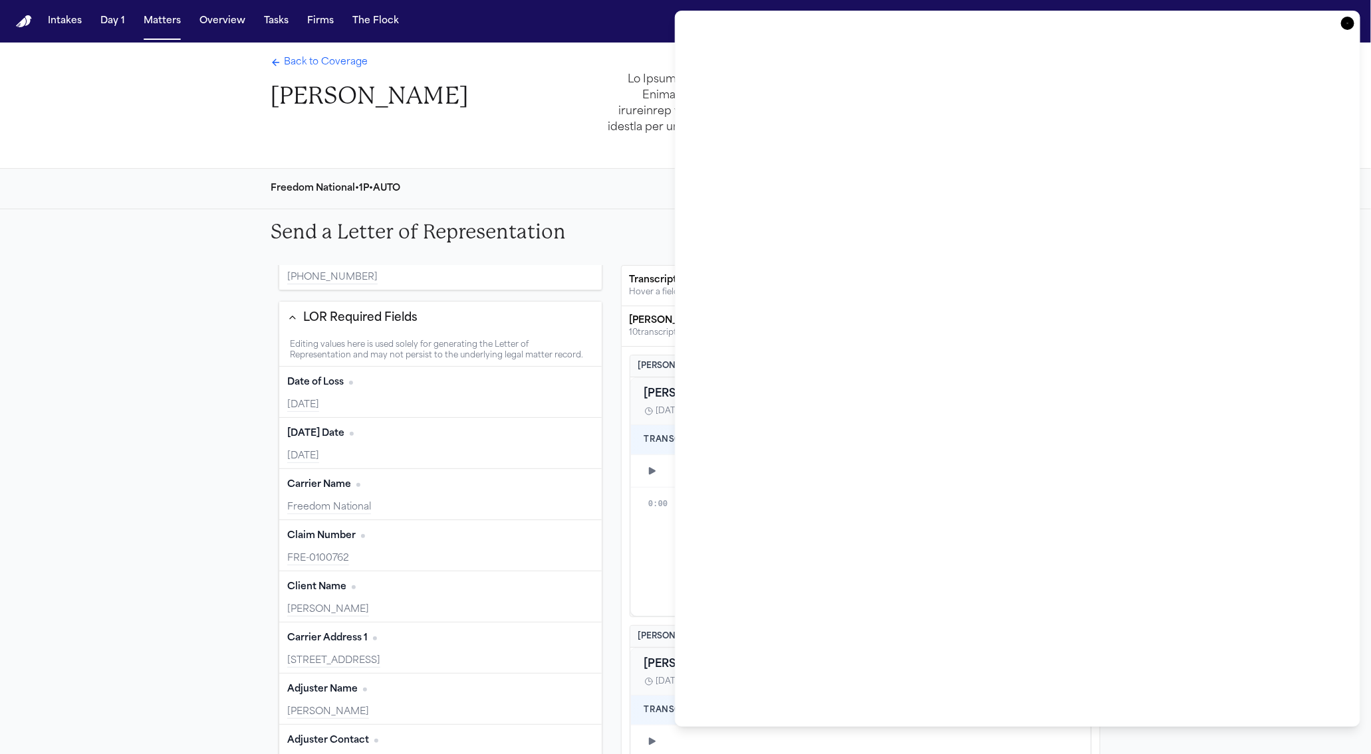
scroll to position [294, 0]
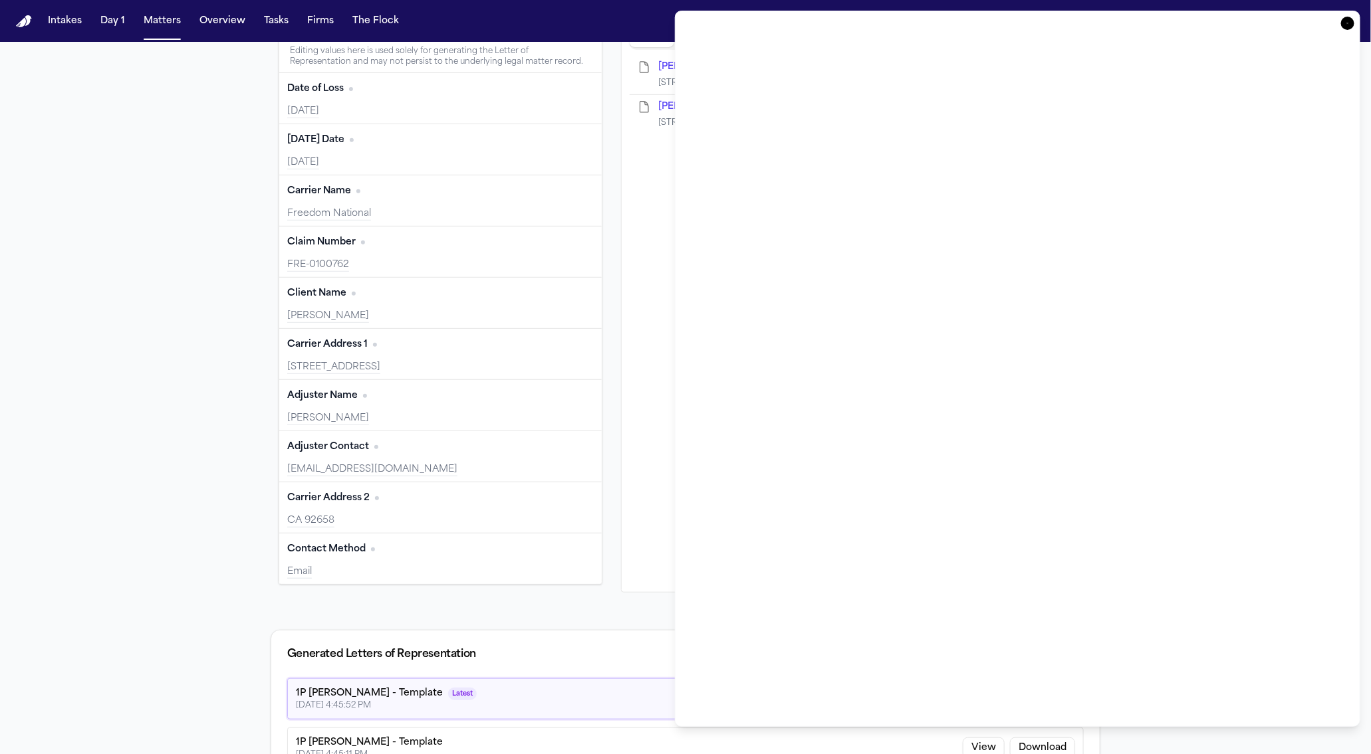
type input "**********"
click at [397, 459] on div "Adjuster Contact Edit [EMAIL_ADDRESS][DOMAIN_NAME]" at bounding box center [440, 456] width 322 height 51
click at [292, 472] on div "[EMAIL_ADDRESS][DOMAIN_NAME]" at bounding box center [440, 469] width 306 height 13
click at [291, 472] on div "[EMAIL_ADDRESS][DOMAIN_NAME]" at bounding box center [440, 469] width 306 height 13
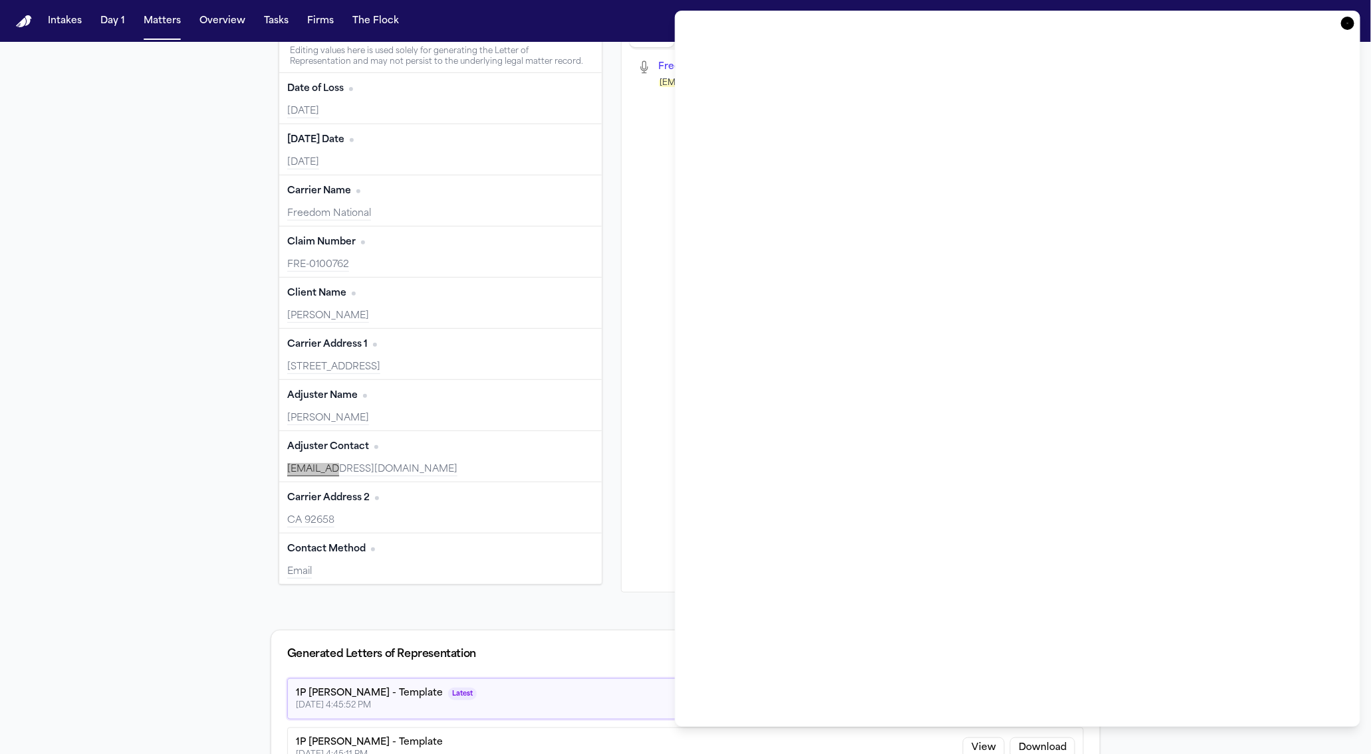
scroll to position [377, 0]
